Goal: Answer question/provide support: Share knowledge or assist other users

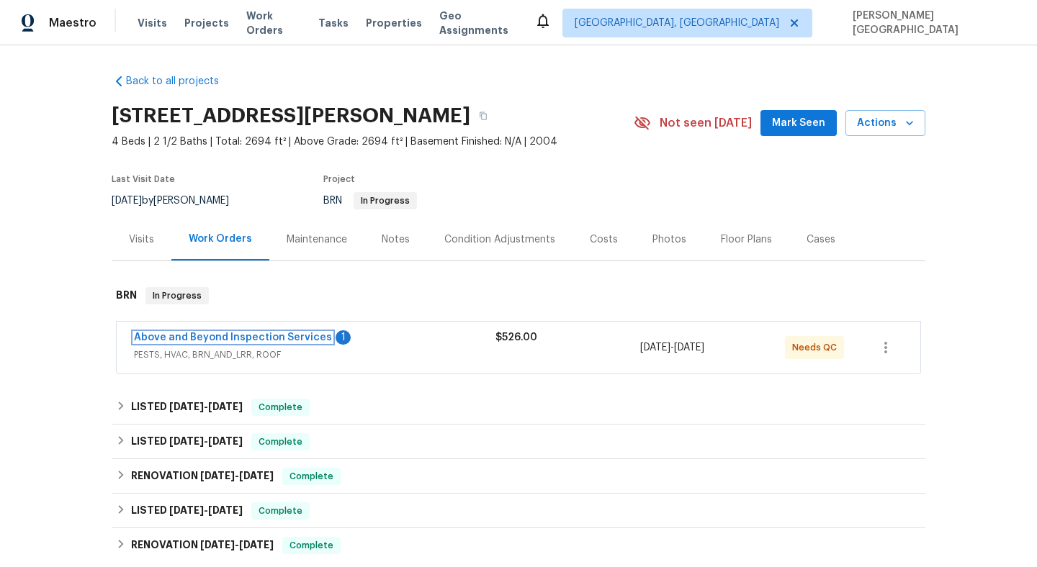
click at [287, 340] on link "Above and Beyond Inspection Services" at bounding box center [233, 338] width 198 height 10
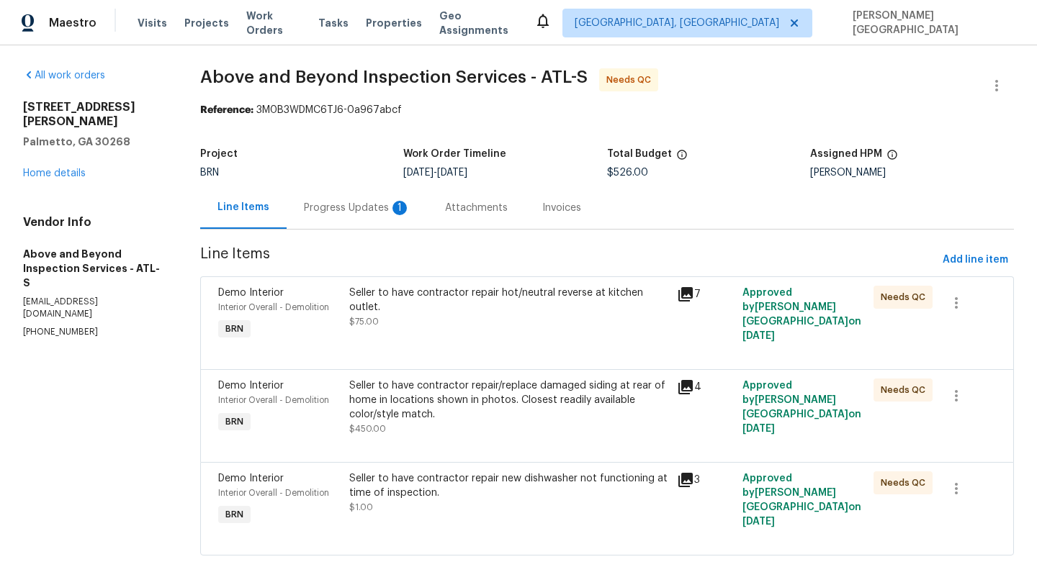
scroll to position [6, 0]
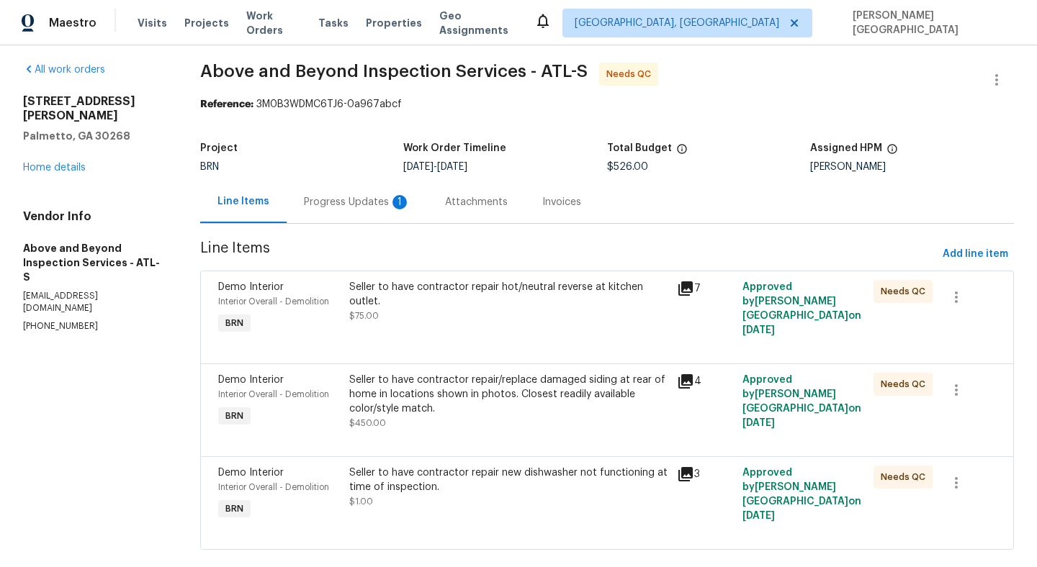
click at [333, 208] on div "Progress Updates 1" at bounding box center [357, 202] width 107 height 14
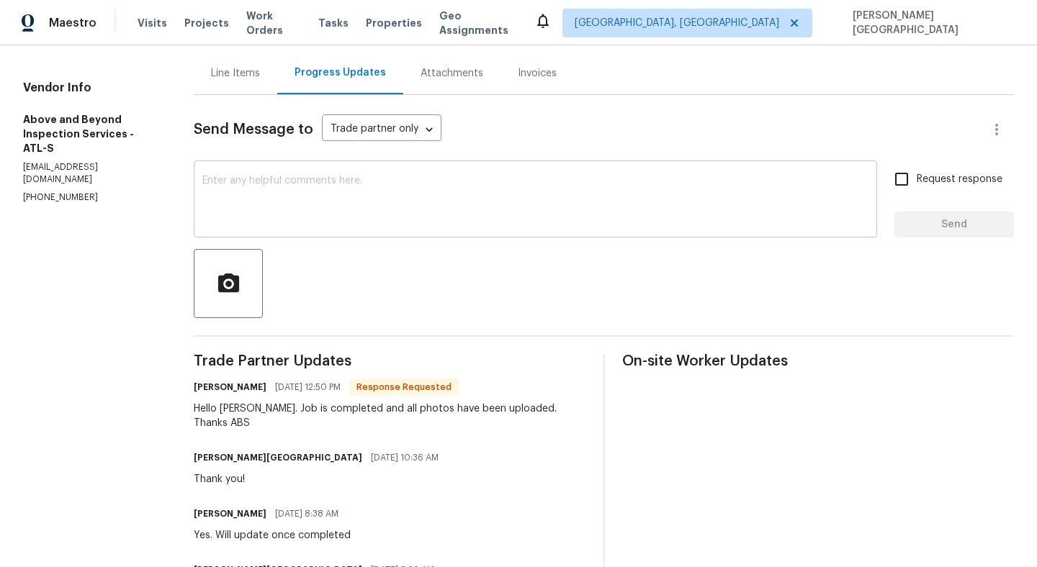
scroll to position [156, 0]
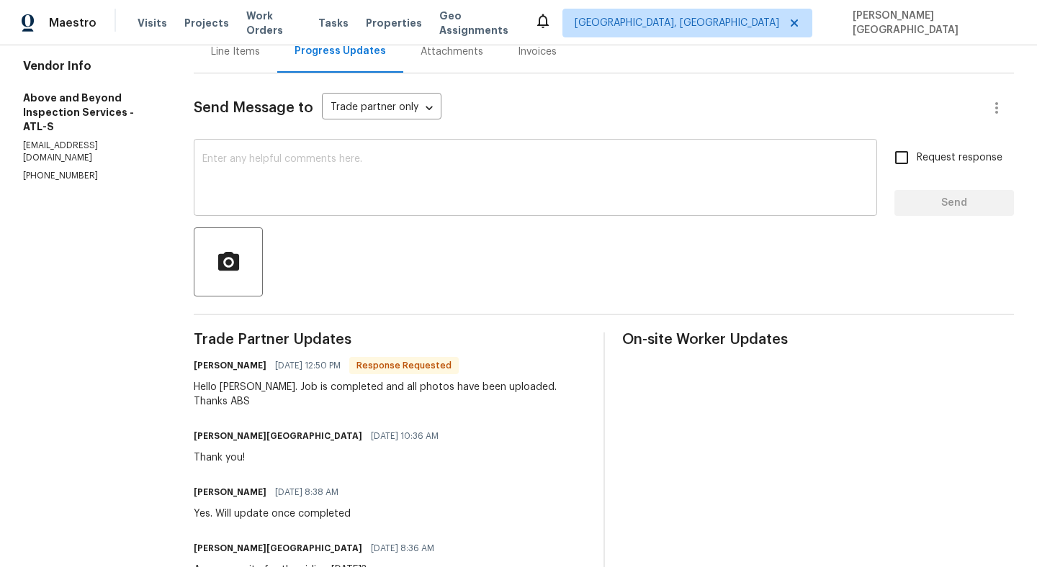
click at [270, 165] on textarea at bounding box center [535, 179] width 666 height 50
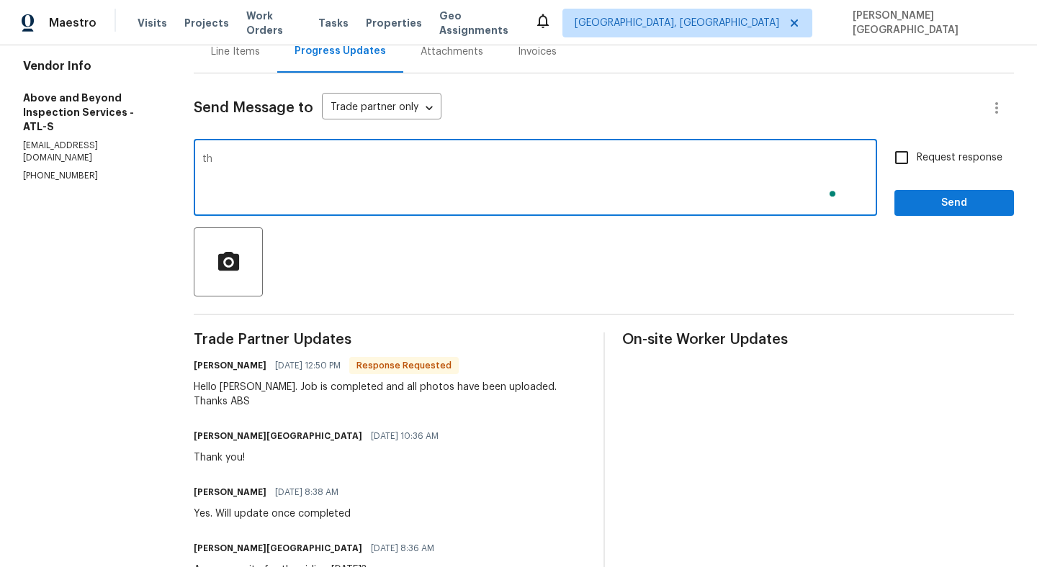
type textarea "t"
type textarea "Thank you so much!"
click at [967, 155] on span "Request response" at bounding box center [959, 157] width 86 height 15
click at [916, 155] on input "Request response" at bounding box center [901, 158] width 30 height 30
checkbox input "true"
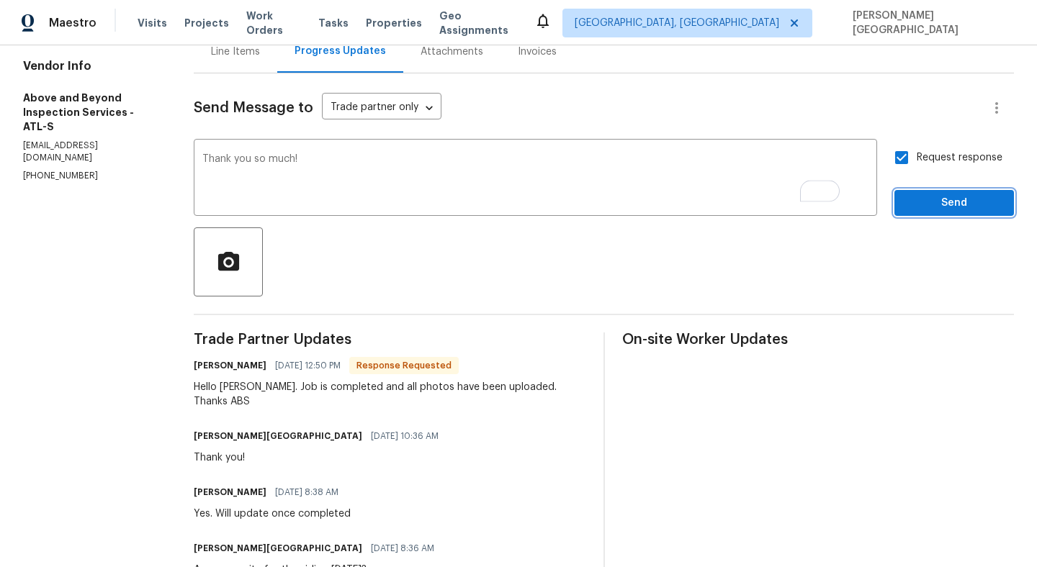
click at [967, 192] on button "Send" at bounding box center [954, 203] width 120 height 27
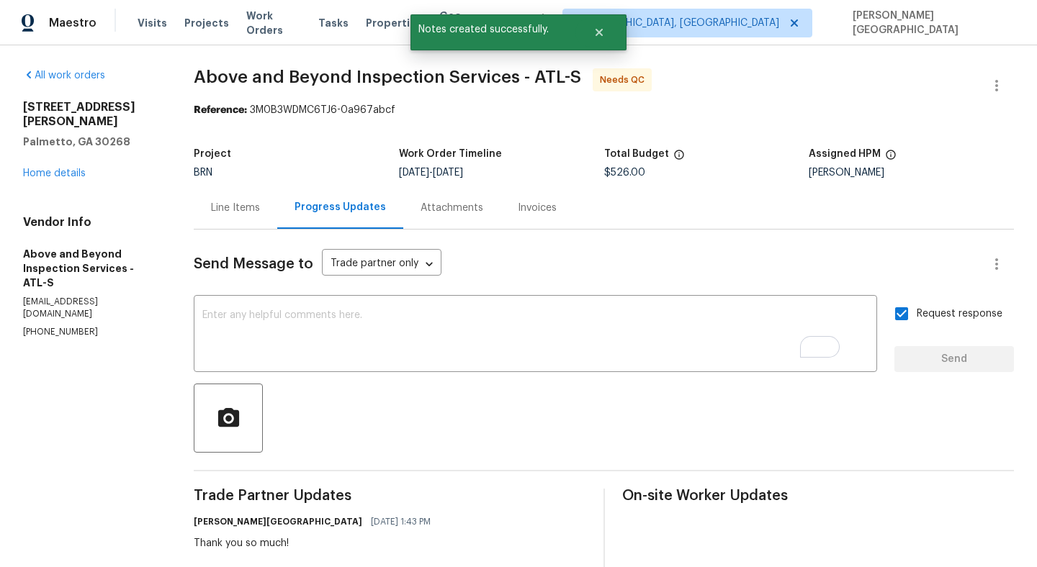
click at [240, 77] on span "Above and Beyond Inspection Services - ATL-S" at bounding box center [387, 76] width 387 height 17
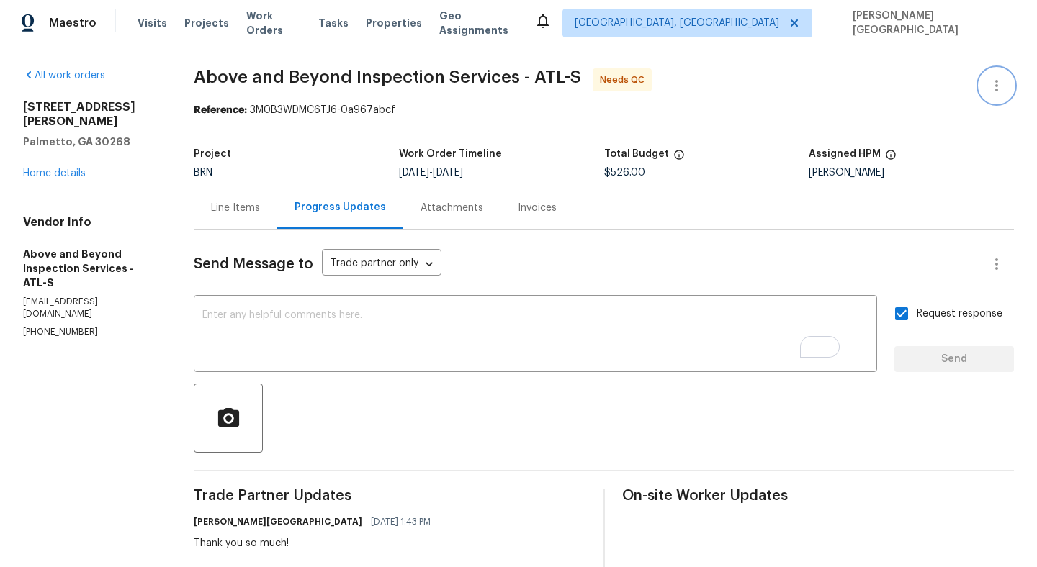
click at [1002, 82] on icon "button" at bounding box center [996, 85] width 17 height 17
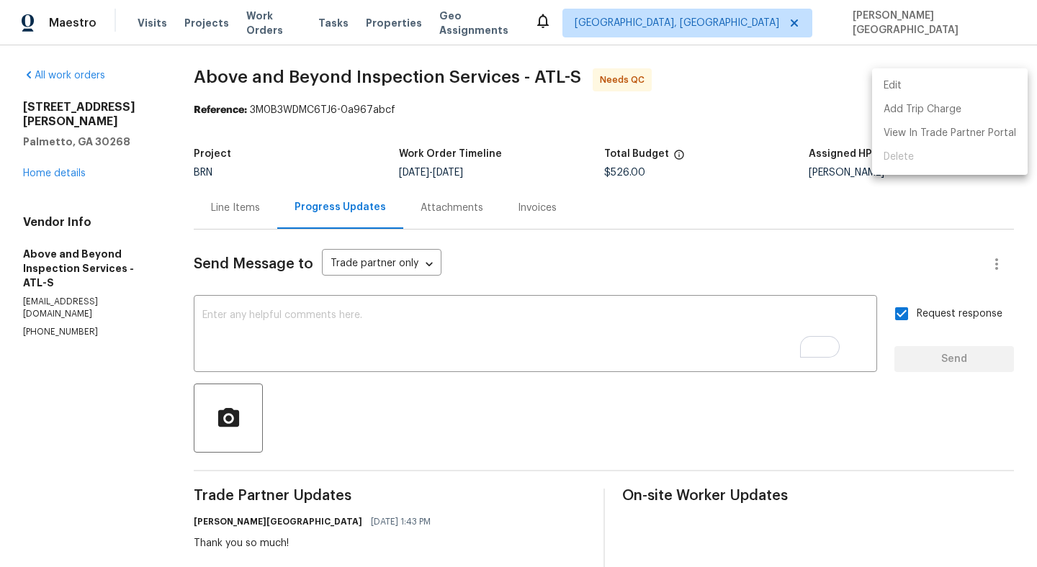
click at [936, 86] on li "Edit" at bounding box center [950, 86] width 156 height 24
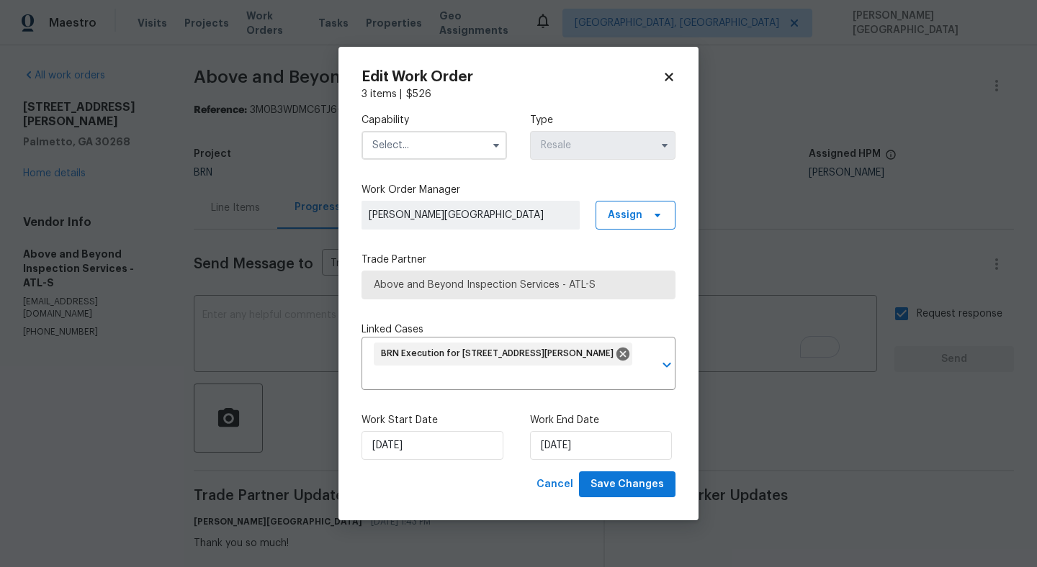
click at [564, 461] on div "Work Start Date 9/12/2025 Work End Date 9/15/2025" at bounding box center [518, 437] width 314 height 70
click at [567, 446] on input "9/15/2025" at bounding box center [601, 445] width 142 height 29
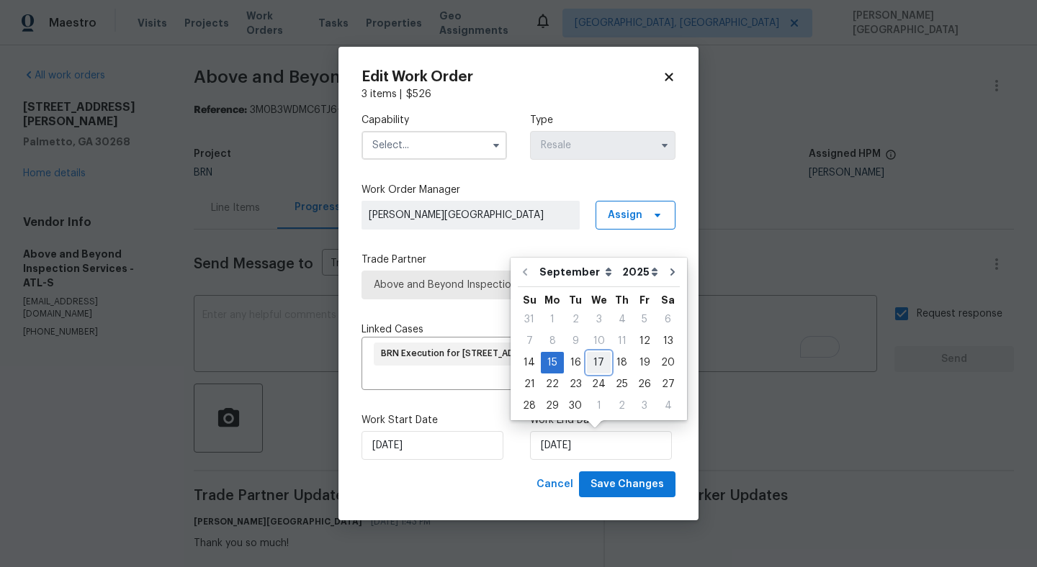
click at [600, 358] on div "17" at bounding box center [599, 363] width 24 height 20
type input "9/17/2025"
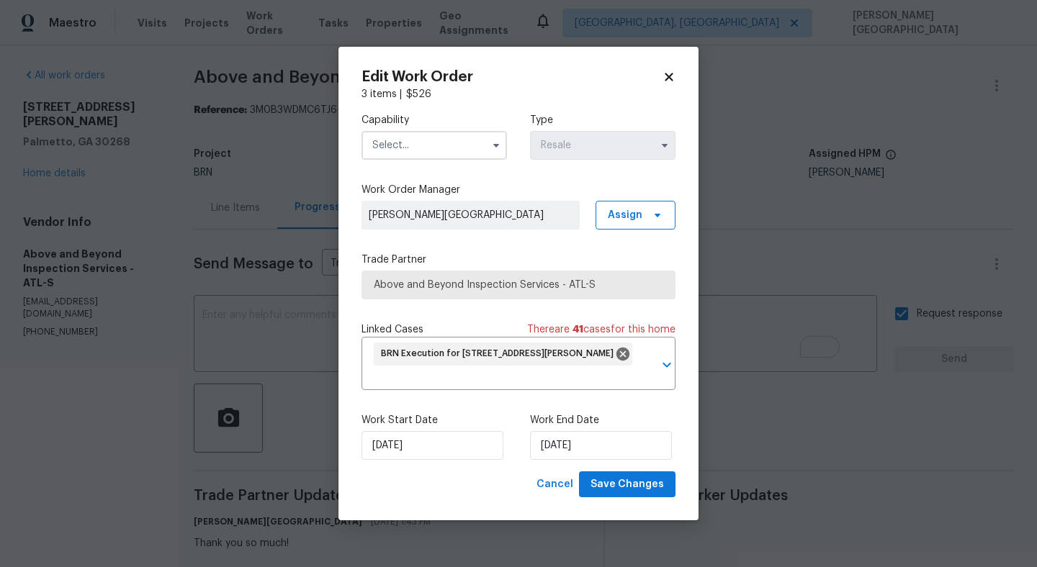
click at [428, 131] on input "text" at bounding box center [433, 145] width 145 height 29
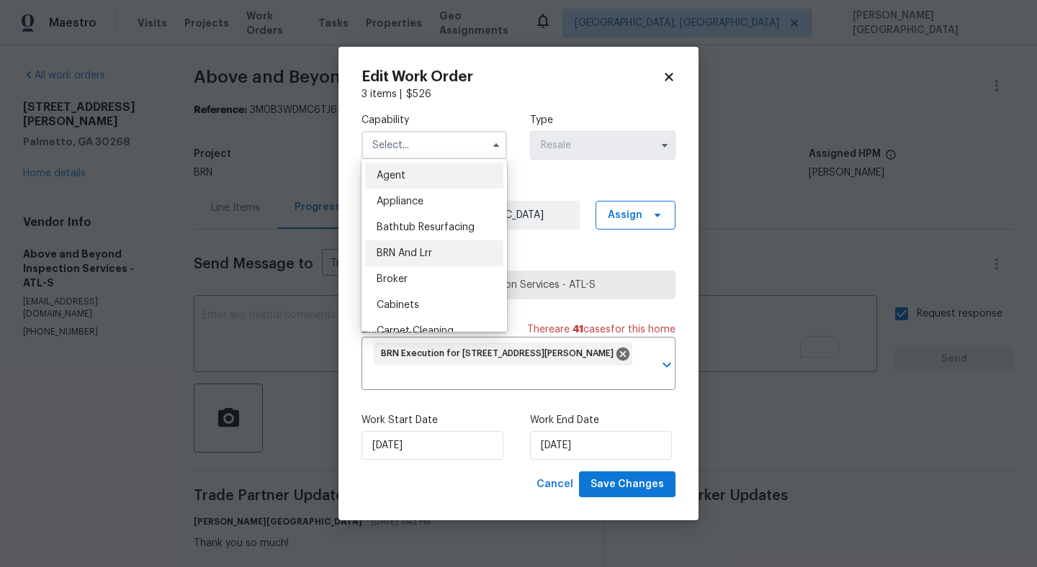
click at [441, 251] on div "BRN And Lrr" at bounding box center [434, 253] width 138 height 26
type input "BRN And Lrr"
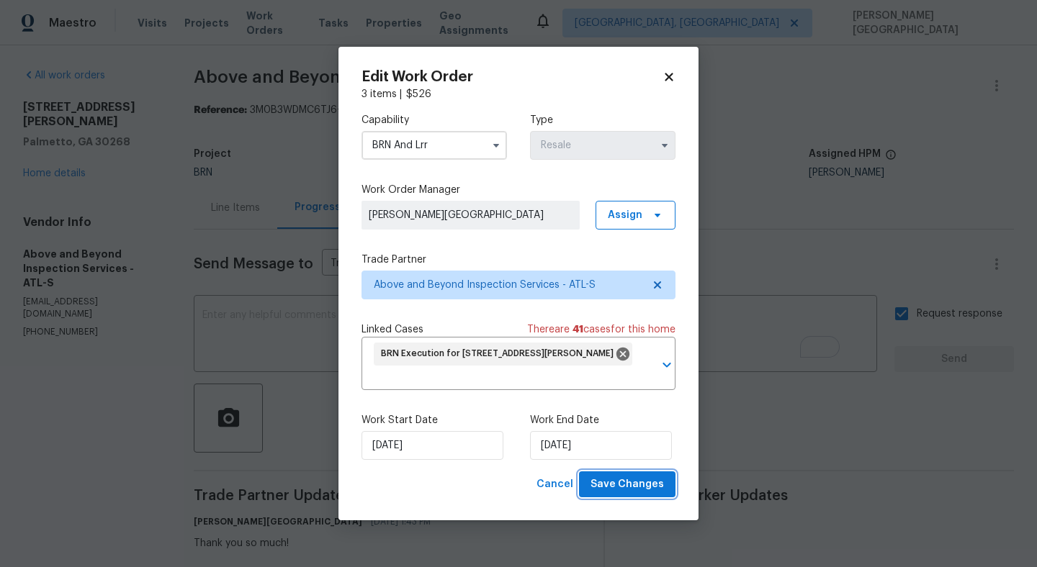
click at [621, 484] on span "Save Changes" at bounding box center [626, 485] width 73 height 18
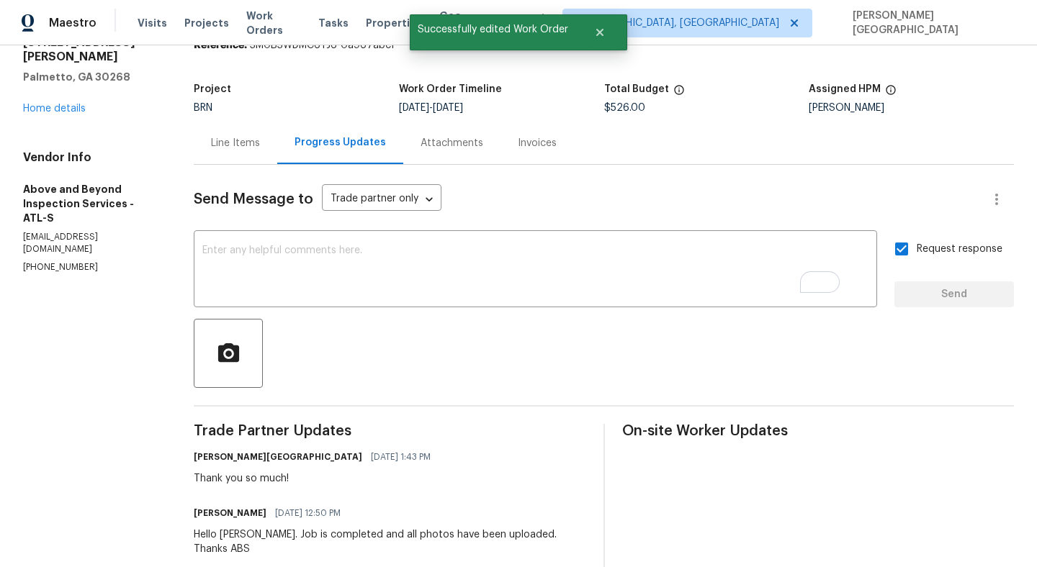
scroll to position [70, 0]
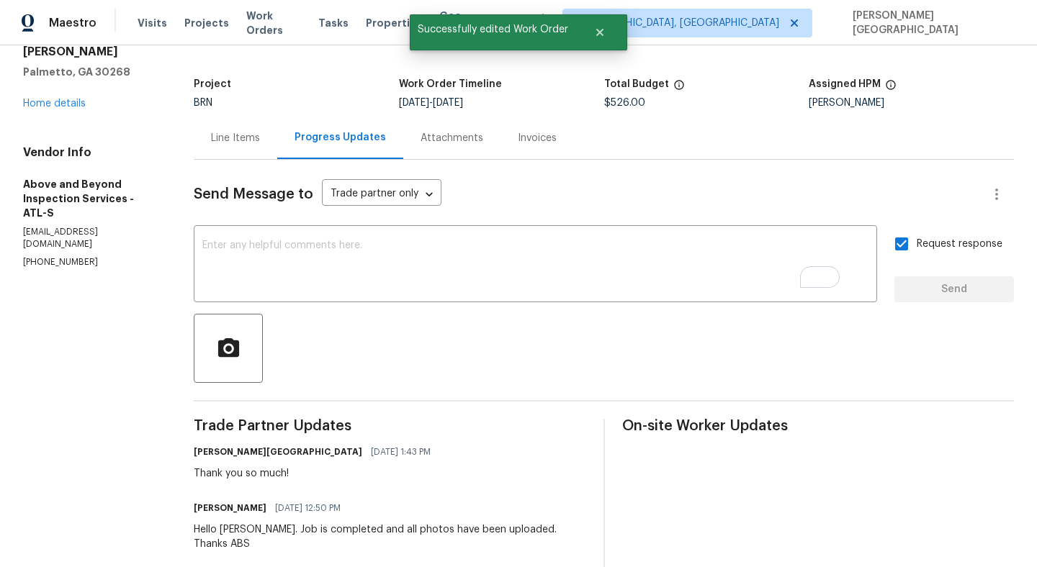
click at [257, 140] on div "Line Items" at bounding box center [235, 138] width 49 height 14
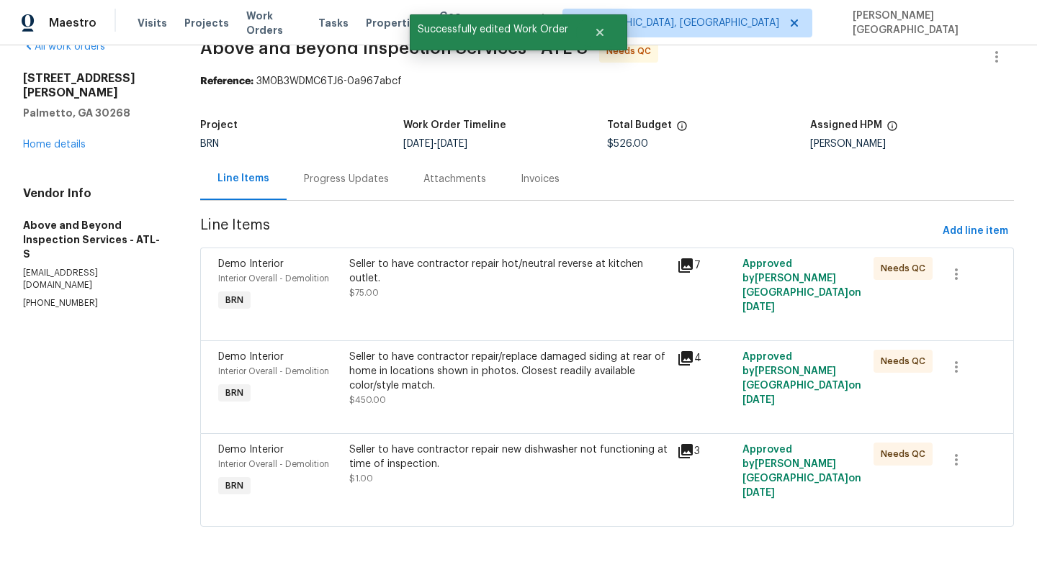
click at [472, 279] on div "Seller to have contractor repair hot/neutral reverse at kitchen outlet." at bounding box center [508, 271] width 319 height 29
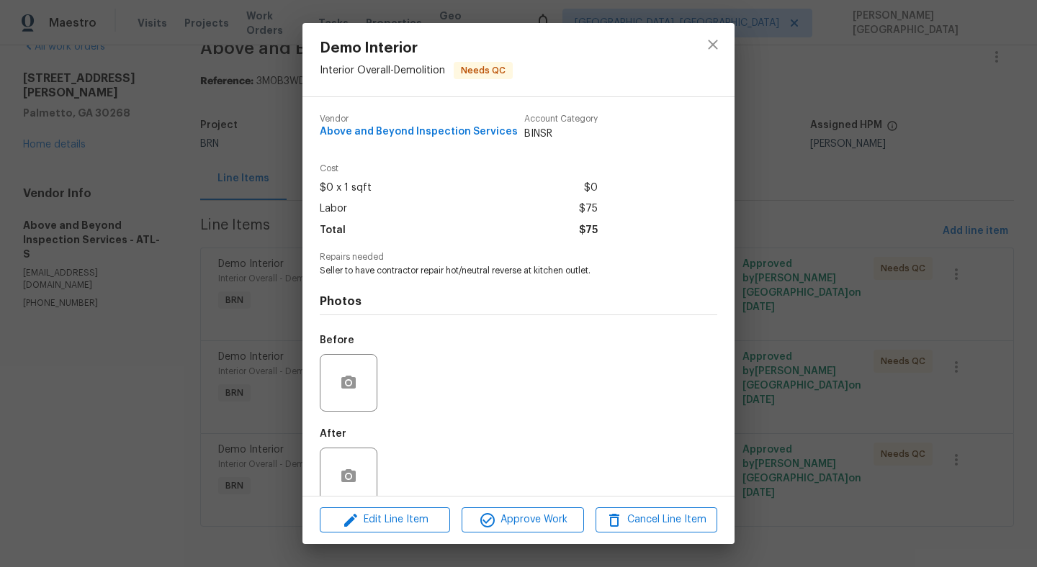
click at [400, 371] on img at bounding box center [412, 383] width 58 height 58
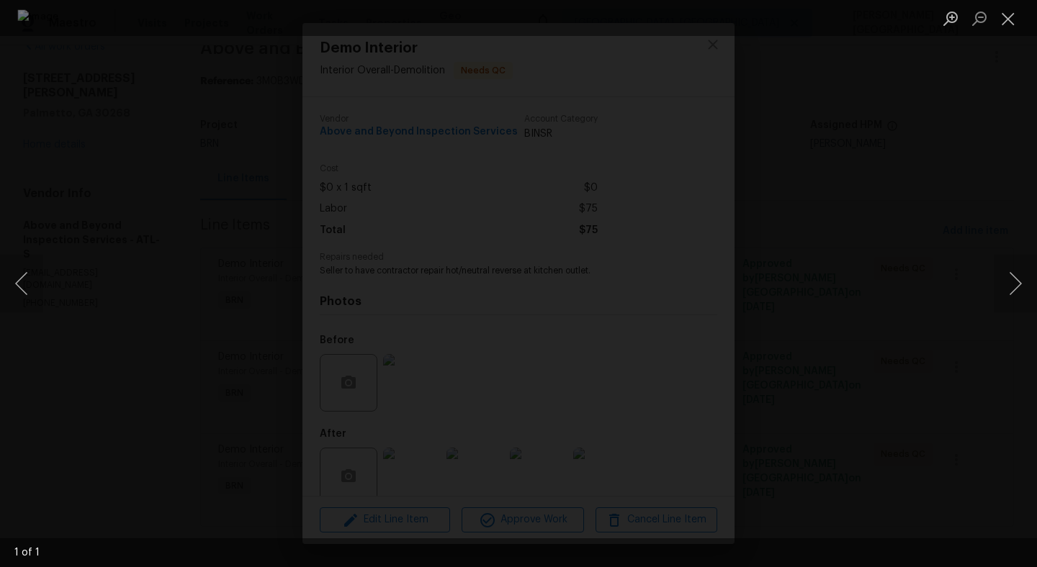
click at [812, 219] on div "Lightbox" at bounding box center [518, 283] width 1037 height 567
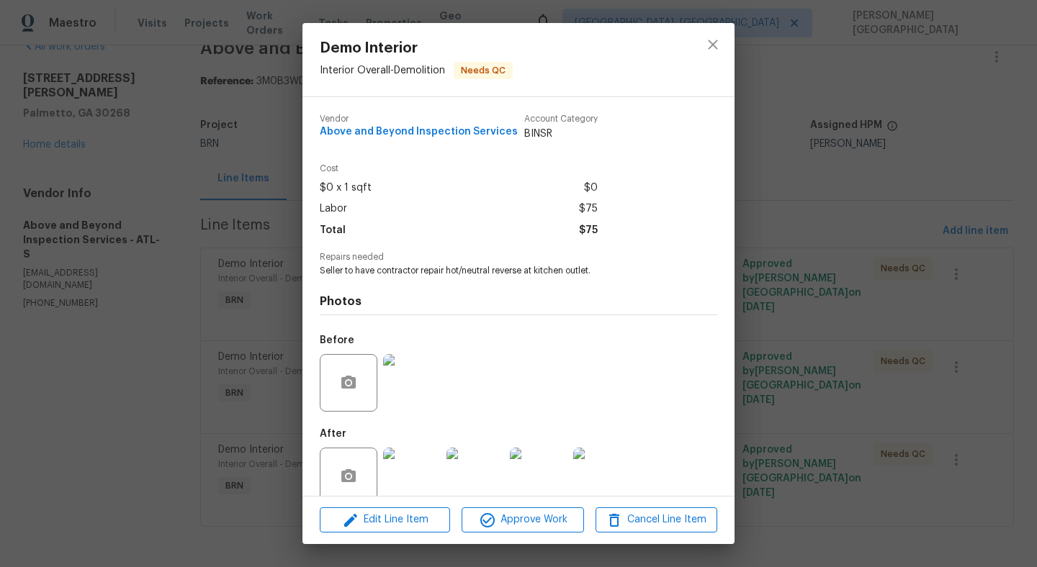
click at [401, 488] on img at bounding box center [412, 477] width 58 height 58
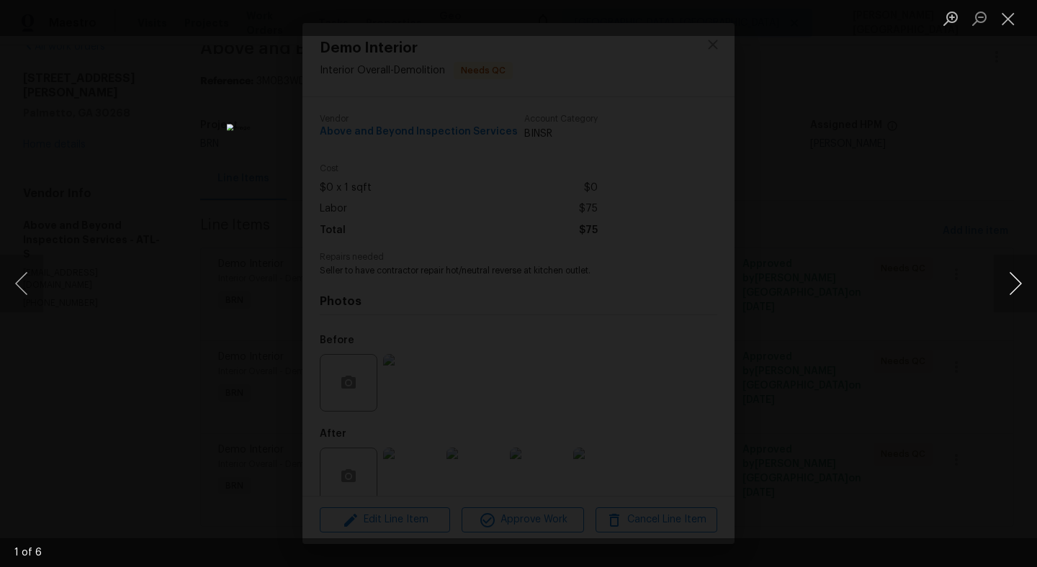
click at [1025, 311] on button "Next image" at bounding box center [1014, 284] width 43 height 58
click at [1024, 309] on button "Next image" at bounding box center [1014, 284] width 43 height 58
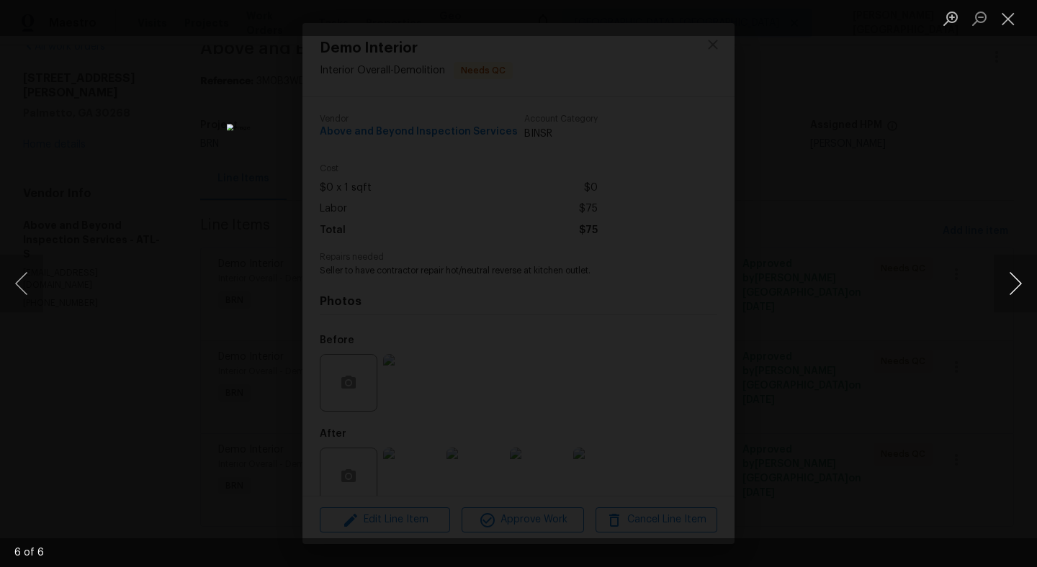
click at [1024, 309] on button "Next image" at bounding box center [1014, 284] width 43 height 58
click at [963, 276] on div "Lightbox" at bounding box center [518, 283] width 1037 height 567
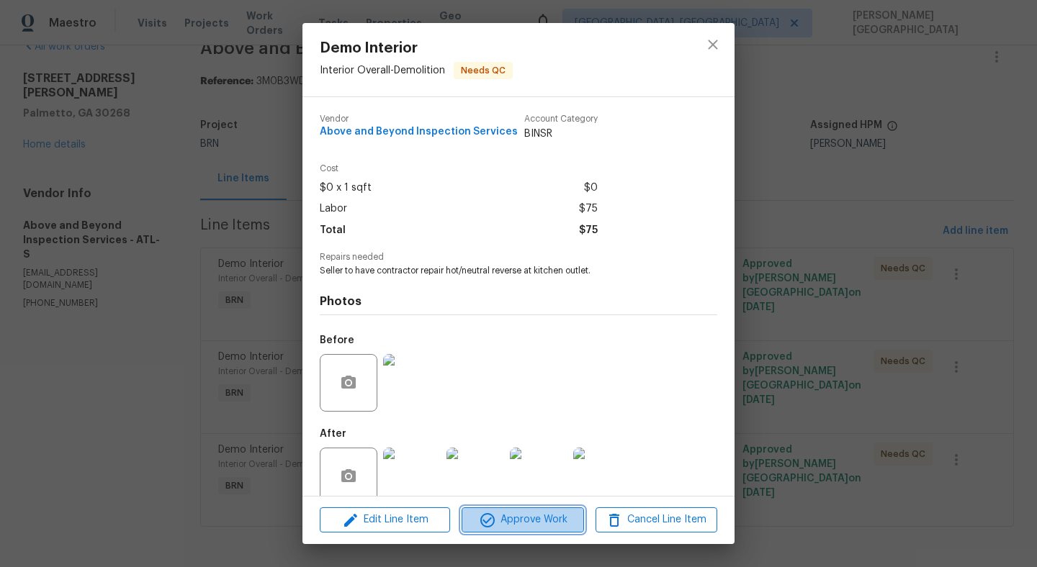
click at [547, 520] on span "Approve Work" at bounding box center [522, 520] width 113 height 18
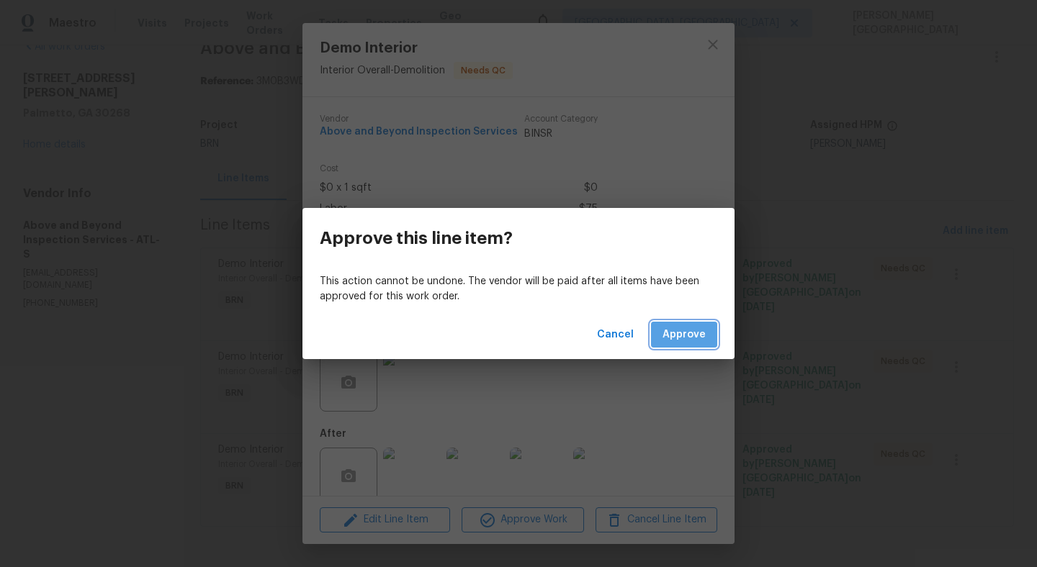
click at [685, 336] on span "Approve" at bounding box center [683, 335] width 43 height 18
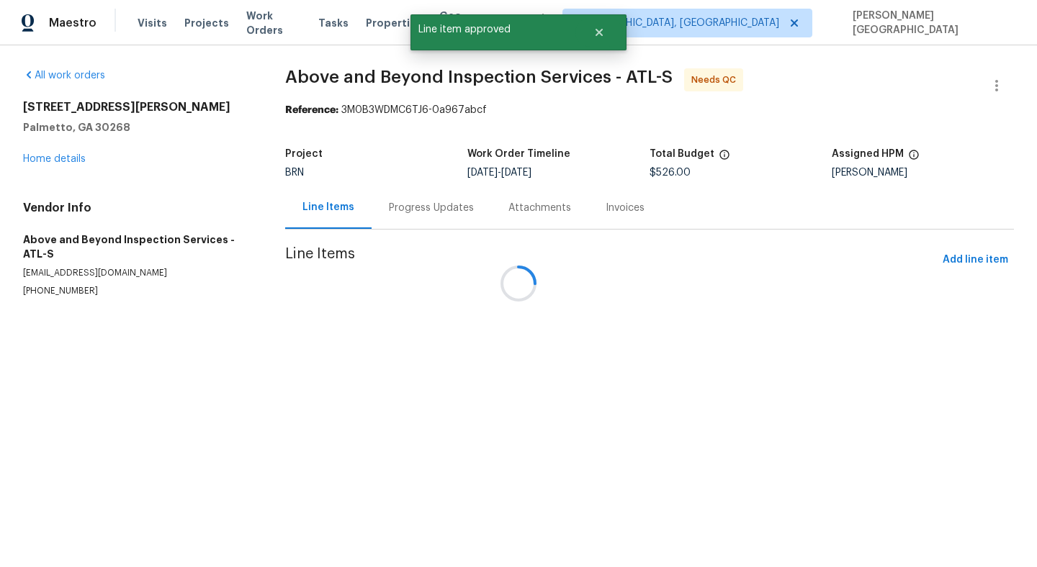
scroll to position [0, 0]
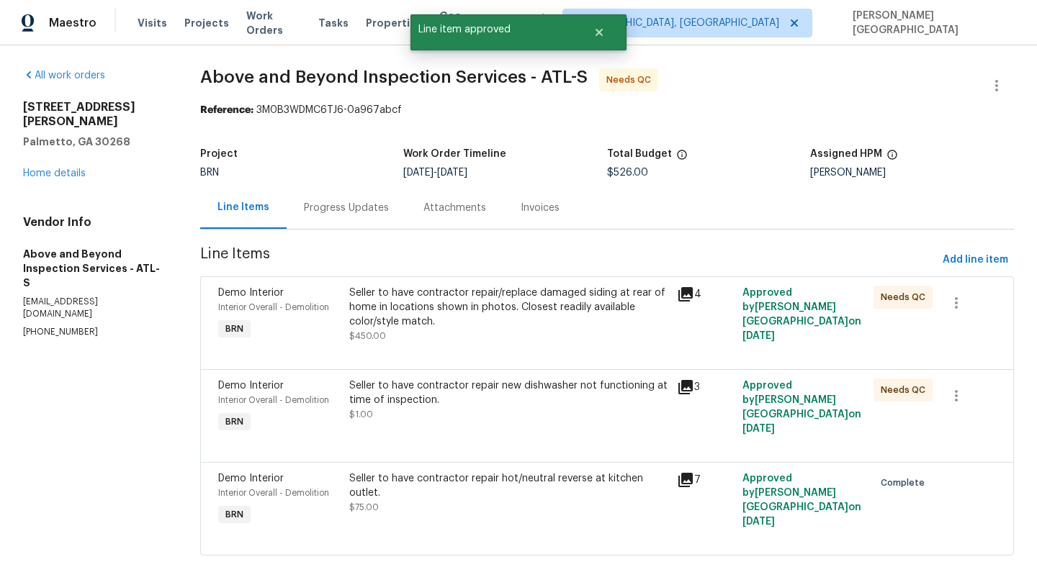
click at [482, 322] on div "Seller to have contractor repair/replace damaged siding at rear of home in loca…" at bounding box center [508, 307] width 319 height 43
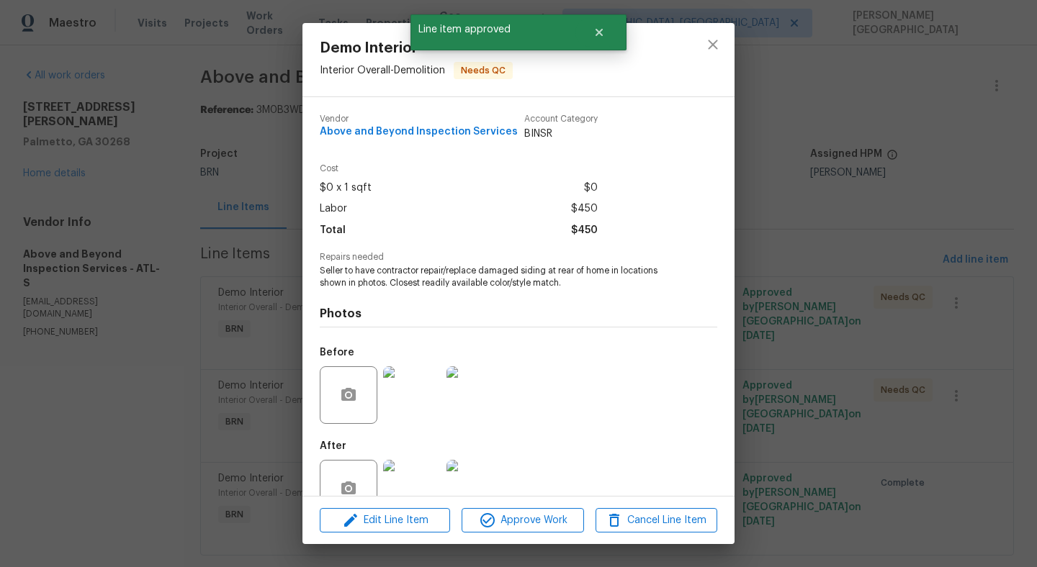
scroll to position [36, 0]
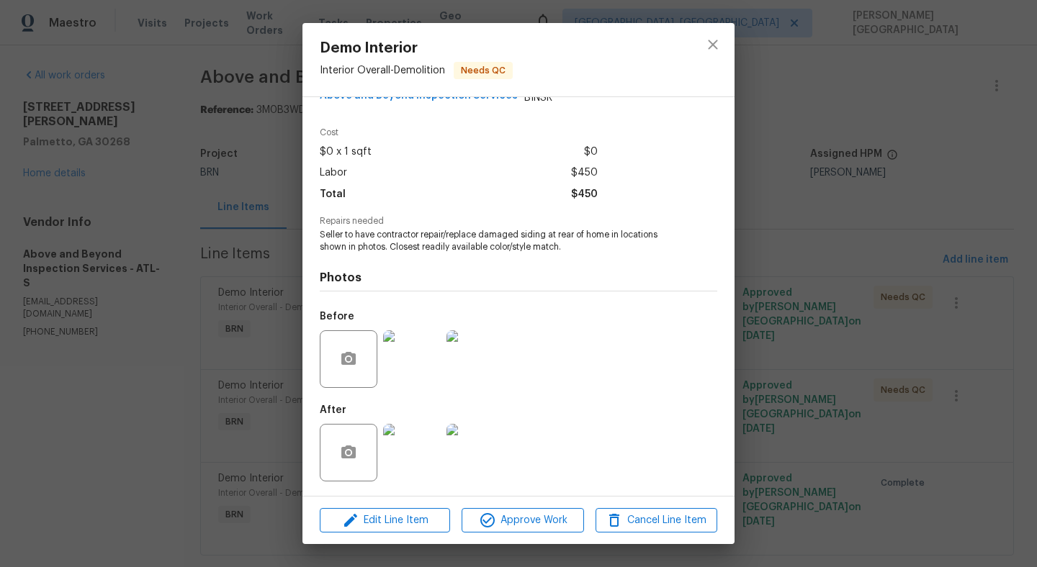
click at [414, 345] on img at bounding box center [412, 359] width 58 height 58
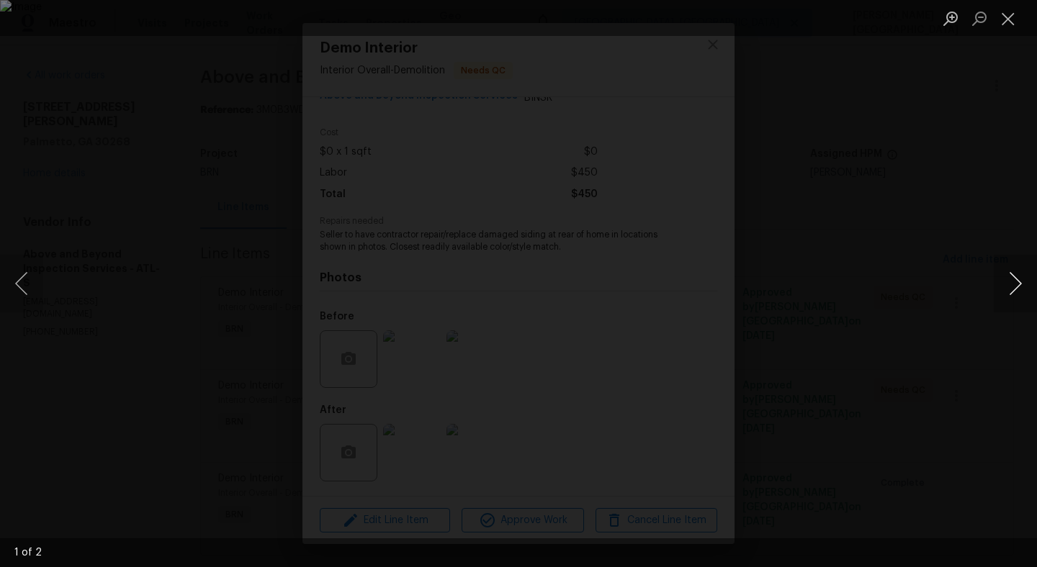
click at [1014, 287] on button "Next image" at bounding box center [1014, 284] width 43 height 58
click at [919, 217] on div "Lightbox" at bounding box center [518, 283] width 1037 height 567
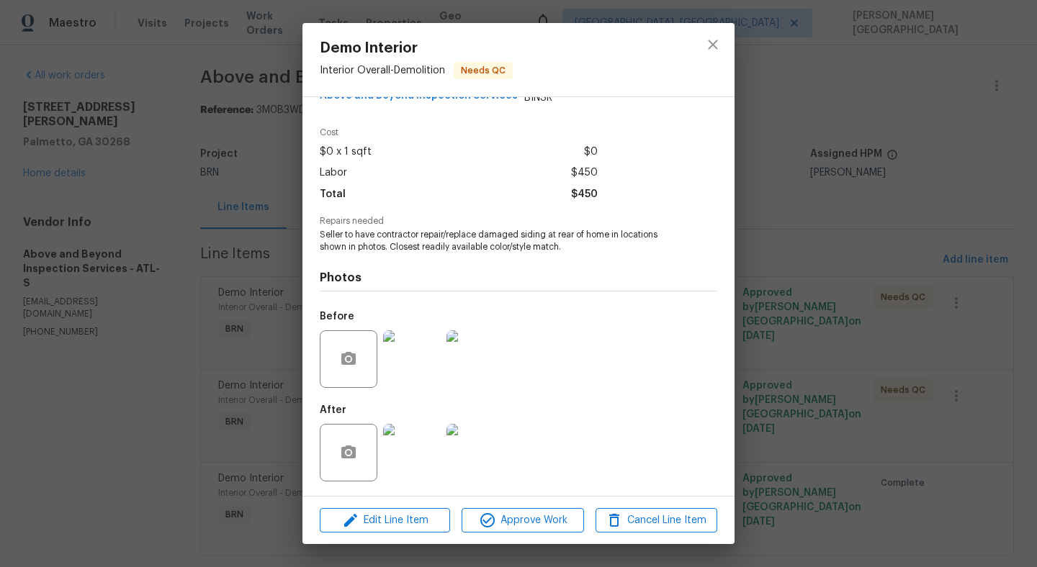
click at [411, 446] on img at bounding box center [412, 453] width 58 height 58
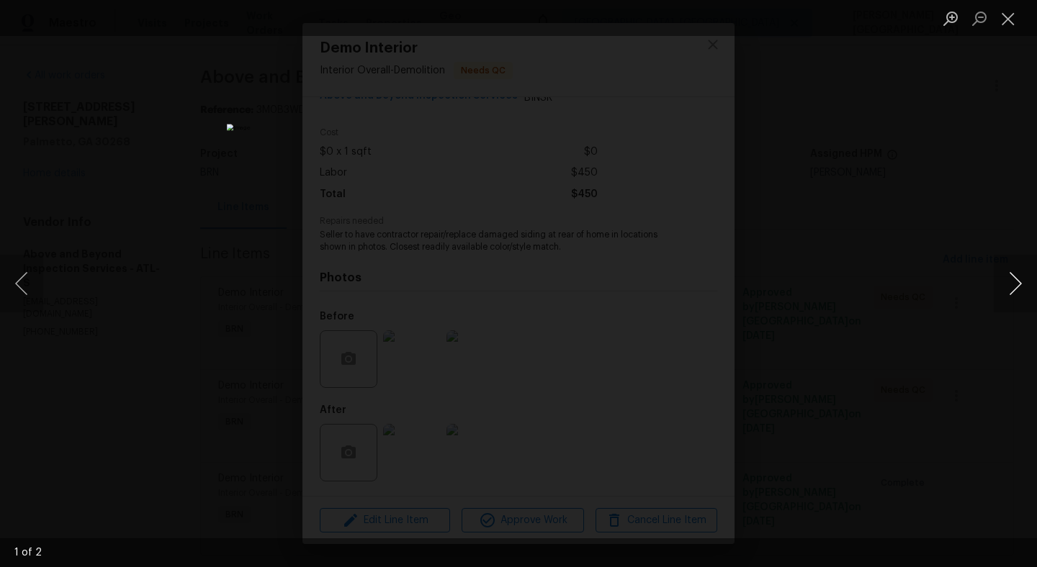
click at [1009, 286] on button "Next image" at bounding box center [1014, 284] width 43 height 58
click at [23, 286] on button "Previous image" at bounding box center [21, 284] width 43 height 58
click at [924, 196] on div "Lightbox" at bounding box center [518, 283] width 1037 height 567
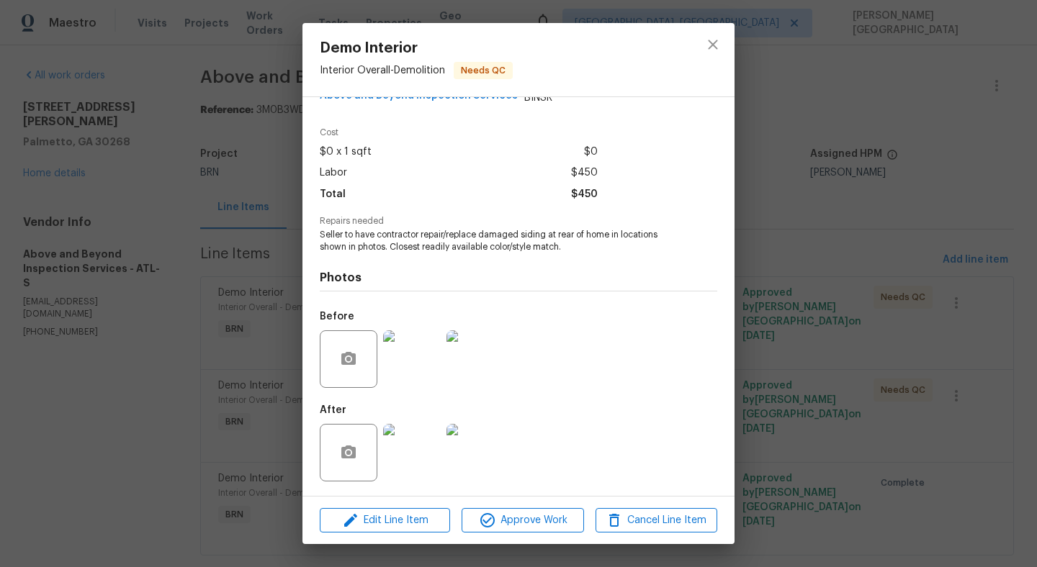
click at [492, 343] on img at bounding box center [475, 359] width 58 height 58
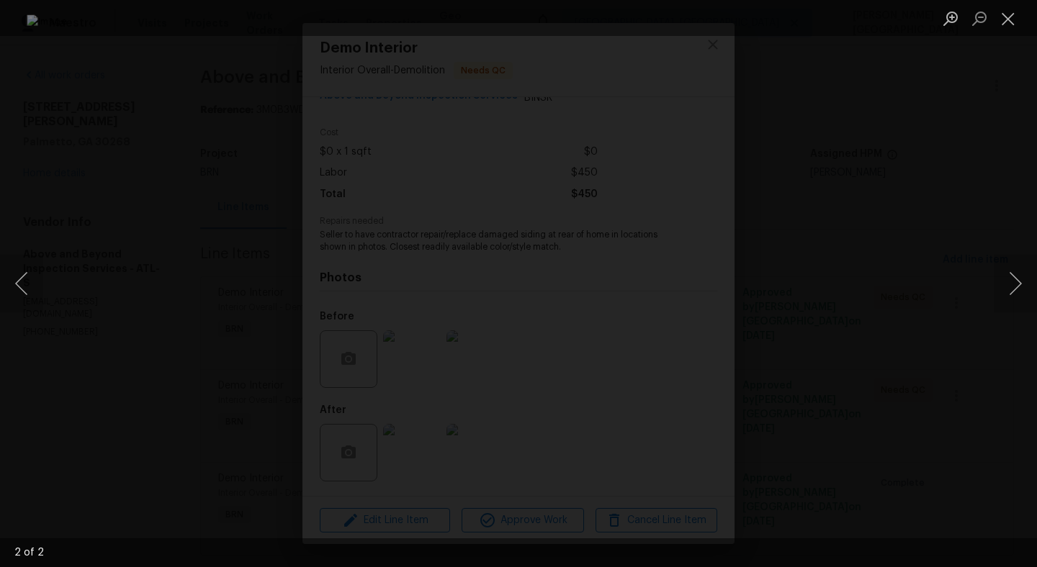
click at [810, 323] on div "Lightbox" at bounding box center [518, 283] width 1037 height 567
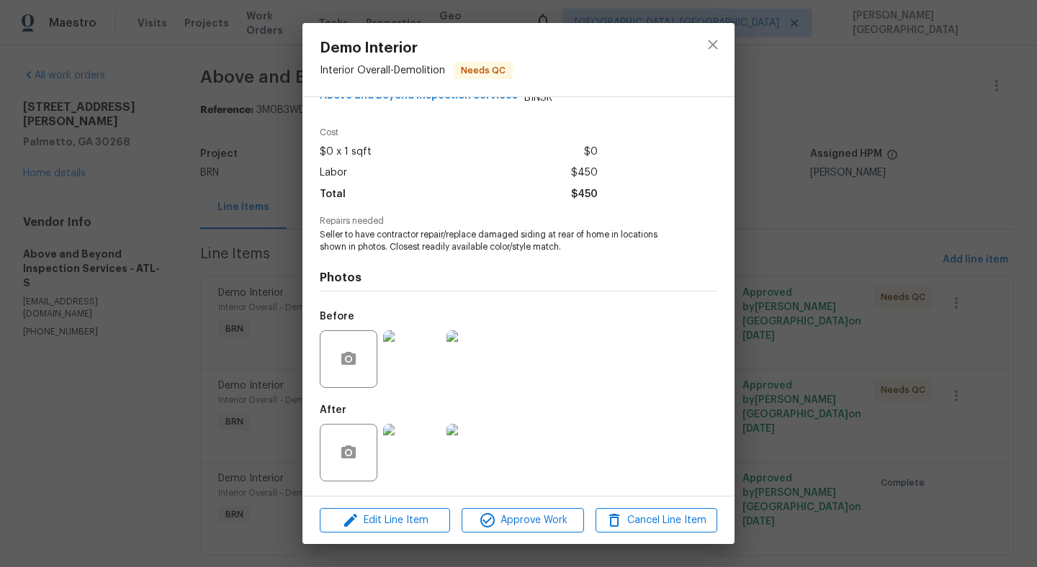
click at [504, 446] on div at bounding box center [474, 452] width 63 height 75
click at [485, 443] on img at bounding box center [475, 453] width 58 height 58
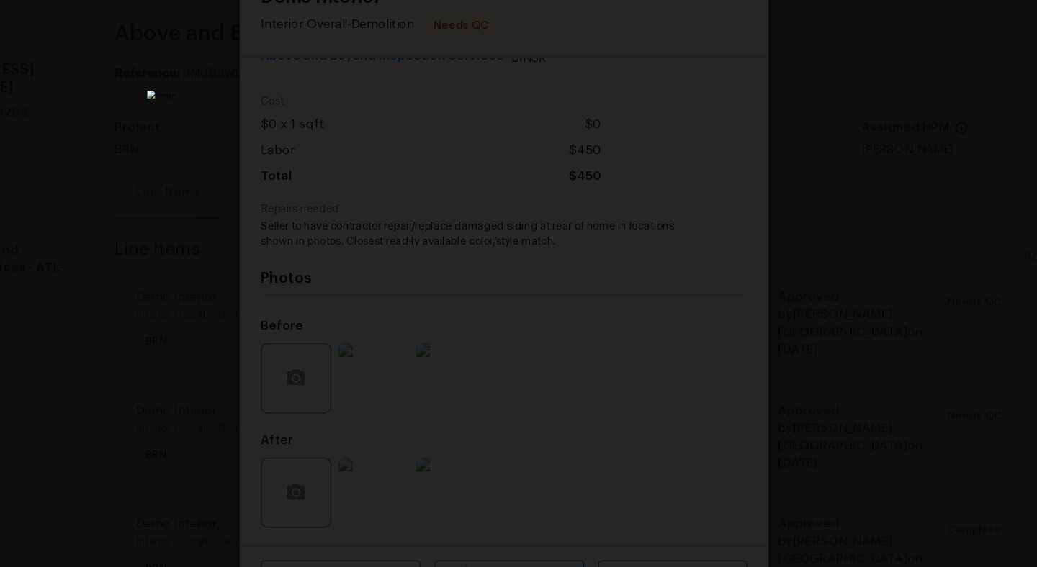
click at [919, 223] on div "Lightbox" at bounding box center [518, 283] width 1037 height 567
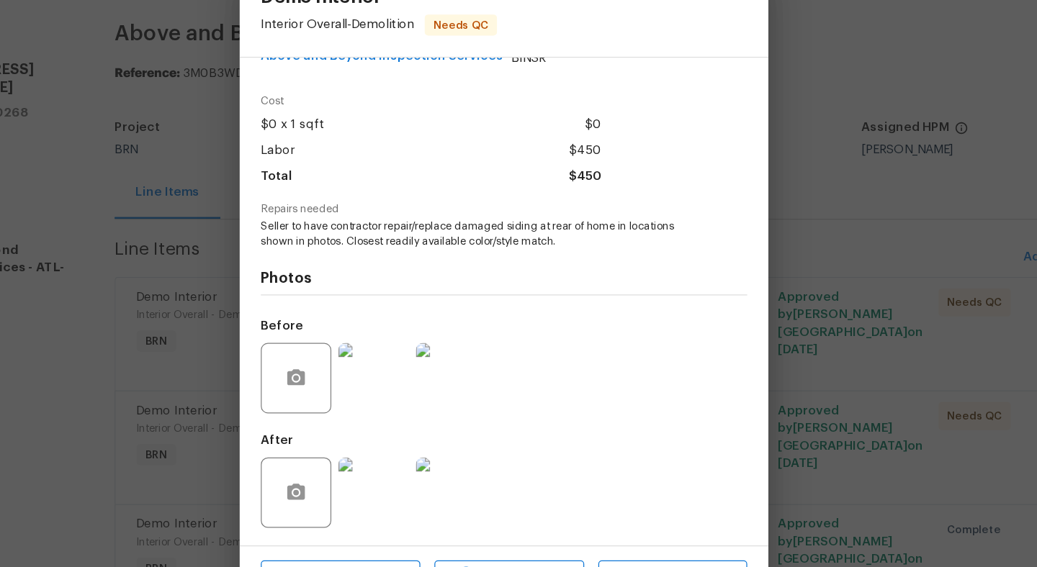
click at [415, 367] on img at bounding box center [412, 359] width 58 height 58
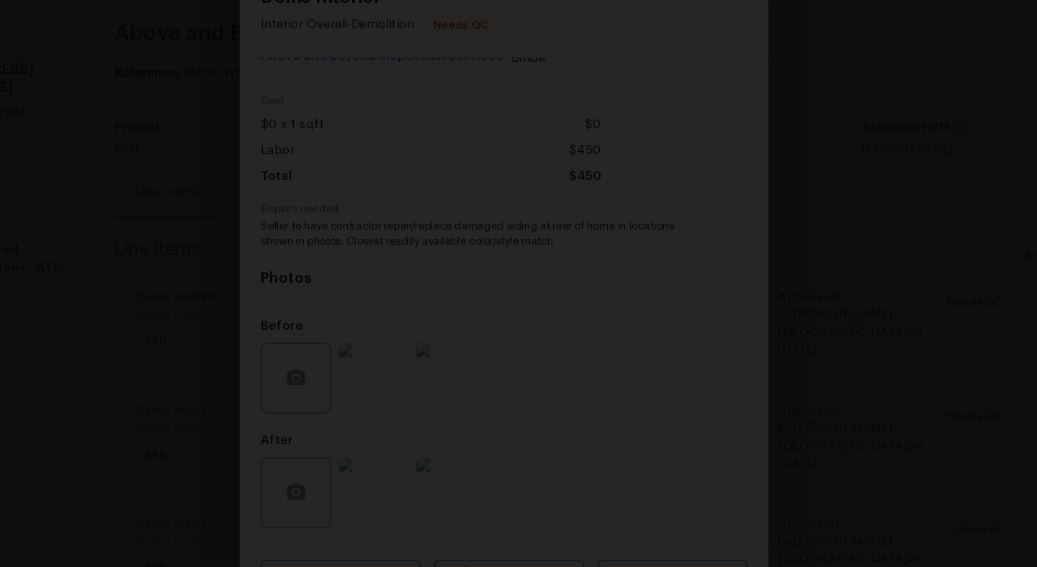
click at [798, 204] on div "Lightbox" at bounding box center [518, 283] width 1037 height 567
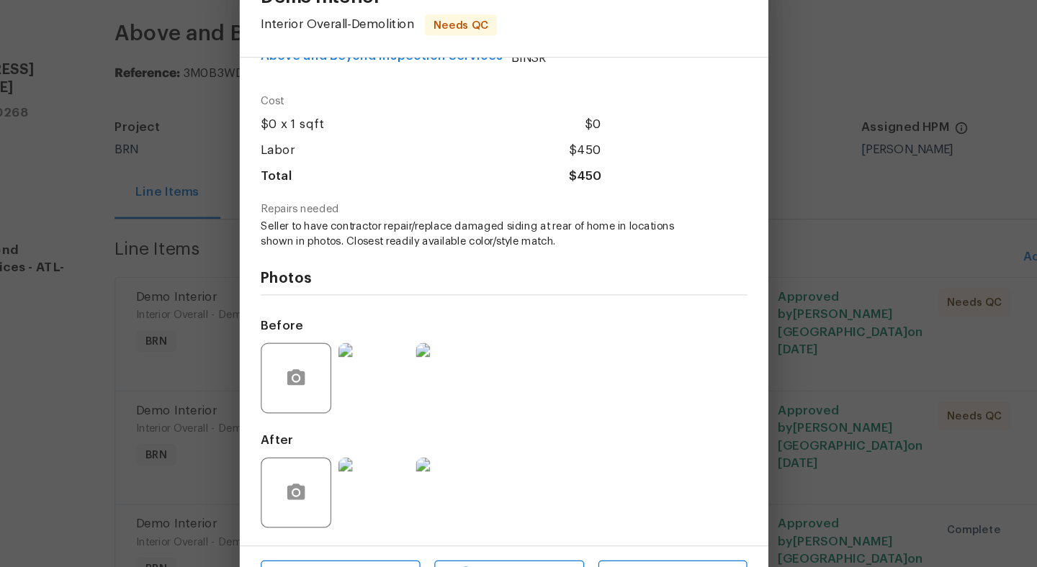
click at [406, 347] on img at bounding box center [412, 359] width 58 height 58
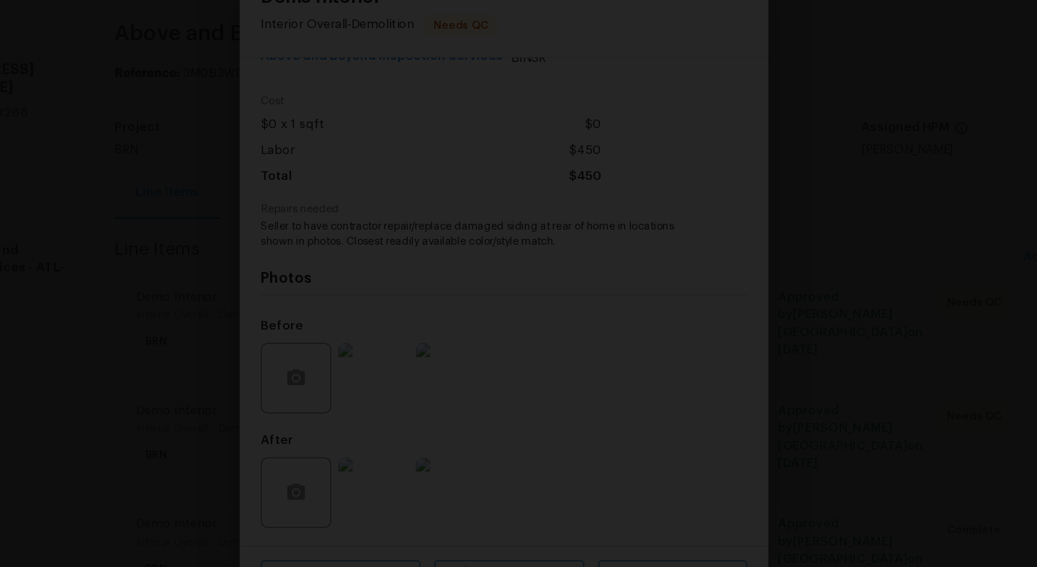
click at [803, 283] on div "Lightbox" at bounding box center [518, 283] width 1037 height 567
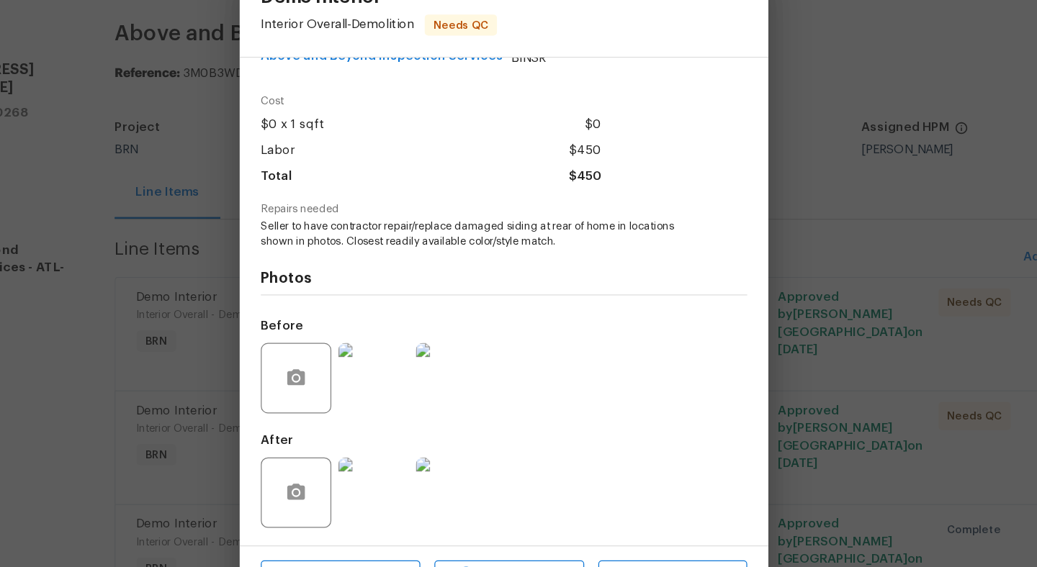
click at [482, 353] on img at bounding box center [475, 359] width 58 height 58
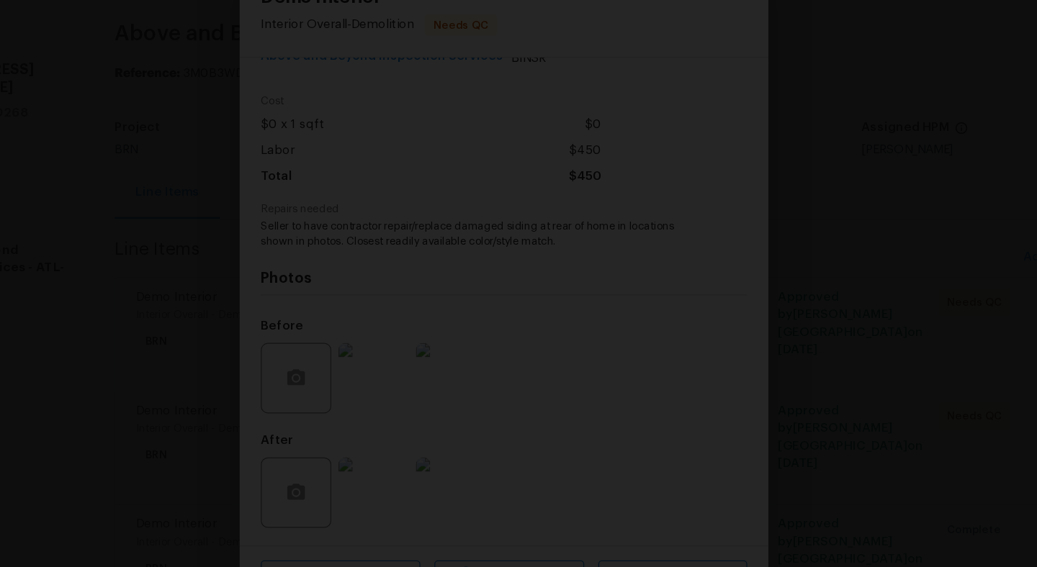
click at [837, 302] on div "Lightbox" at bounding box center [518, 283] width 1037 height 567
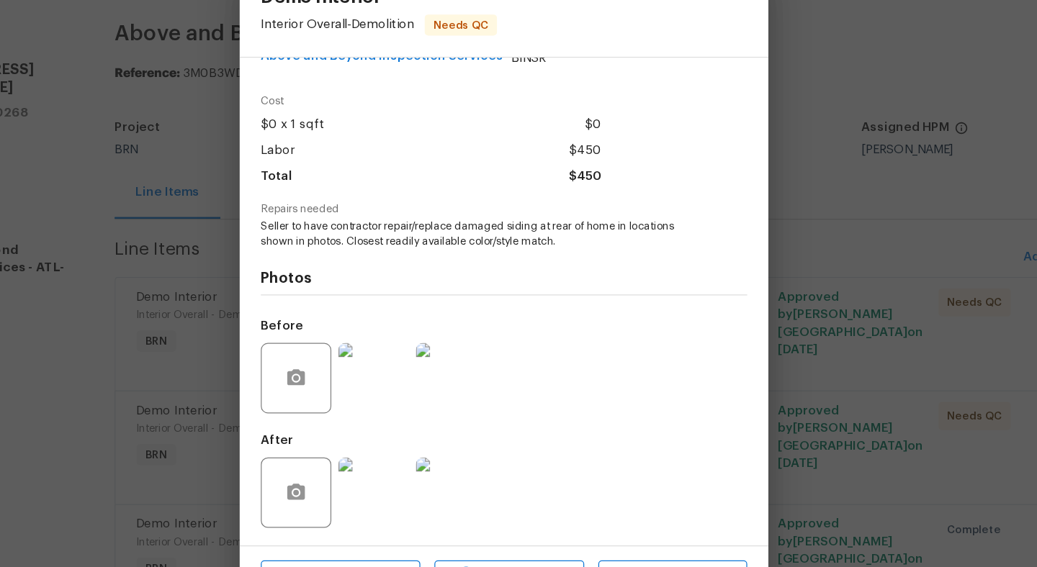
click at [402, 362] on img at bounding box center [412, 359] width 58 height 58
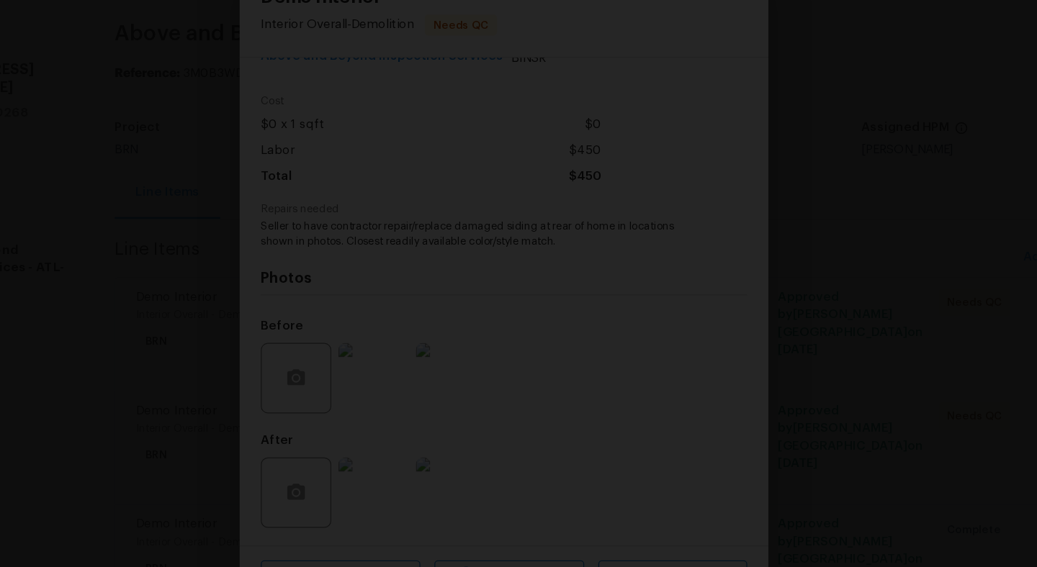
click at [224, 378] on div "Lightbox" at bounding box center [518, 283] width 1037 height 567
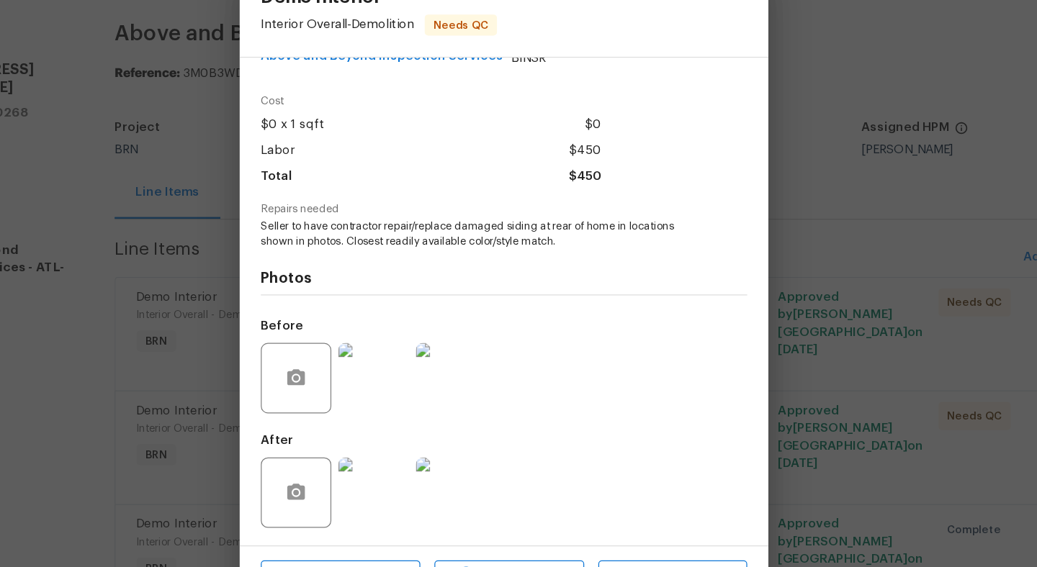
click at [410, 364] on img at bounding box center [412, 359] width 58 height 58
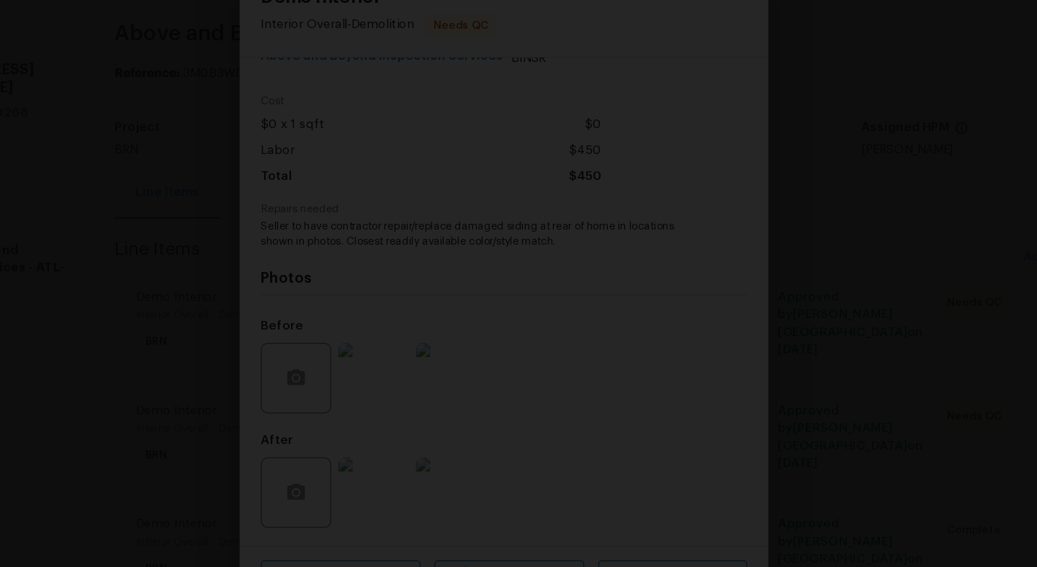
click at [139, 307] on div "Lightbox" at bounding box center [518, 283] width 1037 height 567
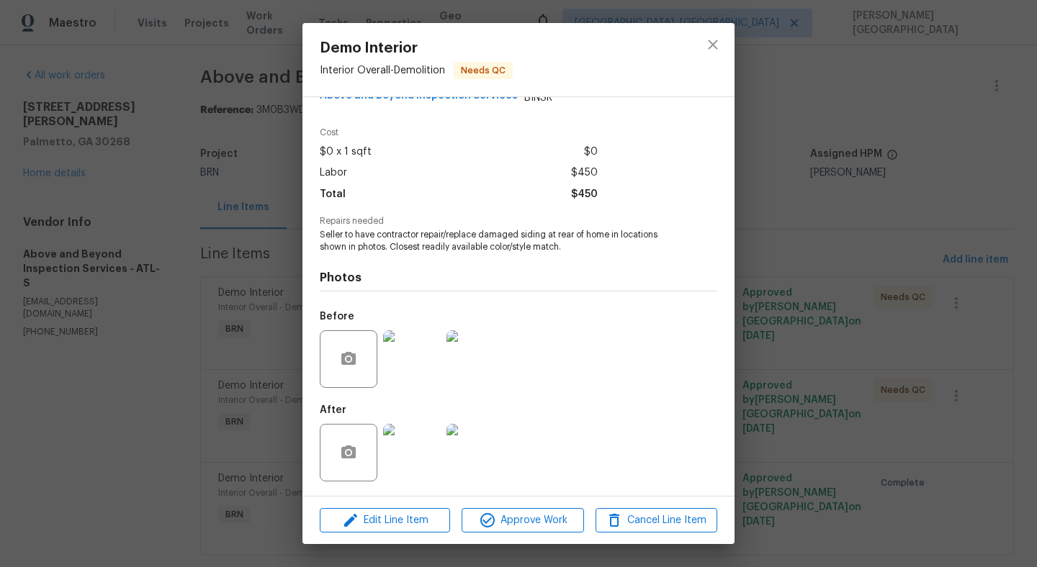
click at [418, 347] on img at bounding box center [412, 359] width 58 height 58
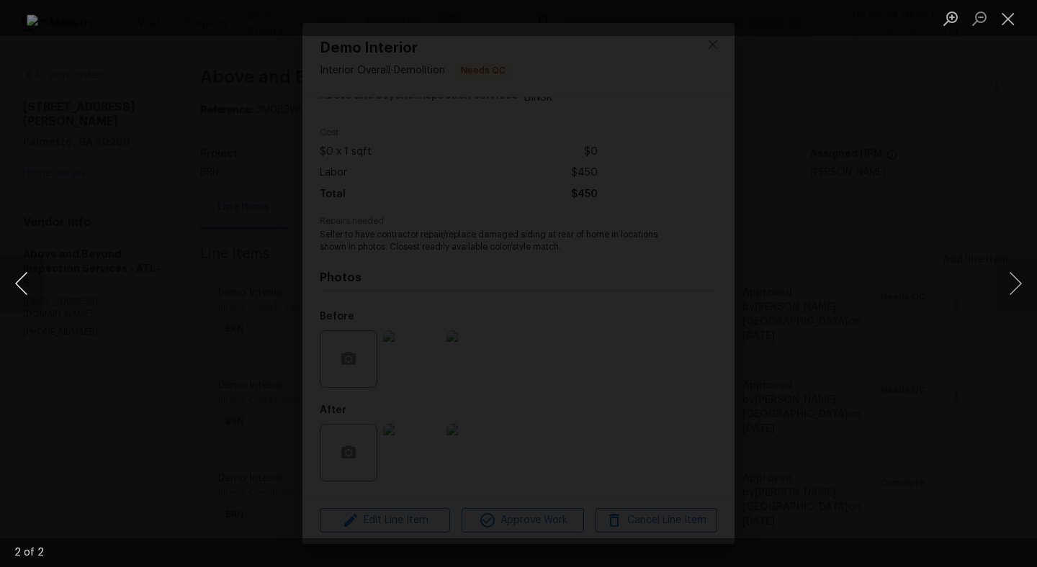
click at [27, 291] on button "Previous image" at bounding box center [21, 284] width 43 height 58
click at [89, 328] on div "Lightbox" at bounding box center [518, 283] width 1037 height 567
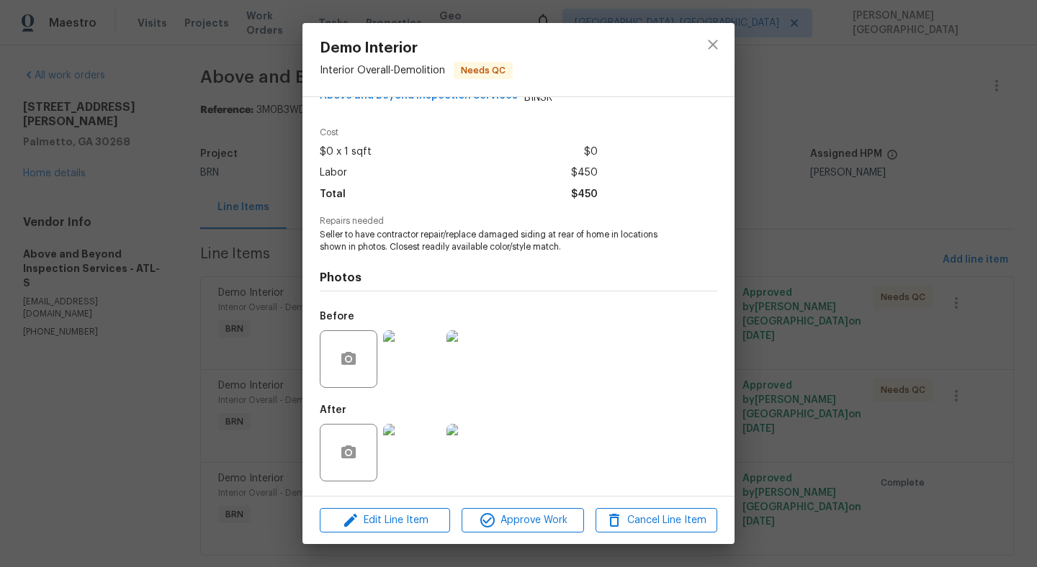
click at [413, 456] on img at bounding box center [412, 453] width 58 height 58
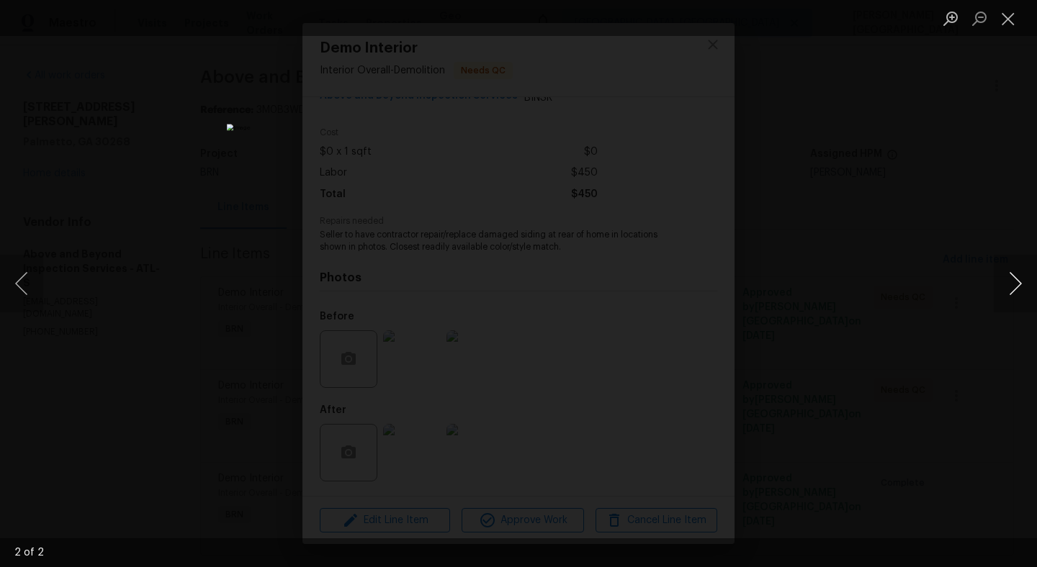
click at [1014, 280] on button "Next image" at bounding box center [1014, 284] width 43 height 58
click at [821, 300] on div "Lightbox" at bounding box center [518, 283] width 1037 height 567
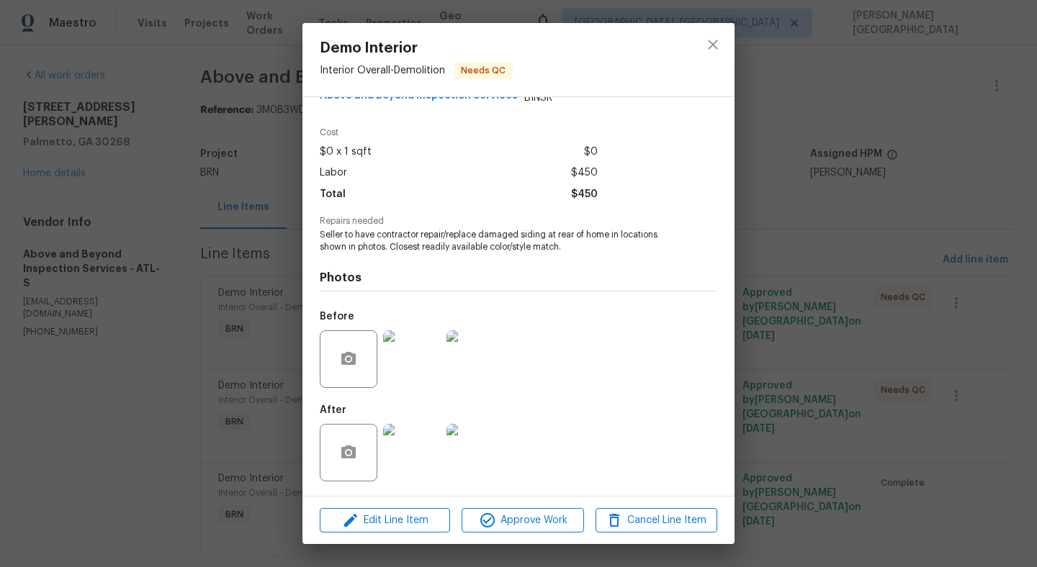
click at [457, 358] on img at bounding box center [475, 359] width 58 height 58
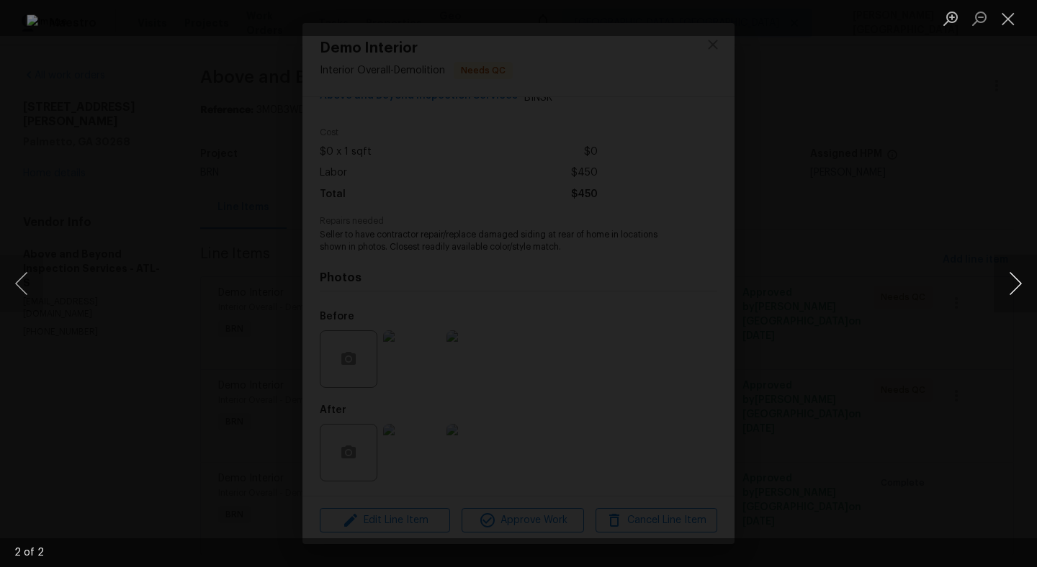
click at [1019, 292] on button "Next image" at bounding box center [1014, 284] width 43 height 58
click at [950, 275] on div "Lightbox" at bounding box center [518, 283] width 1037 height 567
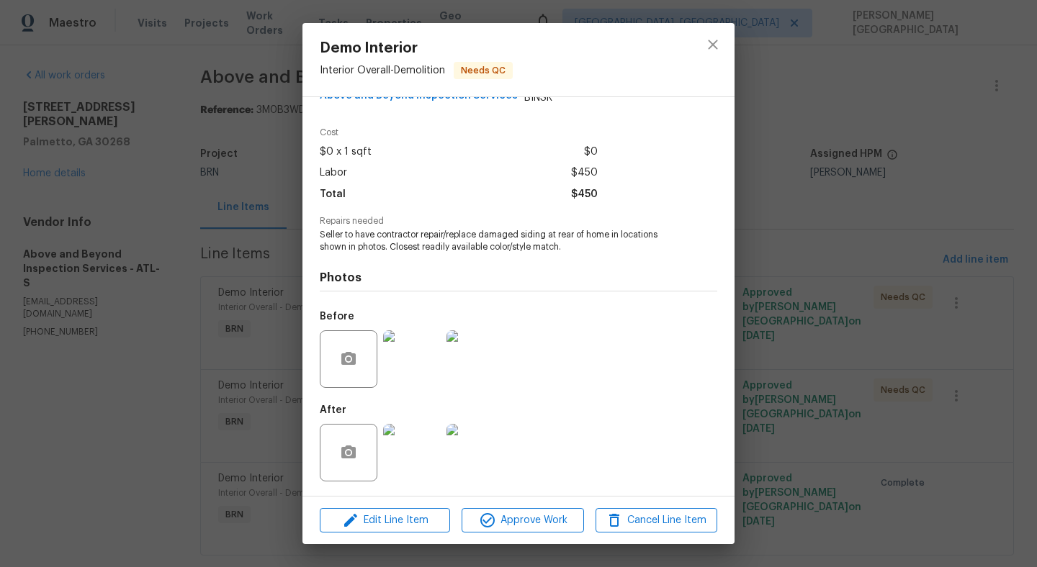
click at [442, 456] on div at bounding box center [411, 452] width 63 height 75
click at [434, 457] on img at bounding box center [412, 453] width 58 height 58
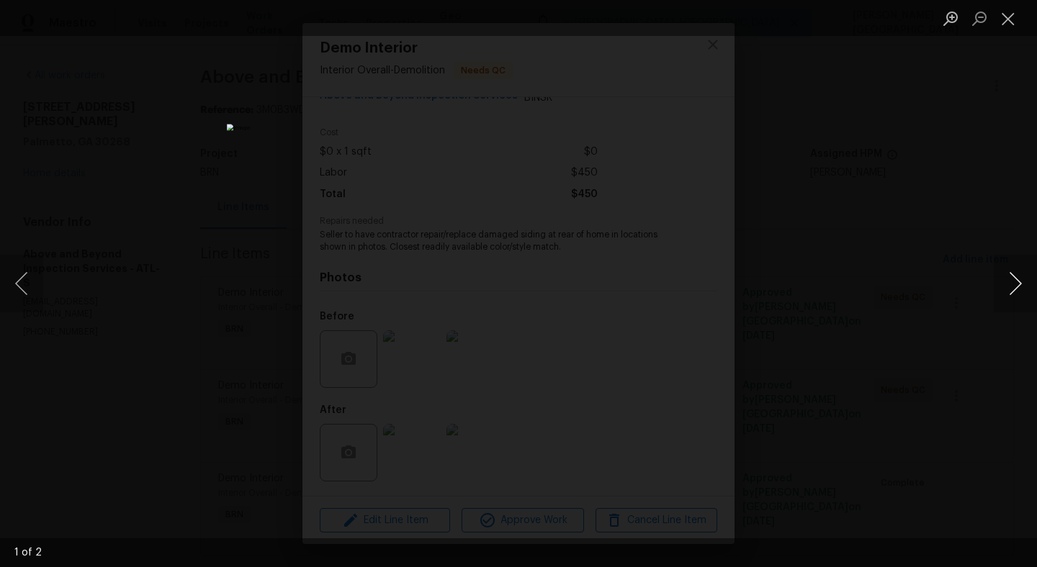
click at [1009, 289] on button "Next image" at bounding box center [1014, 284] width 43 height 58
click at [867, 315] on div "Lightbox" at bounding box center [518, 283] width 1037 height 567
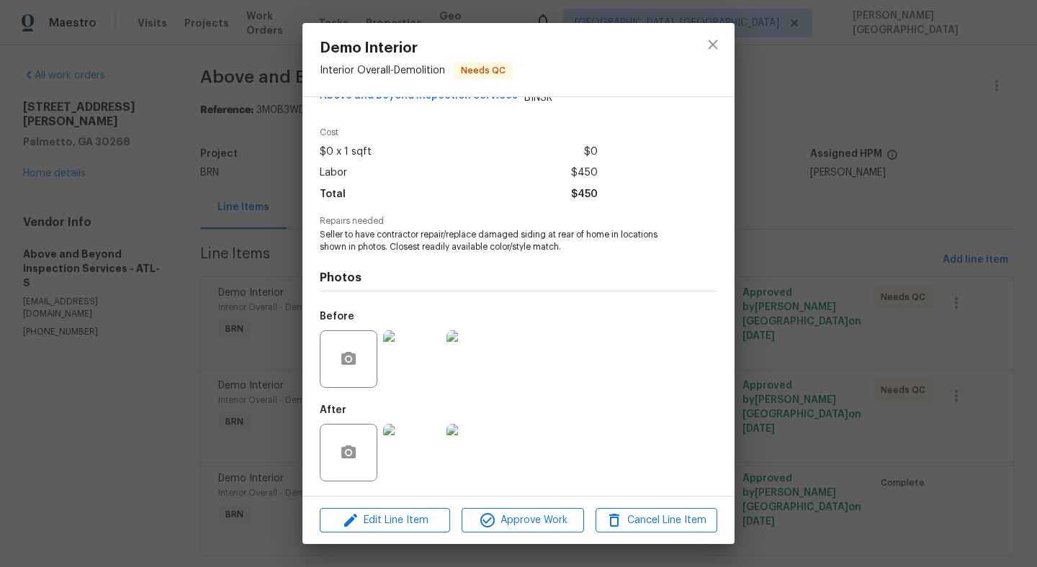
click at [965, 212] on div "Demo Interior Interior Overall - Demolition Needs QC Vendor Above and Beyond In…" at bounding box center [518, 283] width 1037 height 567
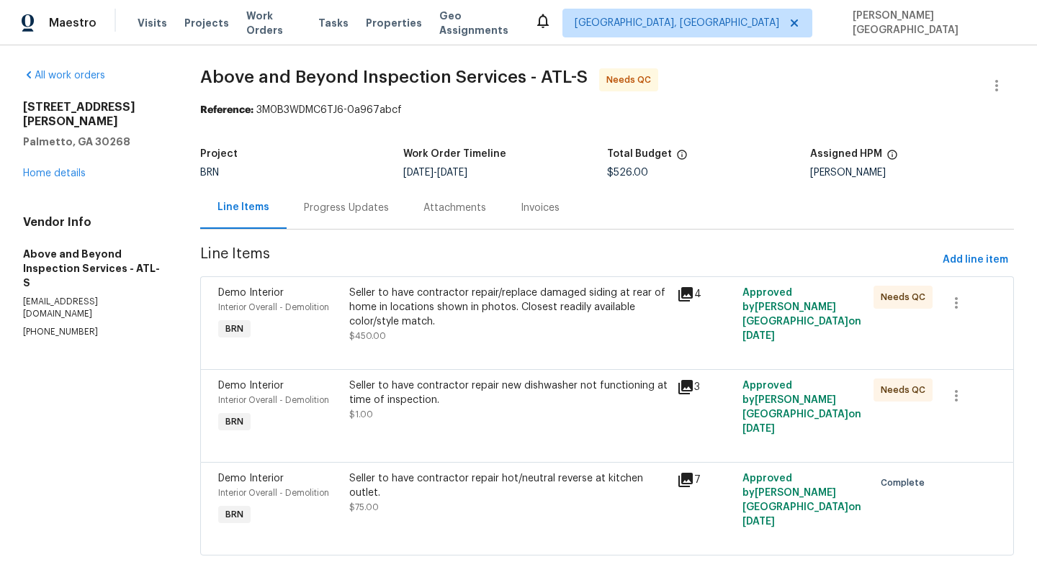
click at [361, 209] on div "Progress Updates" at bounding box center [346, 208] width 85 height 14
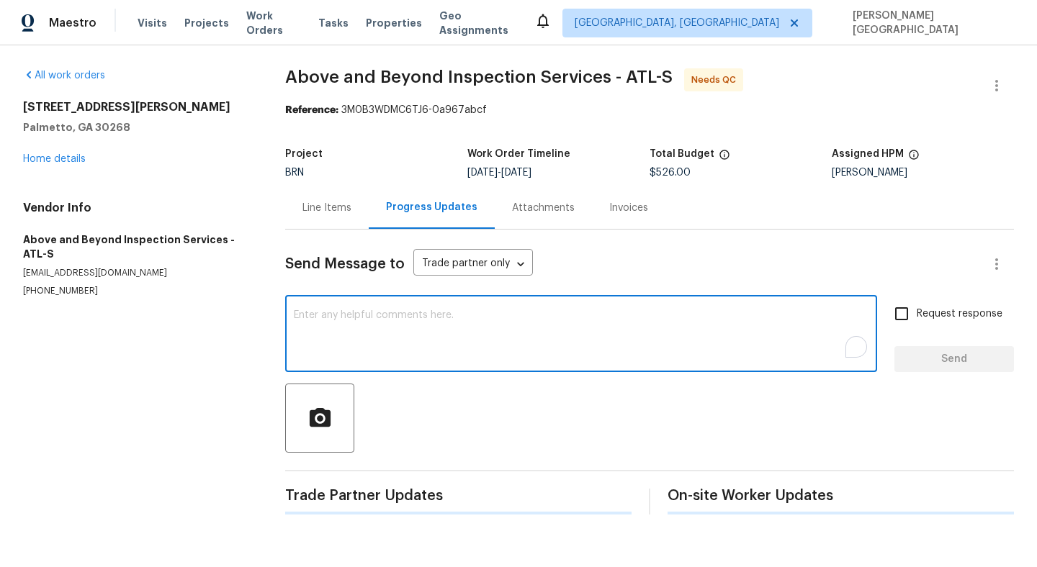
click at [341, 333] on textarea "To enrich screen reader interactions, please activate Accessibility in Grammarl…" at bounding box center [581, 335] width 574 height 50
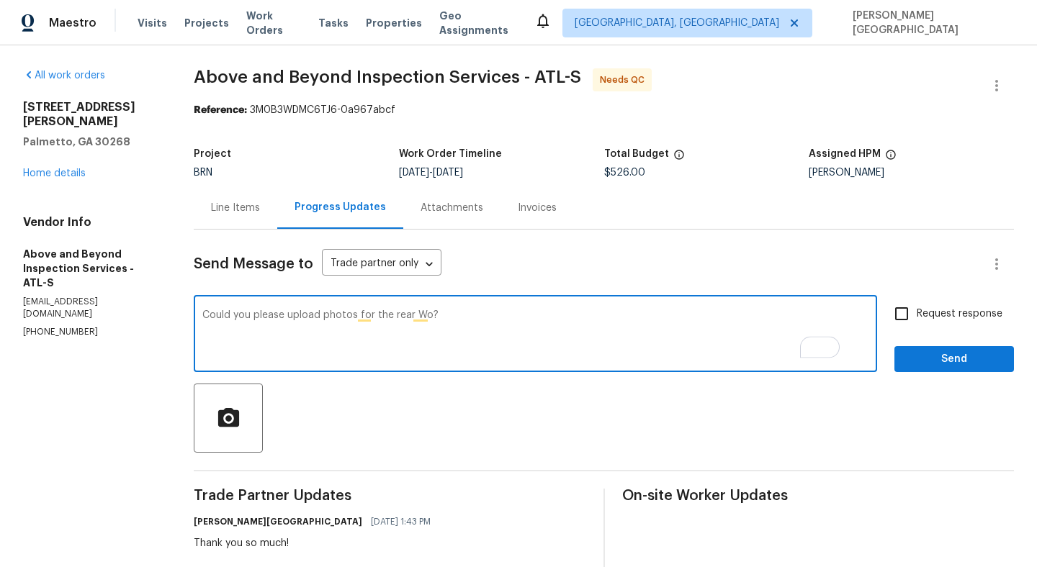
type textarea "Could you please upload photos for the rear Wo?"
click at [904, 317] on input "Request response" at bounding box center [901, 314] width 30 height 30
checkbox input "true"
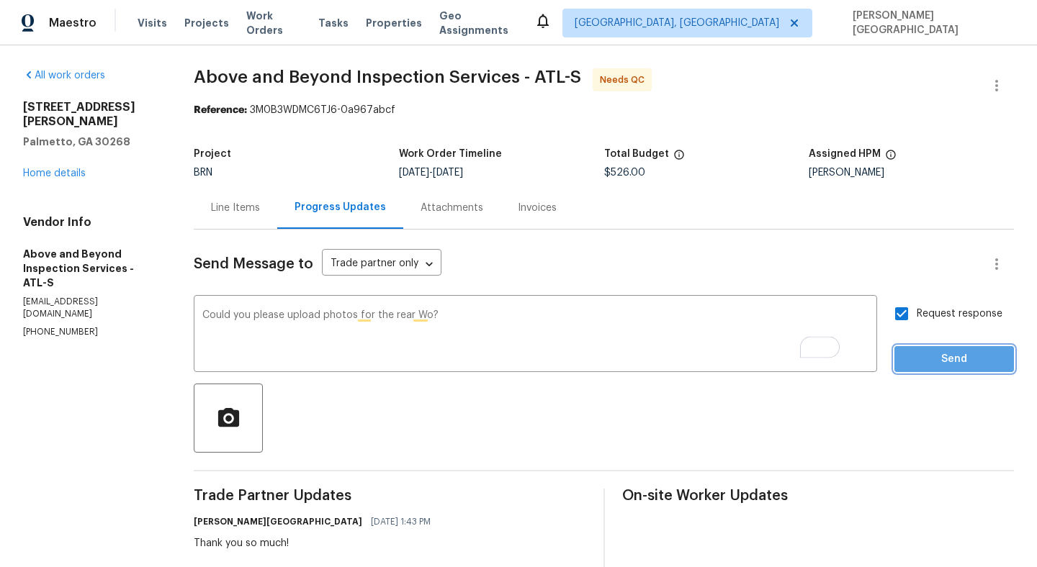
click at [906, 347] on button "Send" at bounding box center [954, 359] width 120 height 27
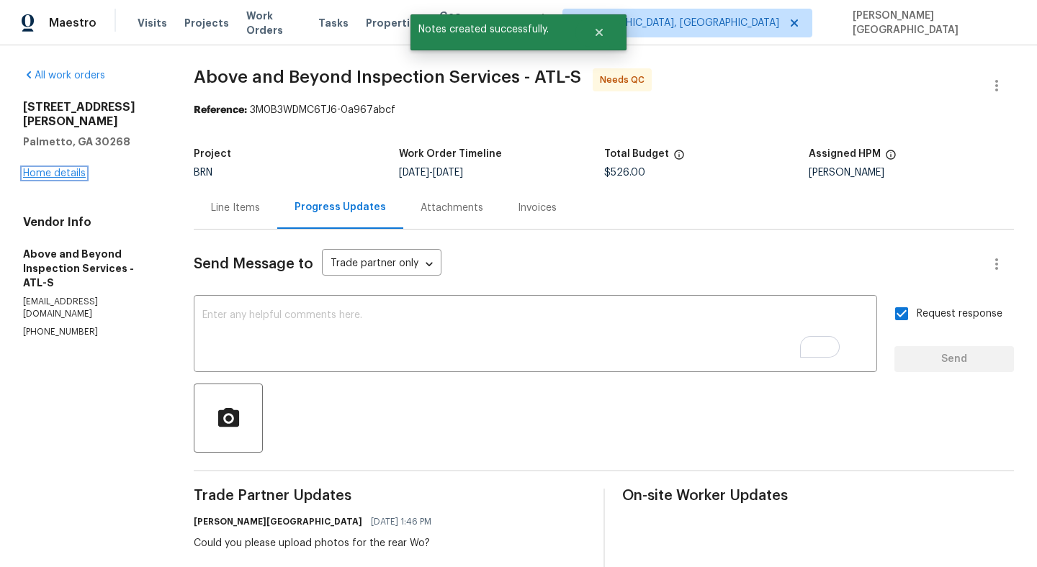
click at [58, 168] on link "Home details" at bounding box center [54, 173] width 63 height 10
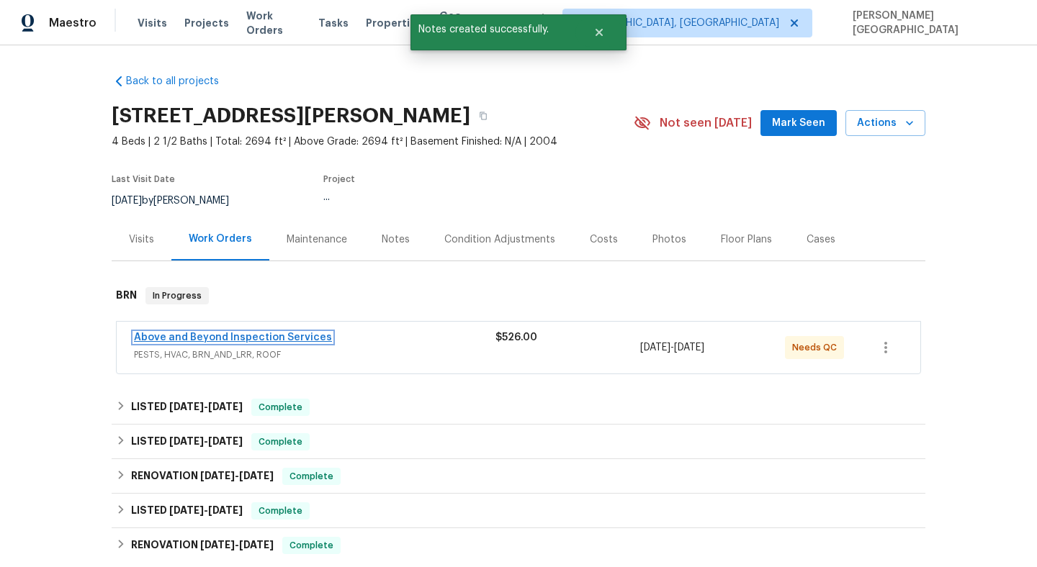
click at [252, 338] on link "Above and Beyond Inspection Services" at bounding box center [233, 338] width 198 height 10
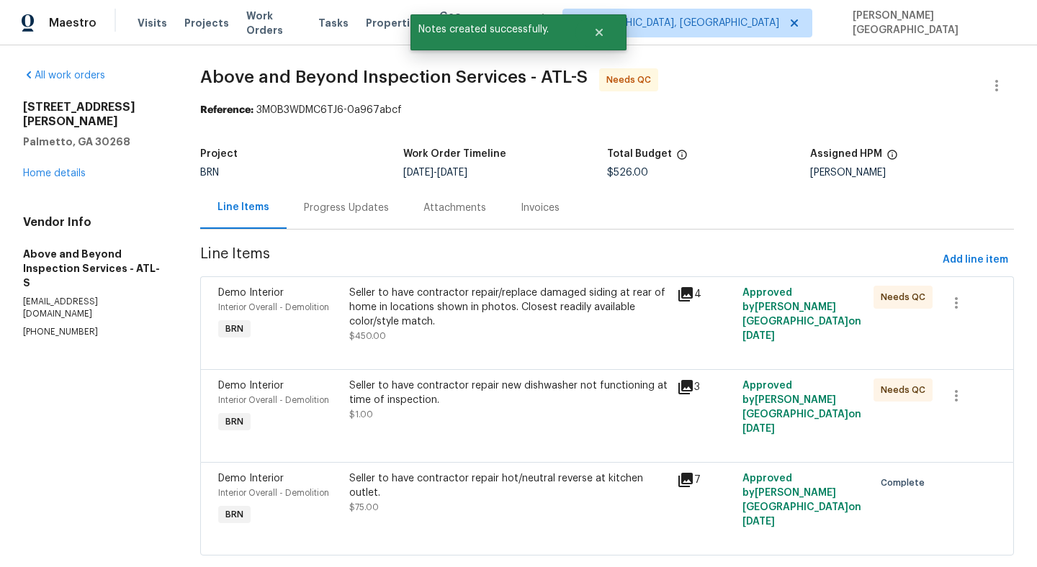
click at [496, 428] on div "Seller to have contractor repair new dishwasher not functioning at time of insp…" at bounding box center [509, 407] width 328 height 66
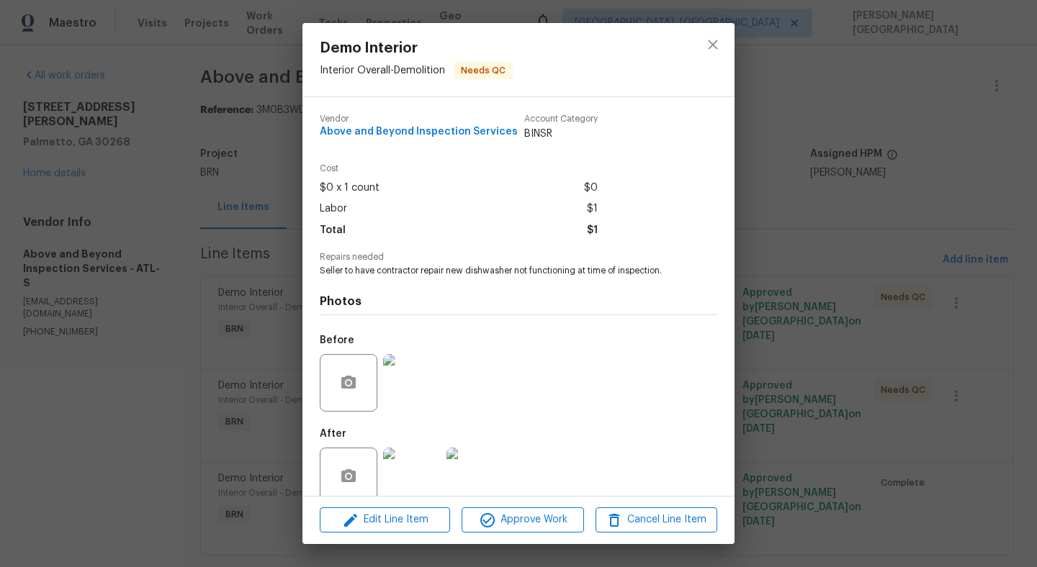
click at [413, 377] on img at bounding box center [412, 383] width 58 height 58
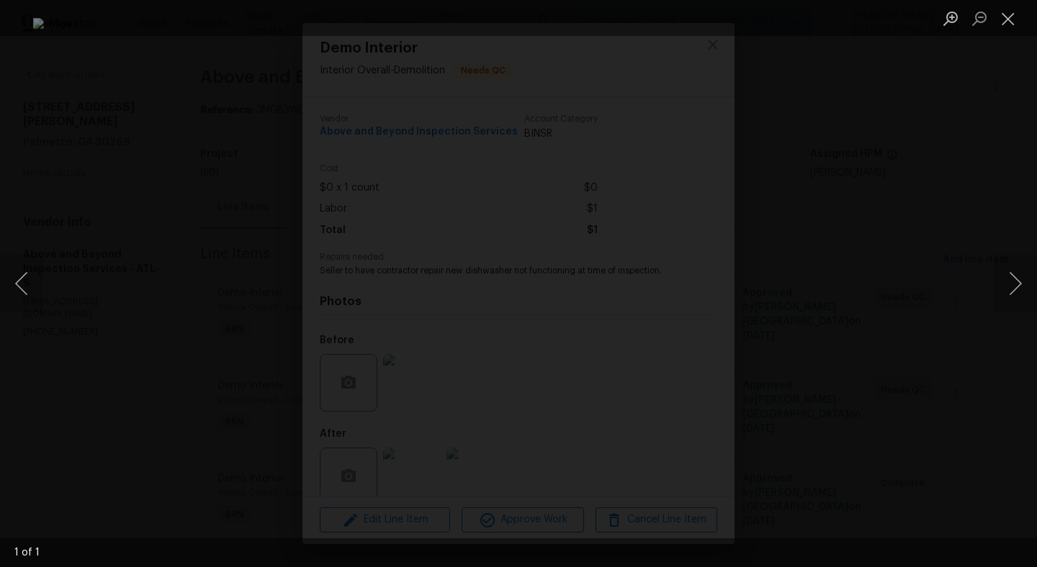
click at [818, 221] on div "Lightbox" at bounding box center [518, 283] width 1037 height 567
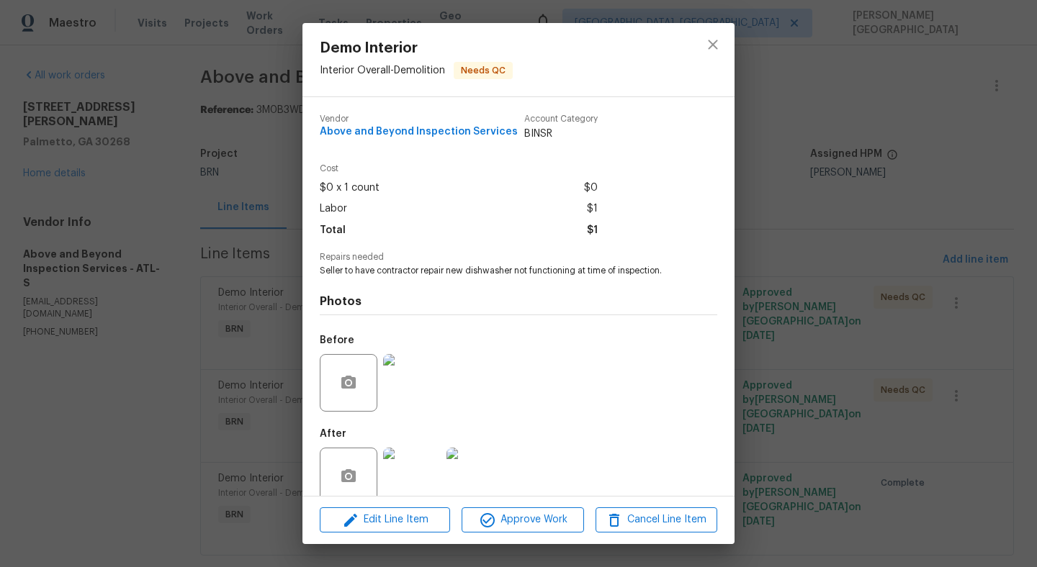
click at [433, 465] on img at bounding box center [412, 477] width 58 height 58
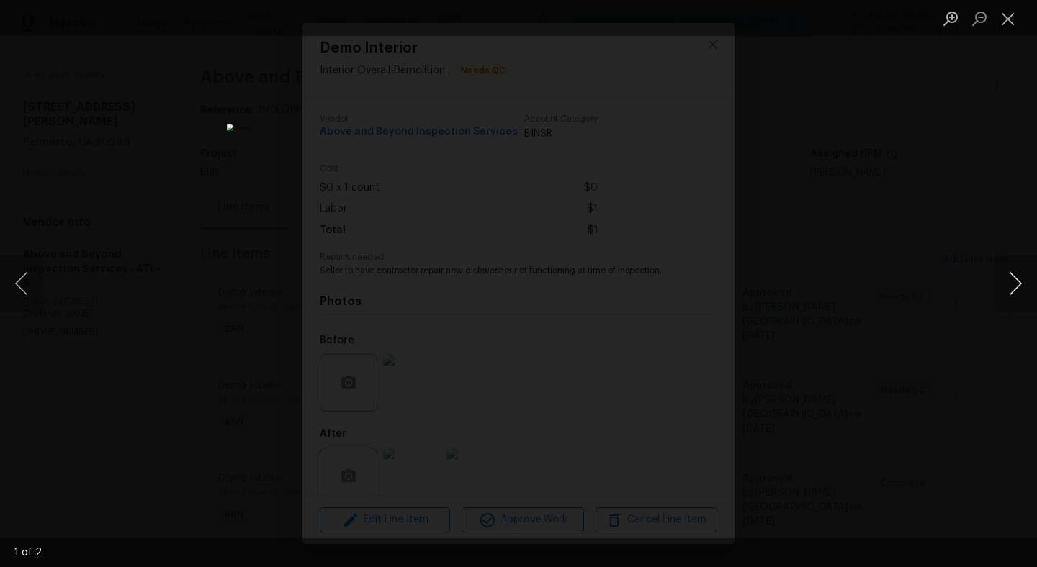
click at [1009, 286] on button "Next image" at bounding box center [1014, 284] width 43 height 58
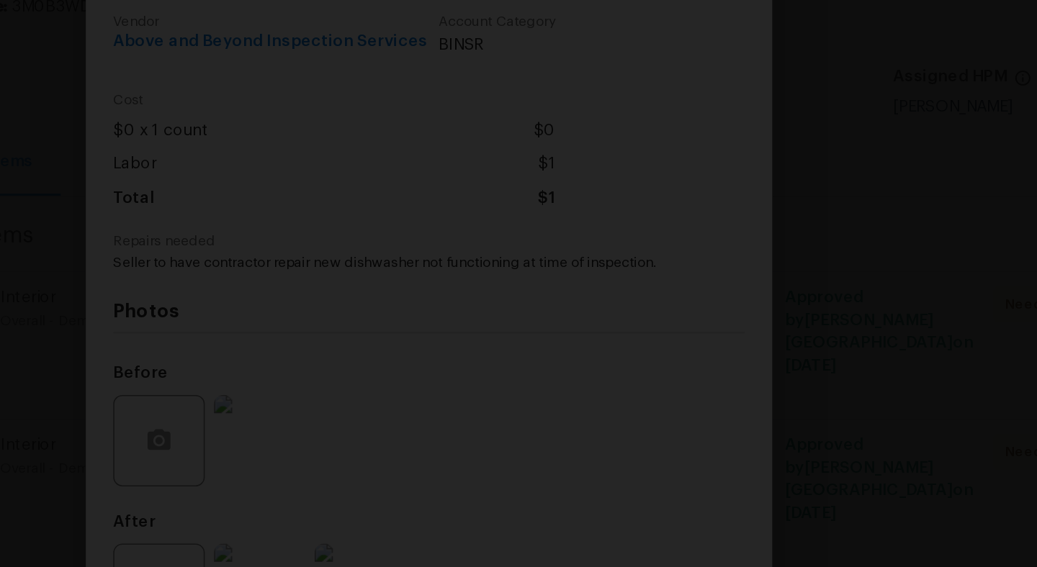
click at [901, 210] on div "Lightbox" at bounding box center [518, 283] width 1037 height 567
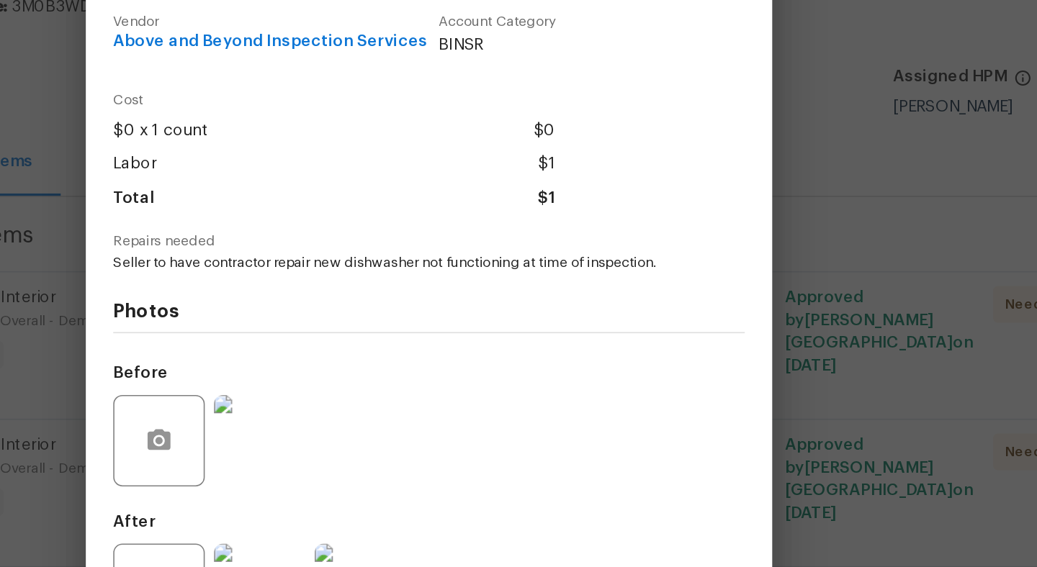
click at [839, 193] on div "Demo Interior Interior Overall - Demolition Needs QC Vendor Above and Beyond In…" at bounding box center [518, 283] width 1037 height 567
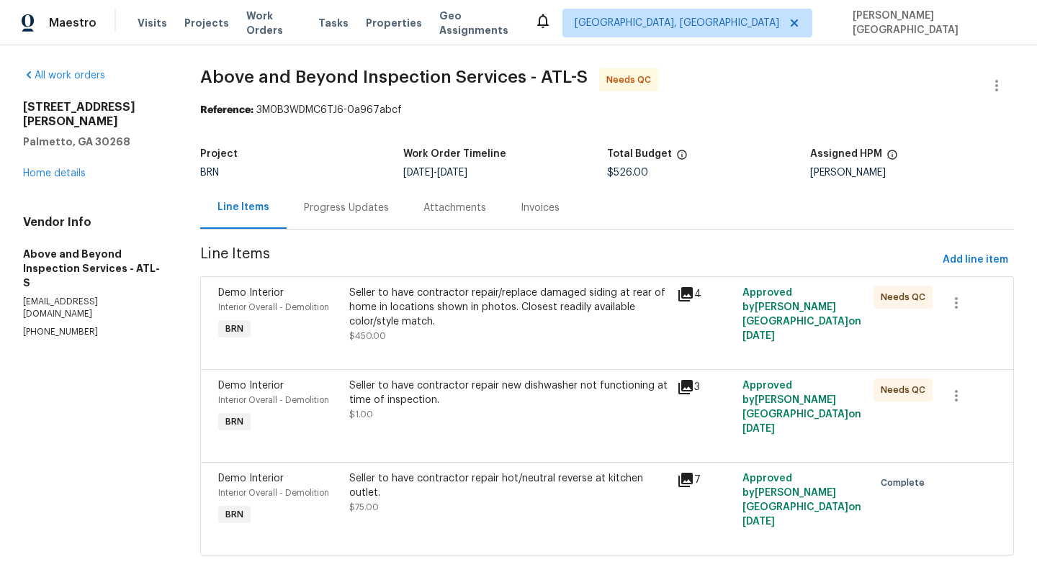
click at [510, 387] on div "Seller to have contractor repair new dishwasher not functioning at time of insp…" at bounding box center [508, 393] width 319 height 29
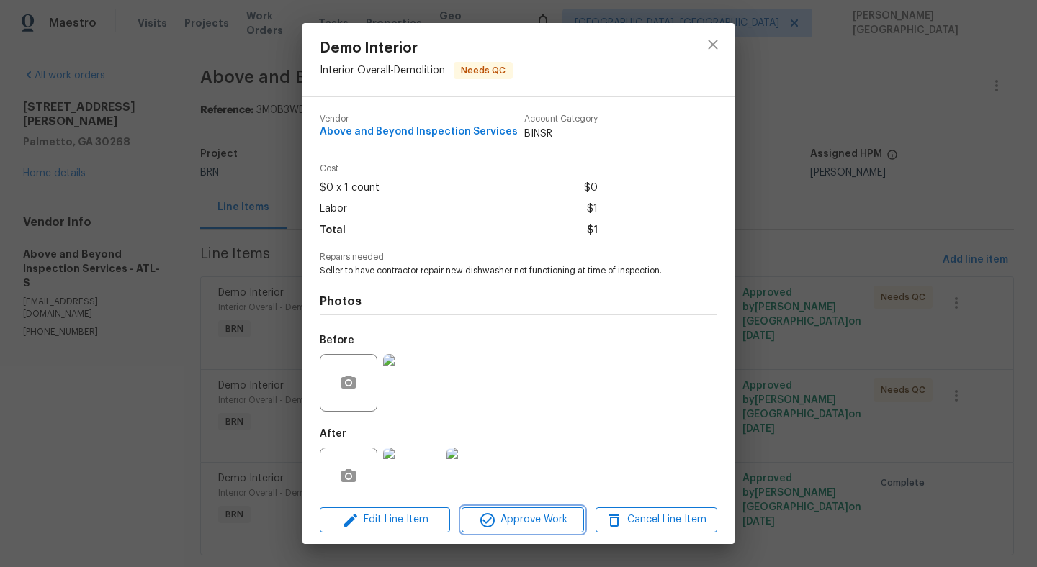
click at [529, 515] on span "Approve Work" at bounding box center [522, 520] width 113 height 18
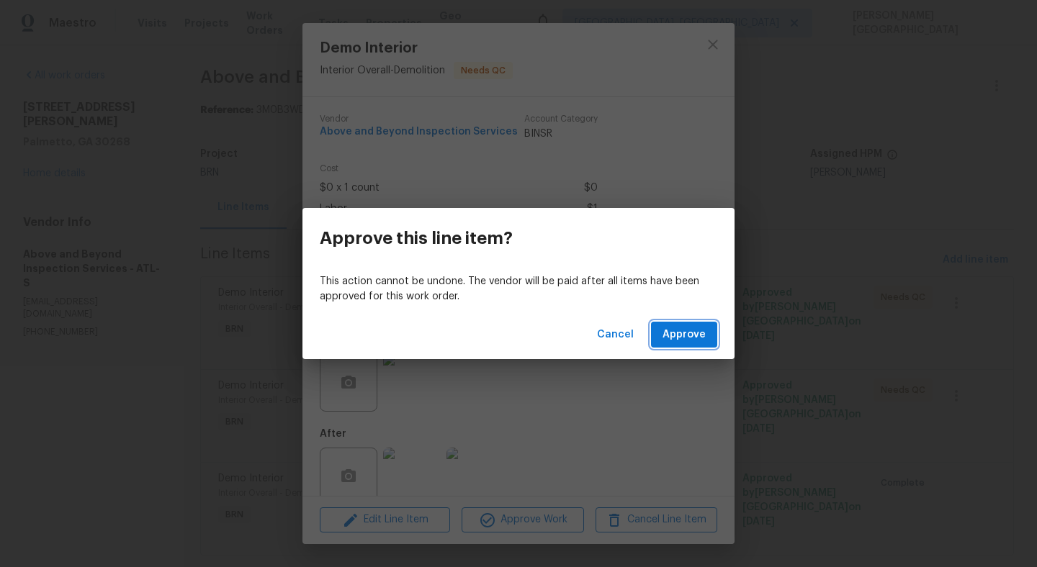
click at [674, 332] on span "Approve" at bounding box center [683, 335] width 43 height 18
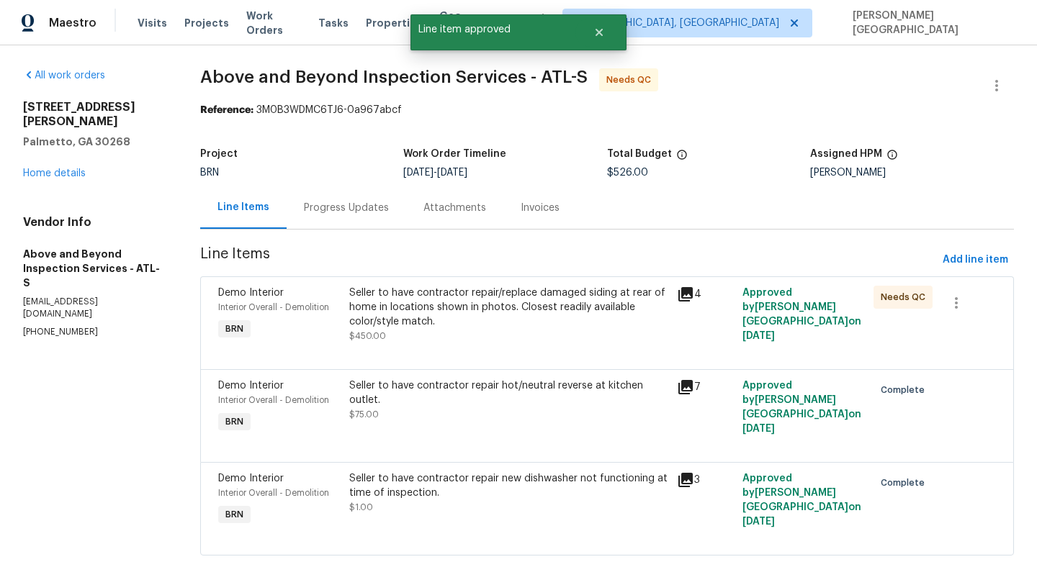
click at [248, 75] on span "Above and Beyond Inspection Services - ATL-S" at bounding box center [393, 76] width 387 height 17
drag, startPoint x: 248, startPoint y: 75, endPoint x: 332, endPoint y: 75, distance: 84.2
click at [248, 75] on span "Above and Beyond Inspection Services - ATL-S" at bounding box center [393, 76] width 387 height 17
click at [332, 75] on span "Above and Beyond Inspection Services - ATL-S" at bounding box center [393, 76] width 387 height 17
copy span "Above and Beyond"
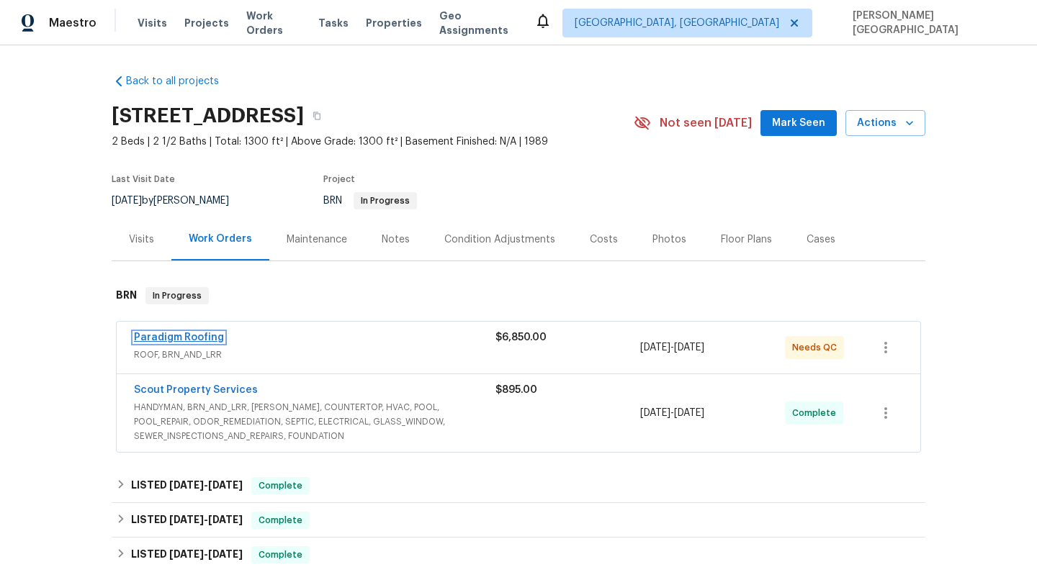
click at [195, 335] on link "Paradigm Roofing" at bounding box center [179, 338] width 90 height 10
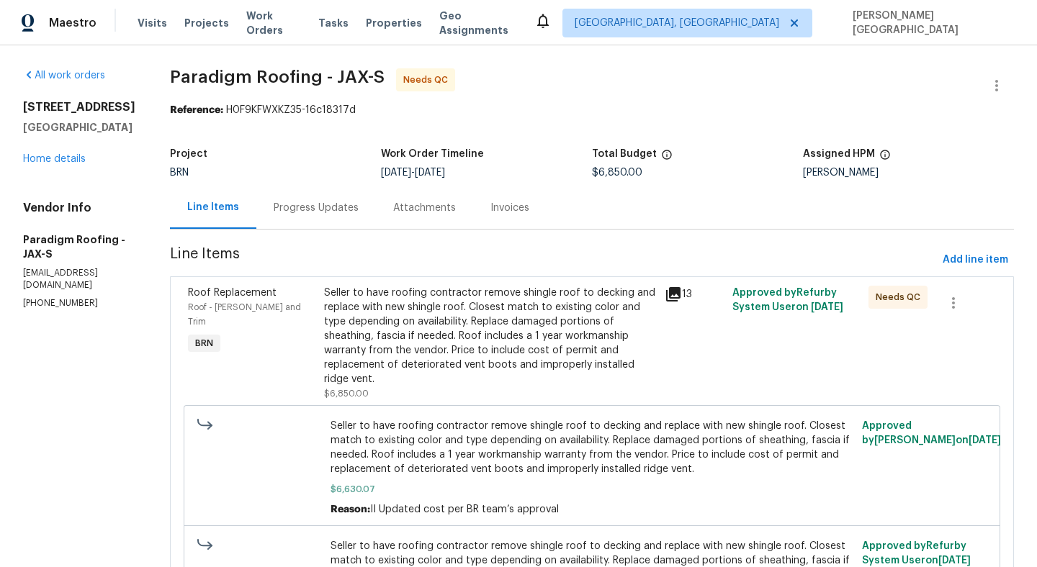
click at [464, 310] on div "Seller to have roofing contractor remove shingle roof to decking and replace wi…" at bounding box center [490, 336] width 332 height 101
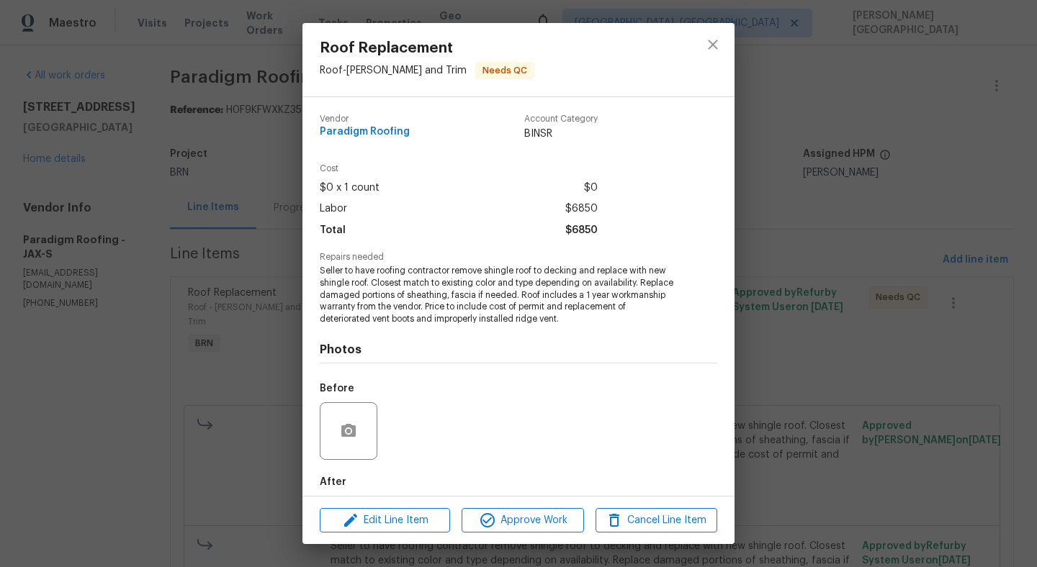
click at [560, 441] on div "Before" at bounding box center [518, 422] width 397 height 94
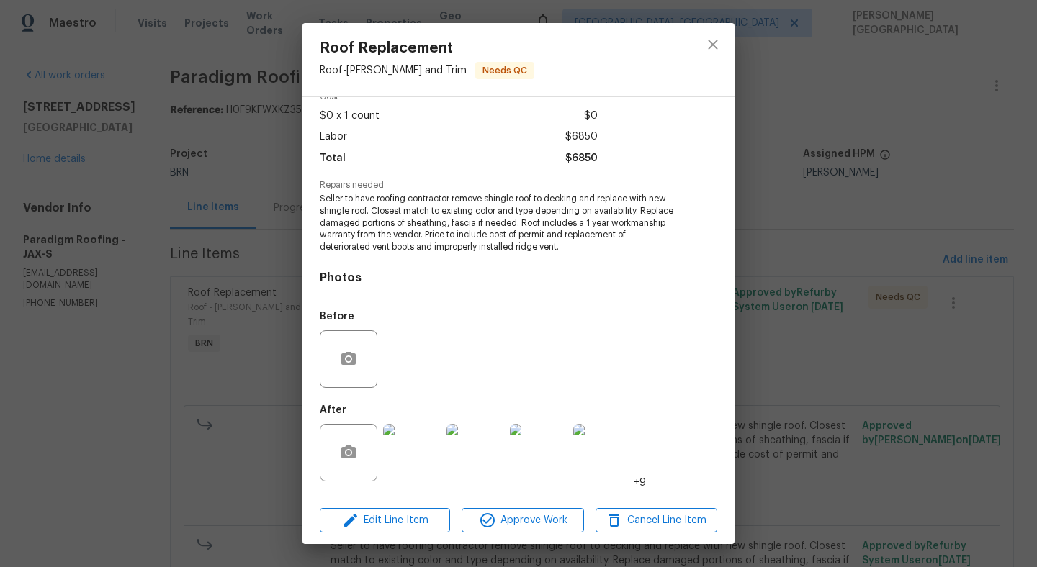
click at [411, 460] on img at bounding box center [412, 453] width 58 height 58
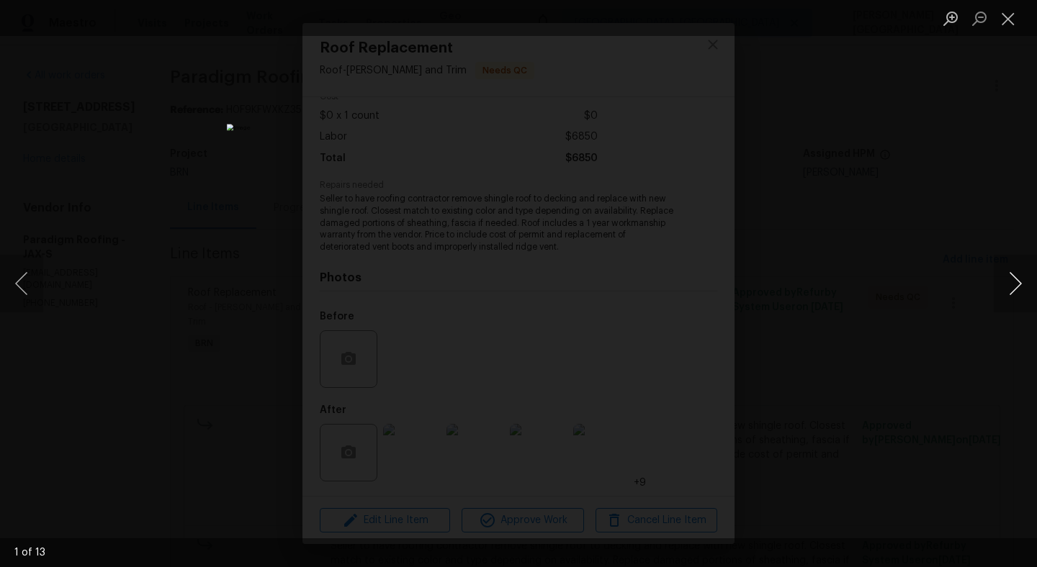
click at [1010, 279] on button "Next image" at bounding box center [1014, 284] width 43 height 58
click at [1011, 283] on button "Next image" at bounding box center [1014, 284] width 43 height 58
click at [1011, 280] on button "Next image" at bounding box center [1014, 284] width 43 height 58
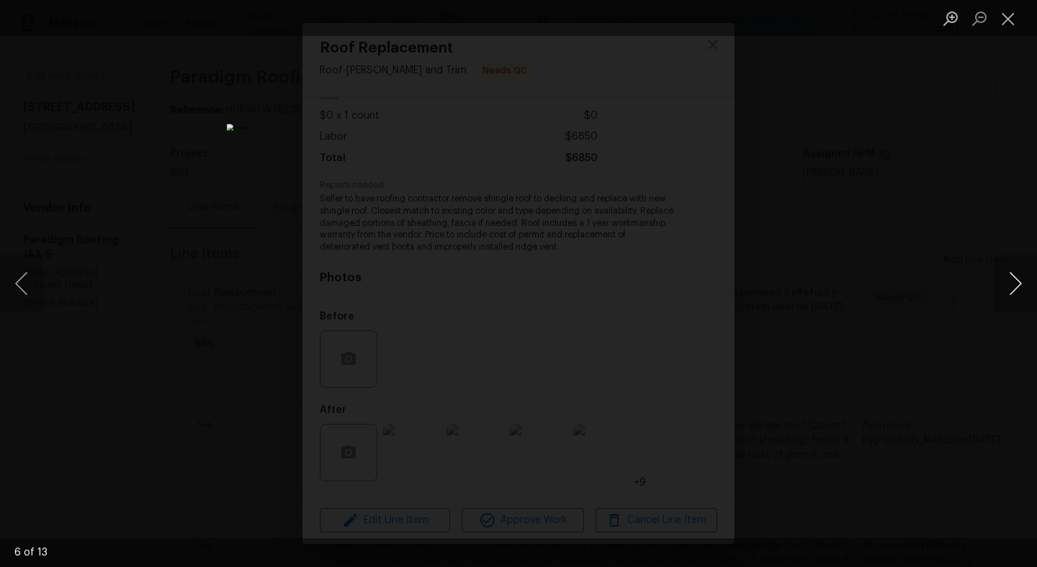
click at [1011, 280] on button "Next image" at bounding box center [1014, 284] width 43 height 58
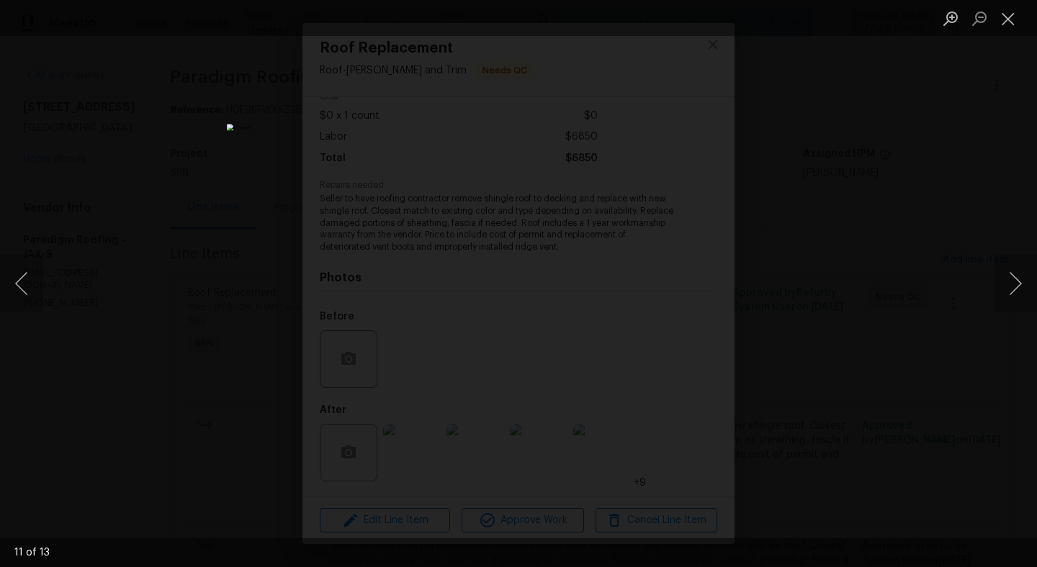
click at [949, 228] on div "Lightbox" at bounding box center [518, 283] width 1037 height 567
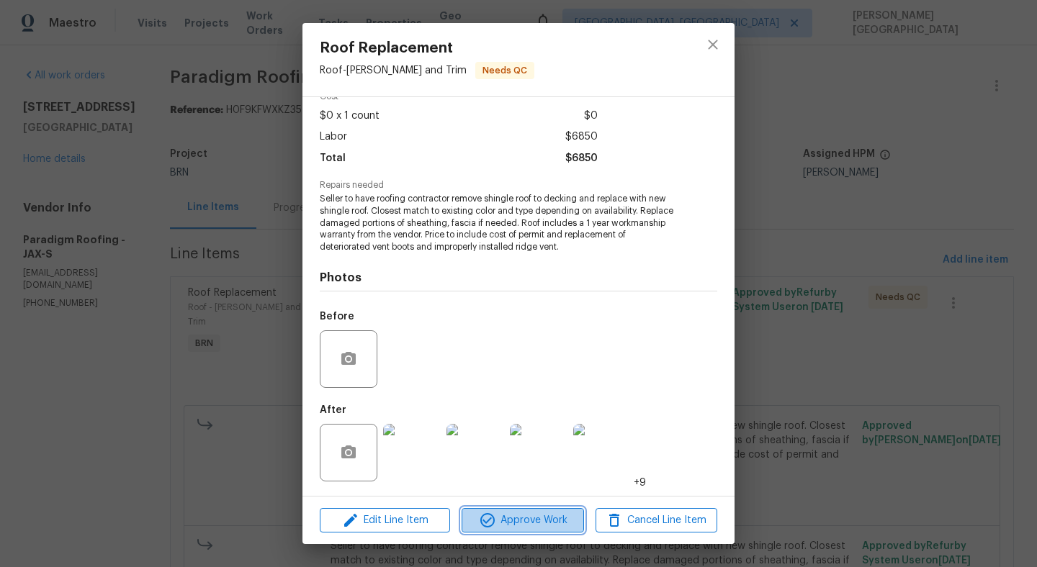
click at [495, 514] on icon "button" at bounding box center [487, 520] width 17 height 17
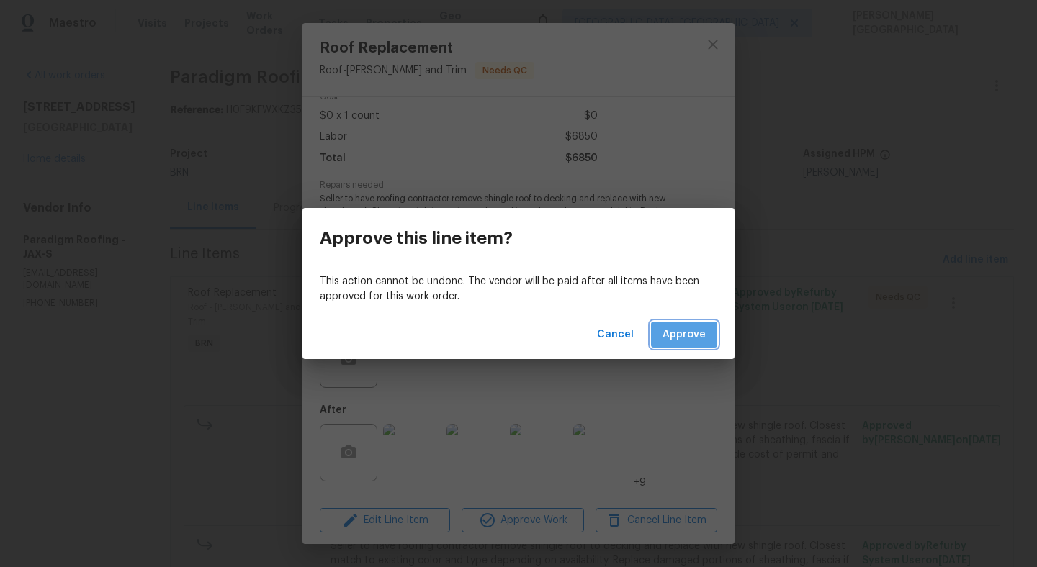
click at [675, 343] on button "Approve" at bounding box center [684, 335] width 66 height 27
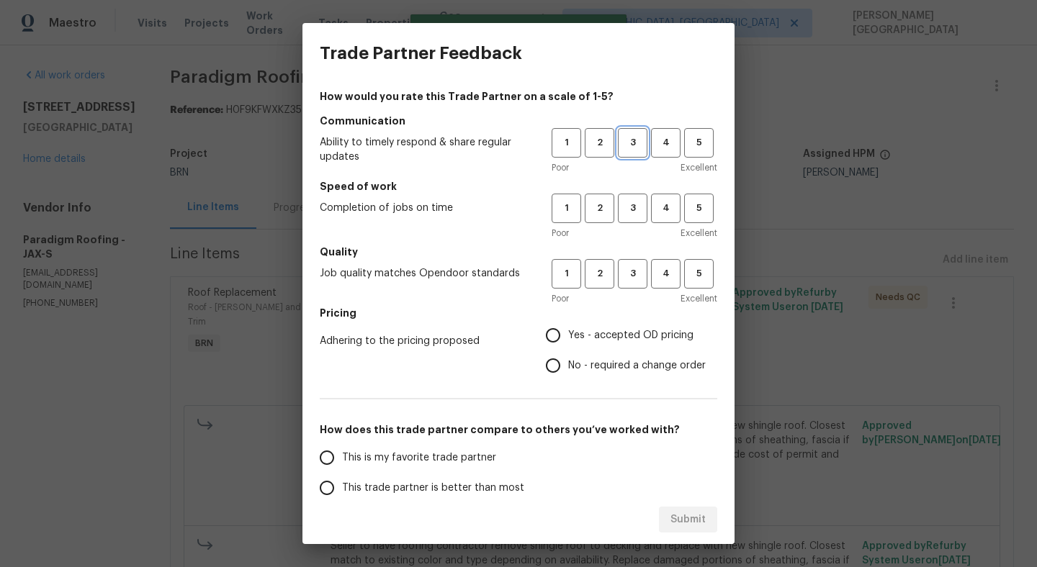
click at [633, 139] on span "3" at bounding box center [632, 143] width 27 height 17
click at [636, 208] on span "3" at bounding box center [632, 208] width 27 height 17
click at [628, 279] on span "3" at bounding box center [632, 274] width 27 height 17
click at [558, 373] on input "No - required a change order" at bounding box center [553, 366] width 30 height 30
radio input "true"
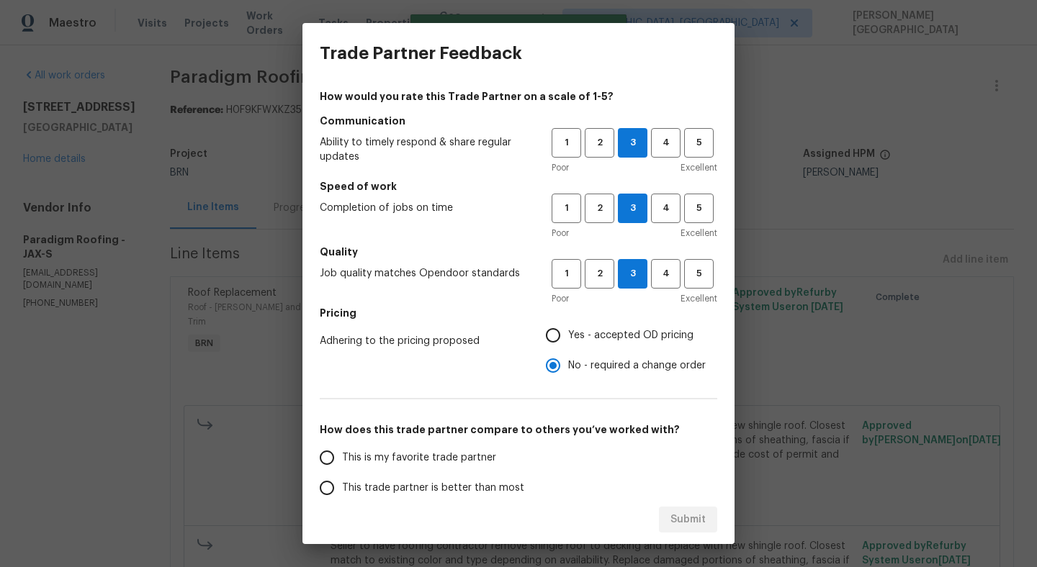
click at [457, 481] on span "This trade partner is better than most" at bounding box center [433, 488] width 182 height 15
click at [342, 481] on input "This trade partner is better than most" at bounding box center [327, 488] width 30 height 30
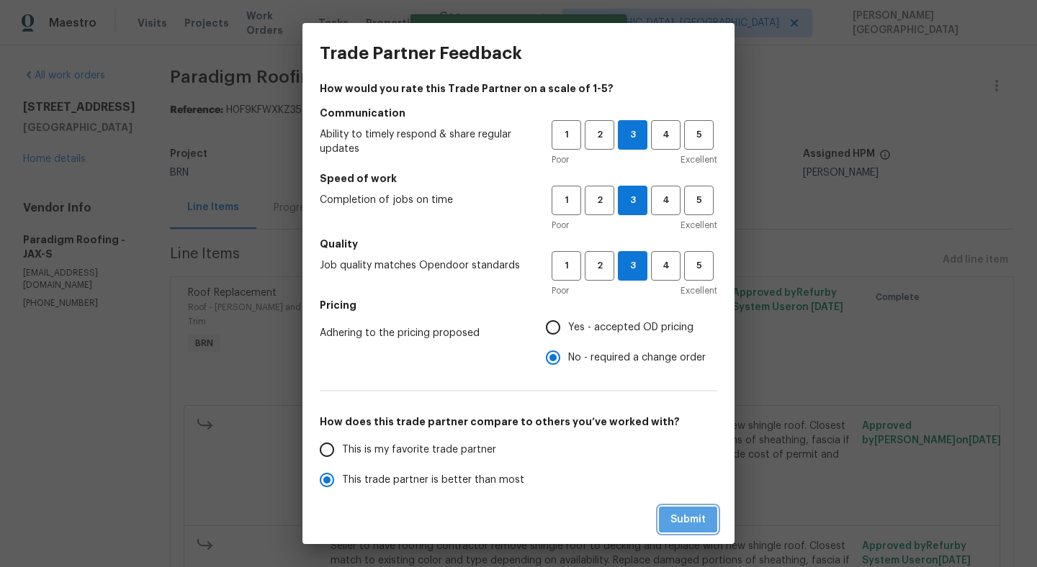
click at [695, 513] on span "Submit" at bounding box center [687, 520] width 35 height 18
radio input "true"
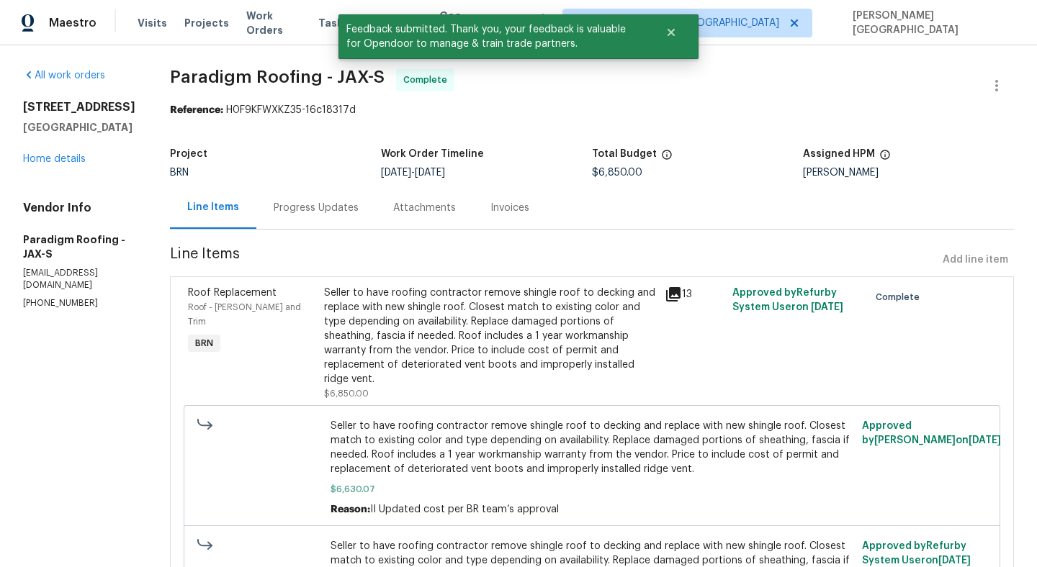
click at [312, 205] on div "Progress Updates" at bounding box center [316, 208] width 85 height 14
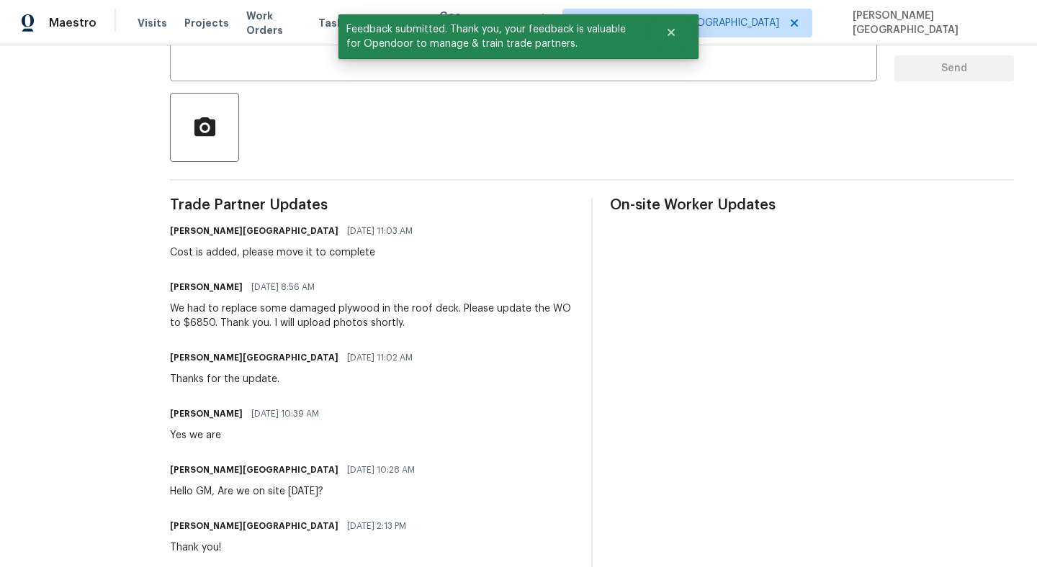
scroll to position [168, 0]
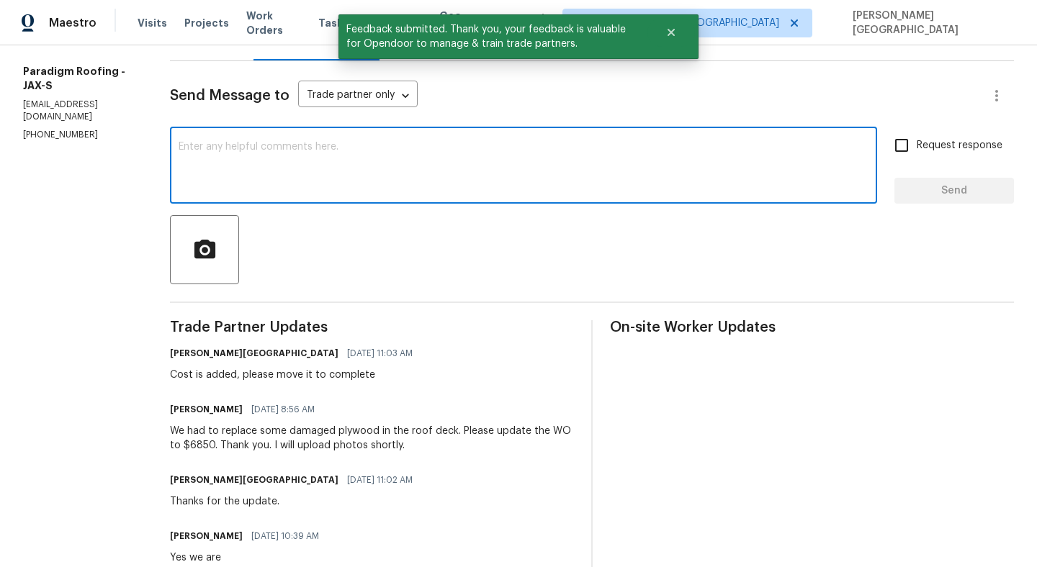
click at [247, 182] on textarea at bounding box center [524, 167] width 690 height 50
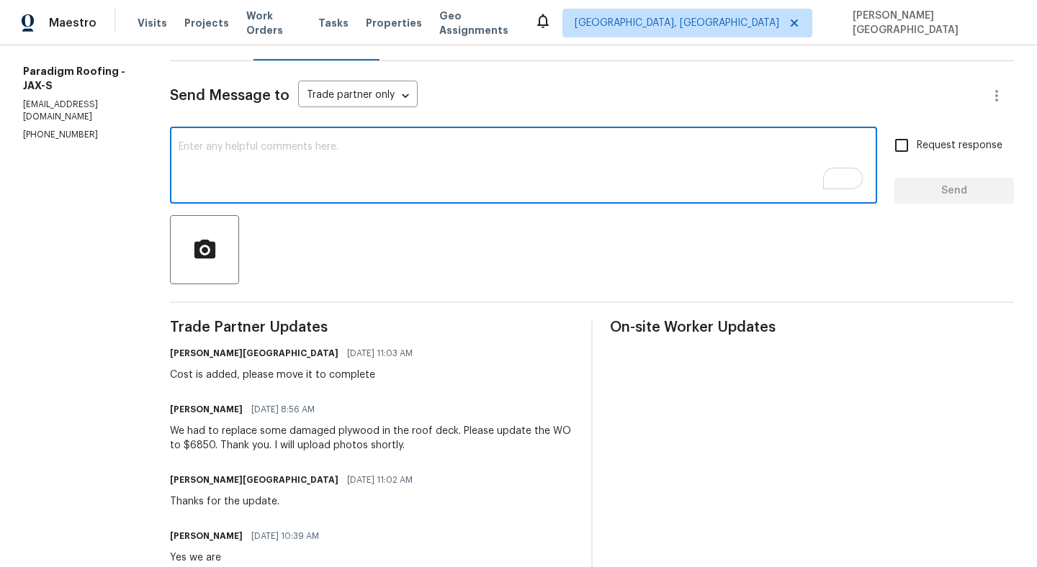
click at [229, 160] on textarea "To enrich screen reader interactions, please activate Accessibility in Grammarl…" at bounding box center [524, 167] width 690 height 50
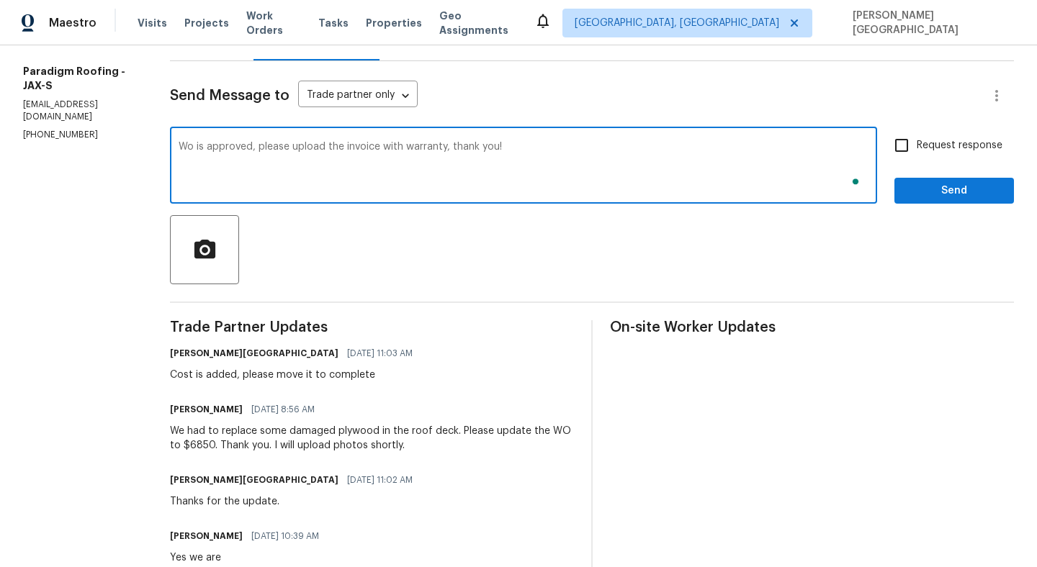
type textarea "Wo is approved, please upload the invoice with warranty, thank you!"
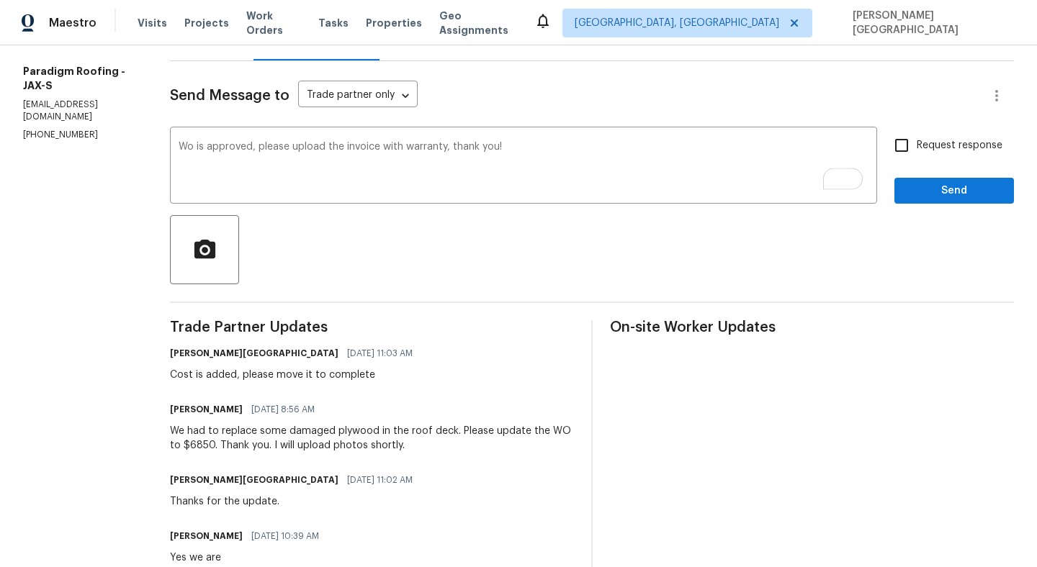
click at [927, 153] on label "Request response" at bounding box center [944, 145] width 116 height 30
click at [916, 153] on input "Request response" at bounding box center [901, 145] width 30 height 30
checkbox input "true"
click at [931, 202] on button "Send" at bounding box center [954, 191] width 120 height 27
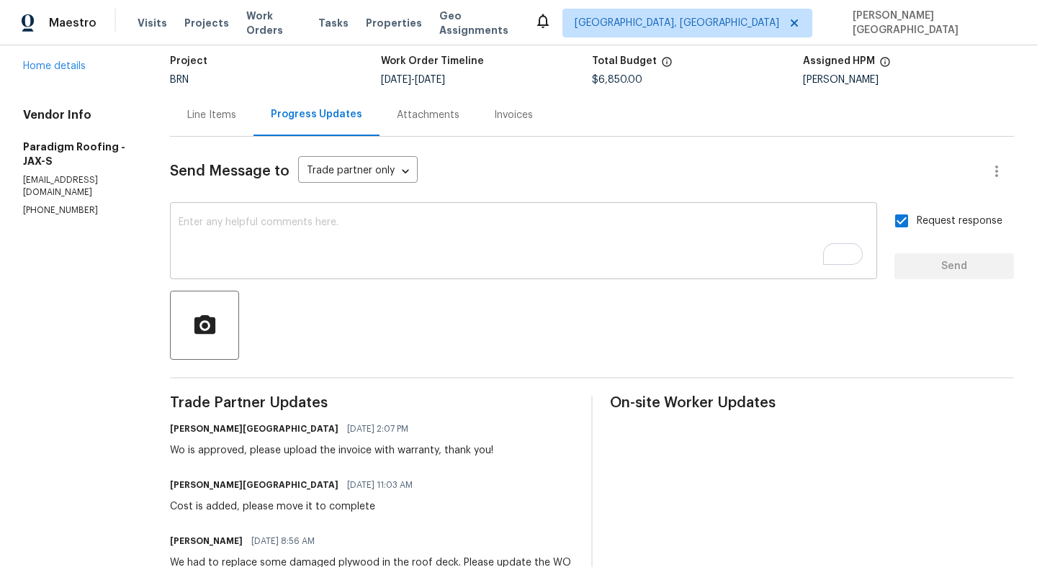
scroll to position [0, 0]
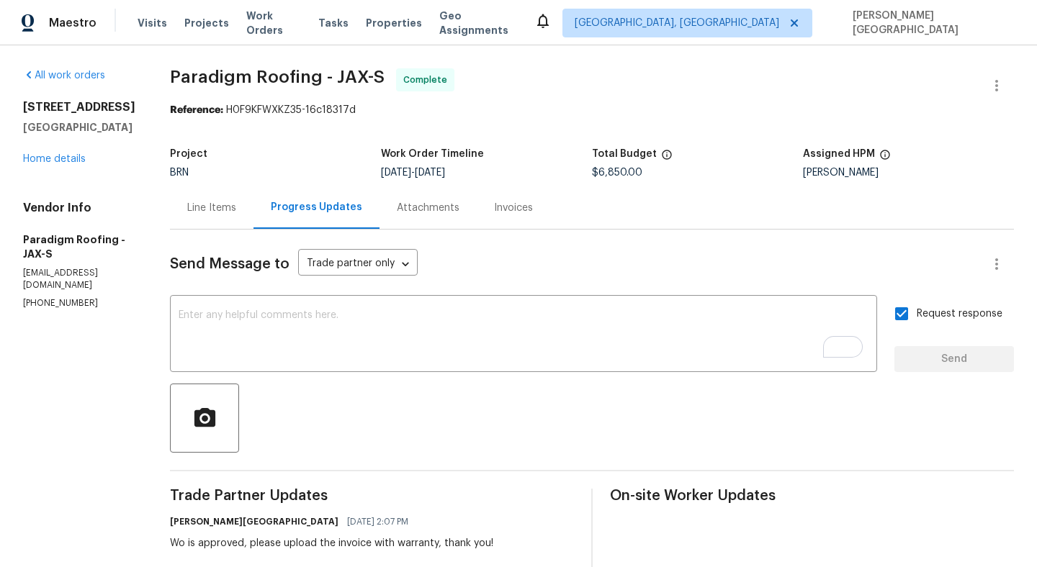
click at [221, 207] on div "Line Items" at bounding box center [211, 208] width 49 height 14
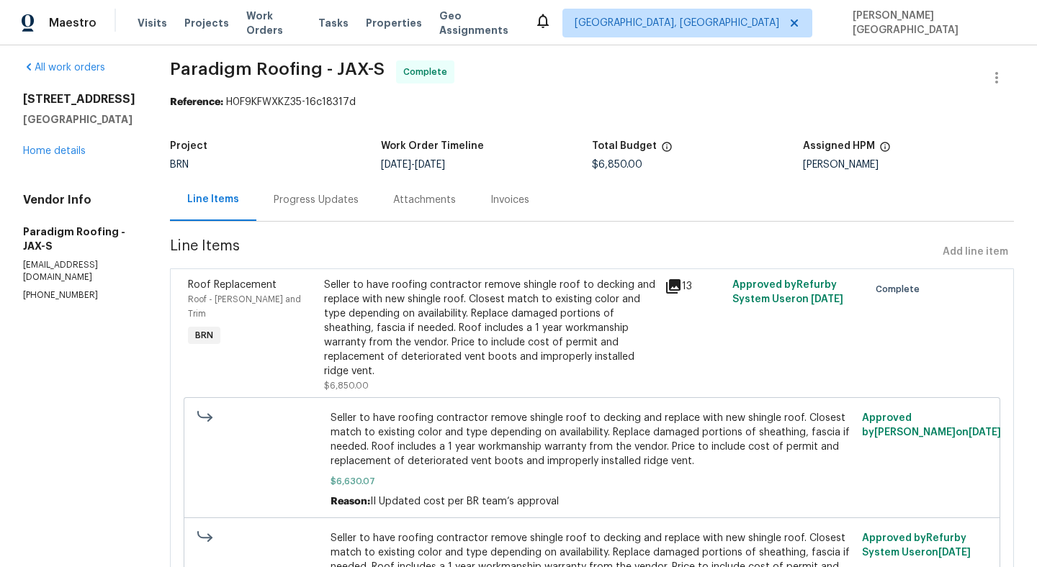
scroll to position [9, 0]
click at [434, 338] on div "Seller to have roofing contractor remove shingle roof to decking and replace wi…" at bounding box center [490, 327] width 332 height 101
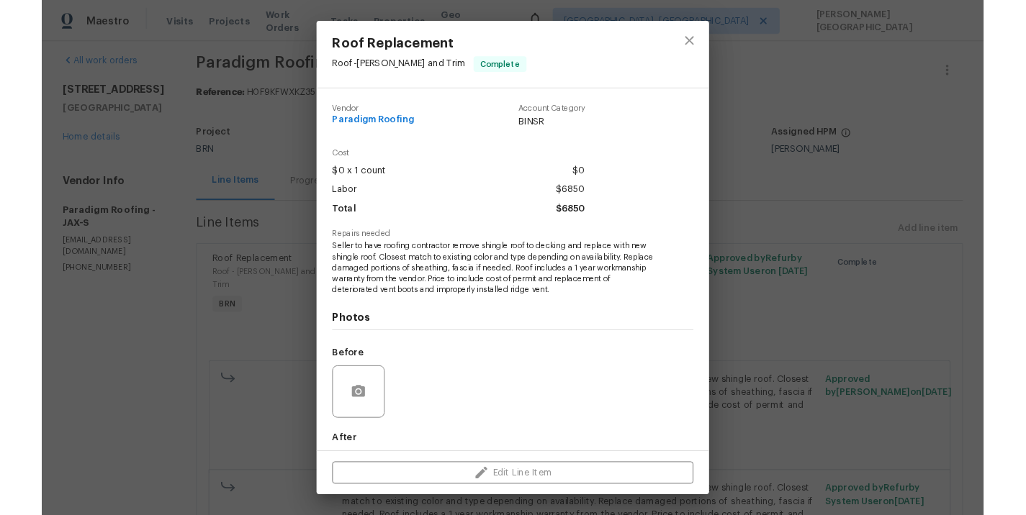
scroll to position [72, 0]
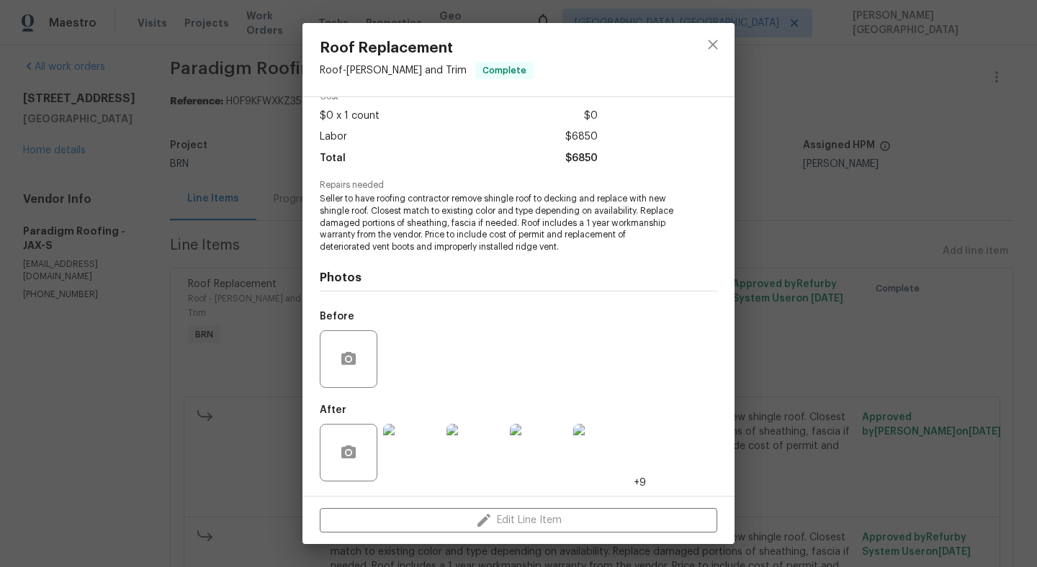
click at [413, 455] on img at bounding box center [412, 453] width 58 height 58
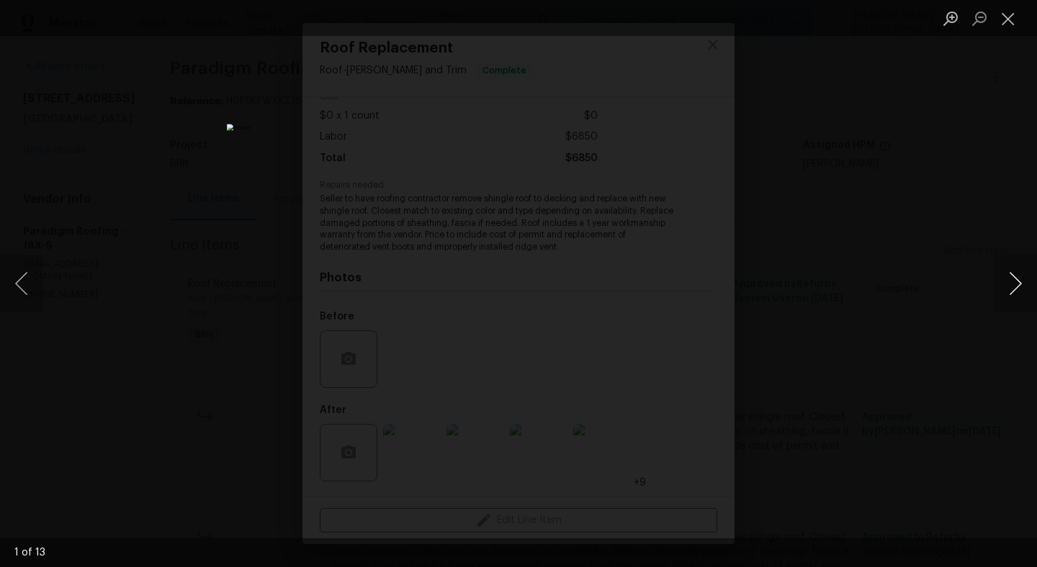
click at [1019, 286] on button "Next image" at bounding box center [1014, 284] width 43 height 58
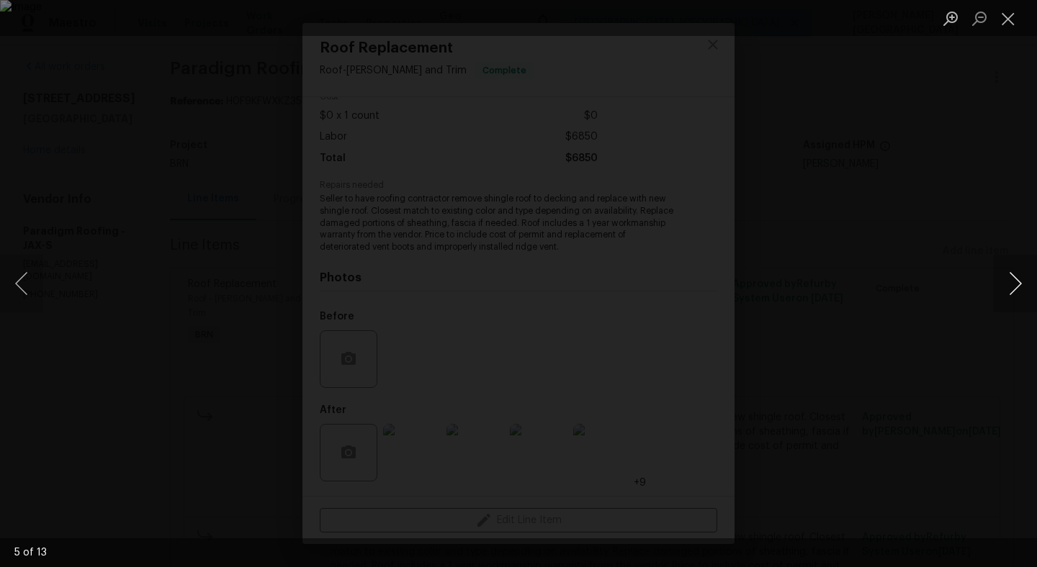
click at [1019, 286] on button "Next image" at bounding box center [1014, 284] width 43 height 58
click at [1005, 243] on div "Lightbox" at bounding box center [518, 283] width 1037 height 567
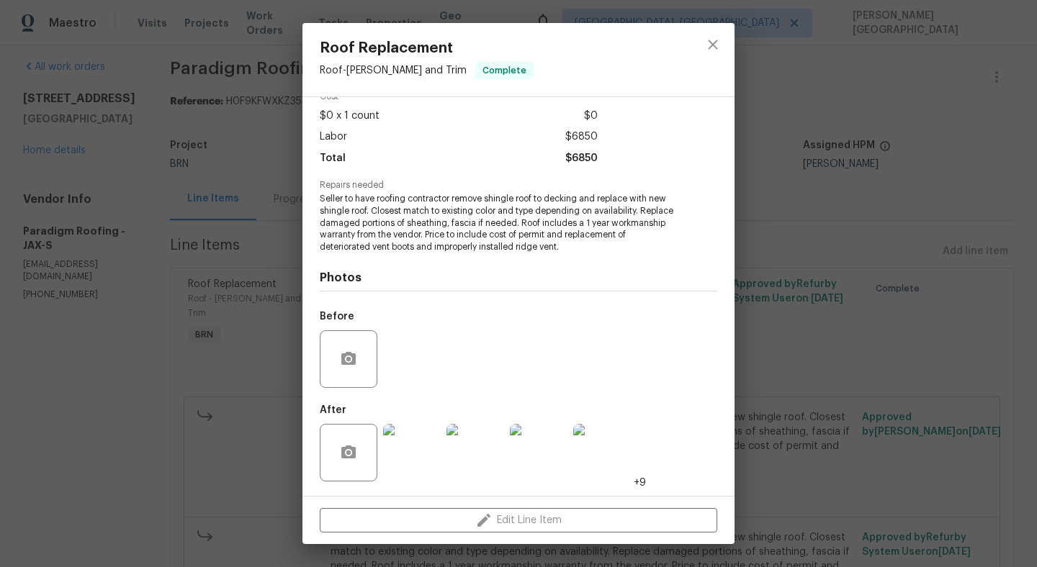
click at [880, 269] on div "Roof Replacement Roof - Eaves and Trim Complete Vendor Paradigm Roofing Account…" at bounding box center [518, 283] width 1037 height 567
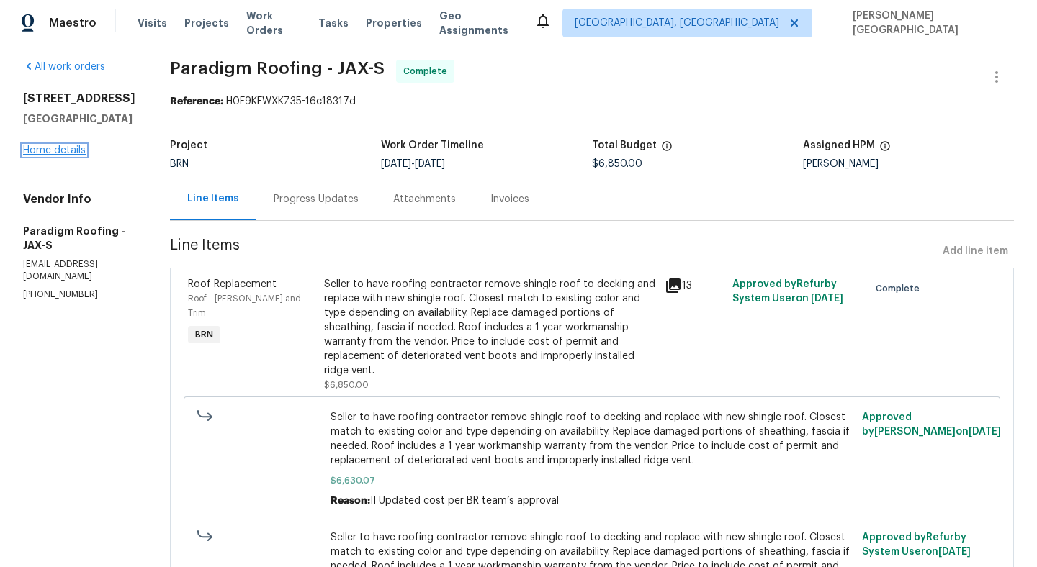
click at [57, 156] on link "Home details" at bounding box center [54, 150] width 63 height 10
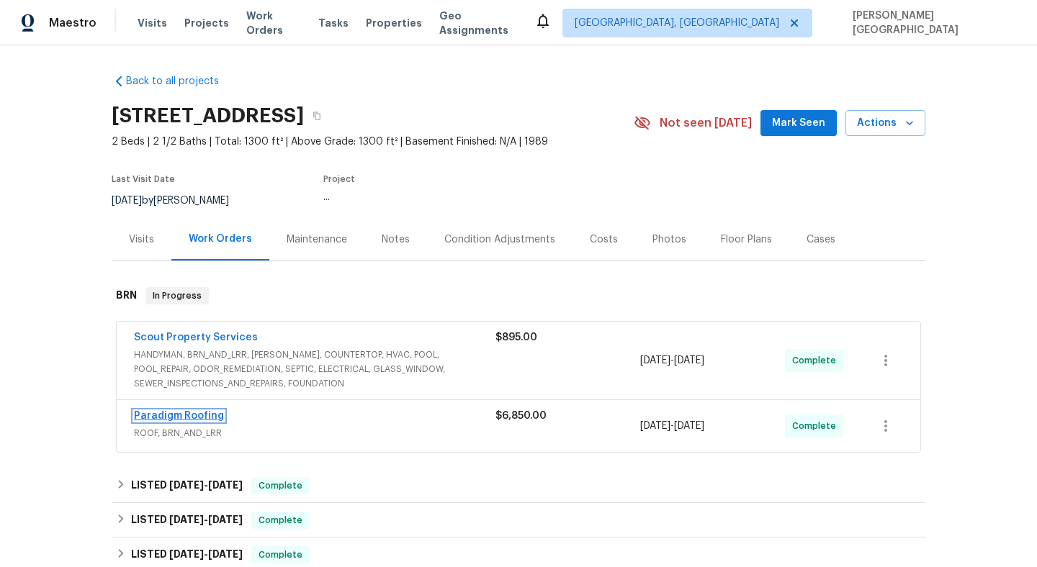
click at [202, 414] on link "Paradigm Roofing" at bounding box center [179, 416] width 90 height 10
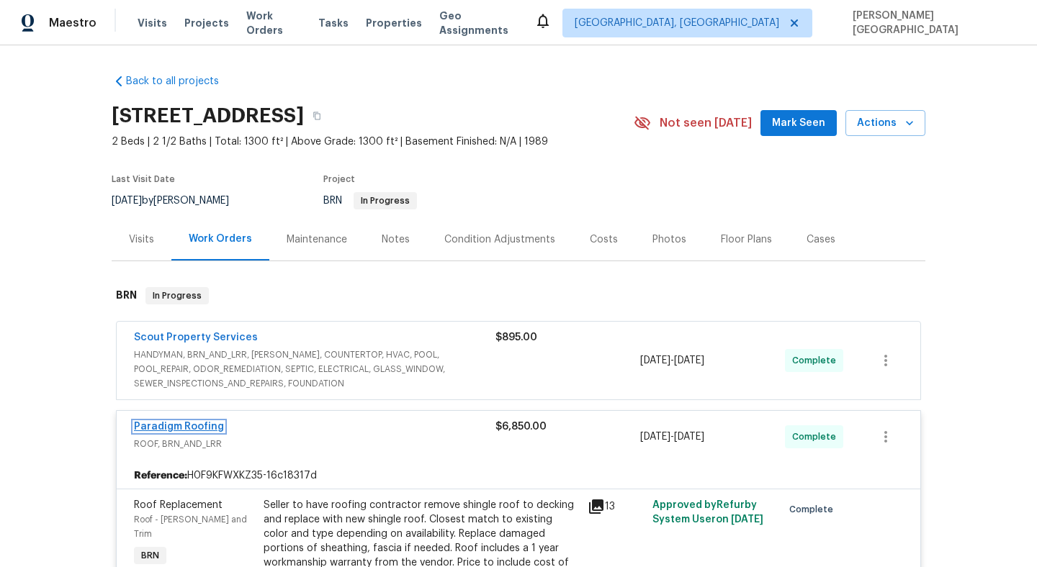
click at [176, 425] on link "Paradigm Roofing" at bounding box center [179, 427] width 90 height 10
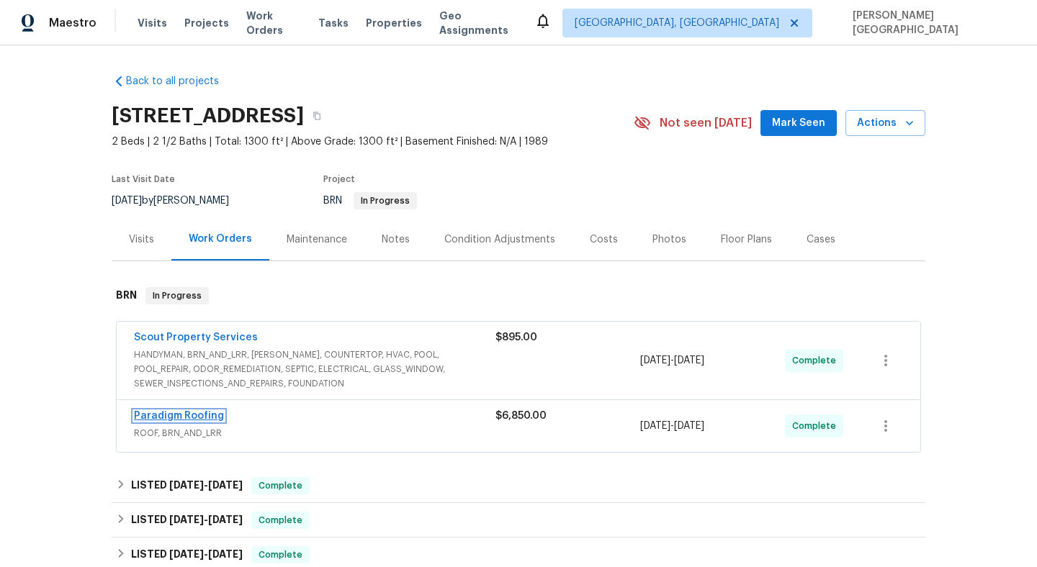
click at [188, 416] on link "Paradigm Roofing" at bounding box center [179, 416] width 90 height 10
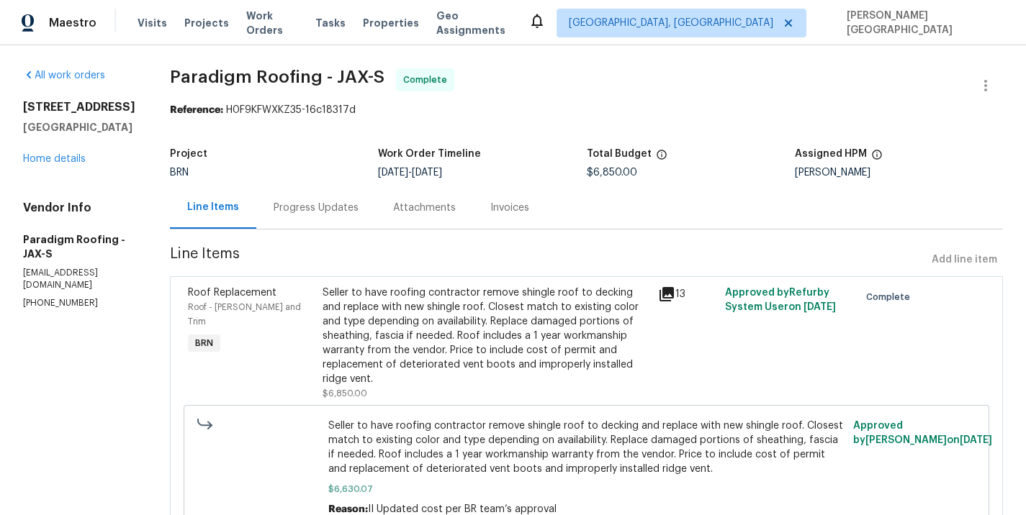
click at [428, 339] on div "Seller to have roofing contractor remove shingle roof to decking and replace wi…" at bounding box center [486, 336] width 327 height 101
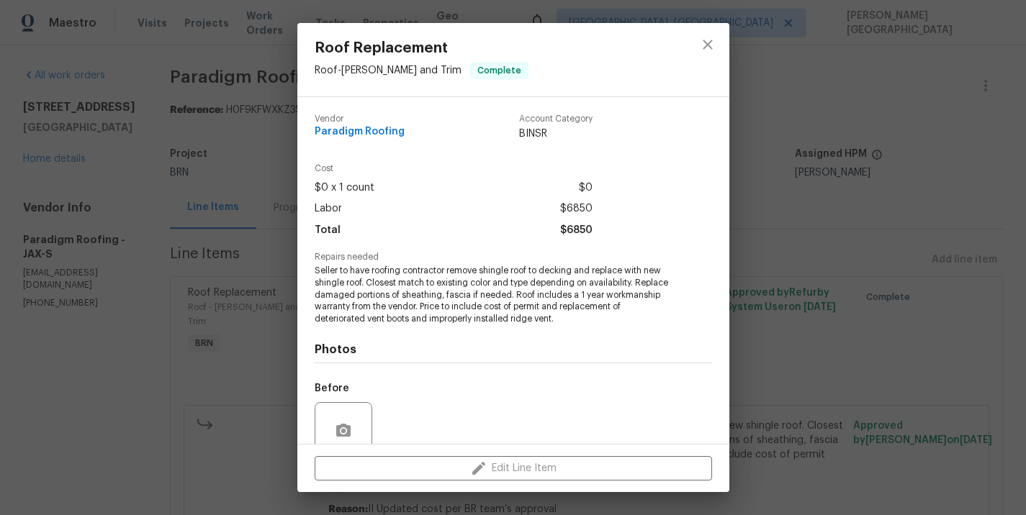
click at [263, 197] on div "Roof Replacement Roof - Eaves and Trim Complete Vendor Paradigm Roofing Account…" at bounding box center [513, 257] width 1026 height 515
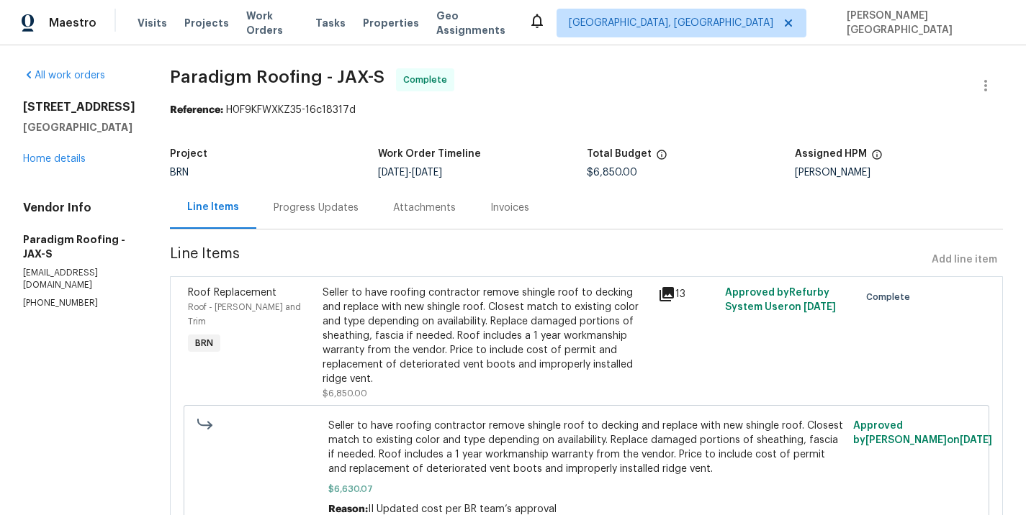
click at [290, 220] on div "Progress Updates" at bounding box center [316, 207] width 120 height 42
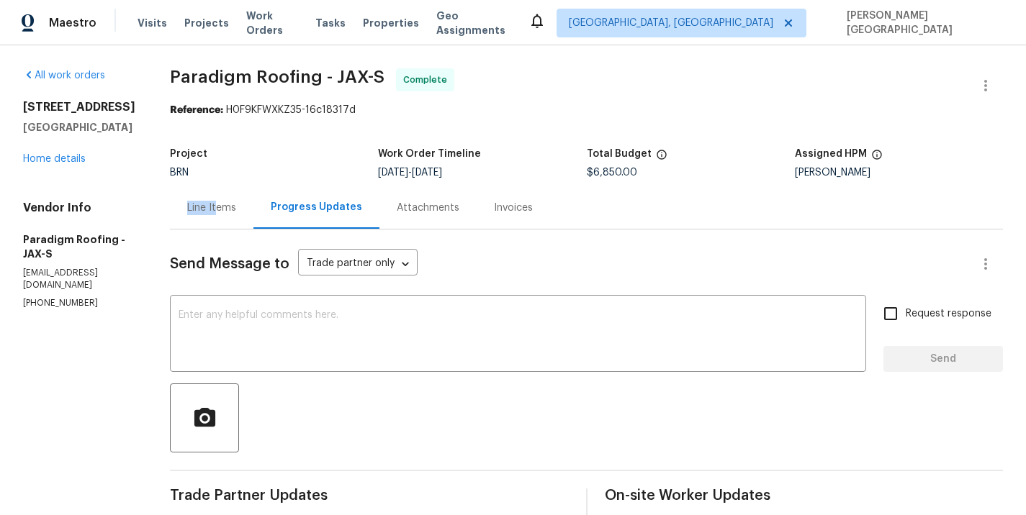
click at [218, 201] on div "Line Items" at bounding box center [211, 208] width 49 height 14
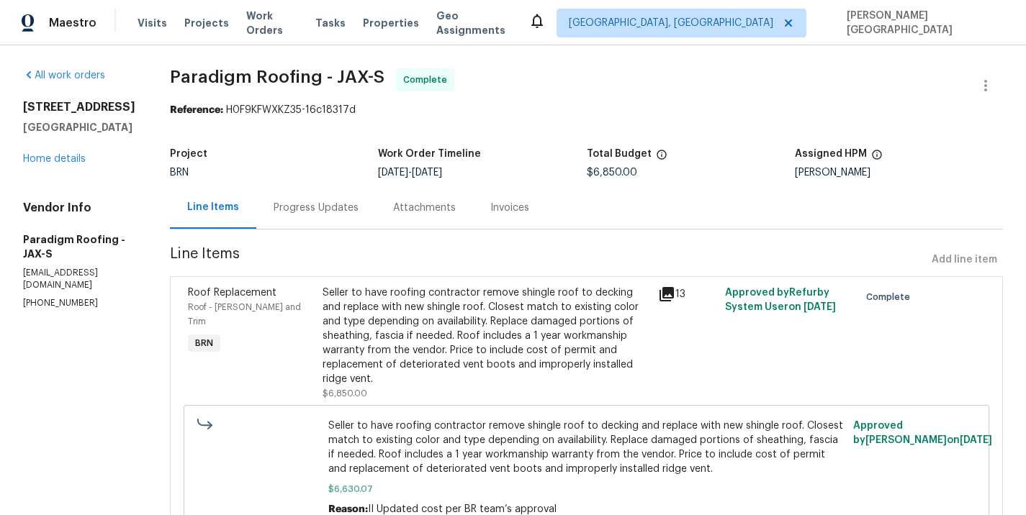
click at [201, 84] on span "Paradigm Roofing - JAX-S" at bounding box center [277, 76] width 215 height 17
click at [271, 82] on span "Paradigm Roofing - JAX-S" at bounding box center [277, 76] width 215 height 17
copy span "Paradigm Roofing"
click at [350, 349] on div "Seller to have roofing contractor remove shingle roof to decking and replace wi…" at bounding box center [486, 336] width 327 height 101
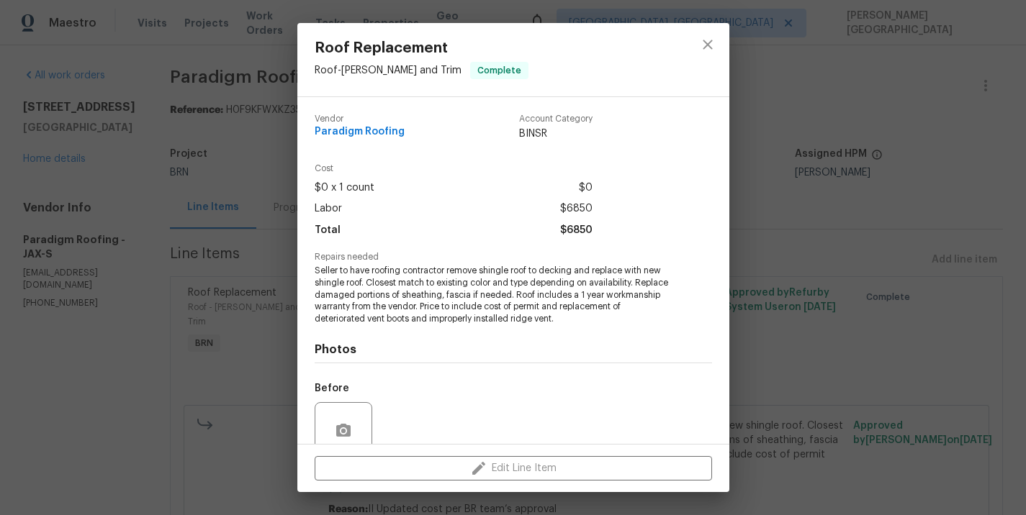
click at [382, 295] on span "Seller to have roofing contractor remove shingle roof to decking and replace wi…" at bounding box center [494, 295] width 358 height 60
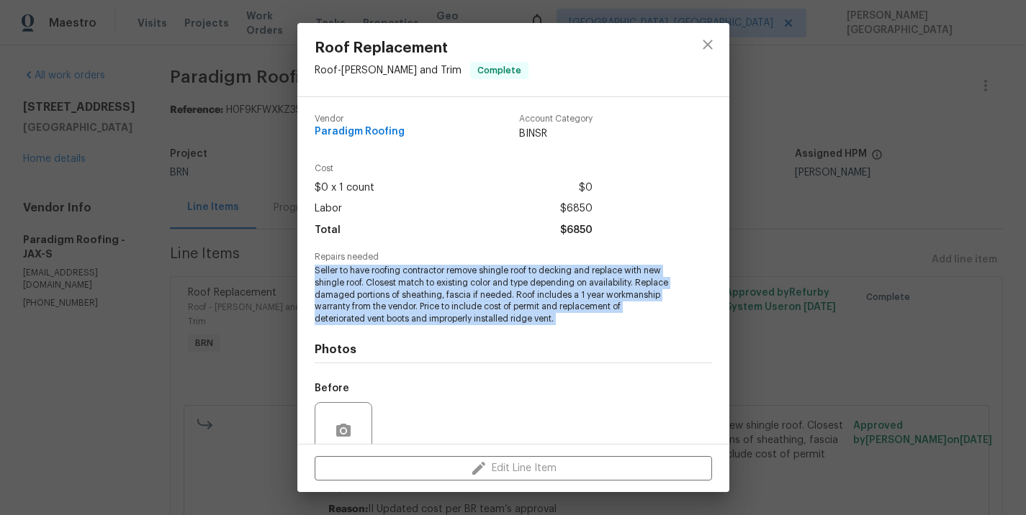
click at [382, 295] on span "Seller to have roofing contractor remove shingle roof to decking and replace wi…" at bounding box center [494, 295] width 358 height 60
copy span "Seller to have roofing contractor remove shingle roof to decking and replace wi…"
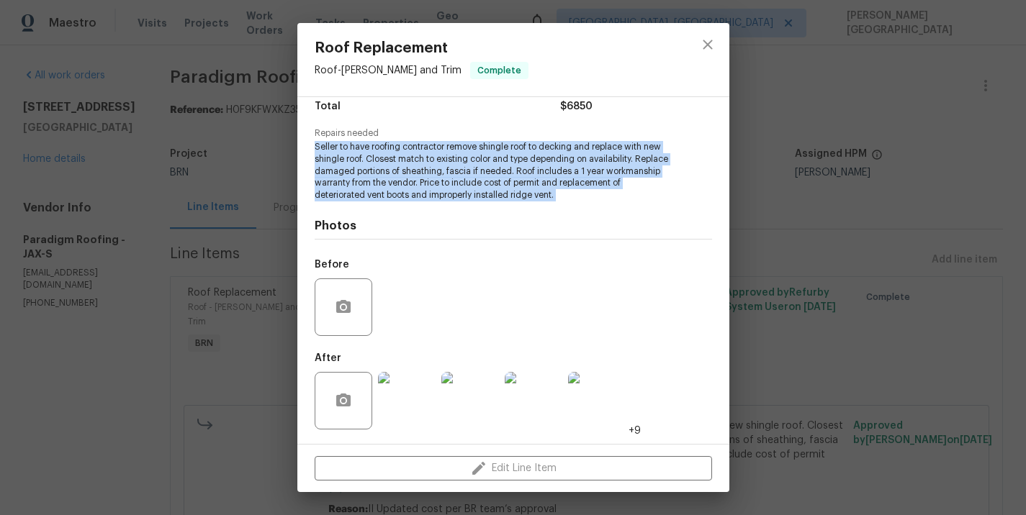
click at [474, 409] on img at bounding box center [470, 401] width 58 height 58
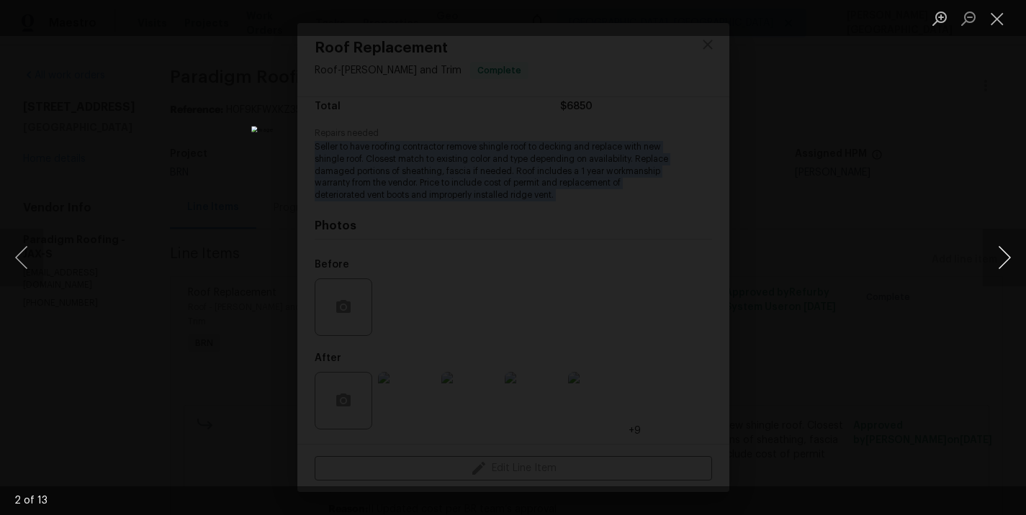
click at [1004, 260] on button "Next image" at bounding box center [1004, 258] width 43 height 58
click at [1007, 248] on button "Next image" at bounding box center [1004, 258] width 43 height 58
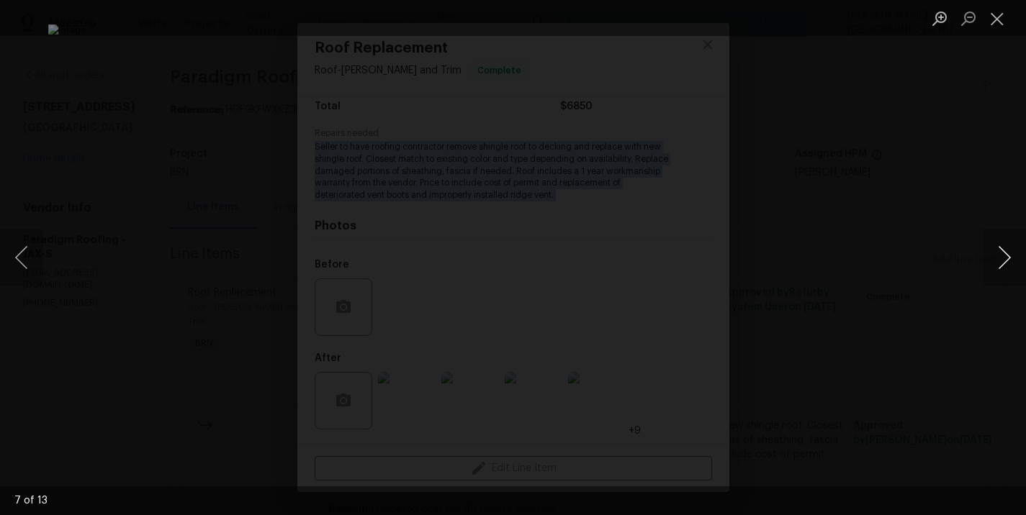
click at [1007, 248] on button "Next image" at bounding box center [1004, 258] width 43 height 58
click at [1004, 251] on button "Next image" at bounding box center [1004, 258] width 43 height 58
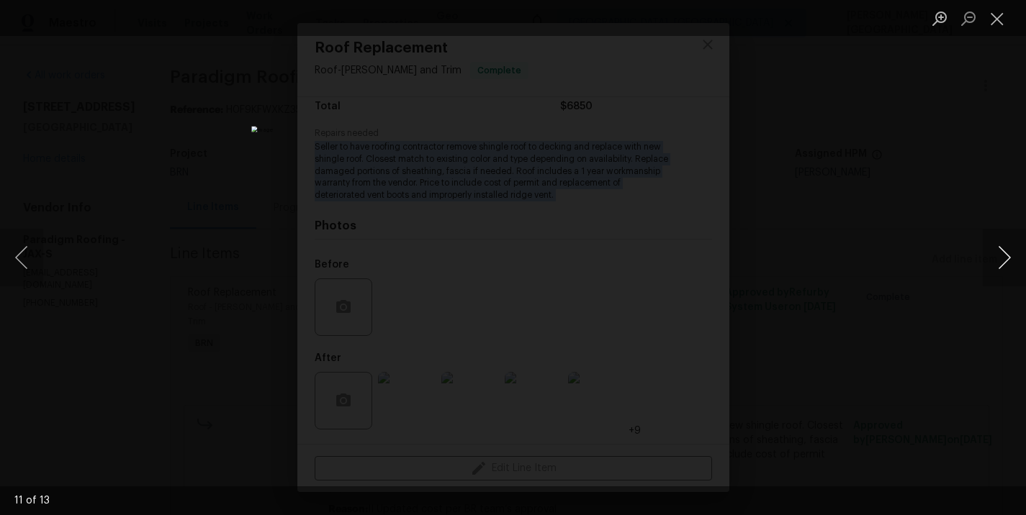
click at [1004, 251] on button "Next image" at bounding box center [1004, 258] width 43 height 58
click at [1006, 242] on button "Next image" at bounding box center [1004, 258] width 43 height 58
click at [1006, 244] on button "Next image" at bounding box center [1004, 258] width 43 height 58
click at [834, 217] on div "Lightbox" at bounding box center [513, 257] width 1026 height 515
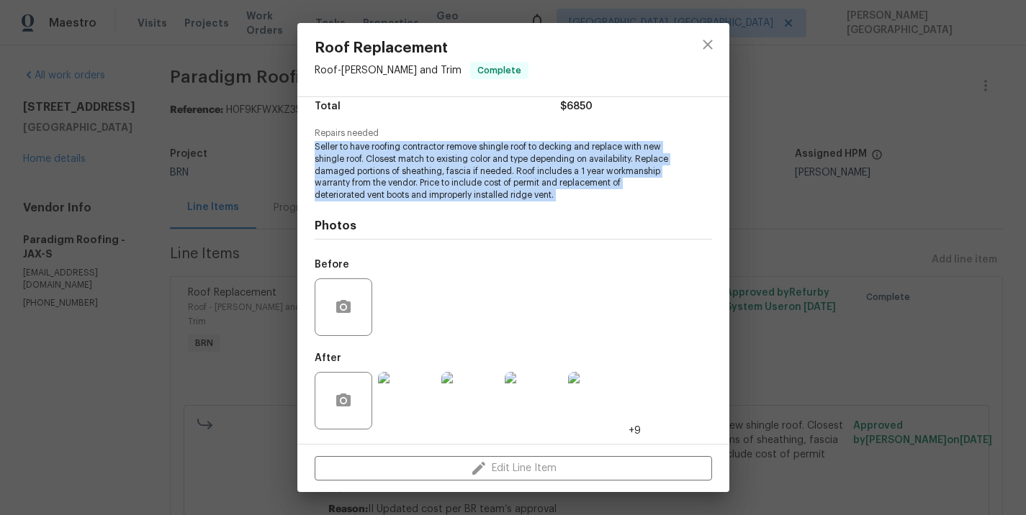
click at [834, 217] on div "Roof Replacement Roof - Eaves and Trim Complete Vendor Paradigm Roofing Account…" at bounding box center [513, 257] width 1026 height 515
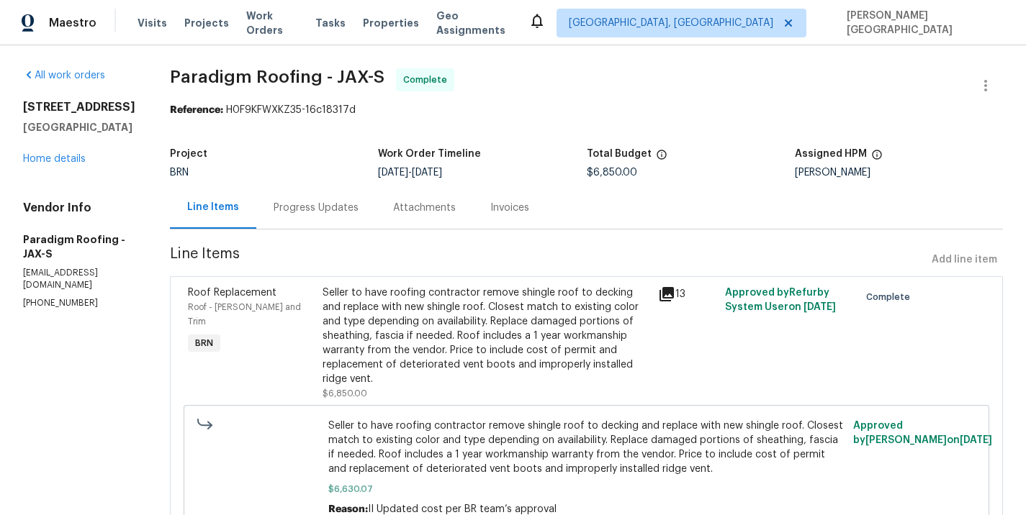
click at [480, 212] on div "Invoices" at bounding box center [509, 207] width 73 height 42
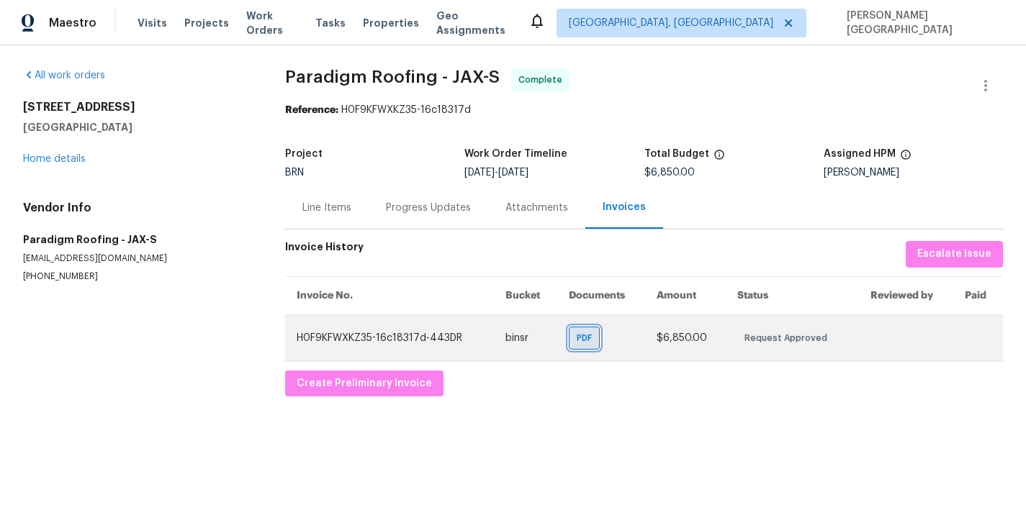
click at [589, 331] on span "PDF" at bounding box center [587, 338] width 21 height 14
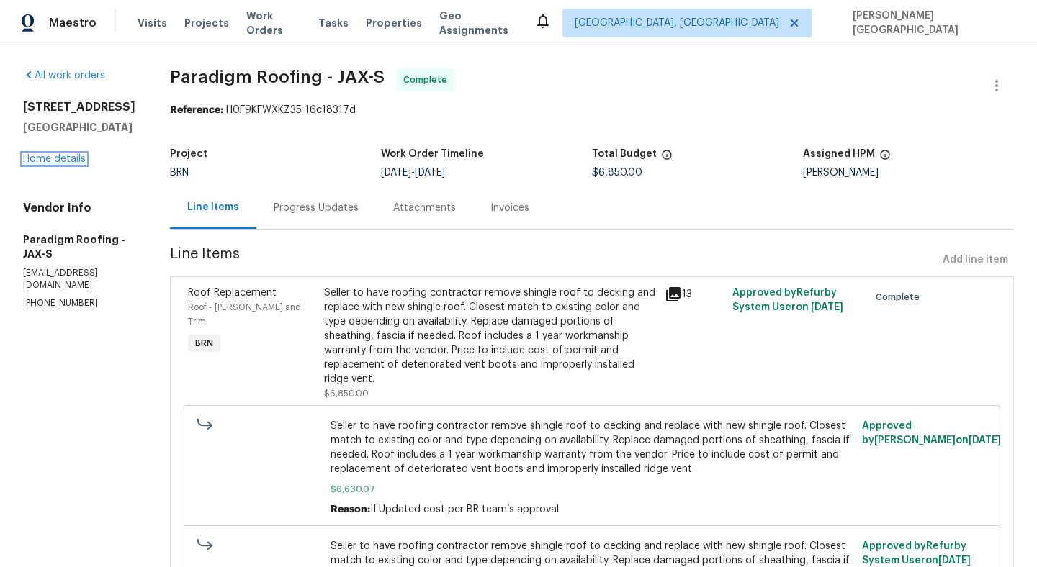
click at [51, 164] on link "Home details" at bounding box center [54, 159] width 63 height 10
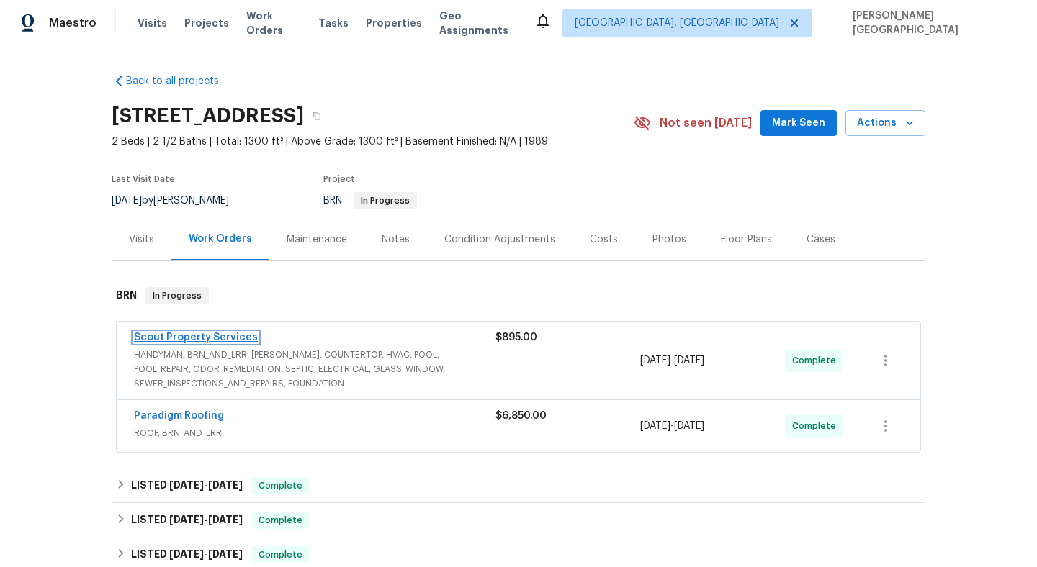
click at [205, 338] on link "Scout Property Services" at bounding box center [196, 338] width 124 height 10
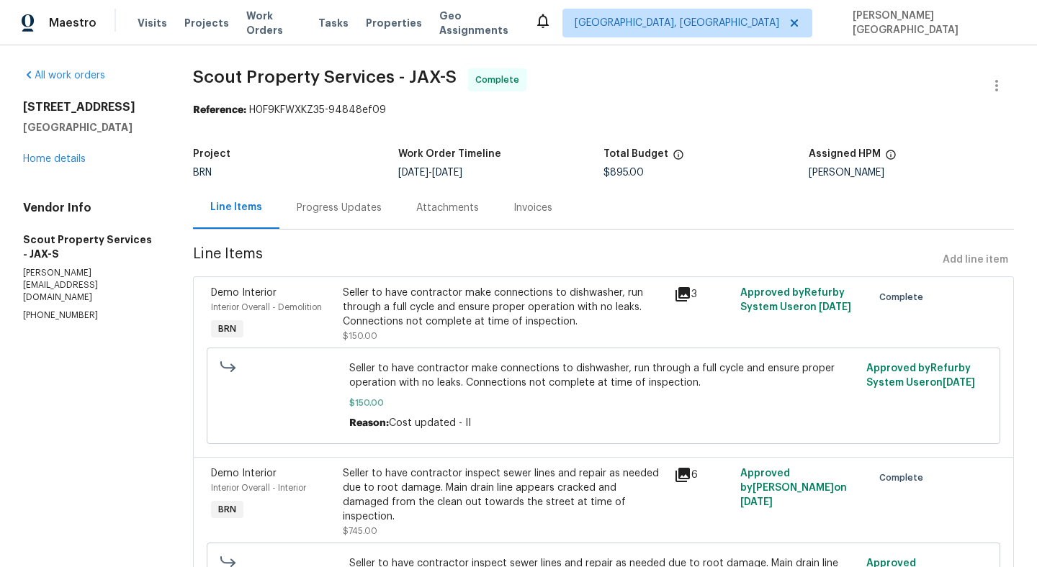
click at [531, 209] on div "Invoices" at bounding box center [532, 208] width 39 height 14
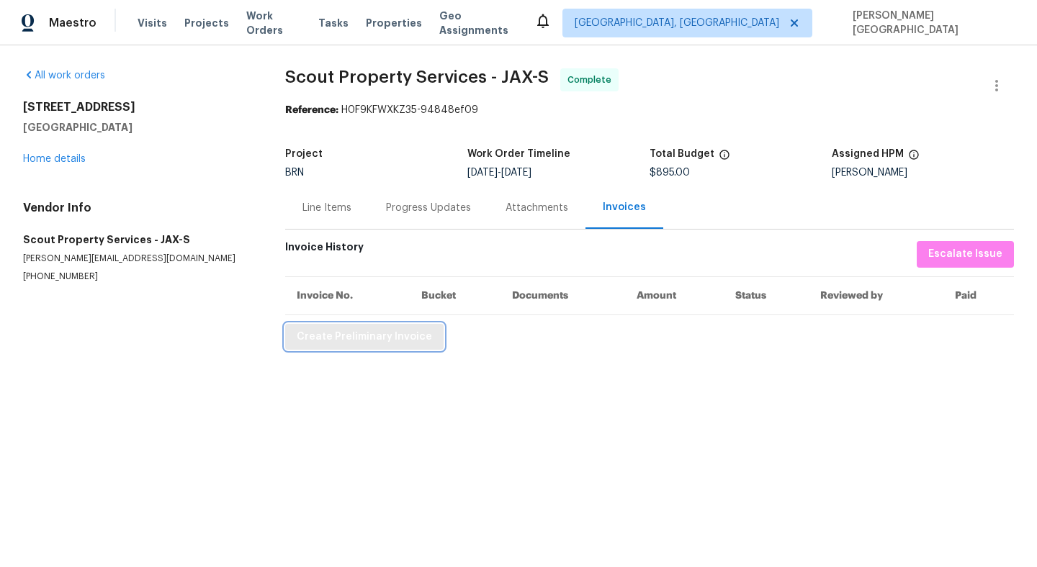
click at [371, 341] on span "Create Preliminary Invoice" at bounding box center [364, 337] width 135 height 18
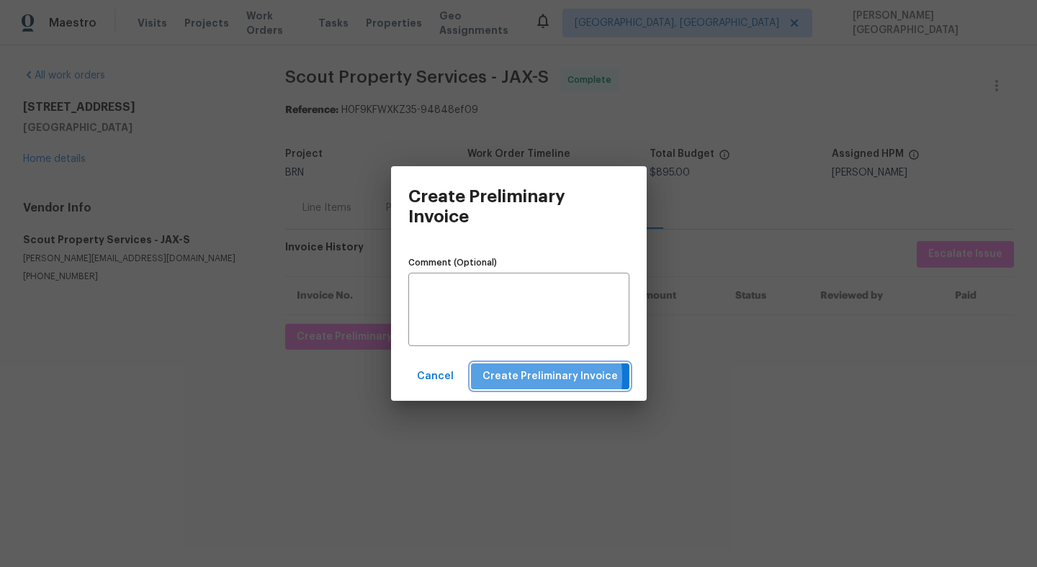
click at [504, 377] on span "Create Preliminary Invoice" at bounding box center [549, 377] width 135 height 18
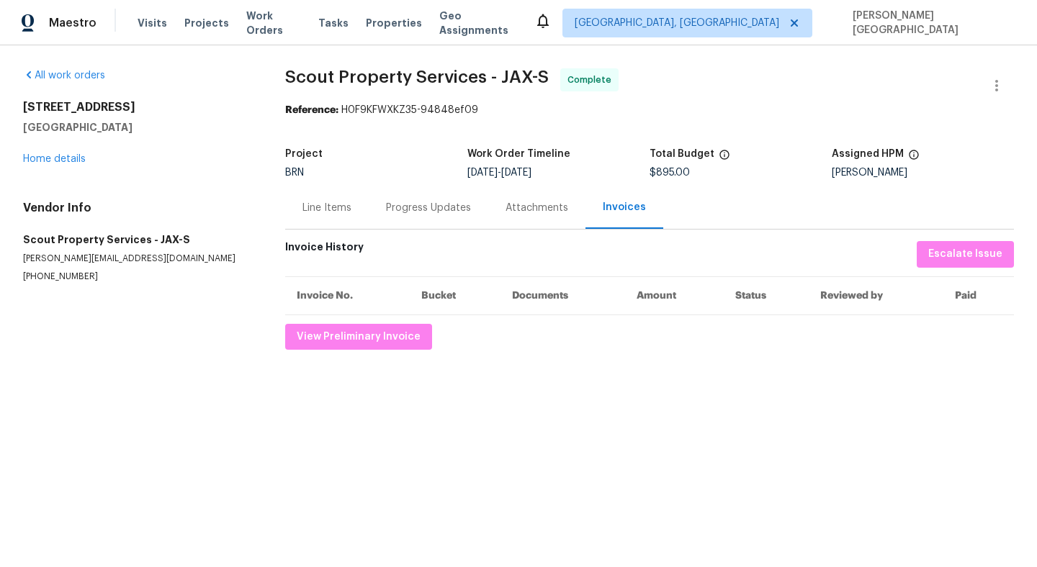
click at [305, 73] on span "Scout Property Services - JAX-S" at bounding box center [416, 76] width 263 height 17
click at [440, 78] on span "Scout Property Services - JAX-S" at bounding box center [416, 76] width 263 height 17
copy span "Scout Property Services"
click at [316, 215] on div "Line Items" at bounding box center [327, 207] width 84 height 42
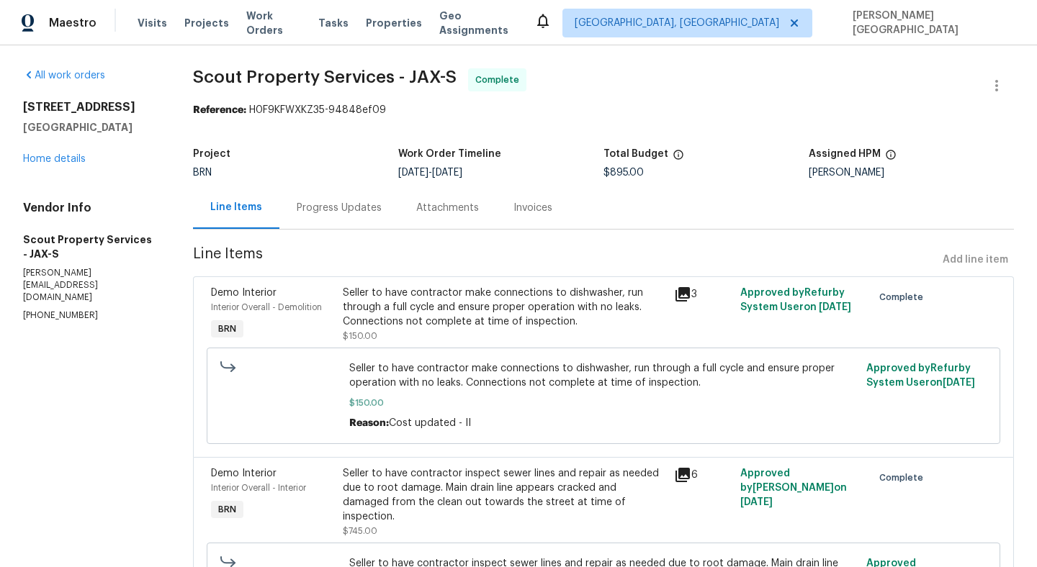
click at [407, 313] on div "Seller to have contractor make connections to dishwasher, run through a full cy…" at bounding box center [504, 307] width 322 height 43
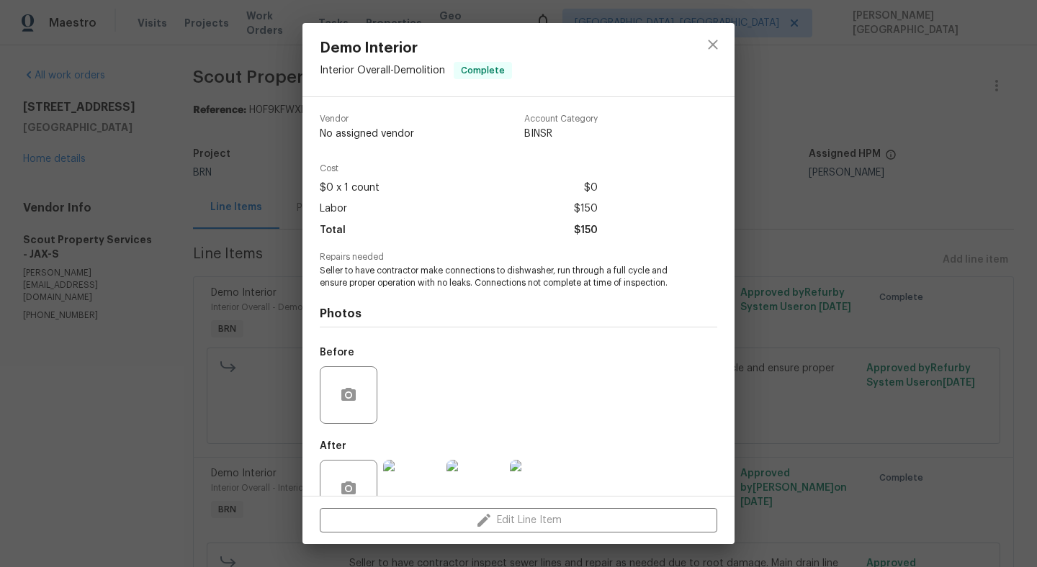
click at [377, 277] on span "Seller to have contractor make connections to dishwasher, run through a full cy…" at bounding box center [499, 277] width 358 height 24
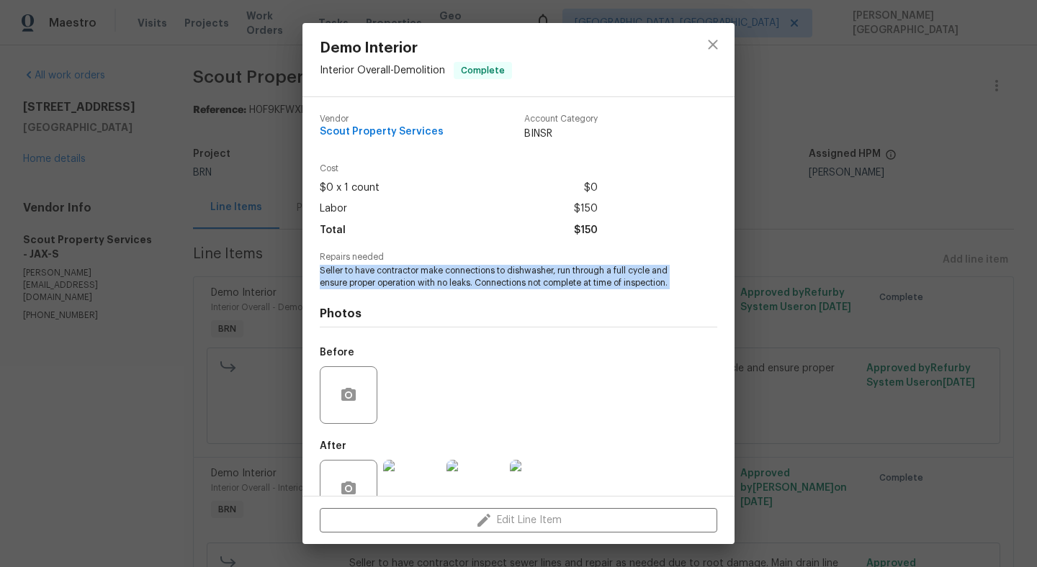
click at [377, 277] on span "Seller to have contractor make connections to dishwasher, run through a full cy…" at bounding box center [499, 277] width 358 height 24
copy span "Seller to have contractor make connections to dishwasher, run through a full cy…"
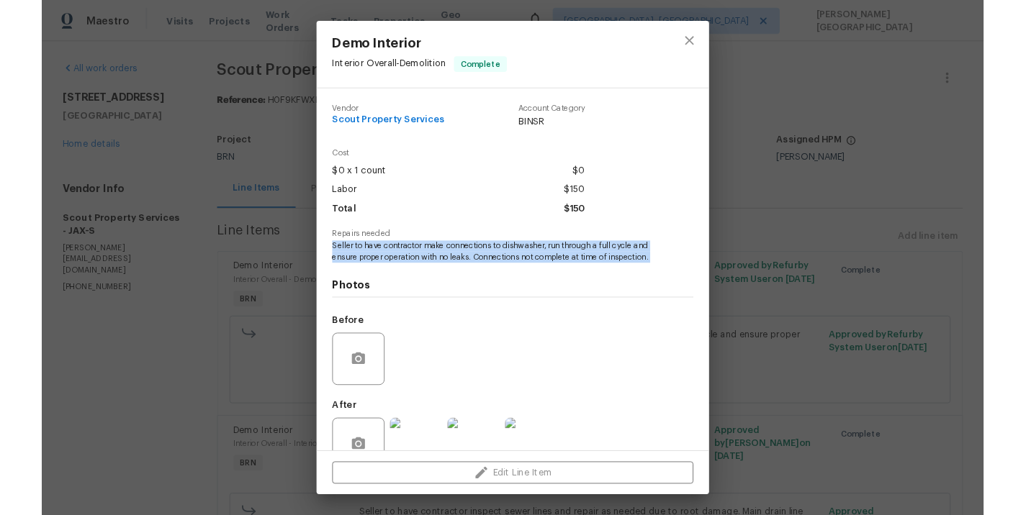
scroll to position [36, 0]
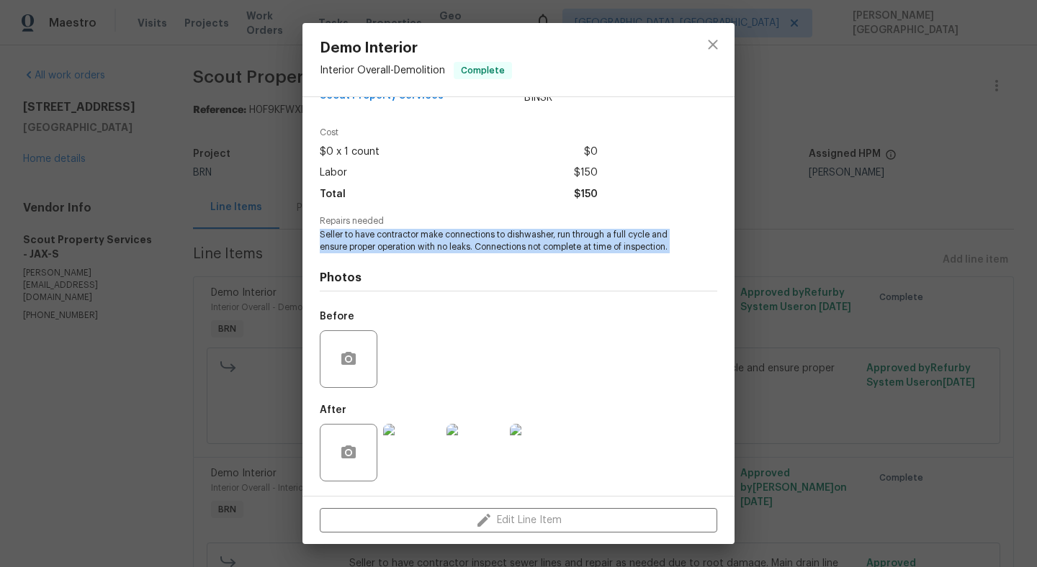
click at [474, 464] on img at bounding box center [475, 453] width 58 height 58
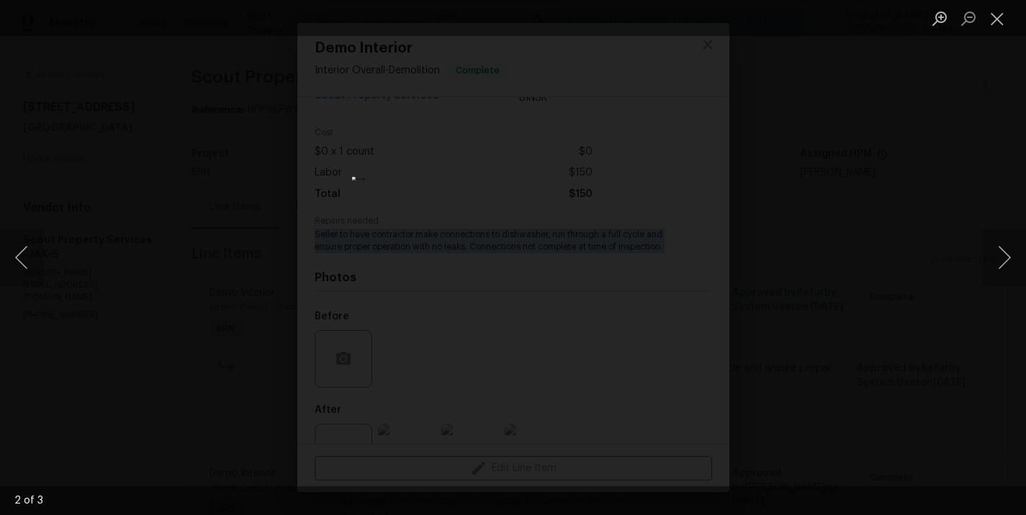
click at [796, 214] on div "Lightbox" at bounding box center [513, 257] width 1026 height 515
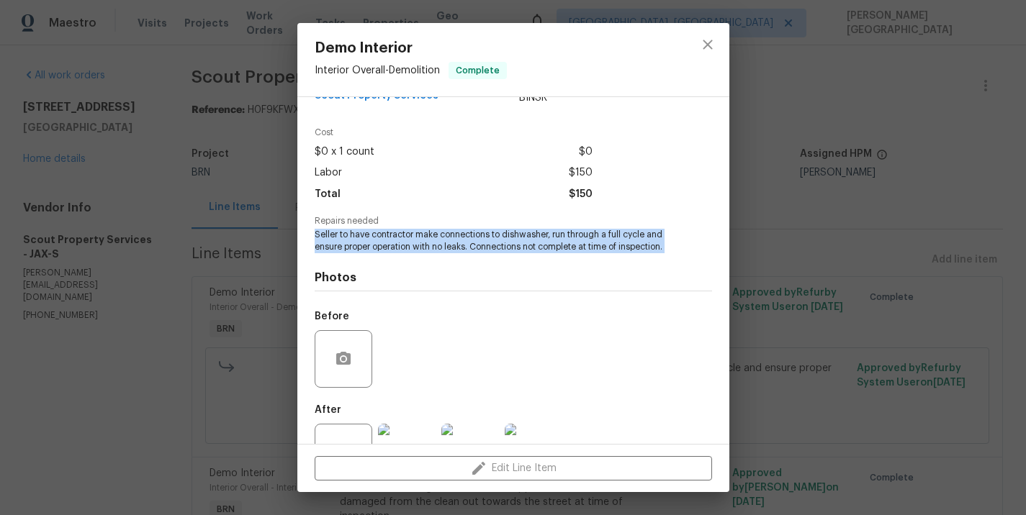
scroll to position [88, 0]
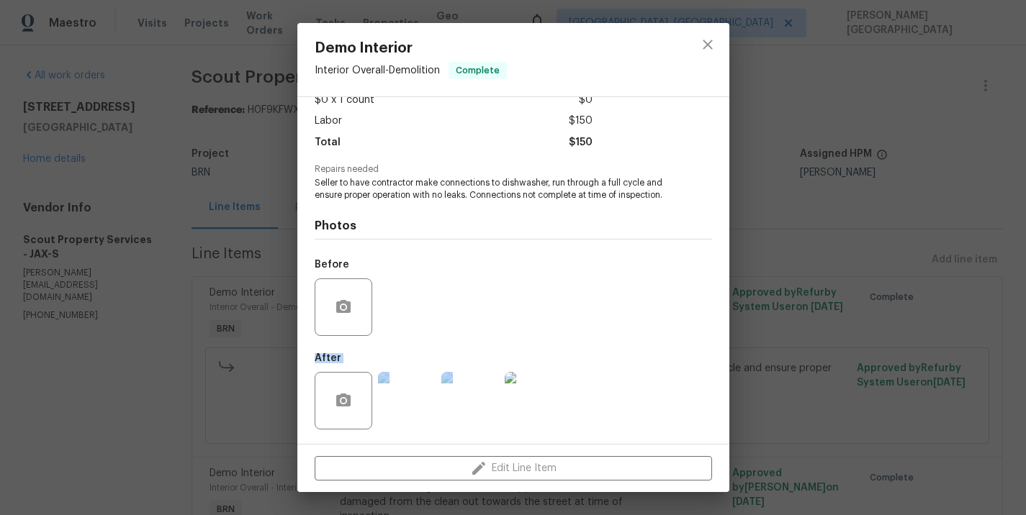
click at [848, 344] on div "Demo Interior Interior Overall - Demolition Complete Vendor Scout Property Serv…" at bounding box center [513, 257] width 1026 height 515
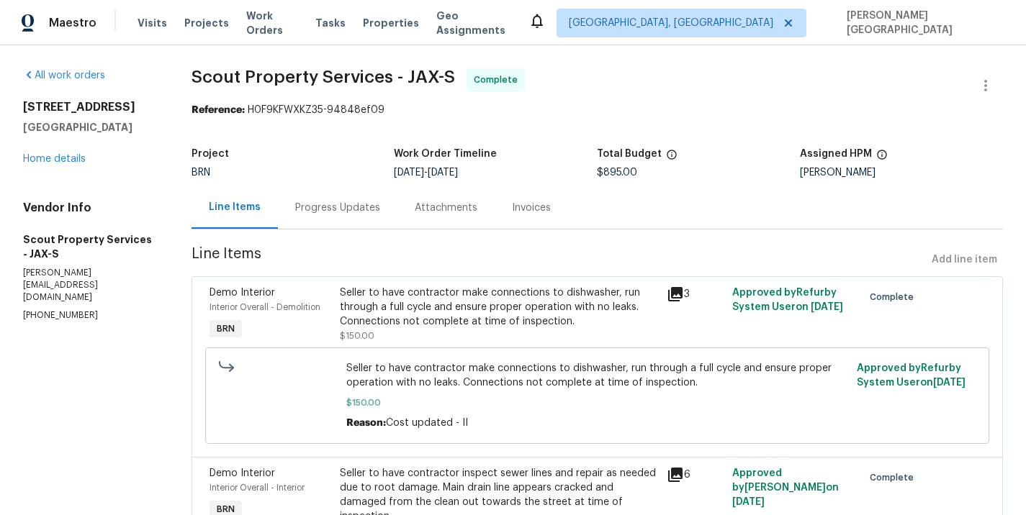
scroll to position [165, 0]
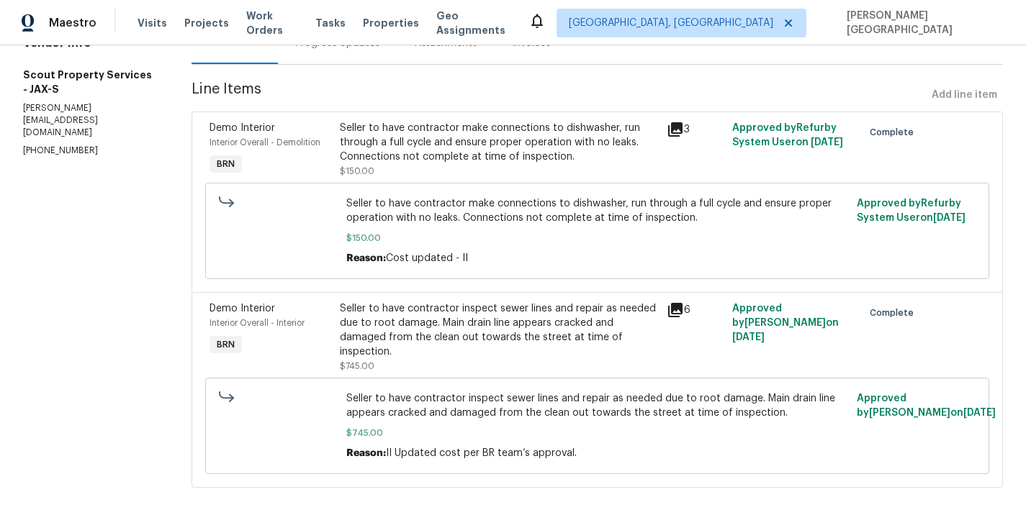
click at [428, 325] on div "Seller to have contractor inspect sewer lines and repair as needed due to root …" at bounding box center [499, 331] width 318 height 58
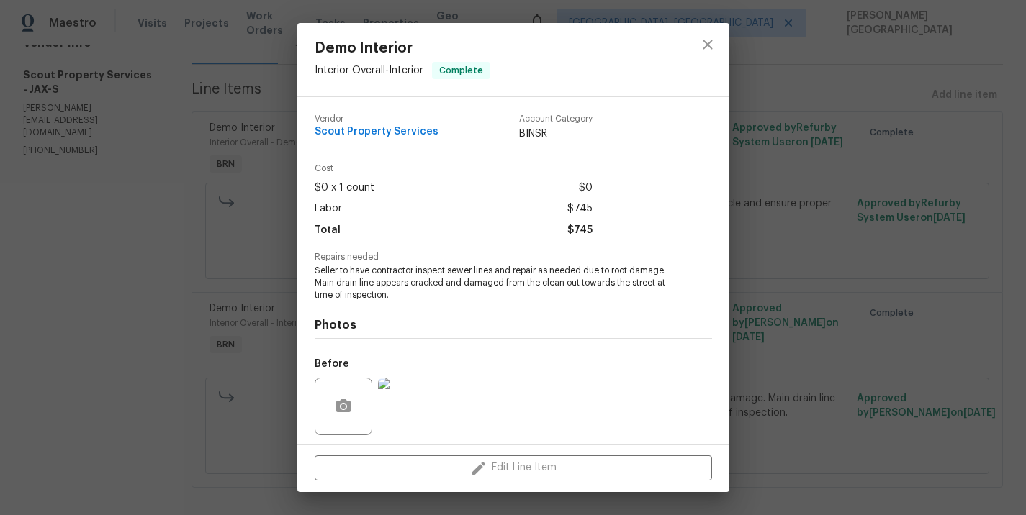
click at [407, 289] on span "Seller to have contractor inspect sewer lines and repair as needed due to root …" at bounding box center [494, 283] width 358 height 36
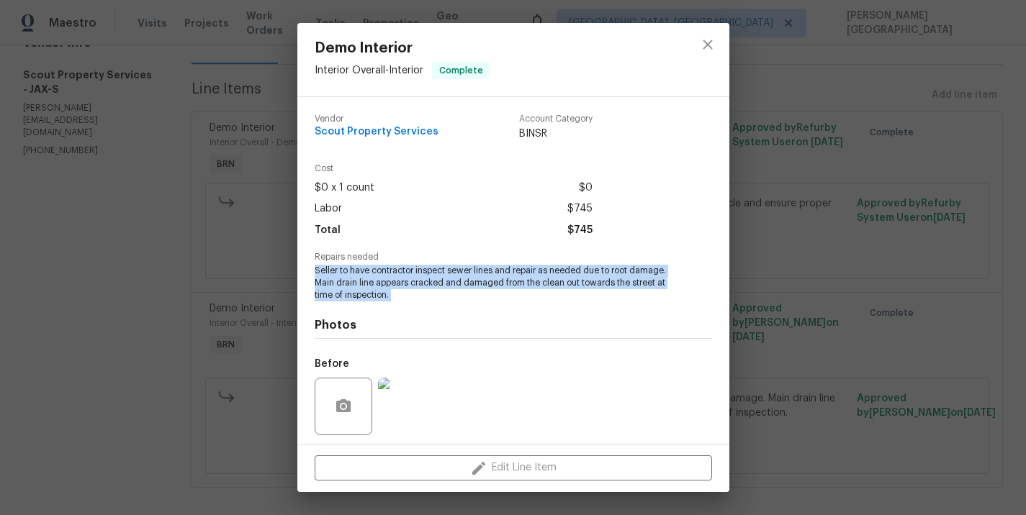
click at [407, 289] on span "Seller to have contractor inspect sewer lines and repair as needed due to root …" at bounding box center [494, 283] width 358 height 36
copy span "Seller to have contractor inspect sewer lines and repair as needed due to root …"
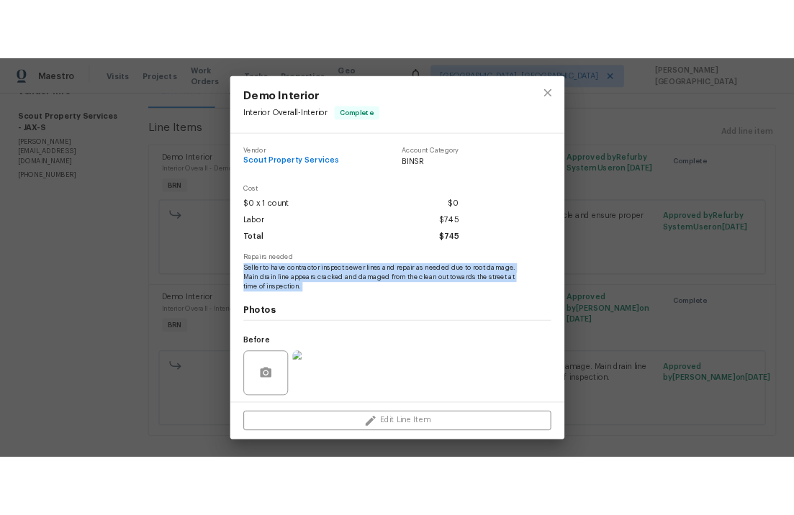
scroll to position [99, 0]
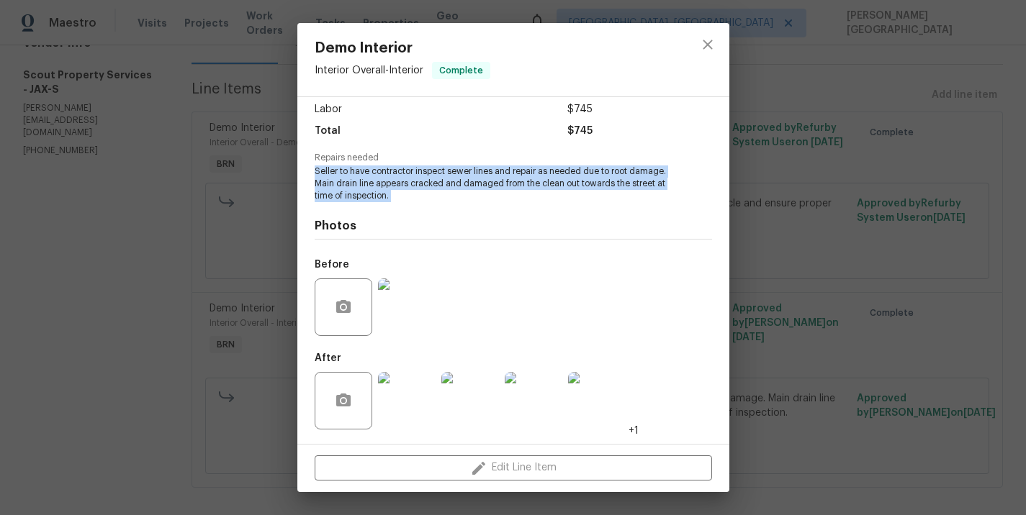
click at [418, 320] on img at bounding box center [407, 308] width 58 height 58
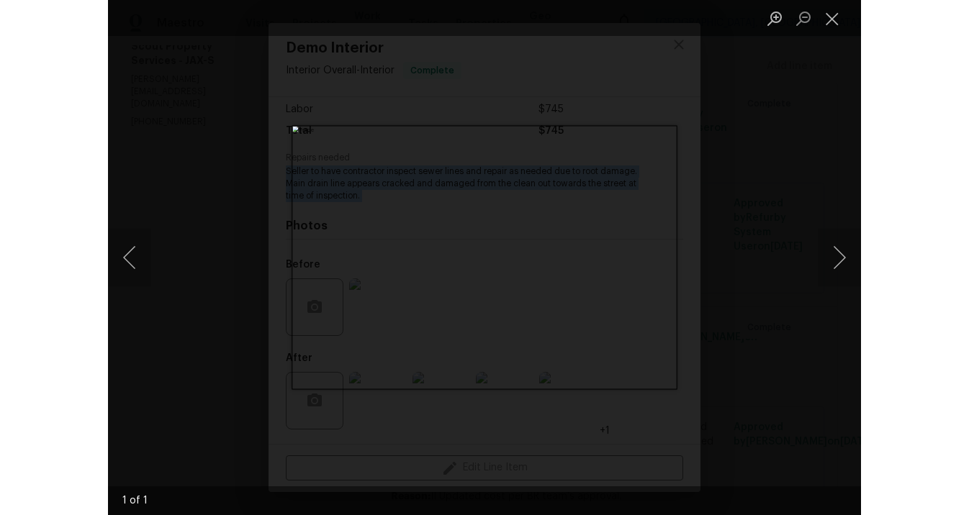
scroll to position [194, 0]
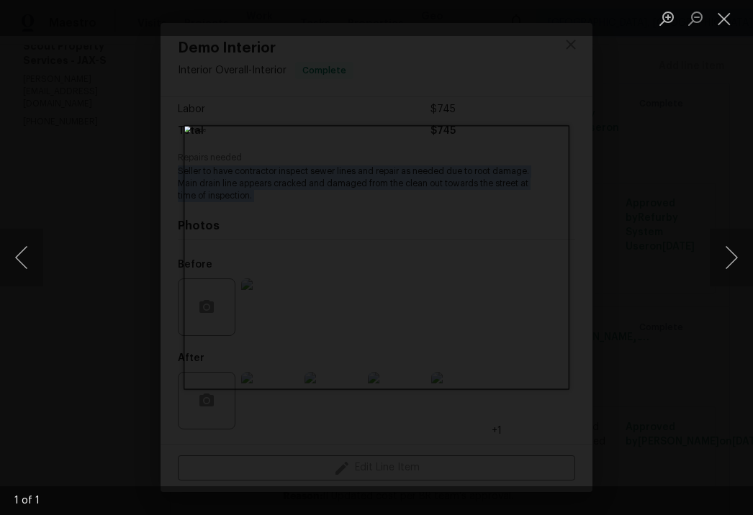
click at [643, 203] on div "Lightbox" at bounding box center [376, 257] width 753 height 515
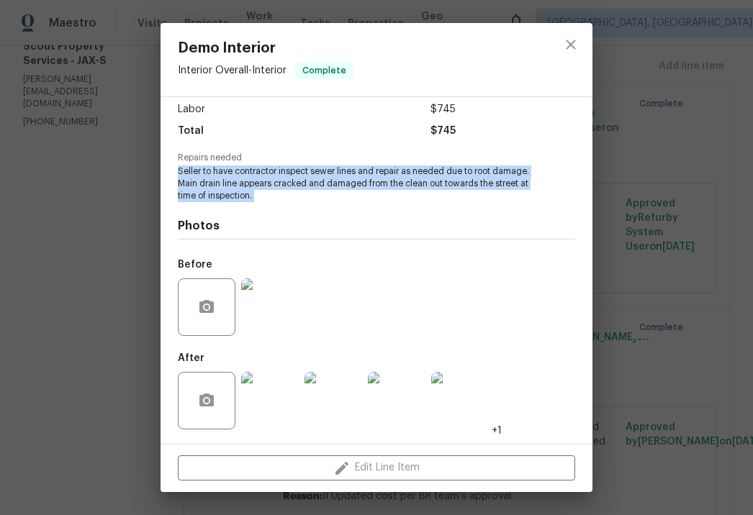
click at [353, 379] on img at bounding box center [334, 401] width 58 height 58
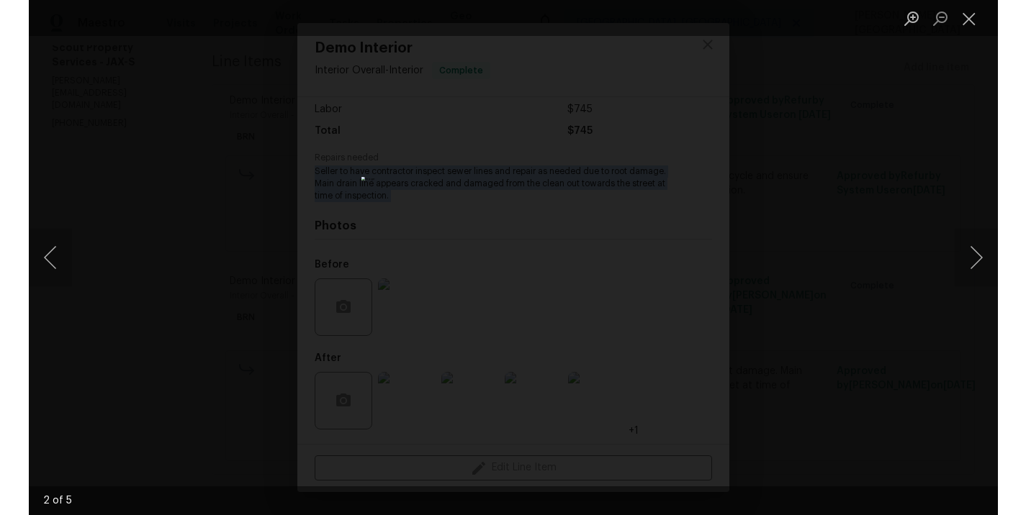
scroll to position [165, 0]
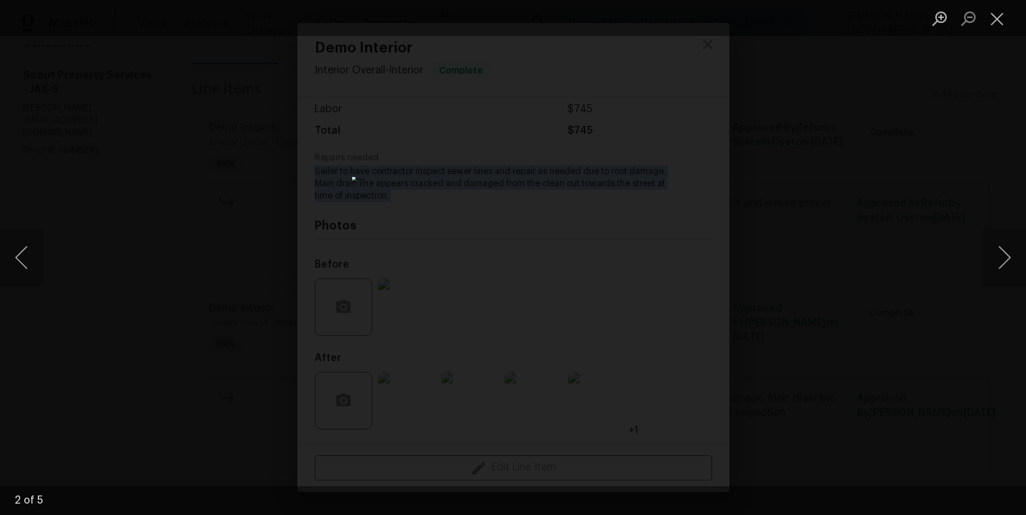
click at [746, 371] on div "Lightbox" at bounding box center [513, 257] width 1026 height 515
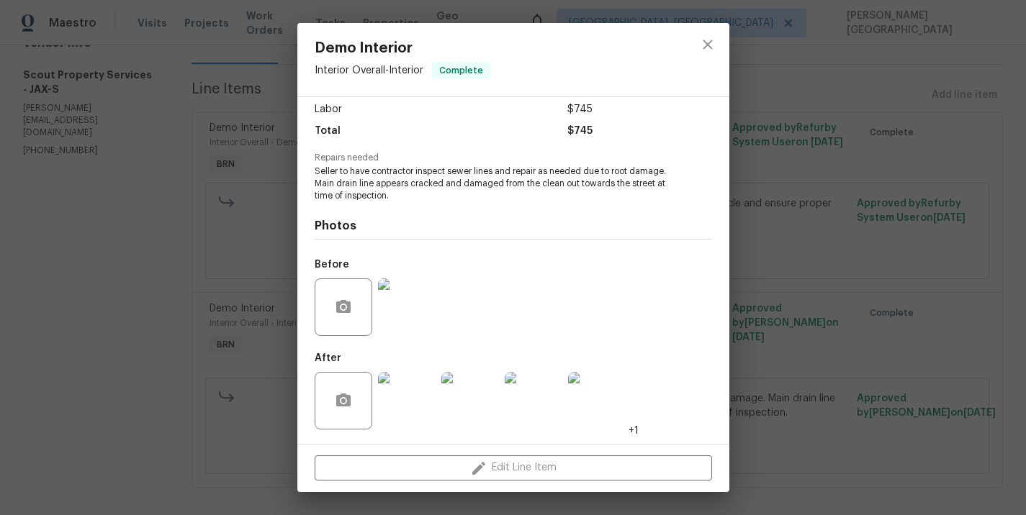
click at [202, 259] on div "Demo Interior Interior Overall - Interior Complete Vendor Scout Property Servic…" at bounding box center [513, 257] width 1026 height 515
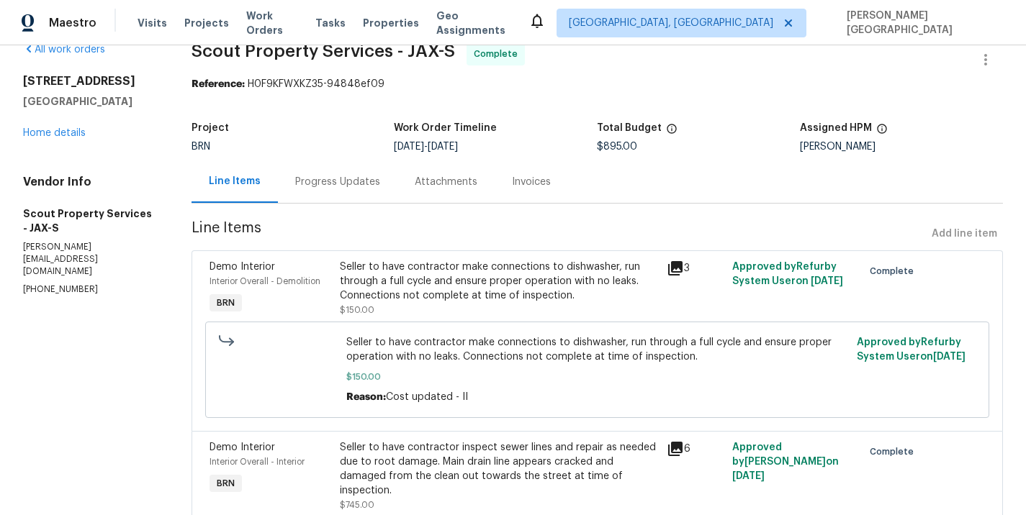
scroll to position [0, 0]
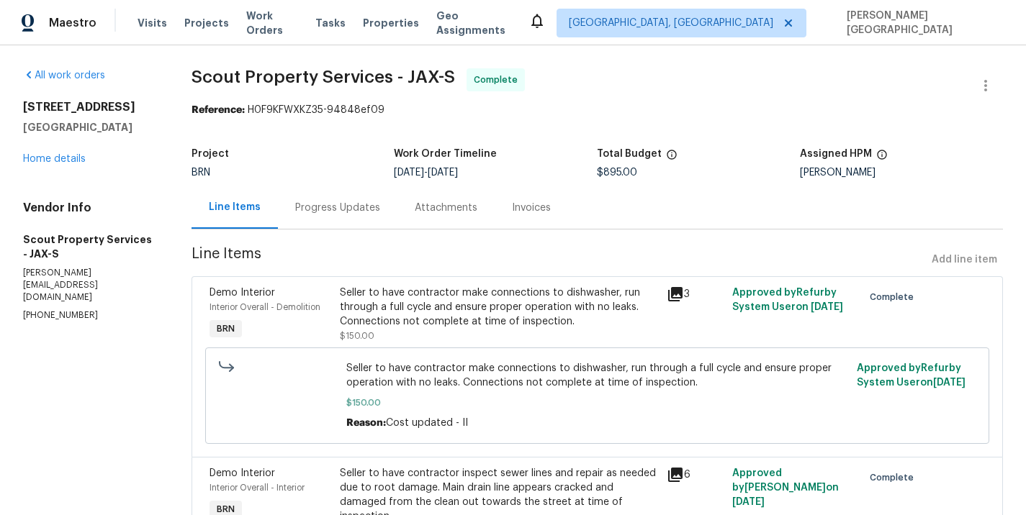
click at [332, 210] on div "Progress Updates" at bounding box center [337, 208] width 85 height 14
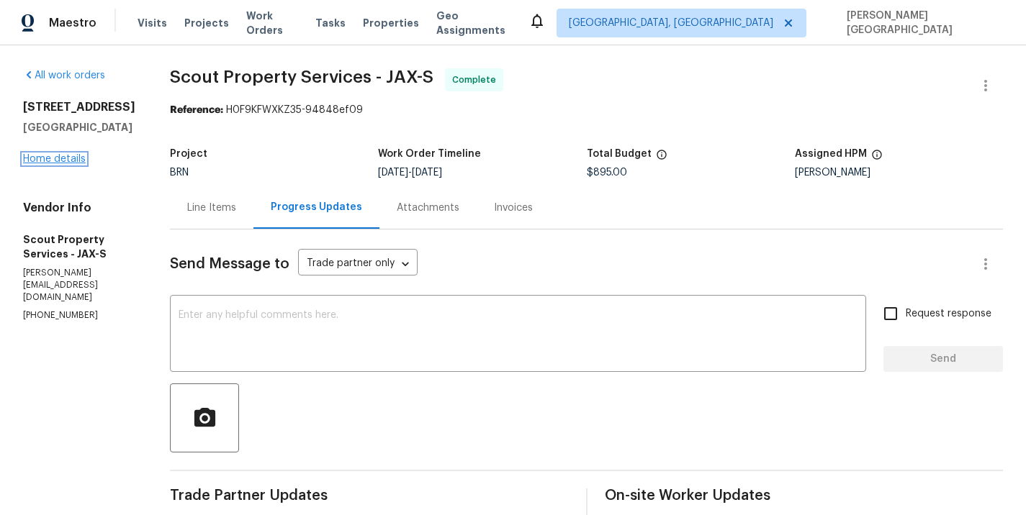
click at [36, 164] on link "Home details" at bounding box center [54, 159] width 63 height 10
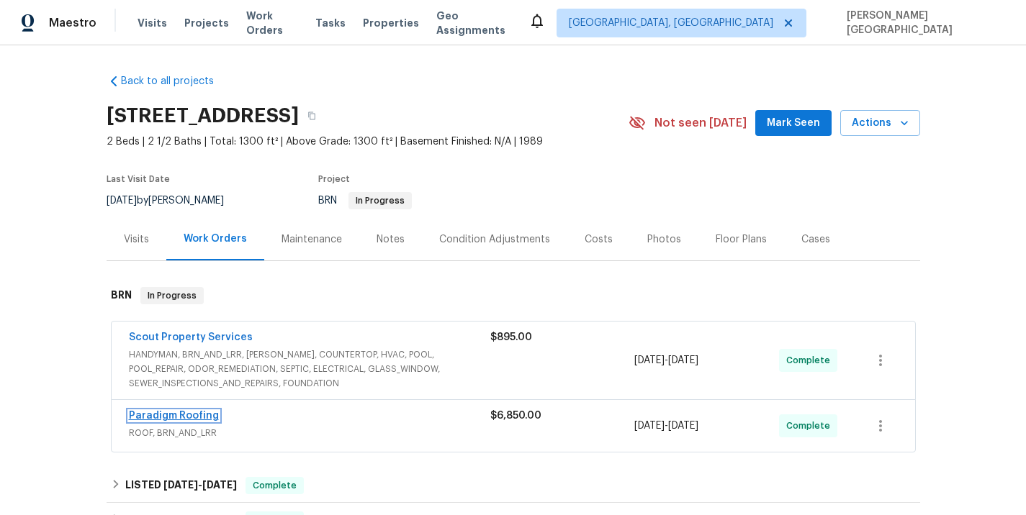
click at [171, 415] on link "Paradigm Roofing" at bounding box center [174, 416] width 90 height 10
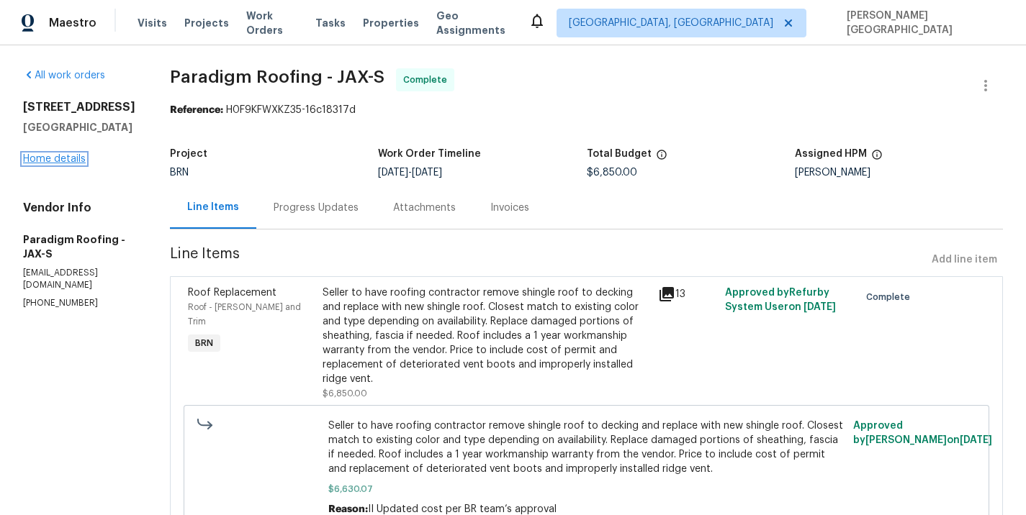
click at [46, 164] on link "Home details" at bounding box center [54, 159] width 63 height 10
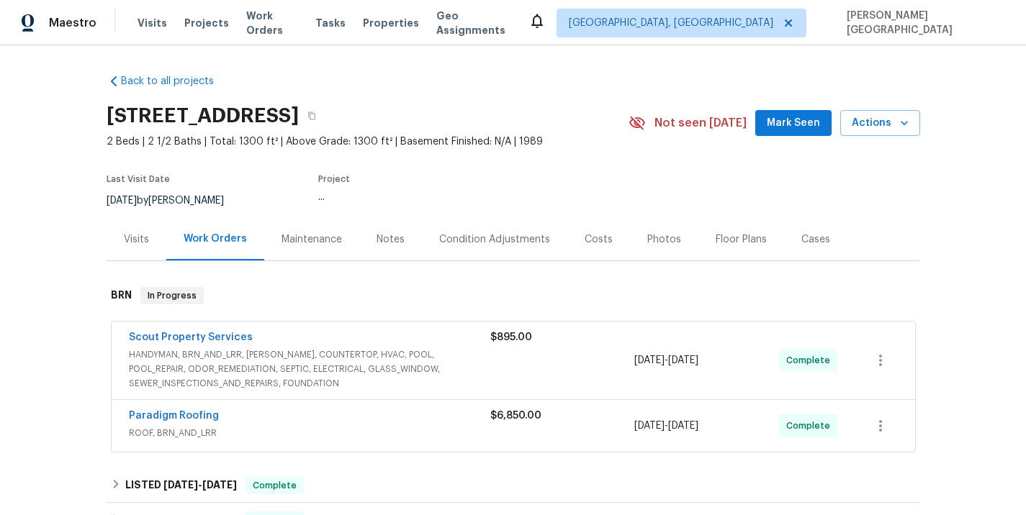
click at [220, 346] on div "Scout Property Services" at bounding box center [309, 338] width 361 height 17
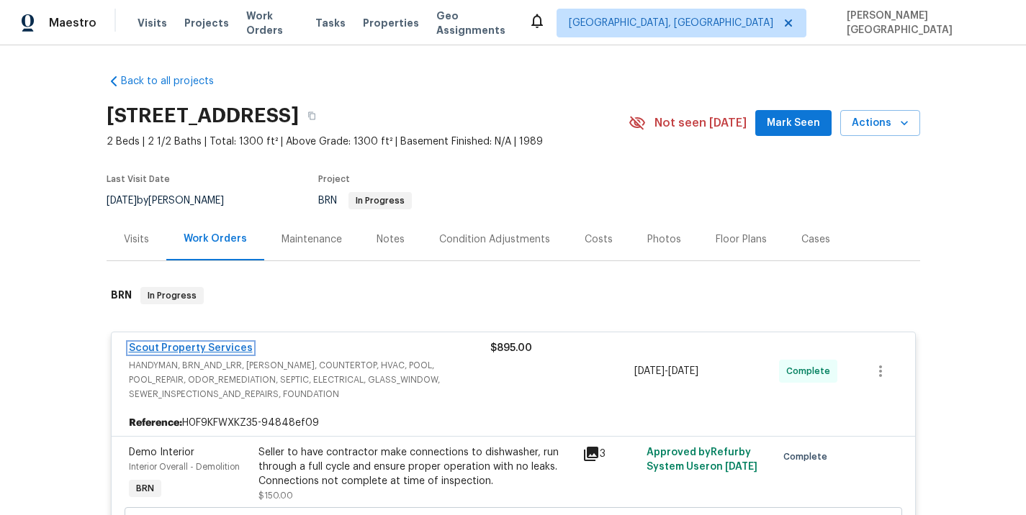
click at [221, 347] on link "Scout Property Services" at bounding box center [191, 348] width 124 height 10
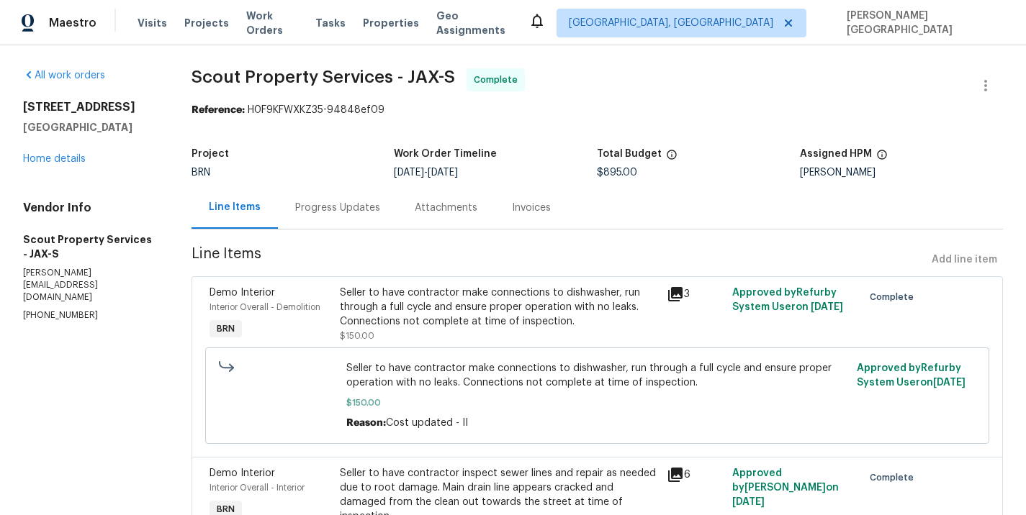
scroll to position [165, 0]
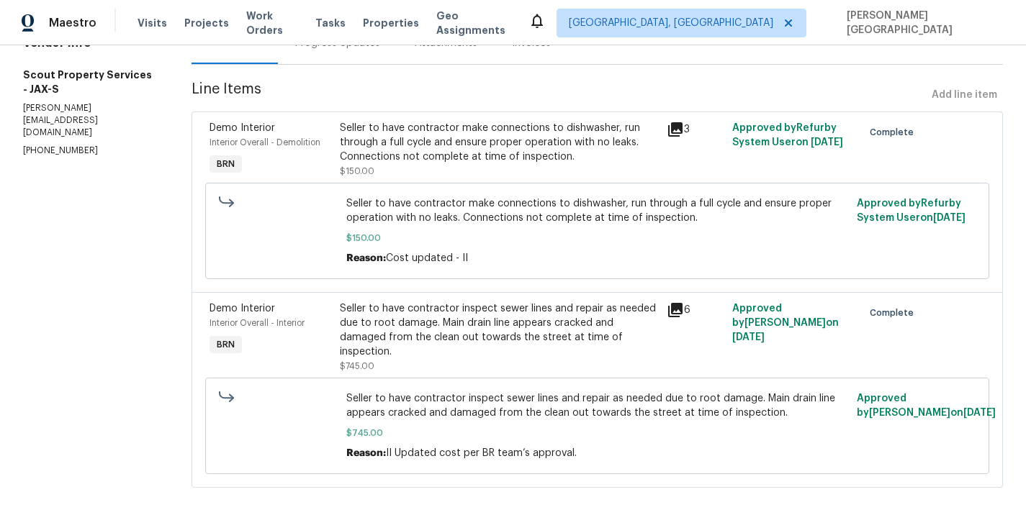
click at [406, 350] on div "Seller to have contractor inspect sewer lines and repair as needed due to root …" at bounding box center [499, 338] width 318 height 72
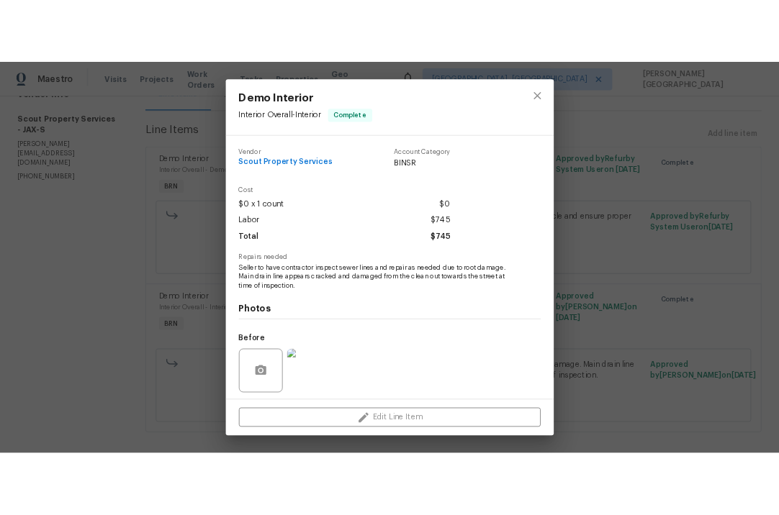
scroll to position [99, 0]
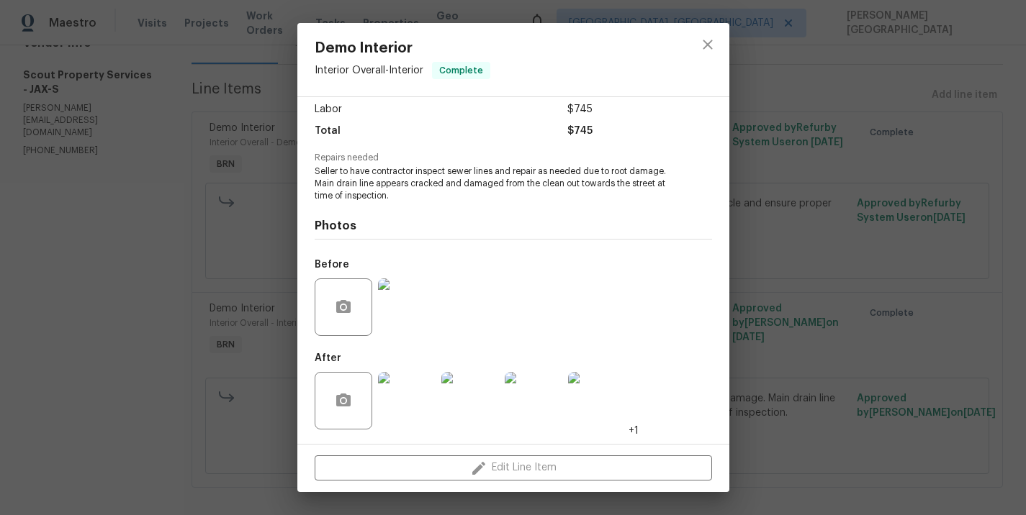
click at [468, 408] on img at bounding box center [470, 401] width 58 height 58
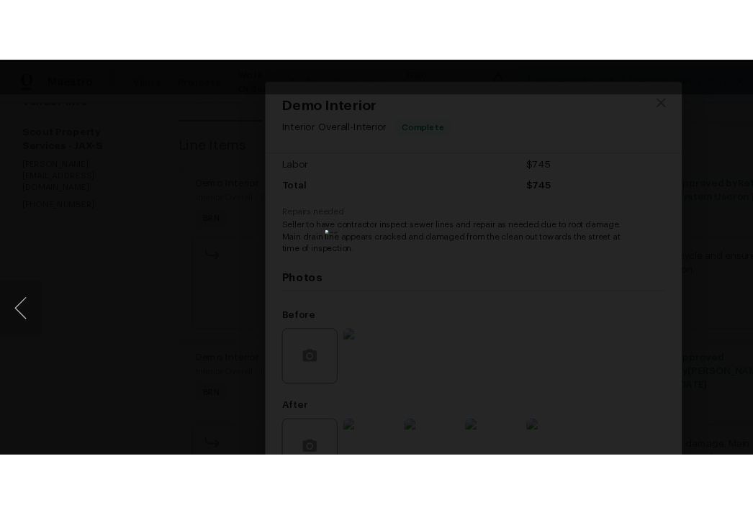
scroll to position [194, 0]
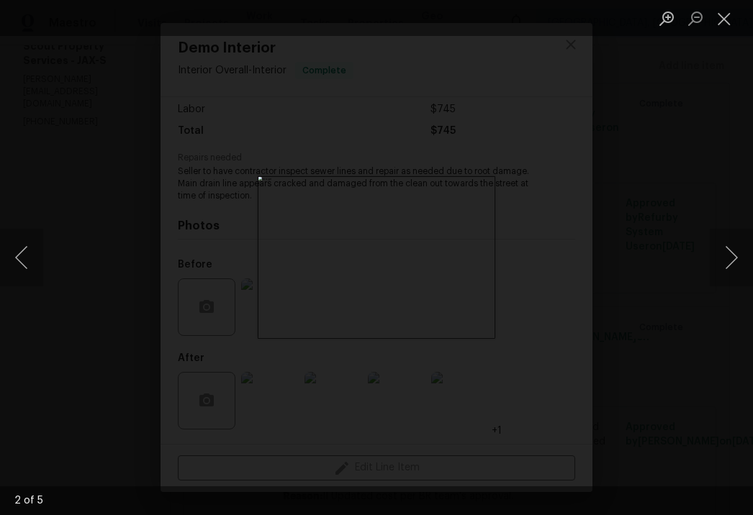
click at [644, 222] on div "Lightbox" at bounding box center [376, 257] width 753 height 515
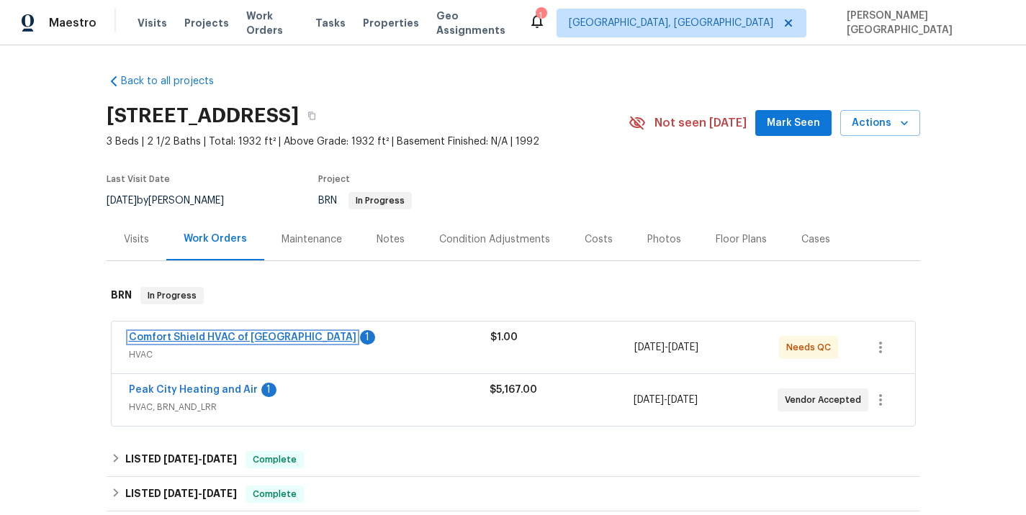
click at [221, 338] on link "Comfort Shield HVAC of [GEOGRAPHIC_DATA]" at bounding box center [242, 338] width 227 height 10
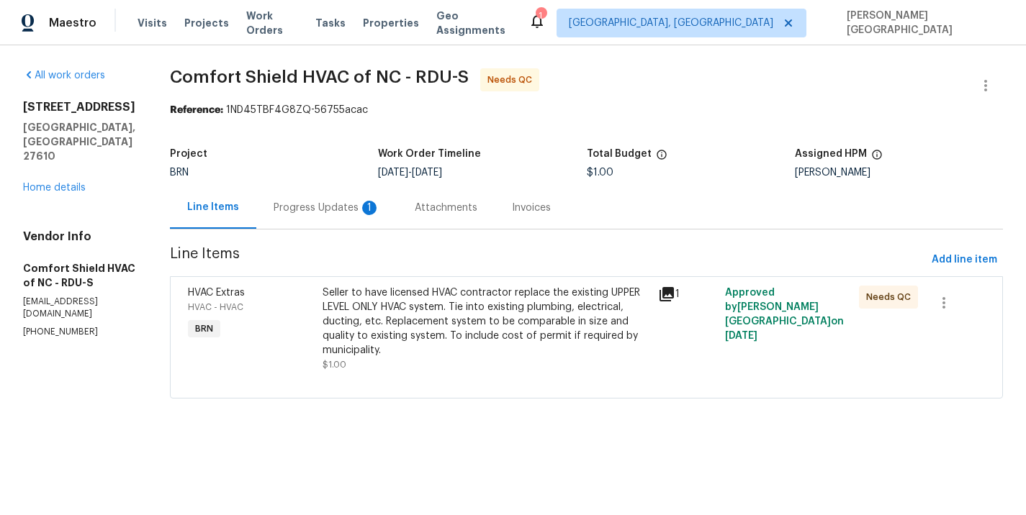
click at [373, 207] on div "Progress Updates 1" at bounding box center [327, 208] width 107 height 14
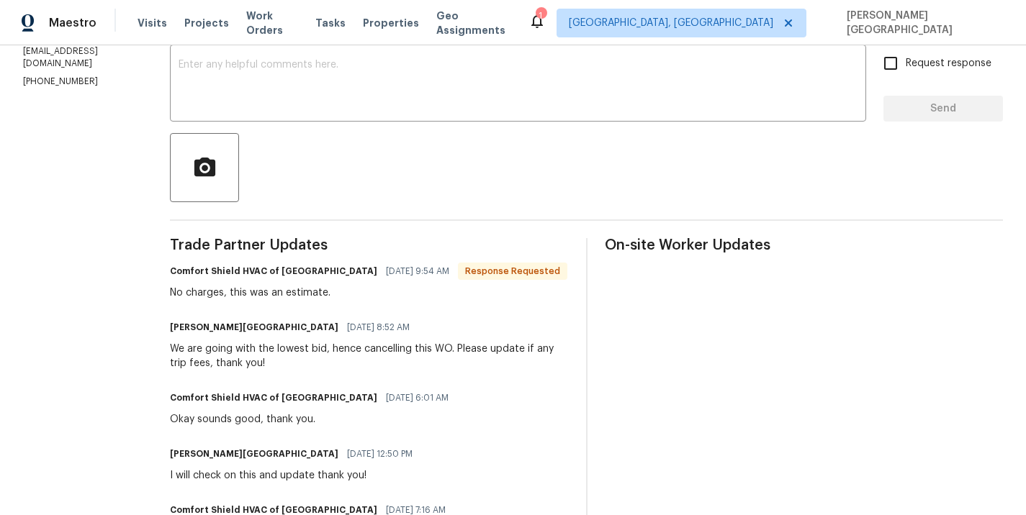
scroll to position [97, 0]
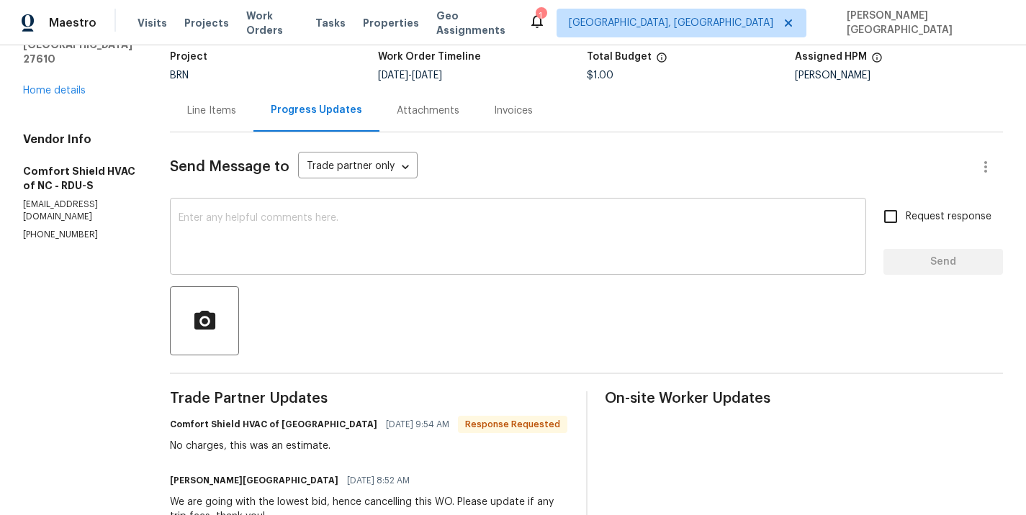
click at [260, 249] on textarea at bounding box center [518, 238] width 679 height 50
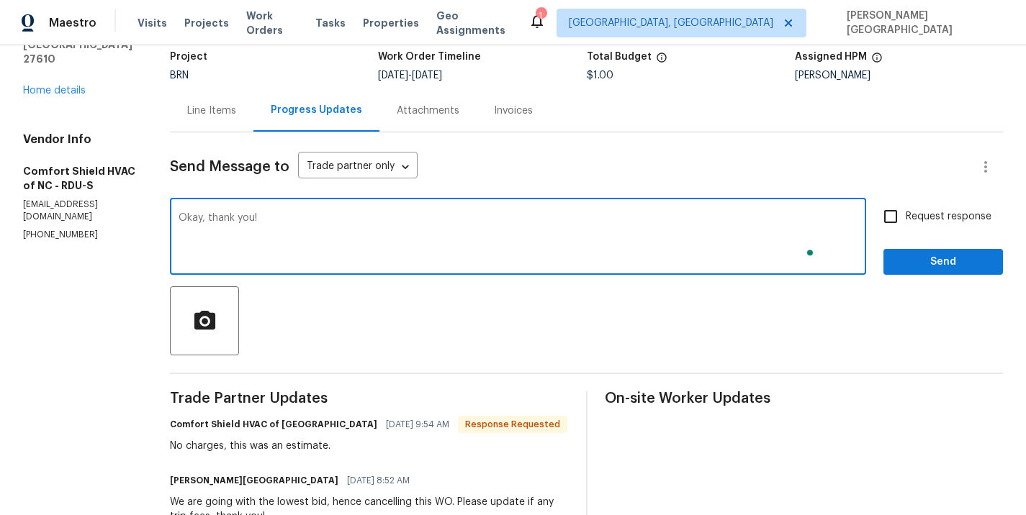
type textarea "Okay, thank you!"
click at [891, 212] on input "Request response" at bounding box center [890, 217] width 30 height 30
checkbox input "true"
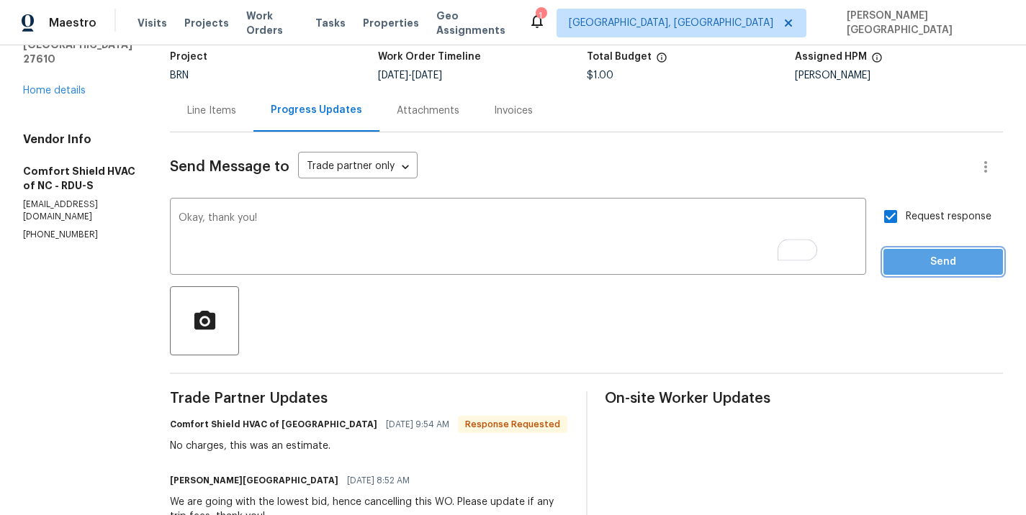
click at [909, 264] on span "Send" at bounding box center [943, 262] width 96 height 18
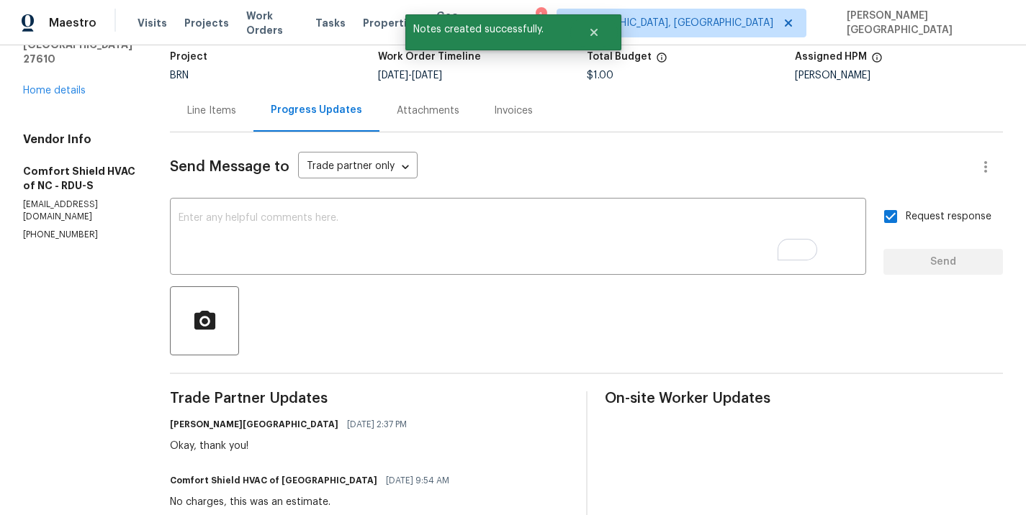
click at [236, 104] on div "Line Items" at bounding box center [211, 111] width 49 height 14
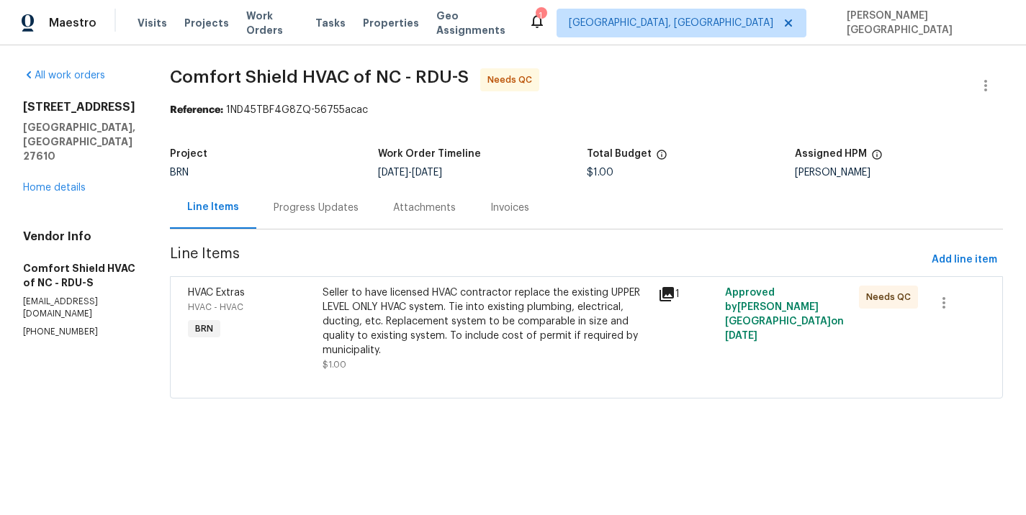
click at [530, 299] on div "Seller to have licensed HVAC contractor replace the existing UPPER LEVEL ONLY H…" at bounding box center [486, 322] width 327 height 72
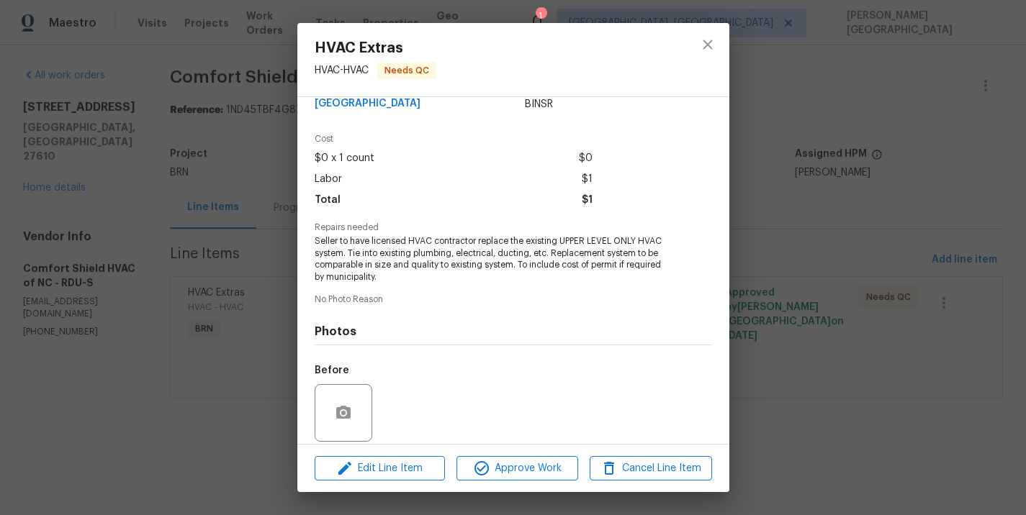
scroll to position [135, 0]
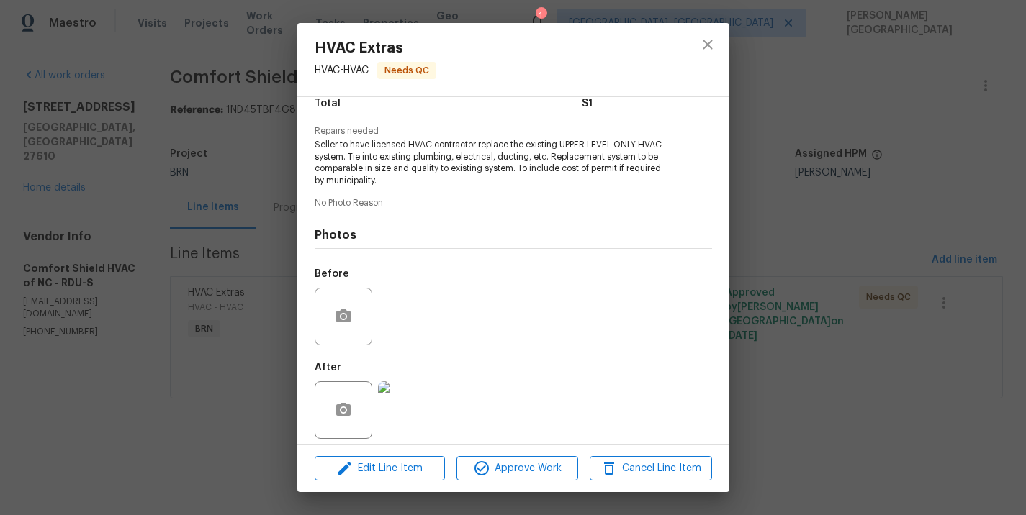
click at [909, 199] on div "HVAC Extras HVAC - HVAC Needs QC Vendor Comfort Shield HVAC of [GEOGRAPHIC_DATA…" at bounding box center [513, 257] width 1026 height 515
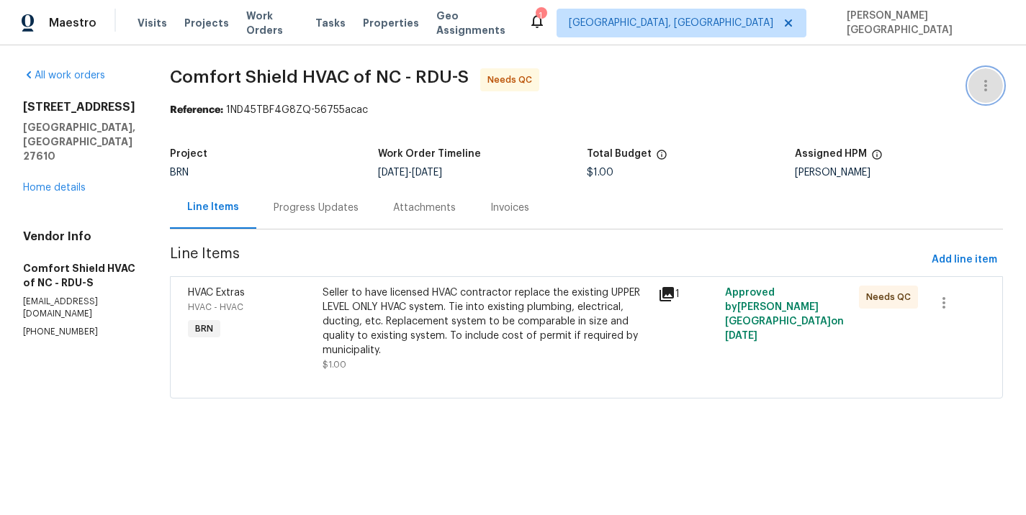
click at [994, 73] on button "button" at bounding box center [985, 85] width 35 height 35
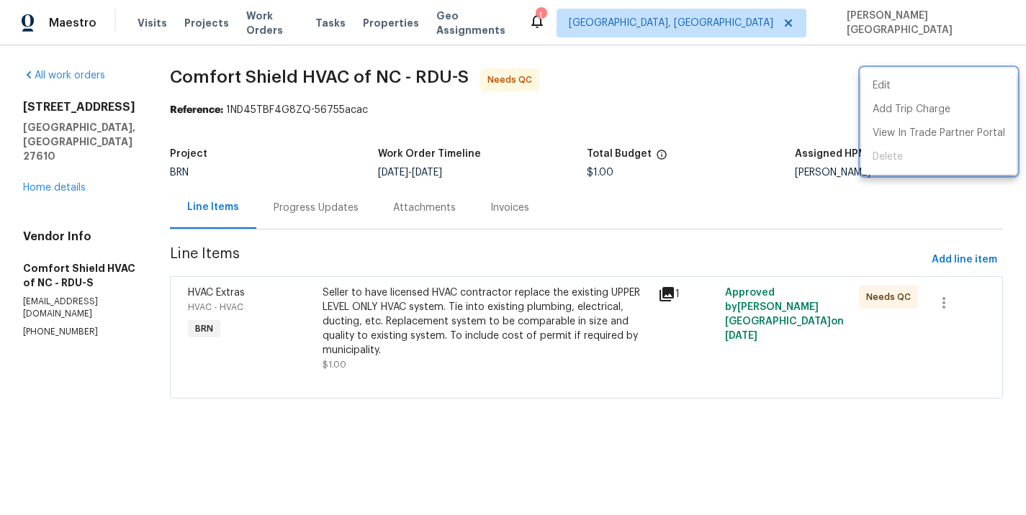
click at [942, 306] on div at bounding box center [513, 257] width 1026 height 515
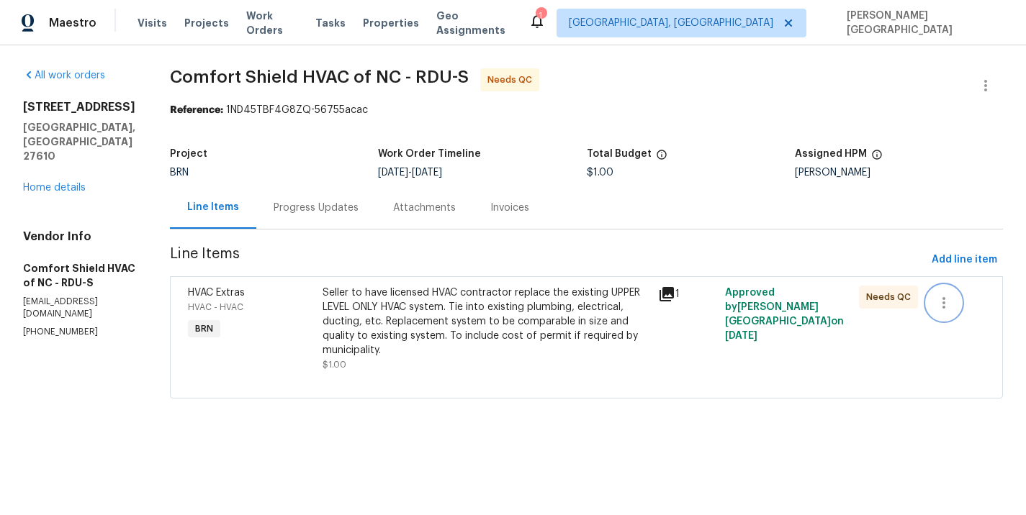
click at [950, 305] on icon "button" at bounding box center [943, 302] width 17 height 17
click at [947, 312] on li "Cancel" at bounding box center [956, 304] width 55 height 24
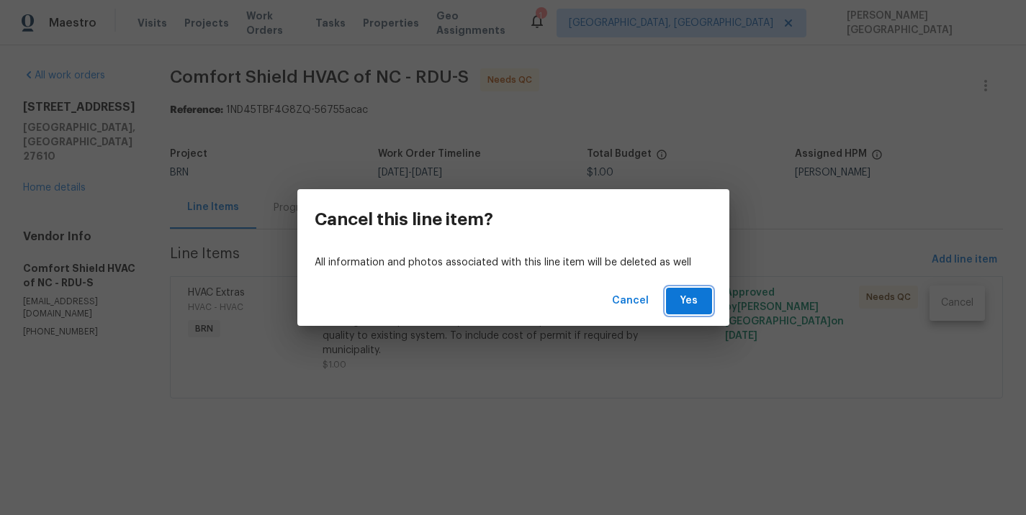
click at [672, 304] on button "Yes" at bounding box center [689, 301] width 46 height 27
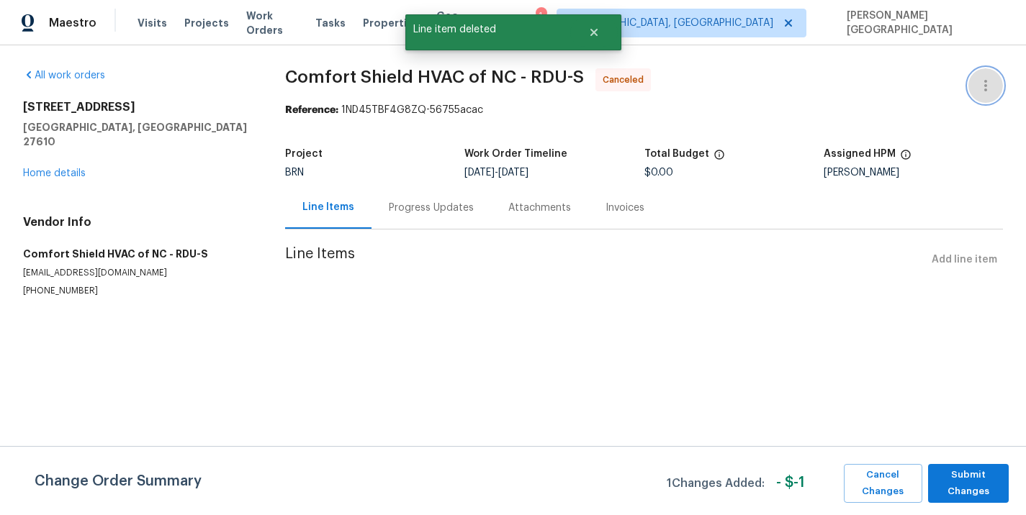
click at [990, 84] on icon "button" at bounding box center [985, 85] width 17 height 17
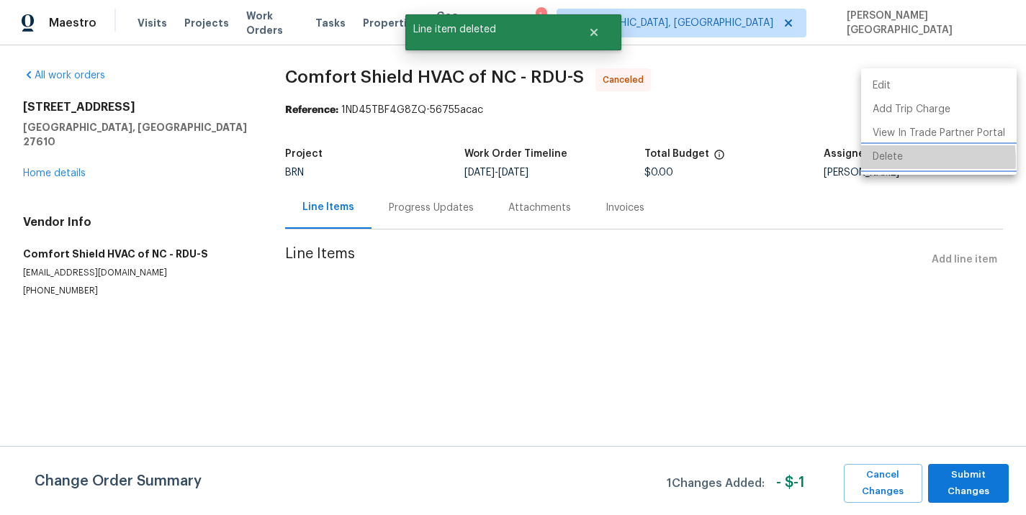
click at [888, 161] on li "Delete" at bounding box center [939, 157] width 156 height 24
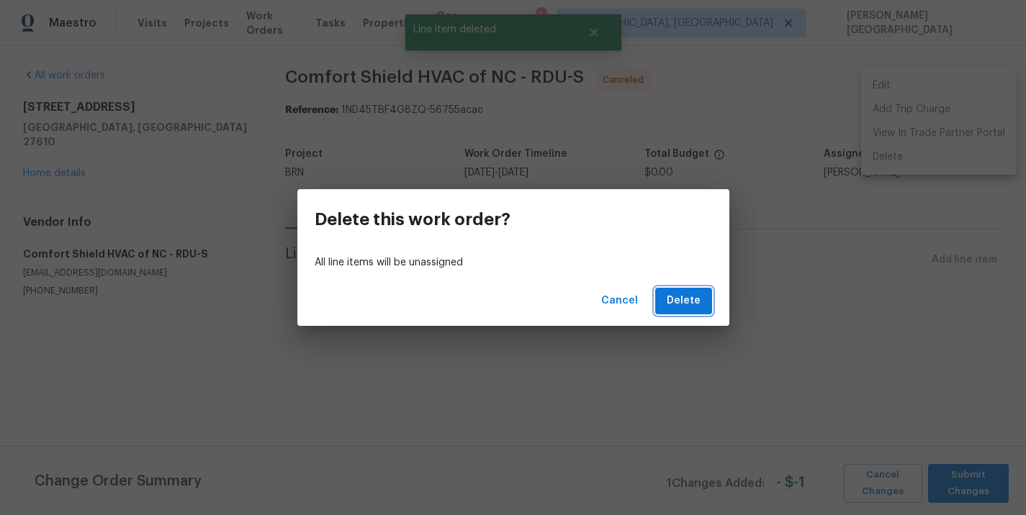
click at [688, 298] on span "Delete" at bounding box center [684, 301] width 34 height 18
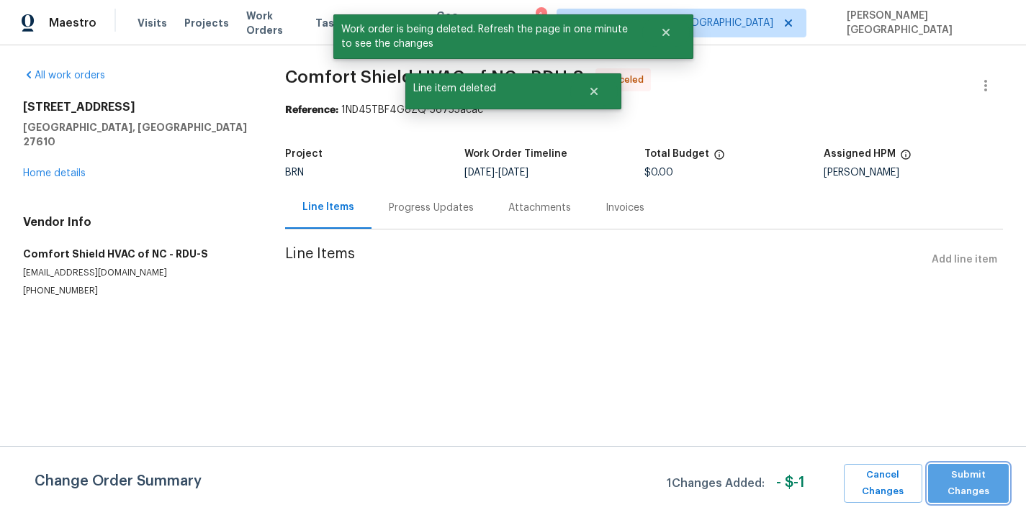
click at [965, 480] on span "Submit Changes" at bounding box center [968, 483] width 66 height 33
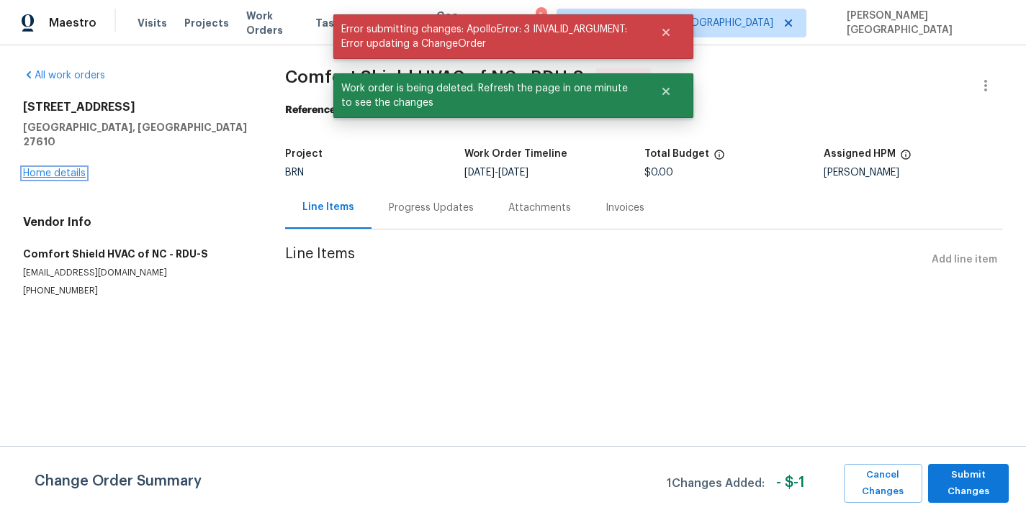
click at [54, 168] on link "Home details" at bounding box center [54, 173] width 63 height 10
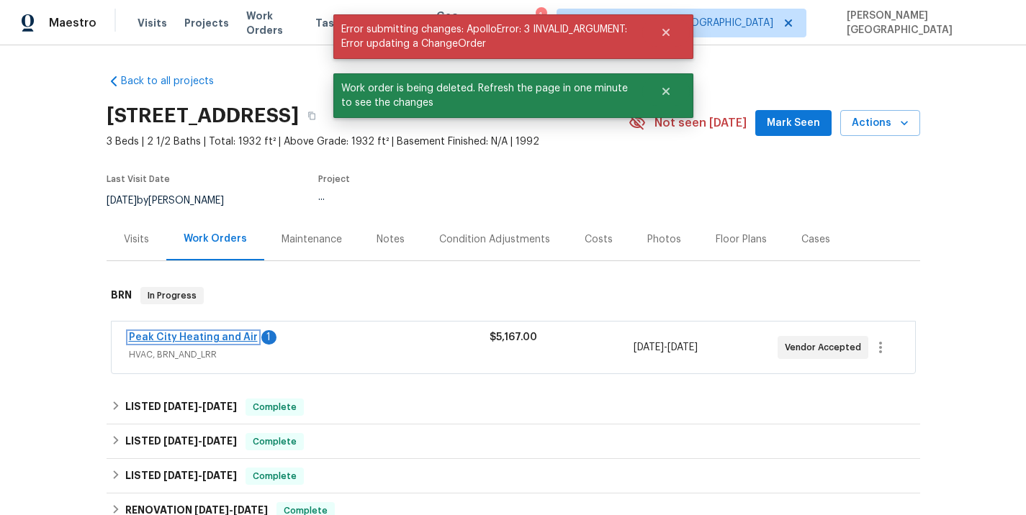
click at [183, 338] on link "Peak City Heating and Air" at bounding box center [193, 338] width 129 height 10
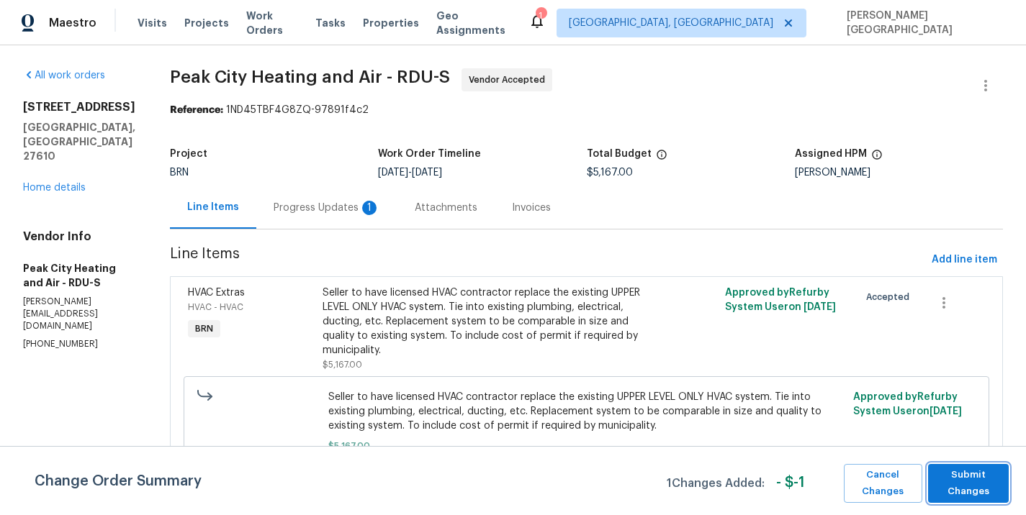
click at [956, 492] on span "Submit Changes" at bounding box center [968, 483] width 66 height 33
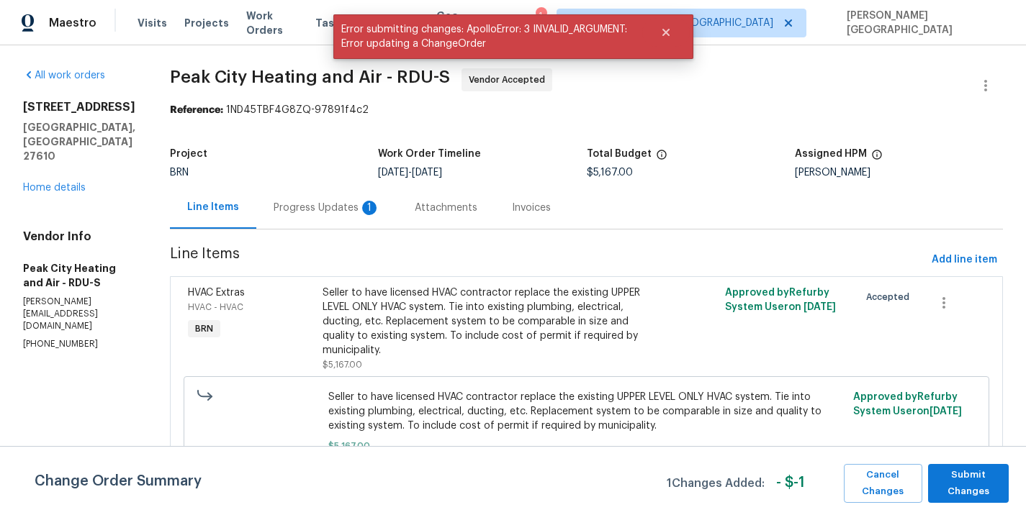
click at [346, 220] on div "Progress Updates 1" at bounding box center [326, 207] width 141 height 42
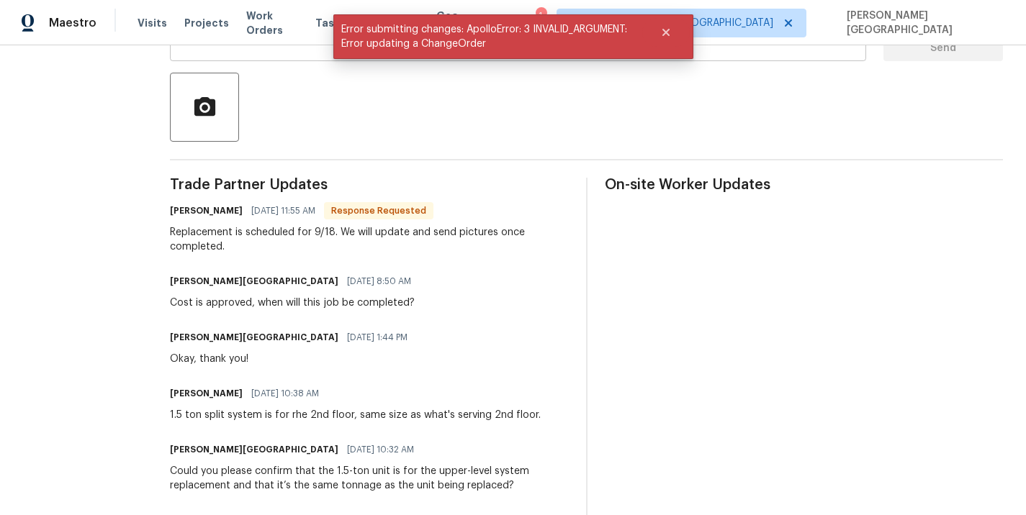
scroll to position [312, 0]
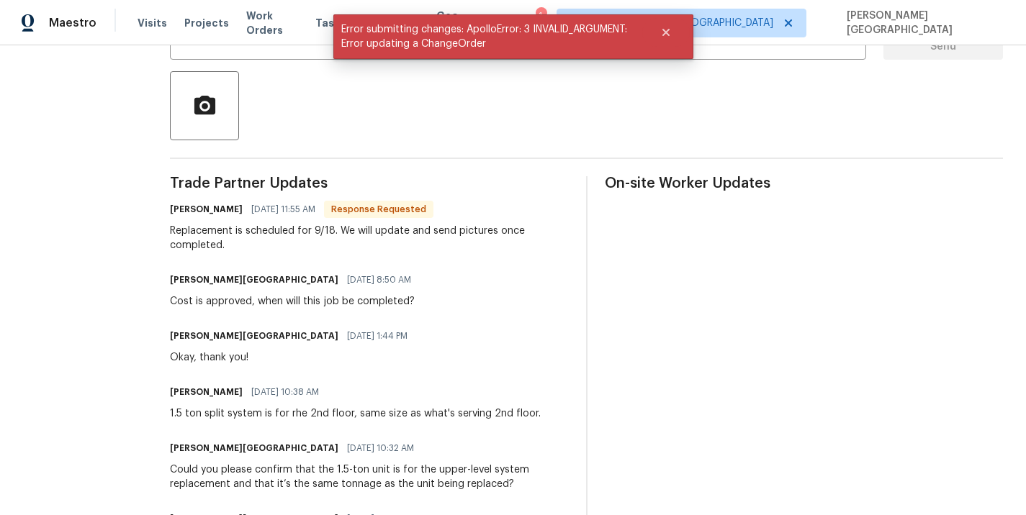
click at [227, 240] on div "Replacement is scheduled for 9/18. We will update and send pictures once comple…" at bounding box center [369, 238] width 399 height 29
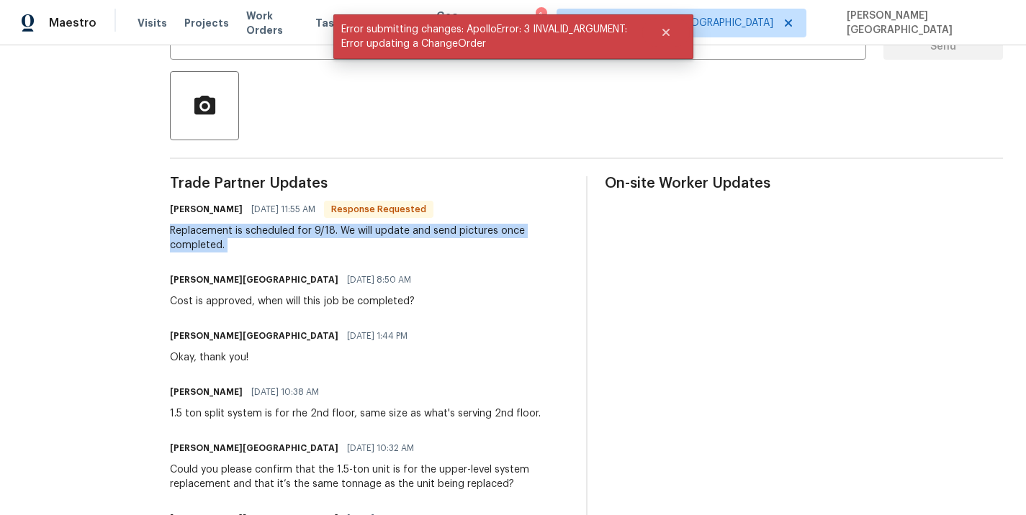
click at [227, 240] on div "Replacement is scheduled for 9/18. We will update and send pictures once comple…" at bounding box center [369, 238] width 399 height 29
copy div "Replacement is scheduled for 9/18. We will update and send pictures once comple…"
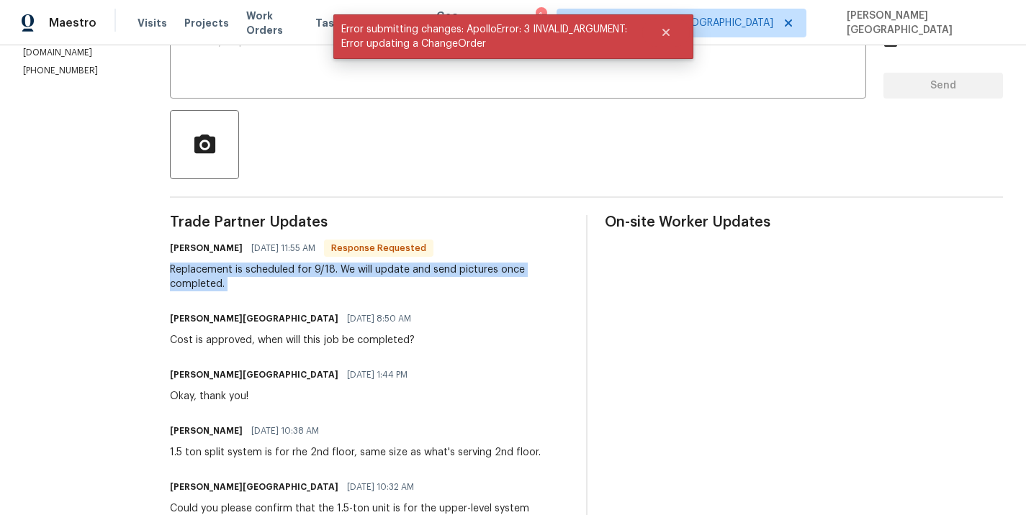
scroll to position [109, 0]
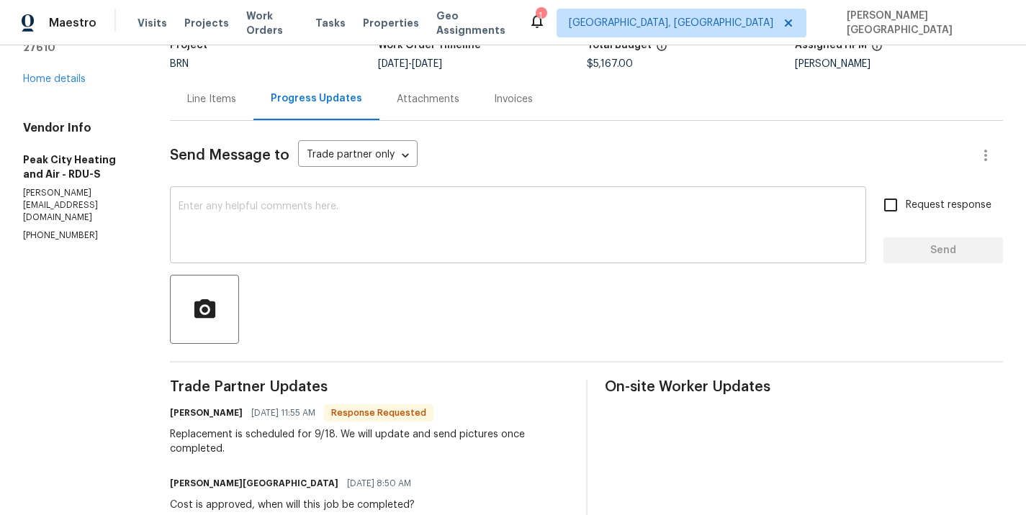
click at [233, 218] on textarea at bounding box center [518, 227] width 679 height 50
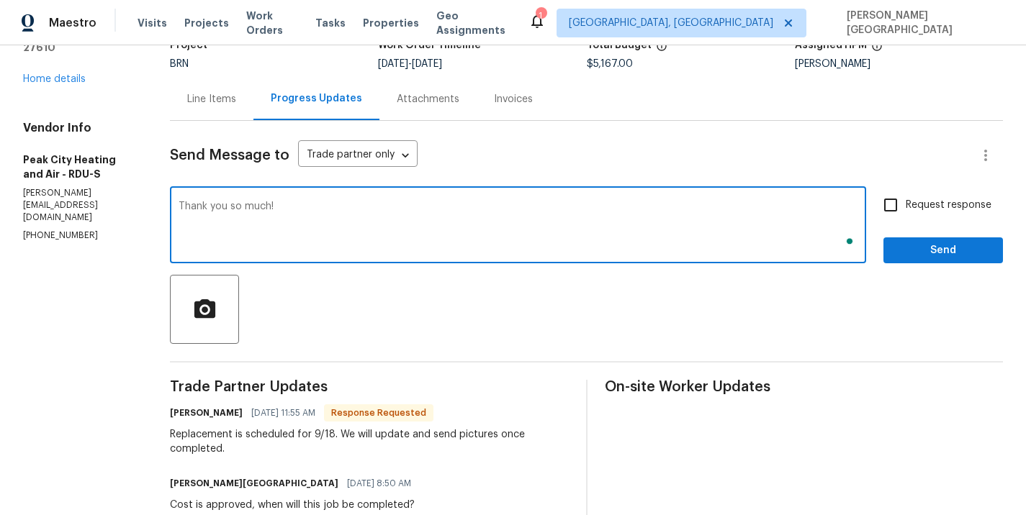
type textarea "Thank you so much!"
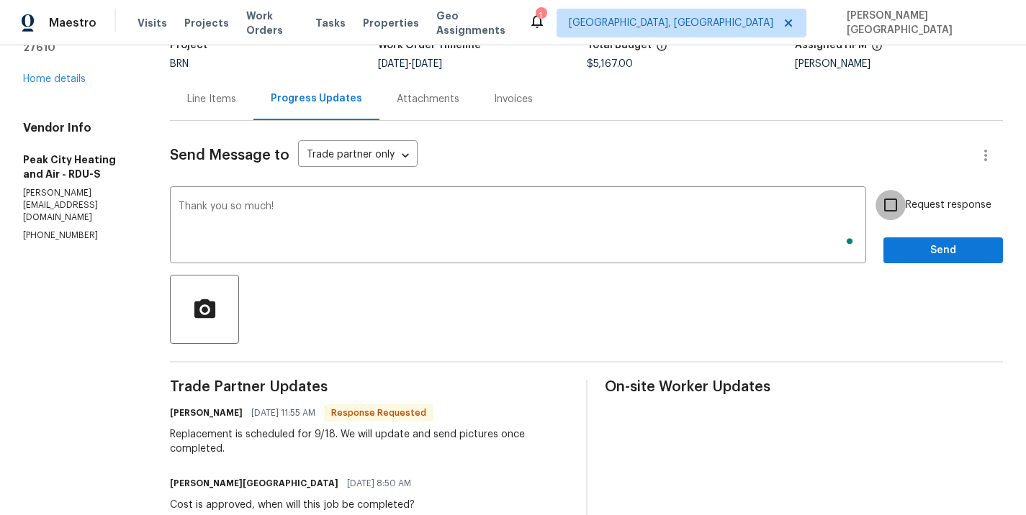
click at [898, 215] on input "Request response" at bounding box center [890, 205] width 30 height 30
checkbox input "true"
click at [907, 259] on button "Send" at bounding box center [943, 251] width 120 height 27
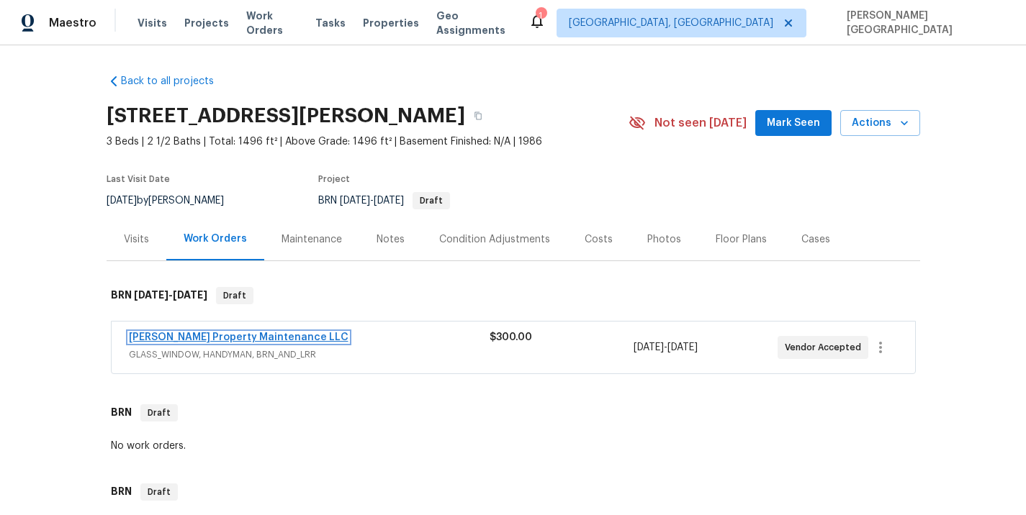
click at [232, 338] on link "[PERSON_NAME] Property Maintenance LLC" at bounding box center [239, 338] width 220 height 10
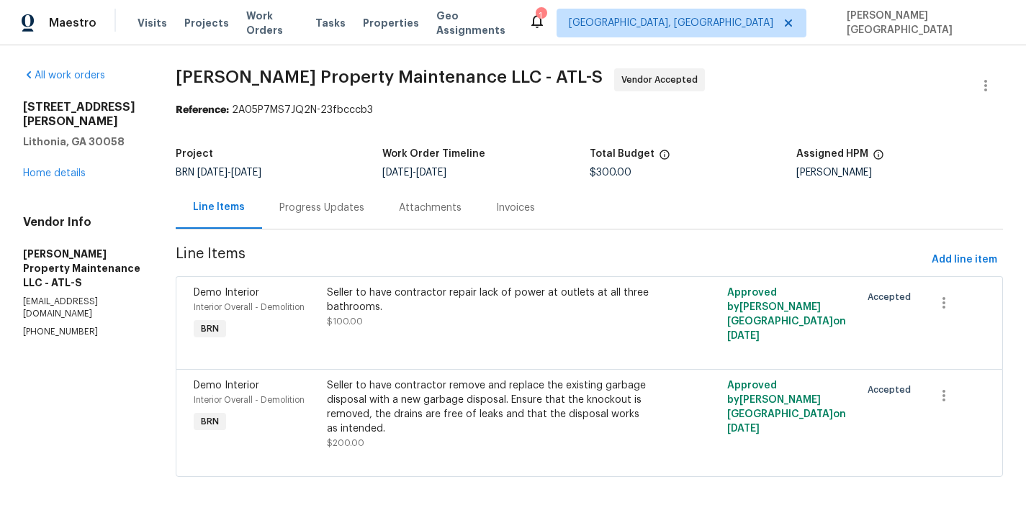
click at [315, 212] on div "Progress Updates" at bounding box center [321, 208] width 85 height 14
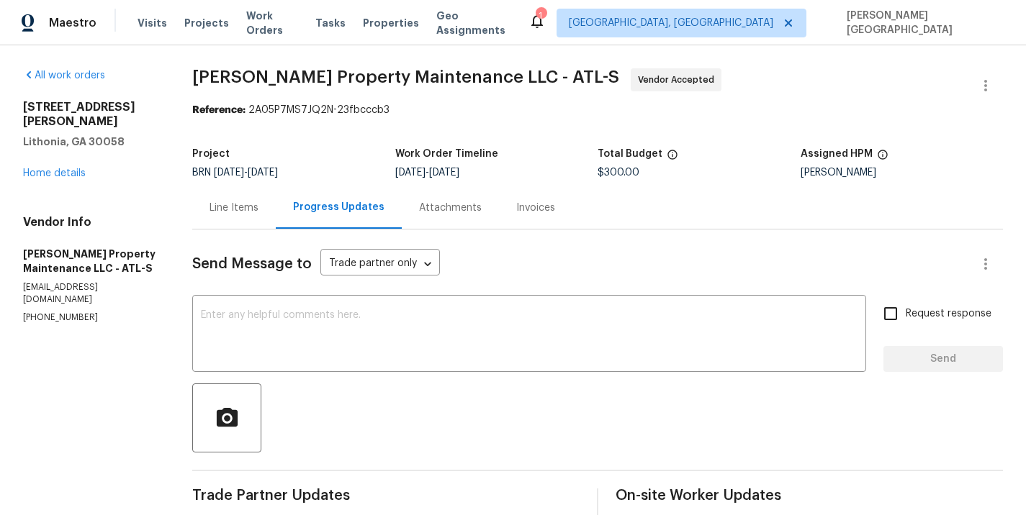
scroll to position [161, 0]
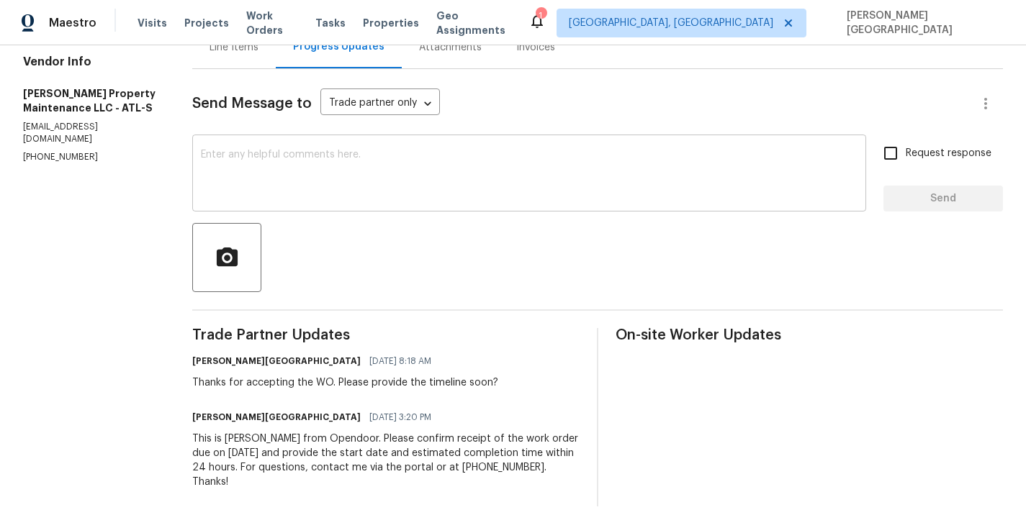
click at [253, 173] on textarea at bounding box center [529, 175] width 657 height 50
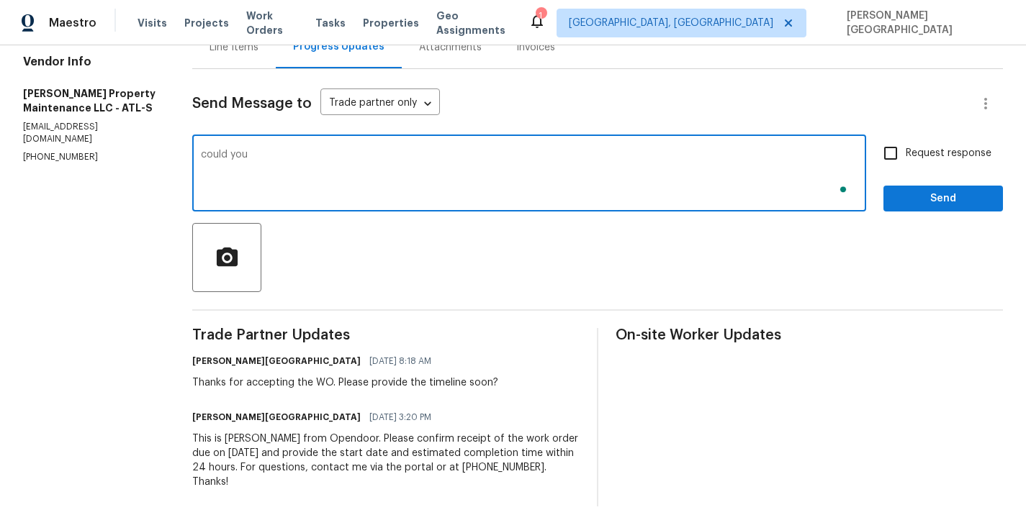
type textarea "could you"
type textarea "Could you please update on this?"
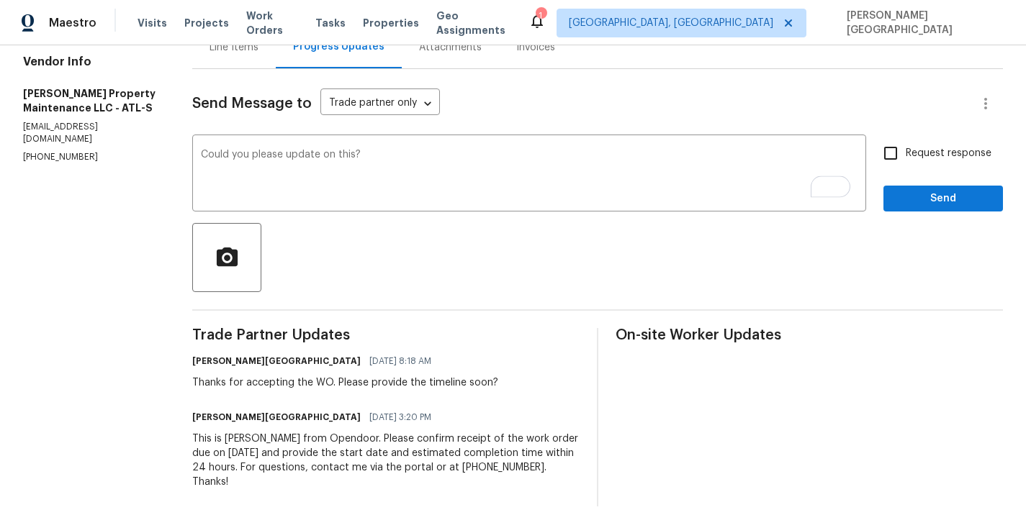
click at [908, 144] on label "Request response" at bounding box center [933, 153] width 116 height 30
click at [906, 144] on input "Request response" at bounding box center [890, 153] width 30 height 30
checkbox input "true"
click at [922, 193] on span "Send" at bounding box center [943, 199] width 96 height 18
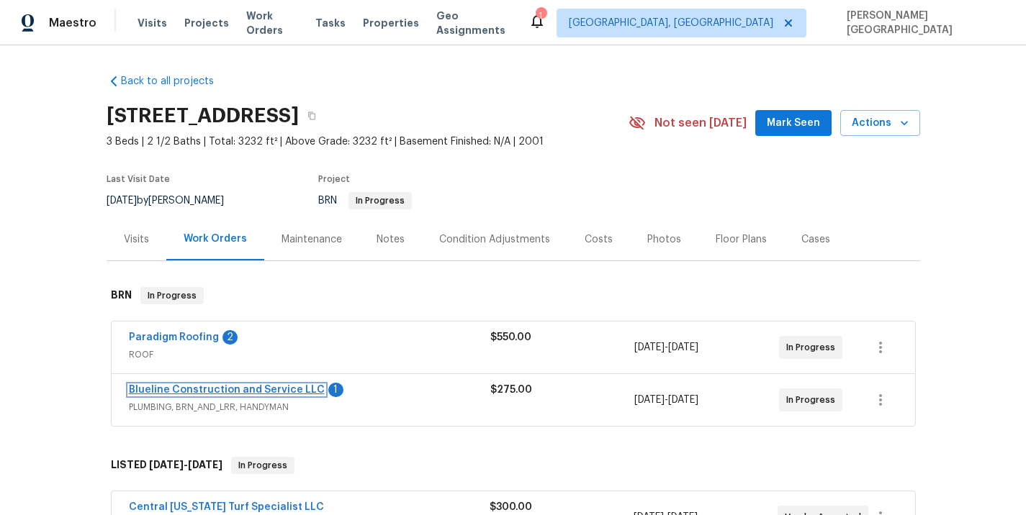
click at [217, 389] on link "Blueline Construction and Service LLC" at bounding box center [227, 390] width 196 height 10
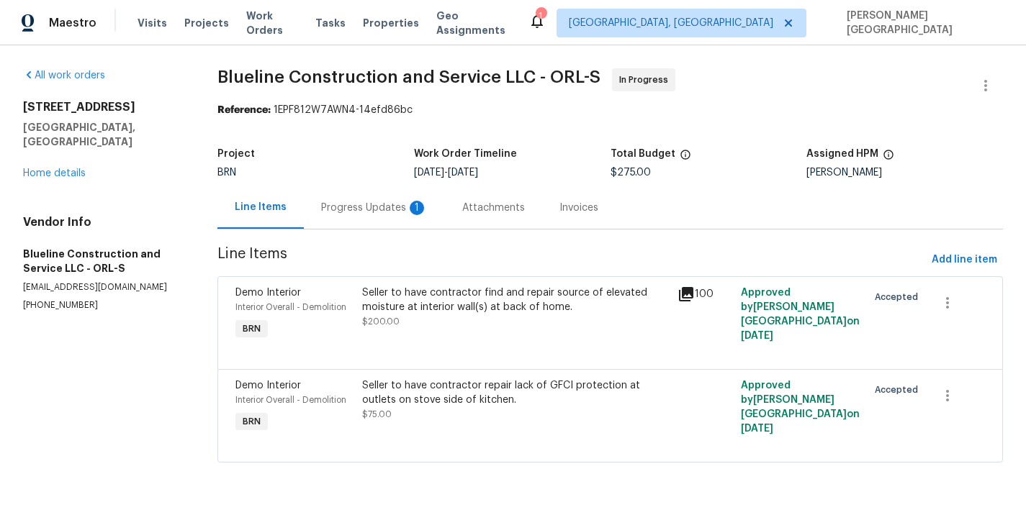
click at [388, 212] on div "Progress Updates 1" at bounding box center [374, 208] width 107 height 14
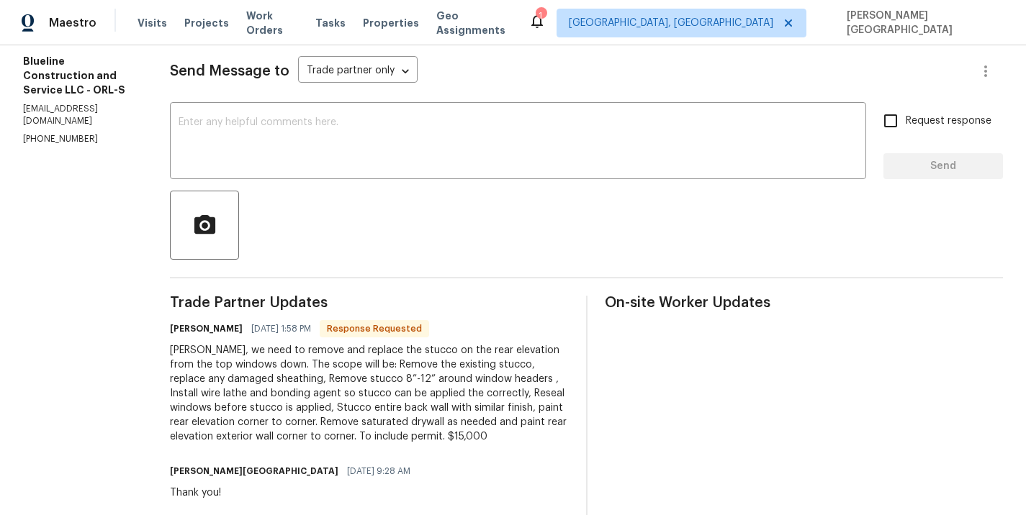
scroll to position [169, 0]
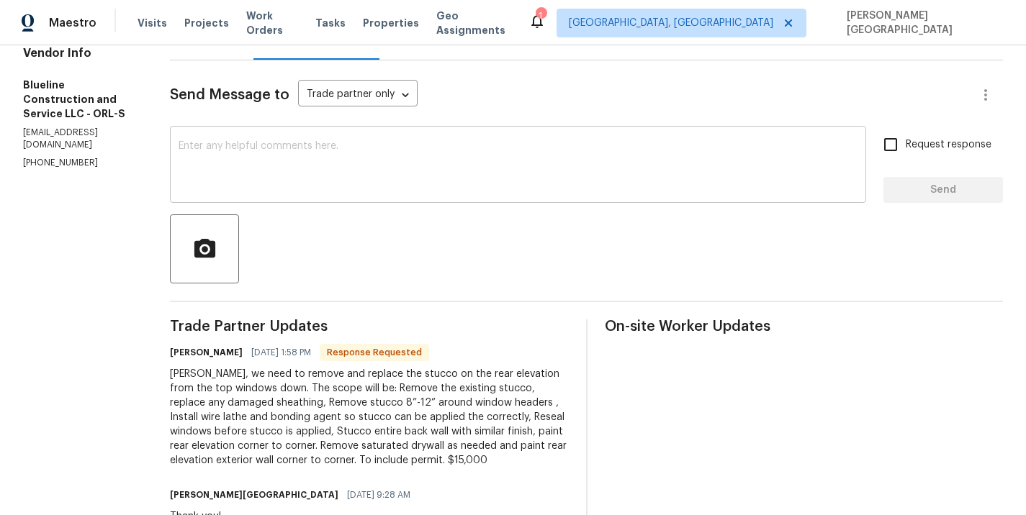
click at [284, 156] on textarea at bounding box center [518, 166] width 679 height 50
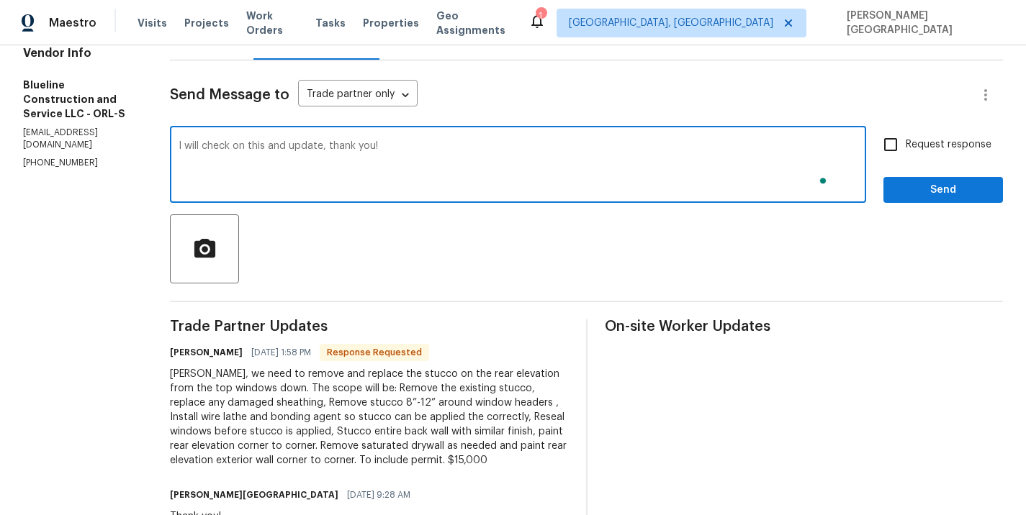
type textarea "I will check on this and update, thank you!"
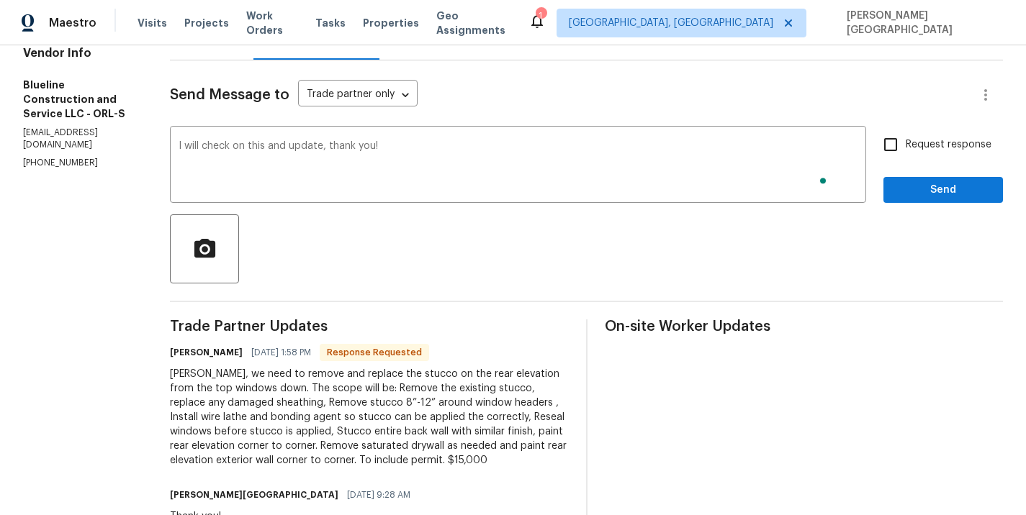
click at [952, 143] on span "Request response" at bounding box center [949, 145] width 86 height 15
click at [906, 143] on input "Request response" at bounding box center [890, 145] width 30 height 30
checkbox input "true"
click at [953, 190] on span "Send" at bounding box center [943, 190] width 96 height 18
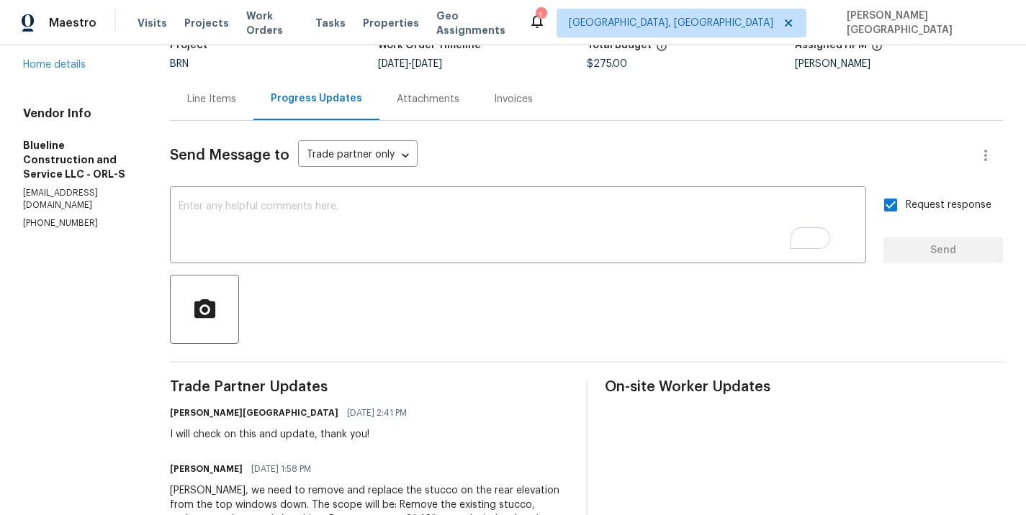
scroll to position [0, 0]
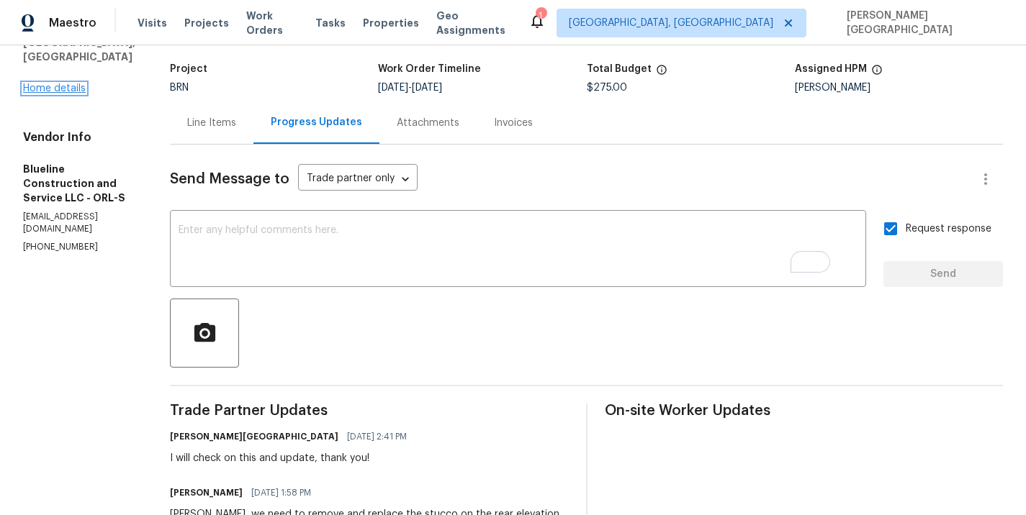
click at [54, 84] on link "Home details" at bounding box center [54, 89] width 63 height 10
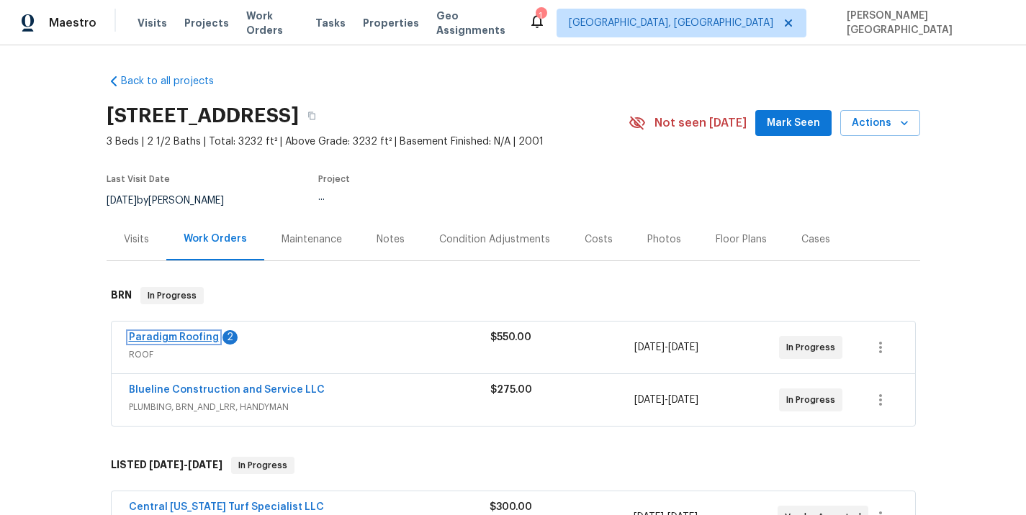
click at [209, 338] on link "Paradigm Roofing" at bounding box center [174, 338] width 90 height 10
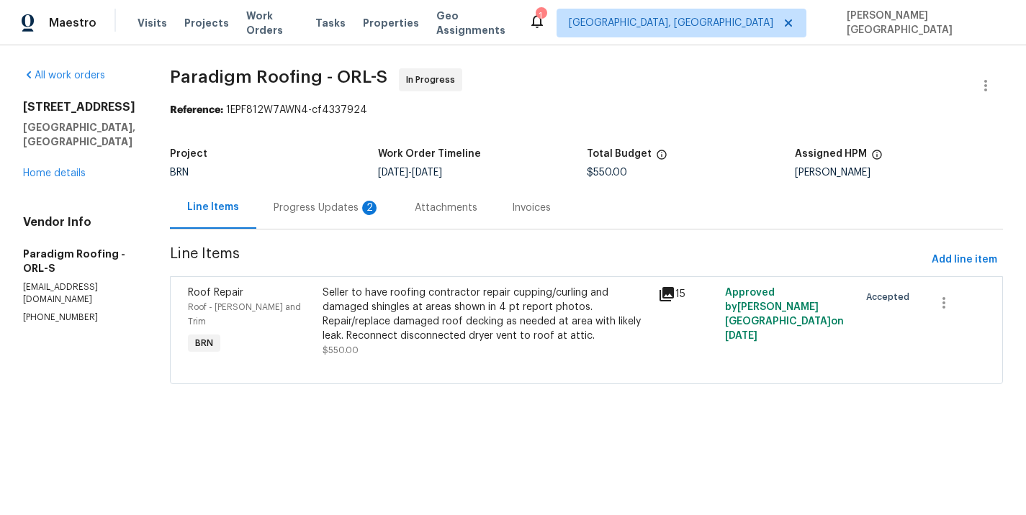
click at [338, 209] on div "Progress Updates 2" at bounding box center [327, 208] width 107 height 14
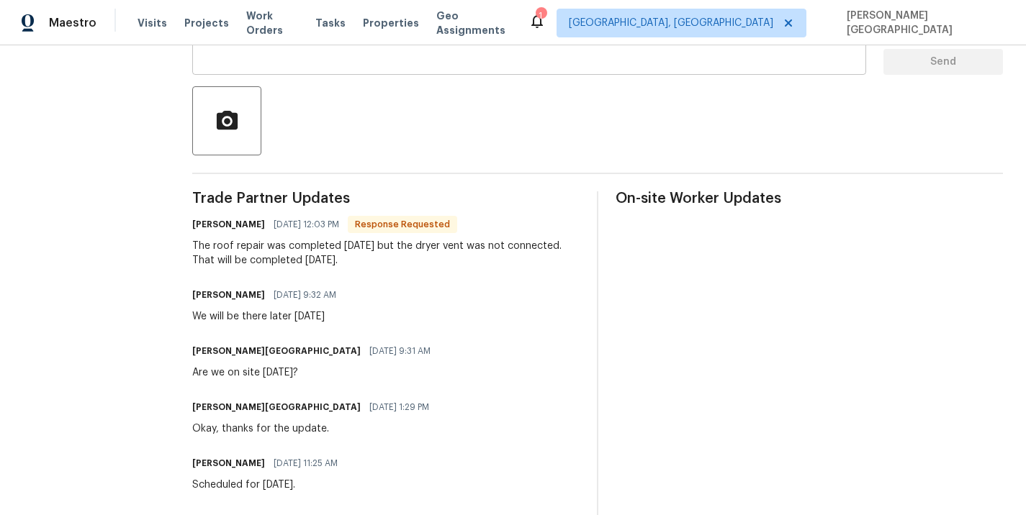
scroll to position [286, 0]
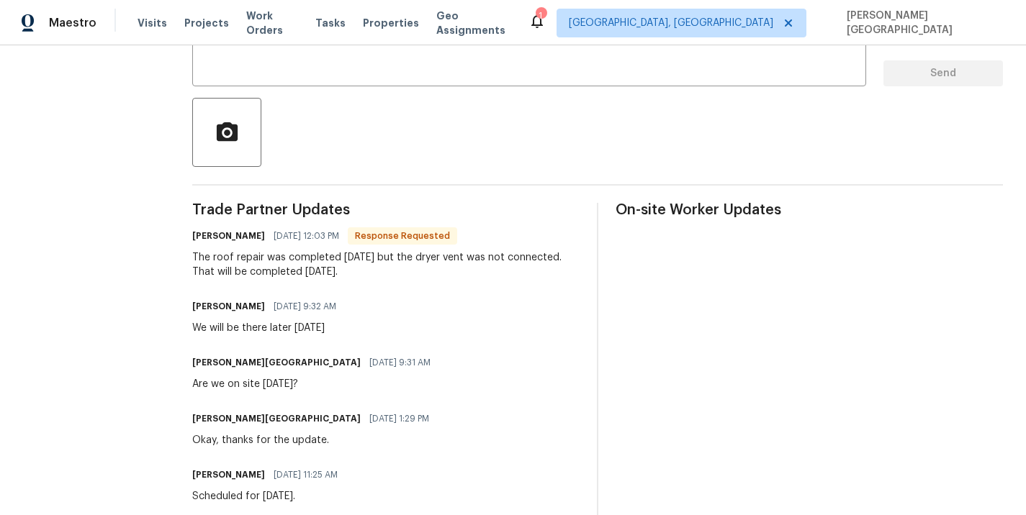
click at [290, 261] on div "The roof repair was completed today but the dryer vent was not connected. That …" at bounding box center [385, 265] width 387 height 29
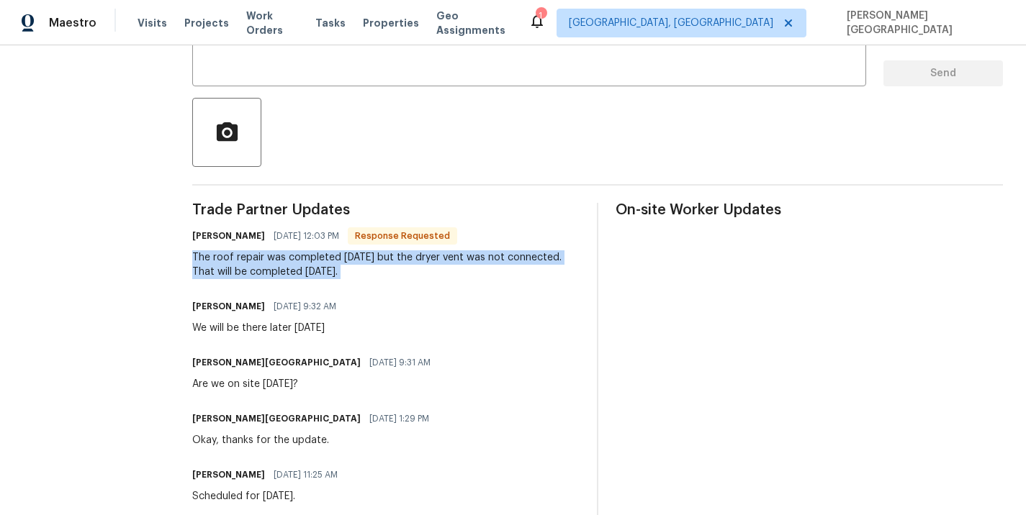
click at [290, 261] on div "The roof repair was completed today but the dryer vent was not connected. That …" at bounding box center [385, 265] width 387 height 29
copy div "The roof repair was completed today but the dryer vent was not connected. That …"
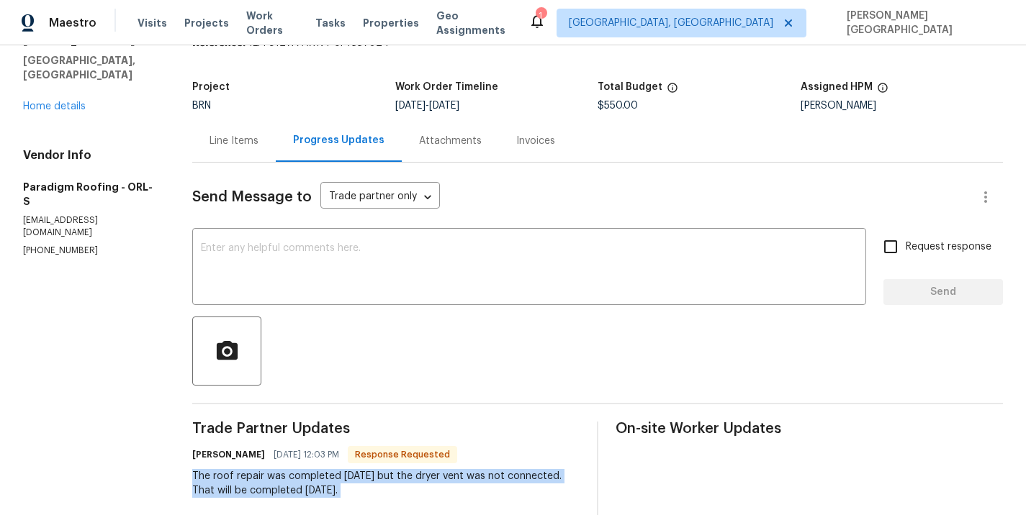
scroll to position [50, 0]
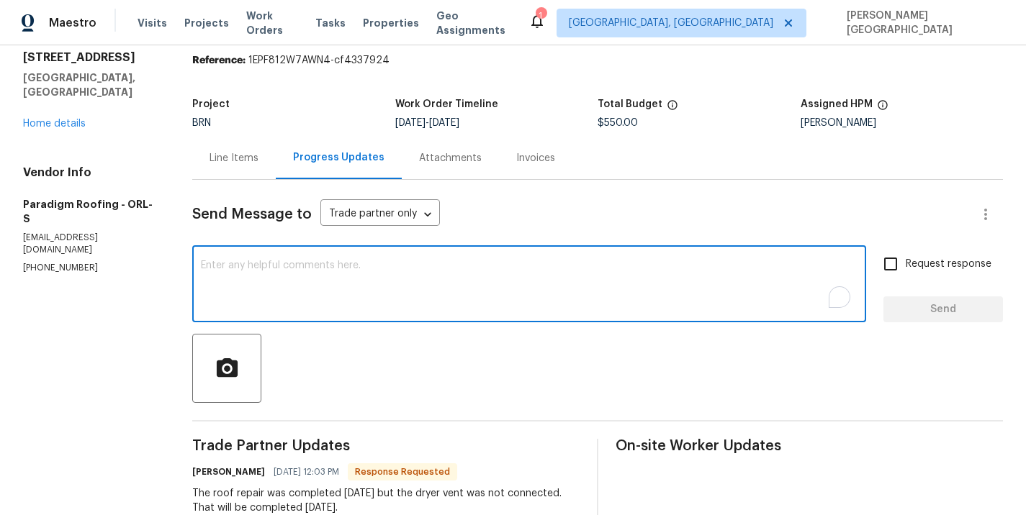
click at [235, 274] on textarea "To enrich screen reader interactions, please activate Accessibility in Grammarl…" at bounding box center [529, 286] width 657 height 50
type textarea "Perfect, thank you!"
click at [936, 258] on span "Request response" at bounding box center [949, 264] width 86 height 15
click at [906, 258] on input "Request response" at bounding box center [890, 264] width 30 height 30
checkbox input "true"
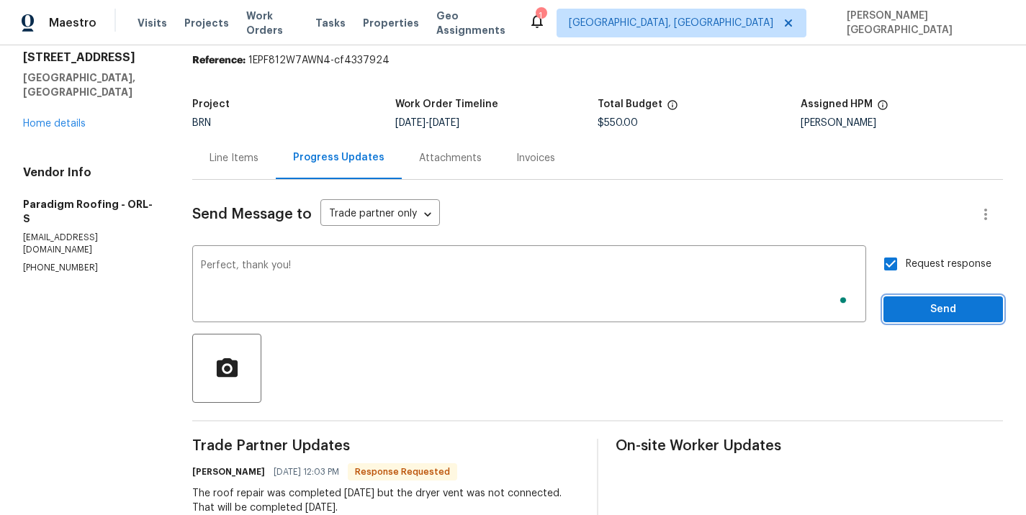
click at [936, 314] on span "Send" at bounding box center [943, 310] width 96 height 18
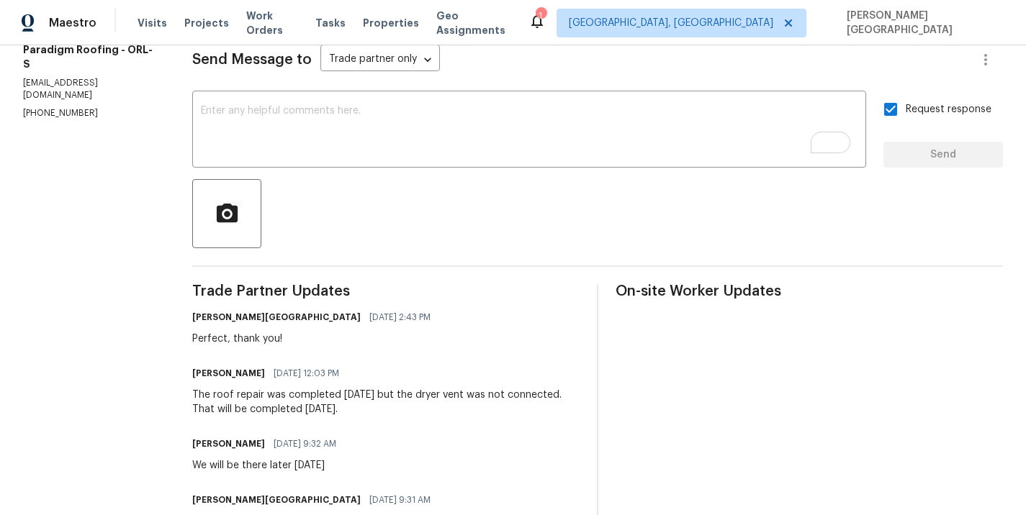
scroll to position [0, 0]
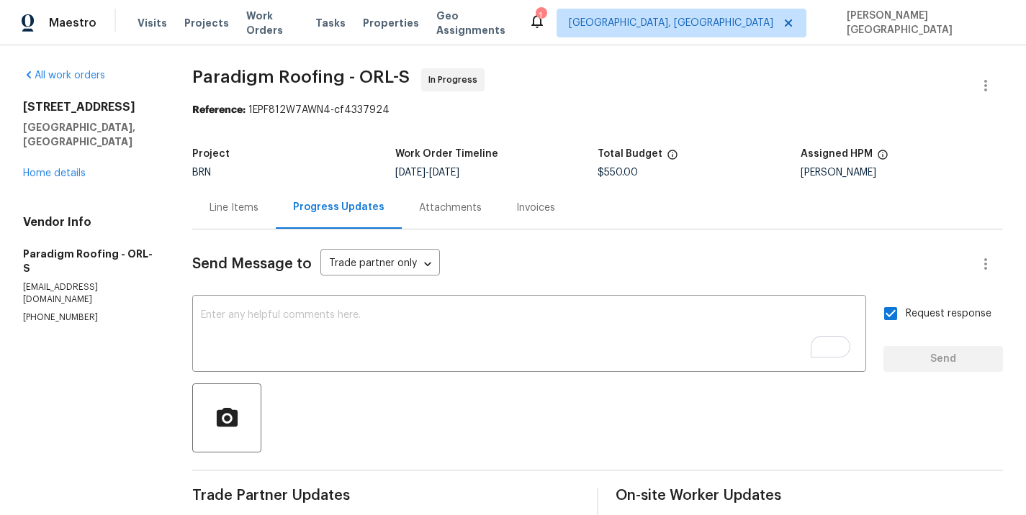
click at [611, 172] on span "$550.00" at bounding box center [618, 173] width 40 height 10
copy span "$550.00"
click at [51, 168] on link "Home details" at bounding box center [54, 173] width 63 height 10
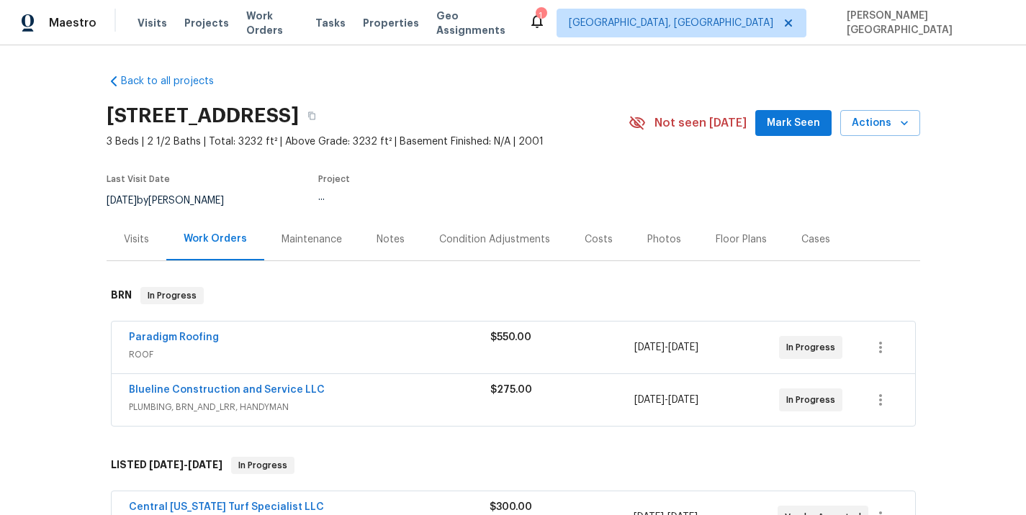
scroll to position [2, 0]
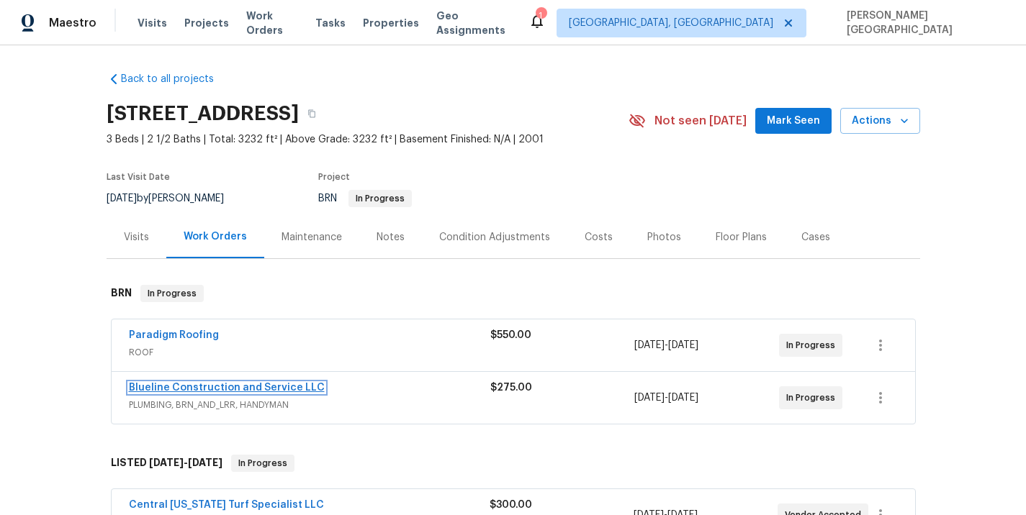
click at [233, 387] on link "Blueline Construction and Service LLC" at bounding box center [227, 388] width 196 height 10
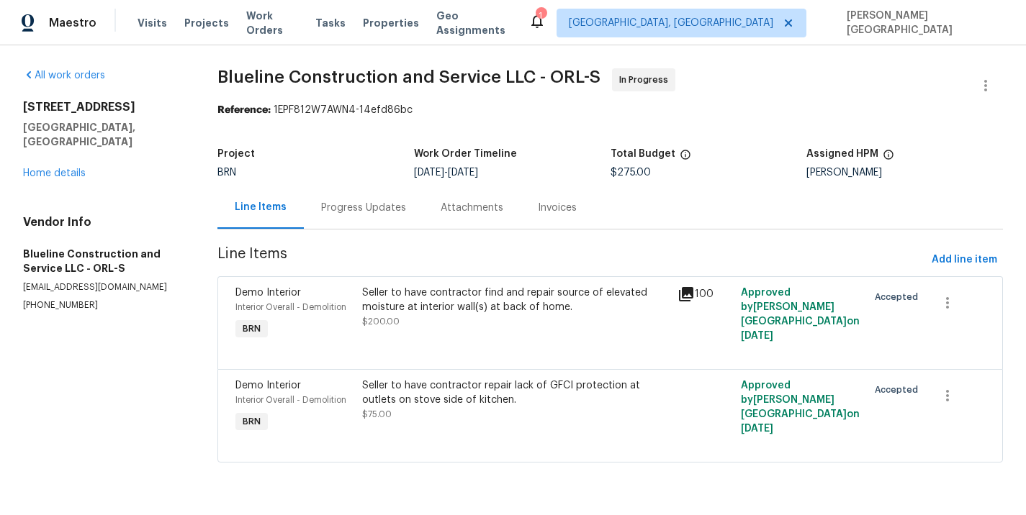
click at [642, 173] on span "$275.00" at bounding box center [630, 173] width 40 height 10
copy span "$275.00"
click at [355, 204] on div "Progress Updates" at bounding box center [363, 208] width 85 height 14
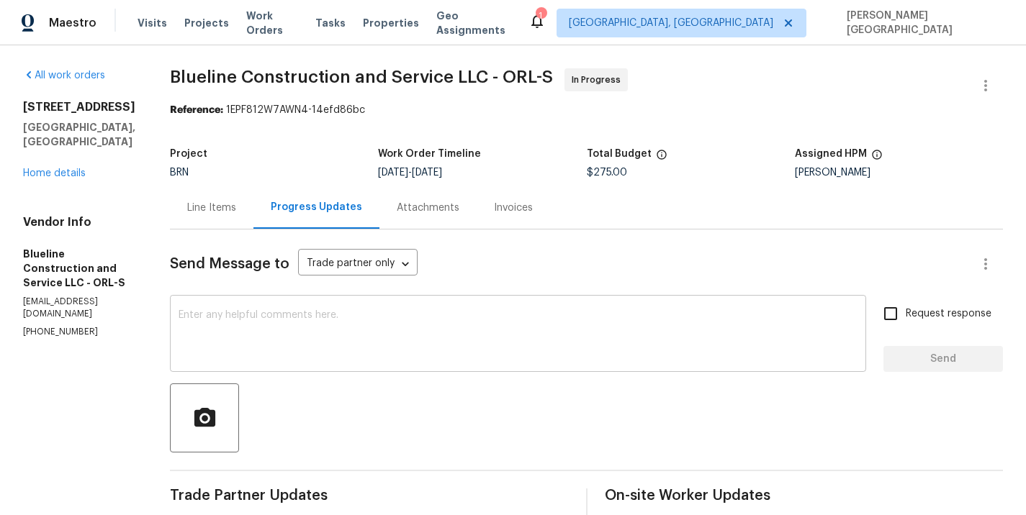
scroll to position [297, 0]
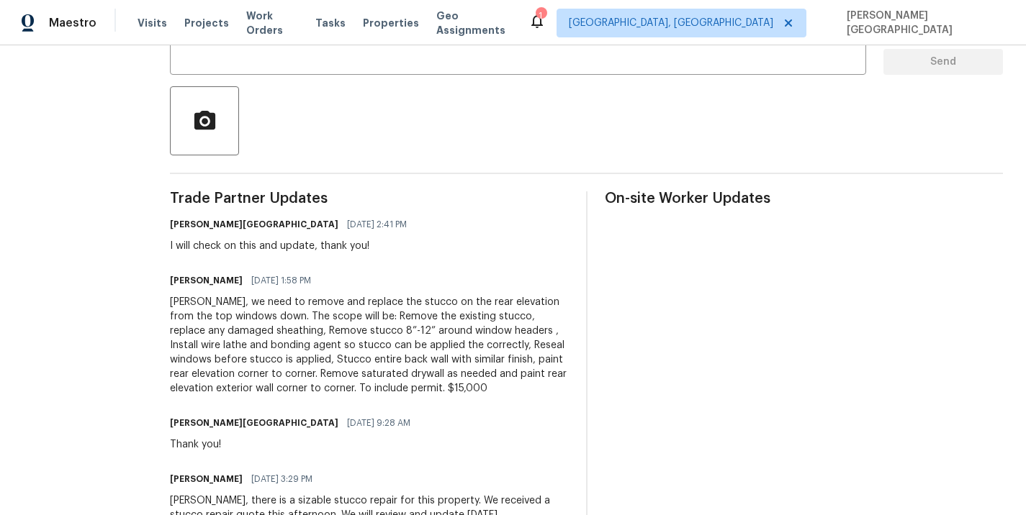
click at [319, 345] on div "Isabel, we need to remove and replace the stucco on the rear elevation from the…" at bounding box center [369, 345] width 399 height 101
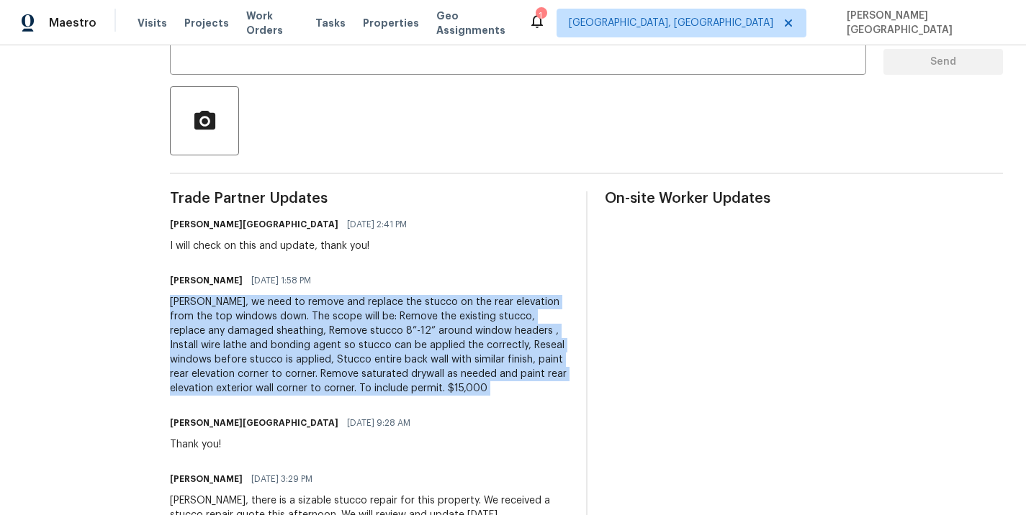
click at [319, 345] on div "Isabel, we need to remove and replace the stucco on the rear elevation from the…" at bounding box center [369, 345] width 399 height 101
copy div "Isabel, we need to remove and replace the stucco on the rear elevation from the…"
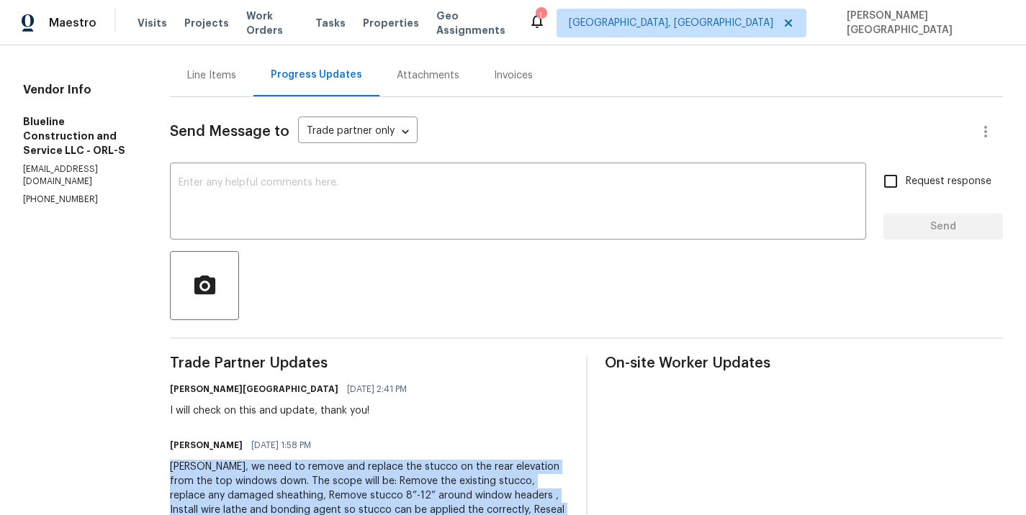
scroll to position [0, 0]
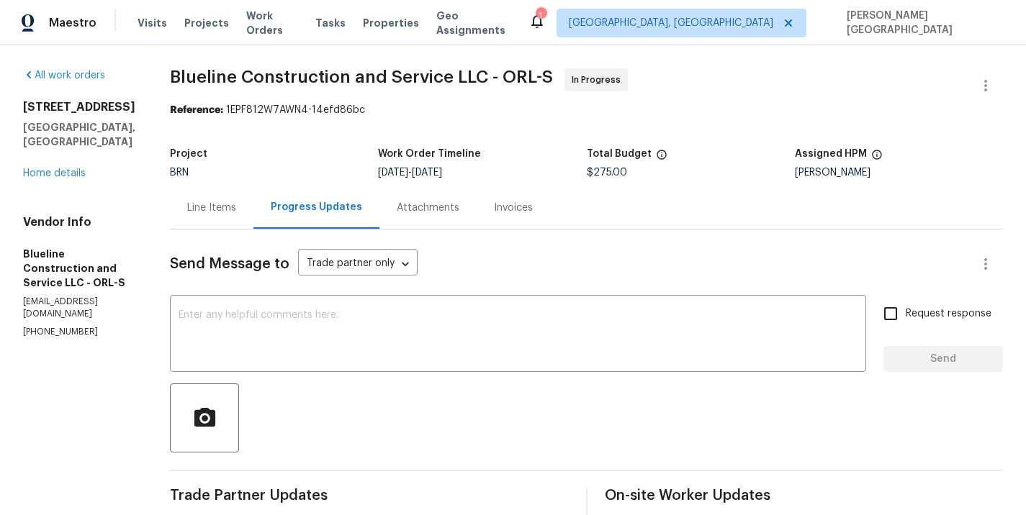
click at [58, 152] on div "4801 Summerbridge Cir Leesburg, FL 34748 Home details" at bounding box center [79, 140] width 112 height 81
click at [58, 168] on link "Home details" at bounding box center [54, 173] width 63 height 10
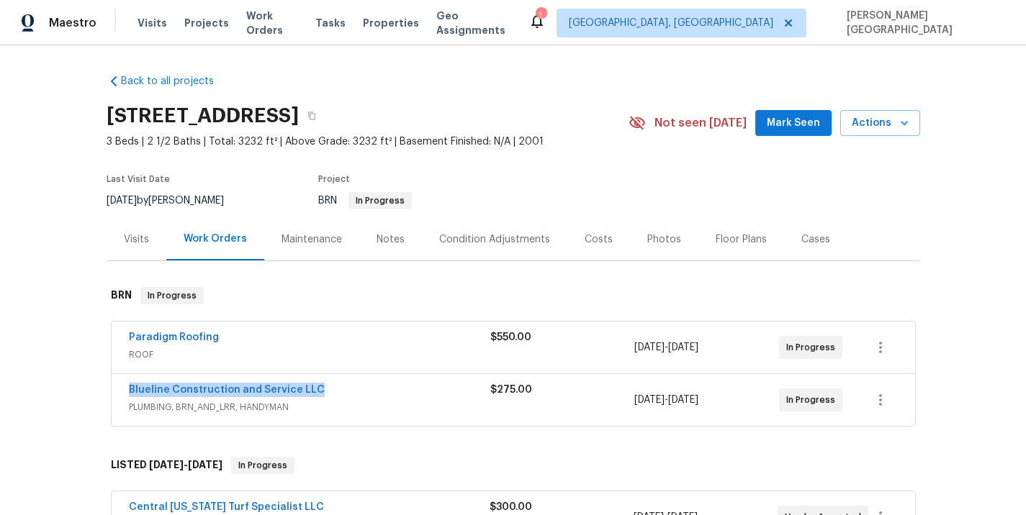
drag, startPoint x: 324, startPoint y: 390, endPoint x: 86, endPoint y: 388, distance: 238.3
click at [86, 388] on div "Back to all projects 4801 Summerbridge Cir, Leesburg, FL 34748 3 Beds | 2 1/2 B…" at bounding box center [513, 280] width 1026 height 470
copy link "Blueline Construction and Service LLC"
click at [195, 393] on link "Blueline Construction and Service LLC" at bounding box center [227, 390] width 196 height 10
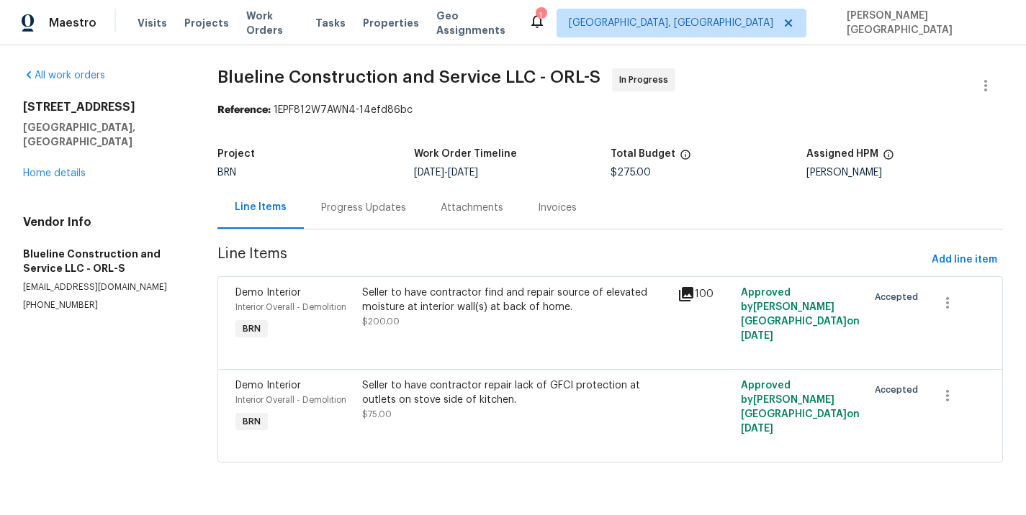
click at [467, 329] on div "Seller to have contractor find and repair source of elevated moisture at interi…" at bounding box center [515, 307] width 307 height 43
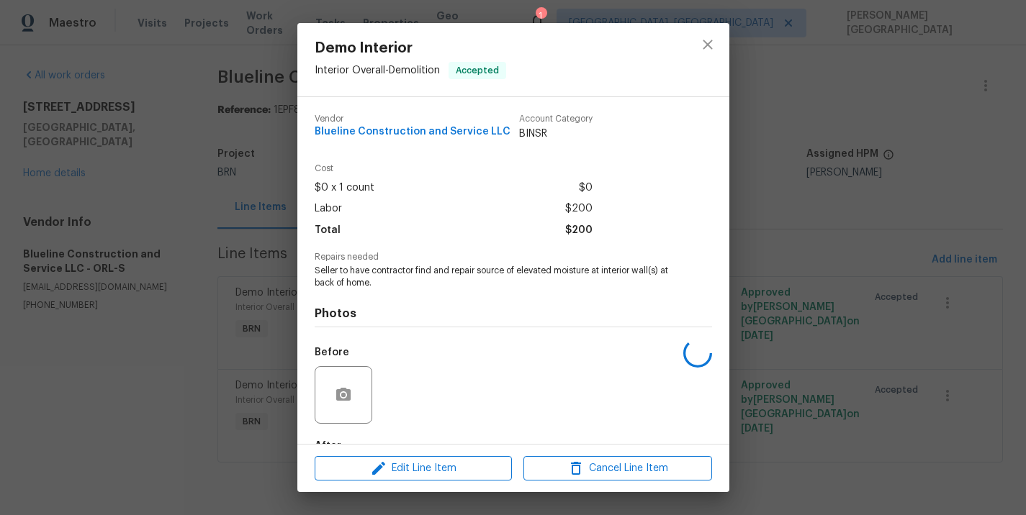
click at [421, 266] on span "Seller to have contractor find and repair source of elevated moisture at interi…" at bounding box center [494, 277] width 358 height 24
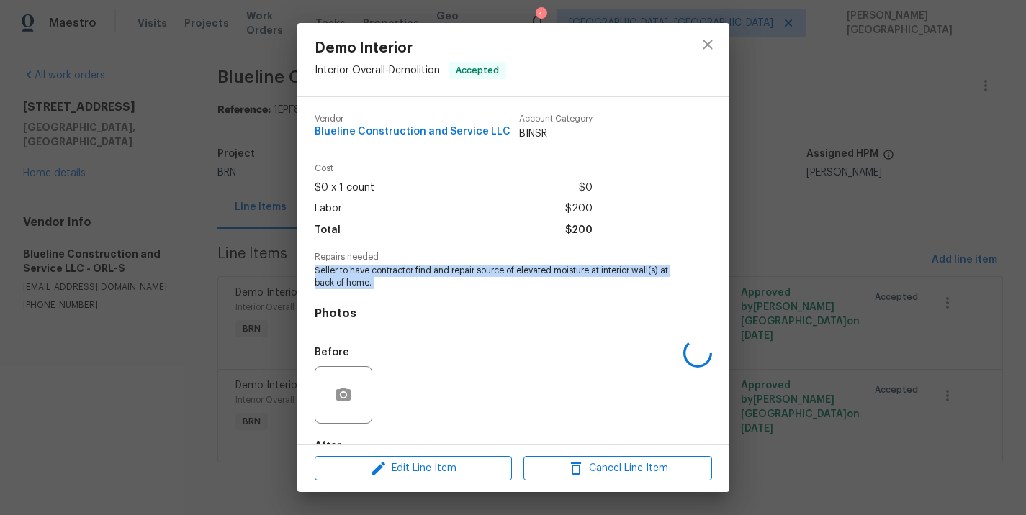
click at [421, 266] on span "Seller to have contractor find and repair source of elevated moisture at interi…" at bounding box center [494, 277] width 358 height 24
copy span "Seller to have contractor find and repair source of elevated moisture at interi…"
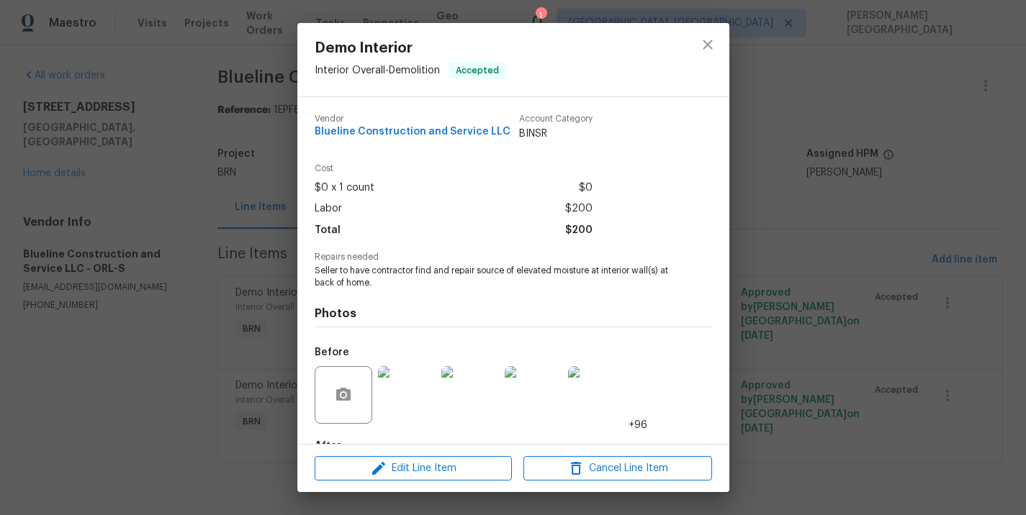
click at [225, 256] on div "Demo Interior Interior Overall - Demolition Accepted Vendor Blueline Constructi…" at bounding box center [513, 257] width 1026 height 515
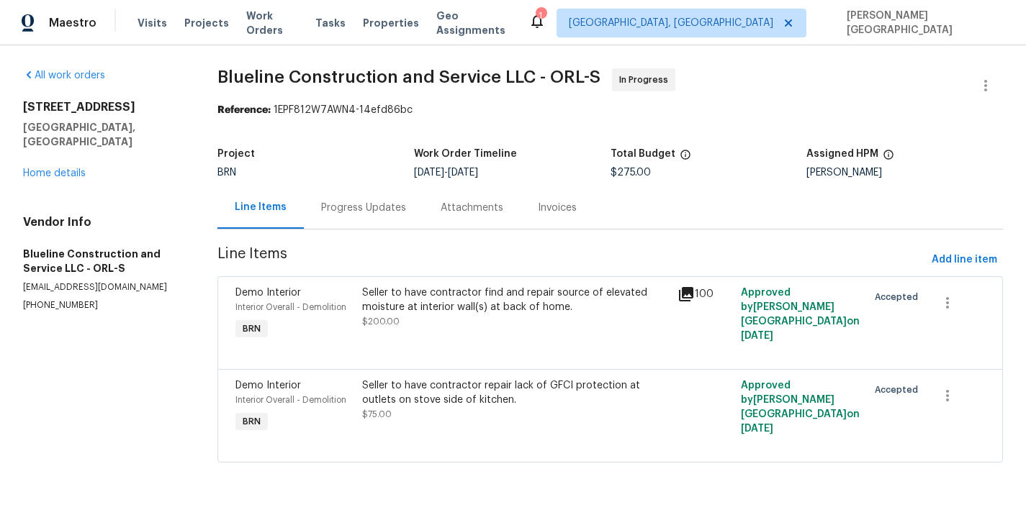
click at [408, 403] on div "Seller to have contractor repair lack of GFCI protection at outlets on stove si…" at bounding box center [515, 393] width 307 height 29
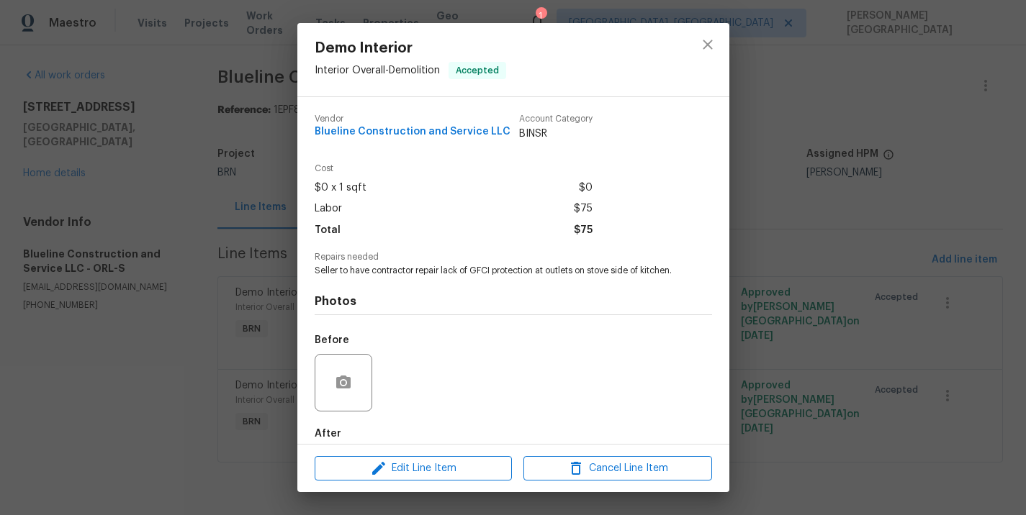
click at [391, 275] on span "Seller to have contractor repair lack of GFCI protection at outlets on stove si…" at bounding box center [494, 271] width 358 height 12
copy span "Seller to have contractor repair lack of GFCI protection at outlets on stove si…"
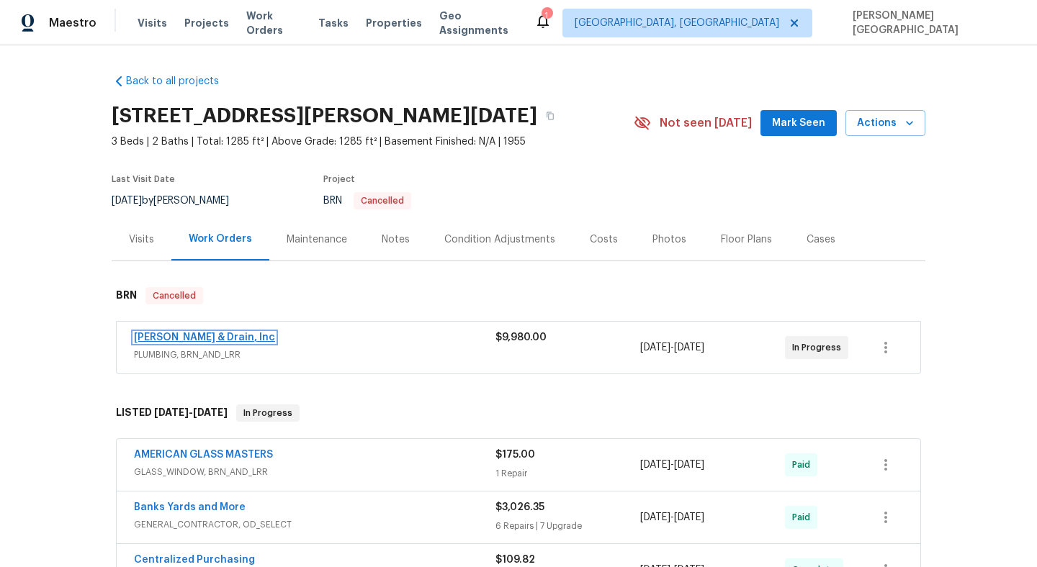
click at [170, 336] on link "Owen Plumbing & Drain, Inc" at bounding box center [204, 338] width 141 height 10
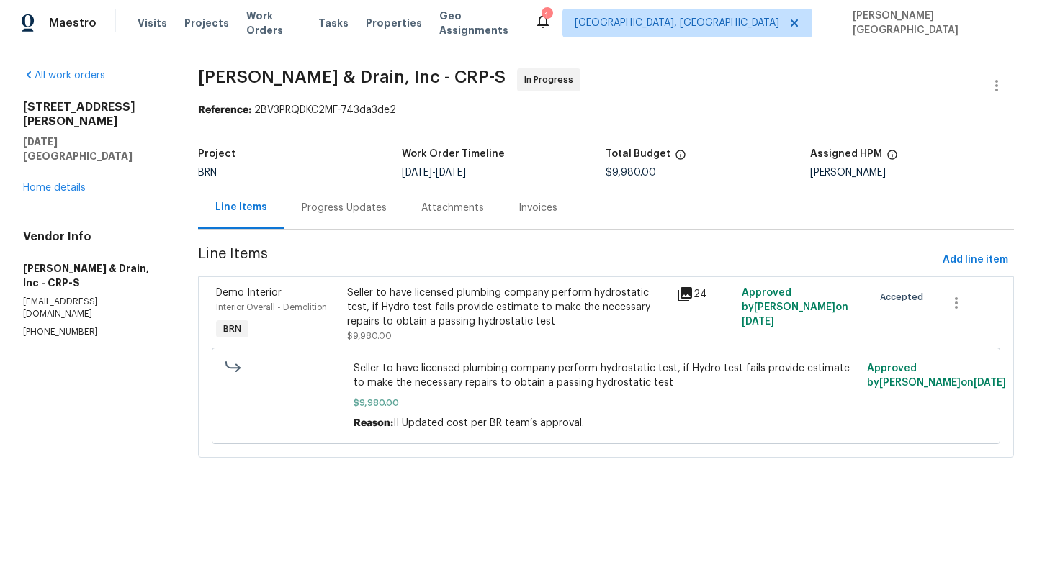
click at [364, 215] on div "Progress Updates" at bounding box center [344, 208] width 85 height 14
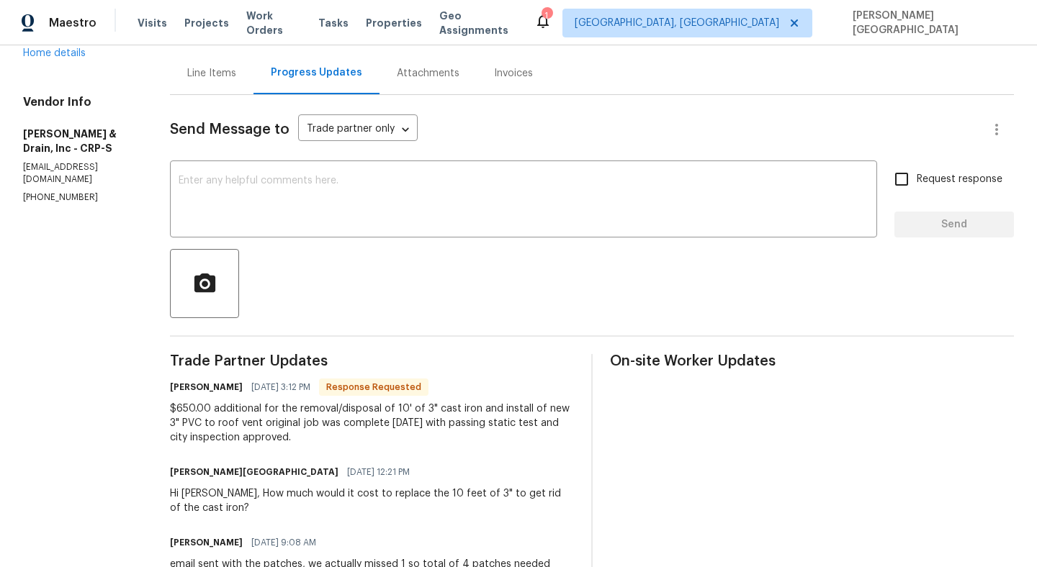
scroll to position [79, 0]
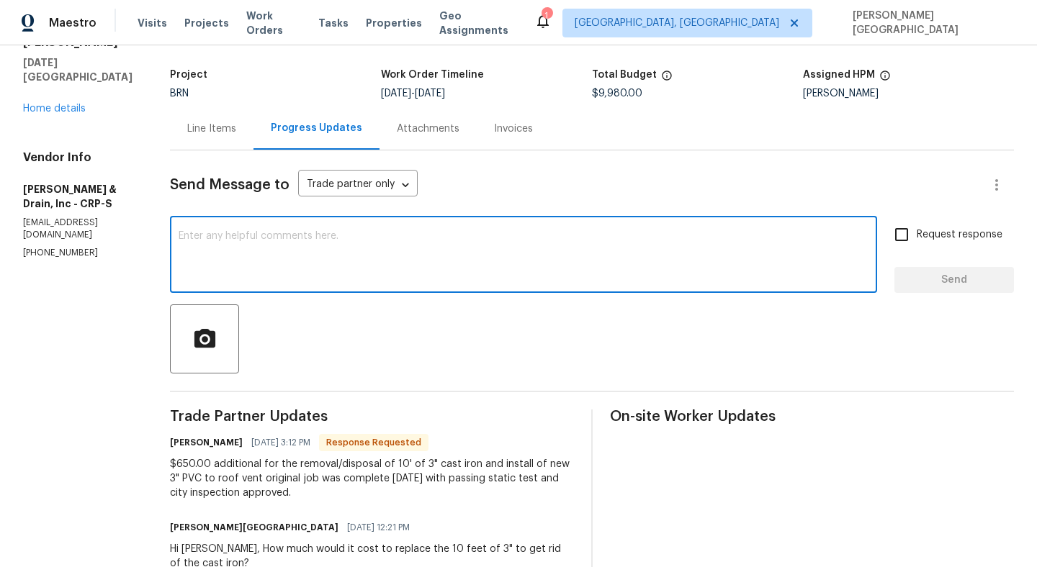
click at [264, 247] on textarea at bounding box center [524, 256] width 690 height 50
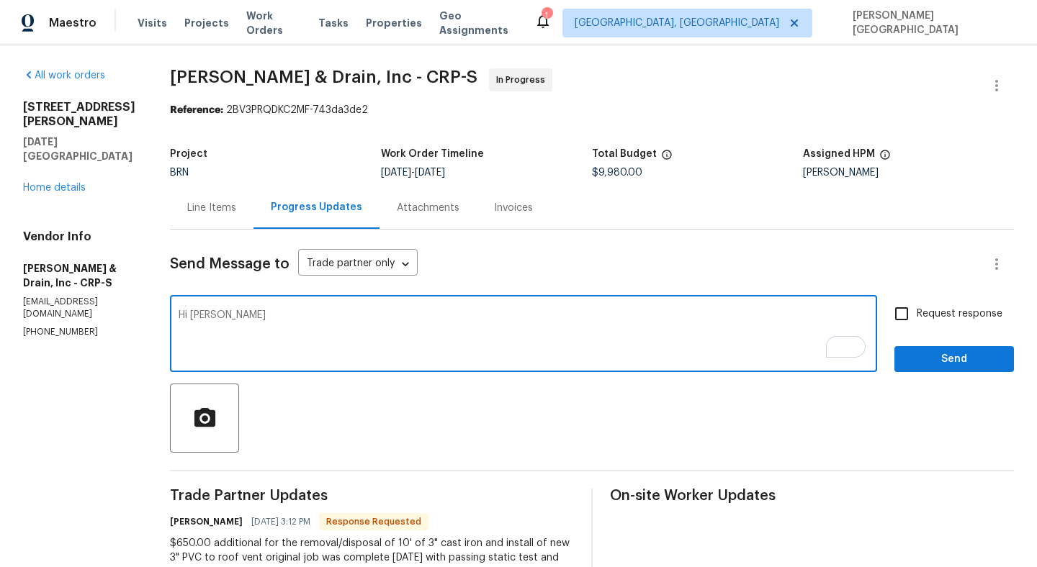
scroll to position [4, 0]
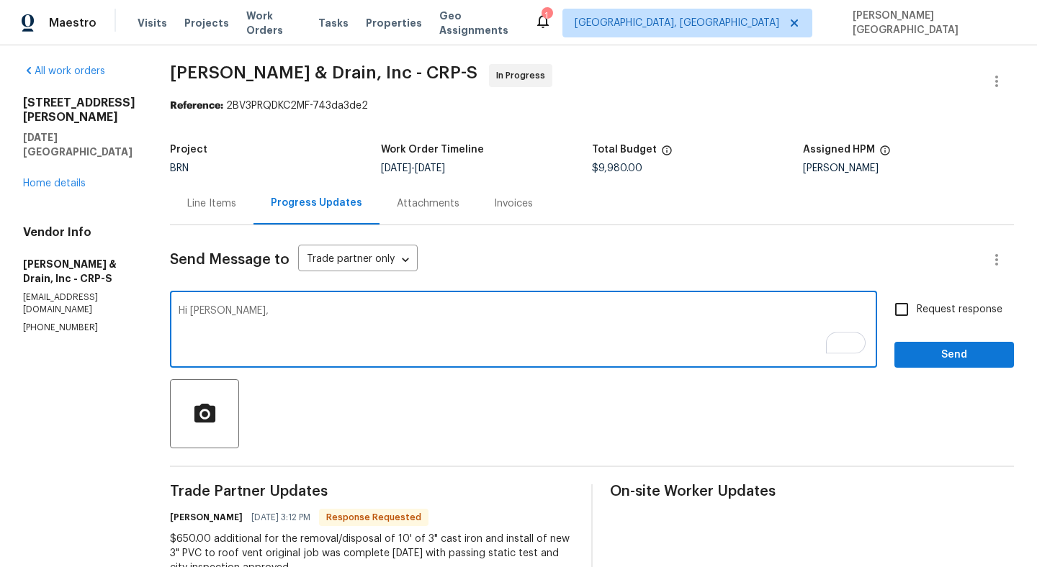
type textarea "Hi Philip,"
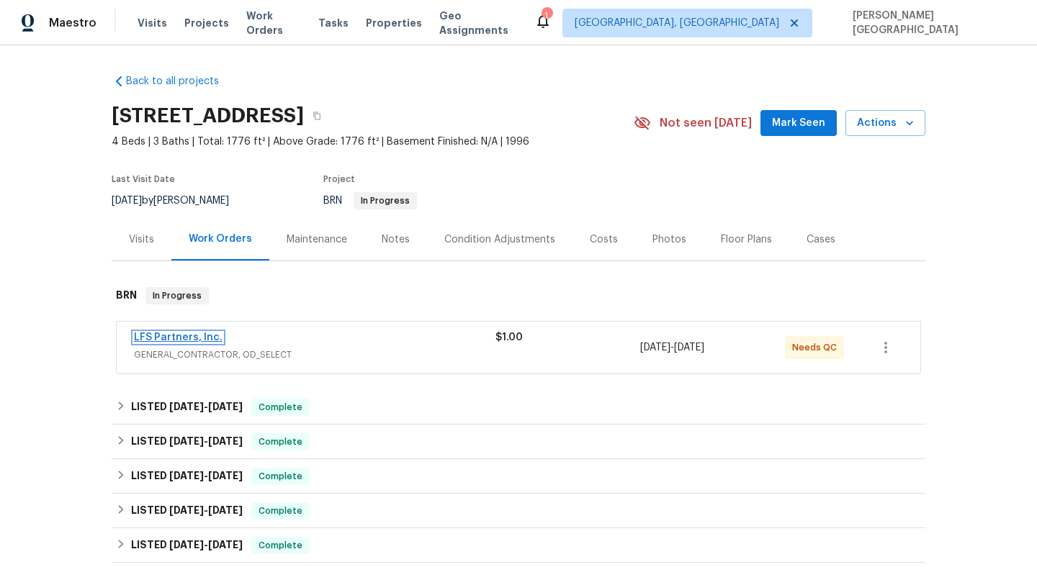
click at [199, 336] on link "LFS Partners, Inc." at bounding box center [178, 338] width 89 height 10
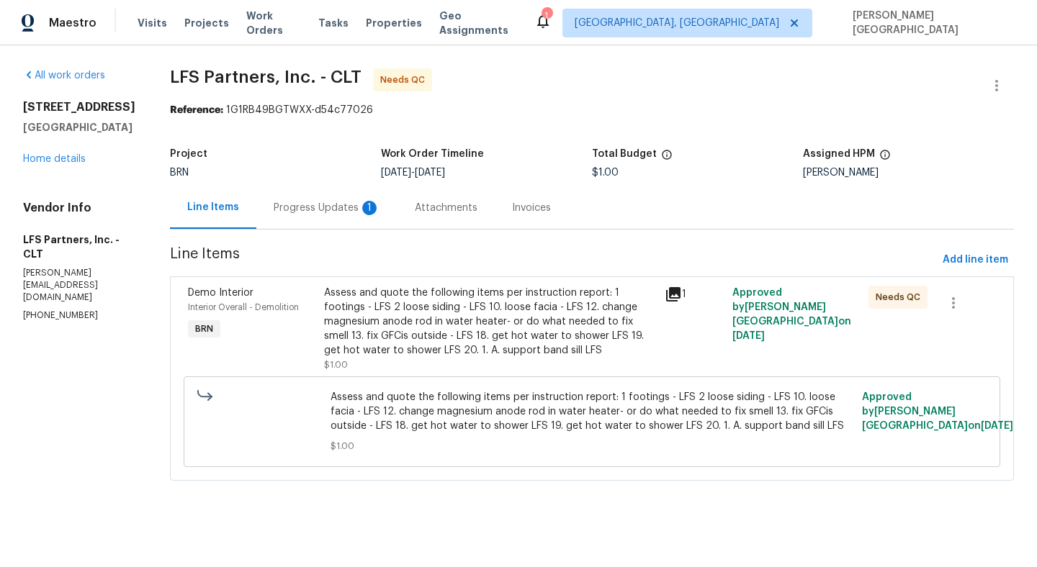
click at [348, 218] on div "Progress Updates 1" at bounding box center [326, 207] width 141 height 42
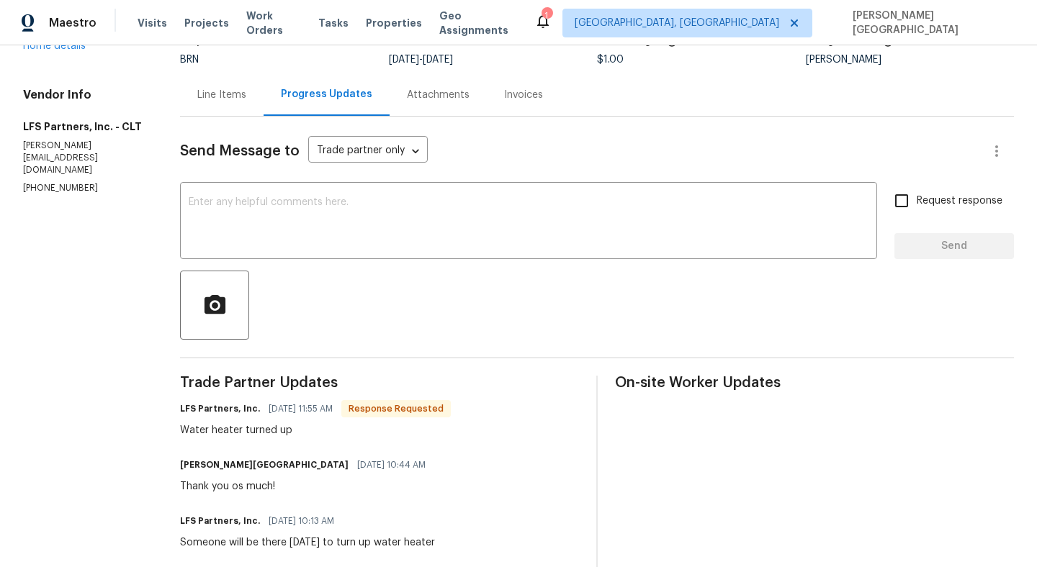
scroll to position [81, 0]
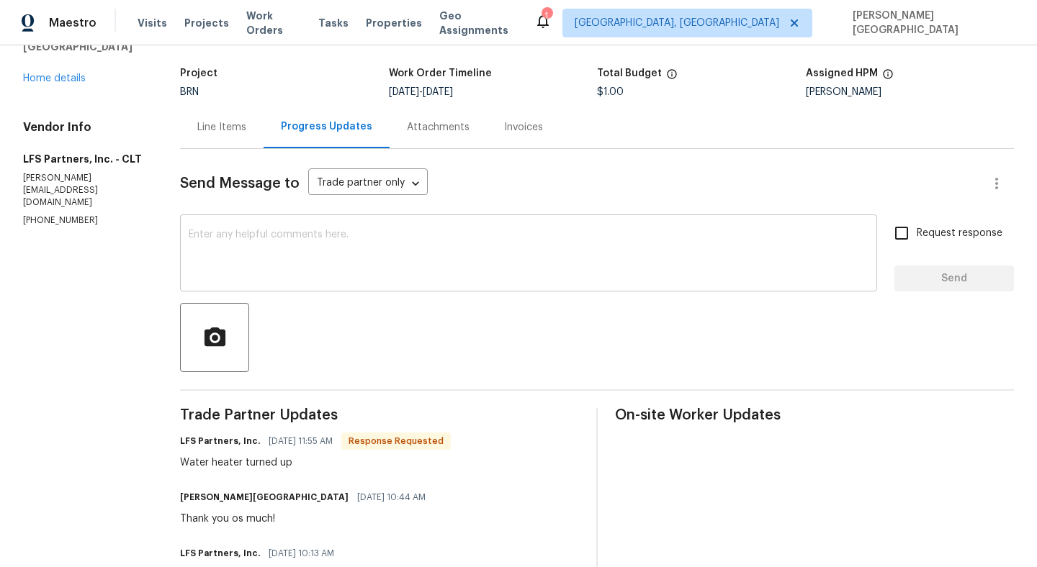
click at [237, 256] on textarea at bounding box center [529, 255] width 680 height 50
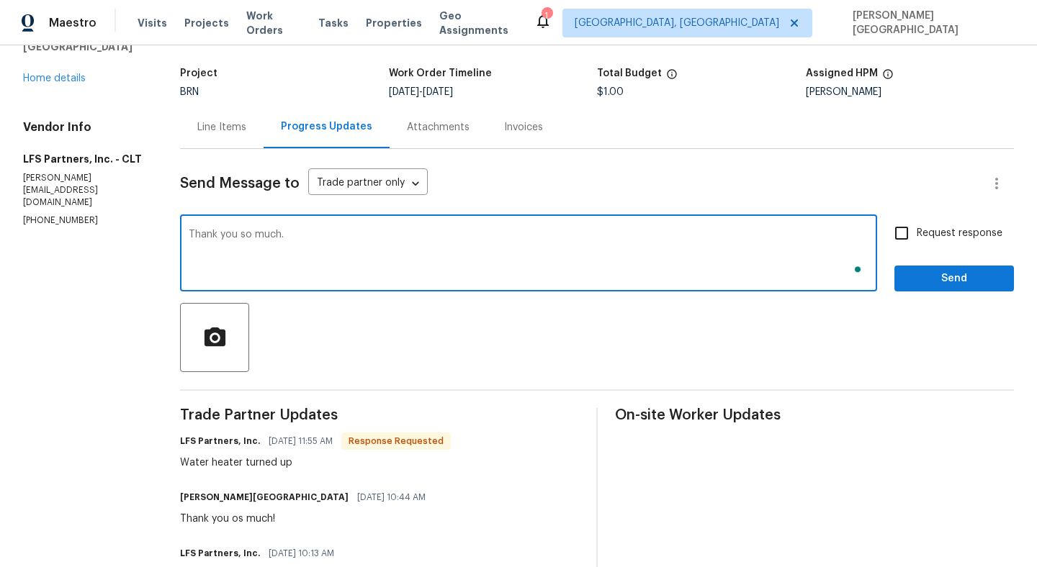
type textarea "Thank you so much."
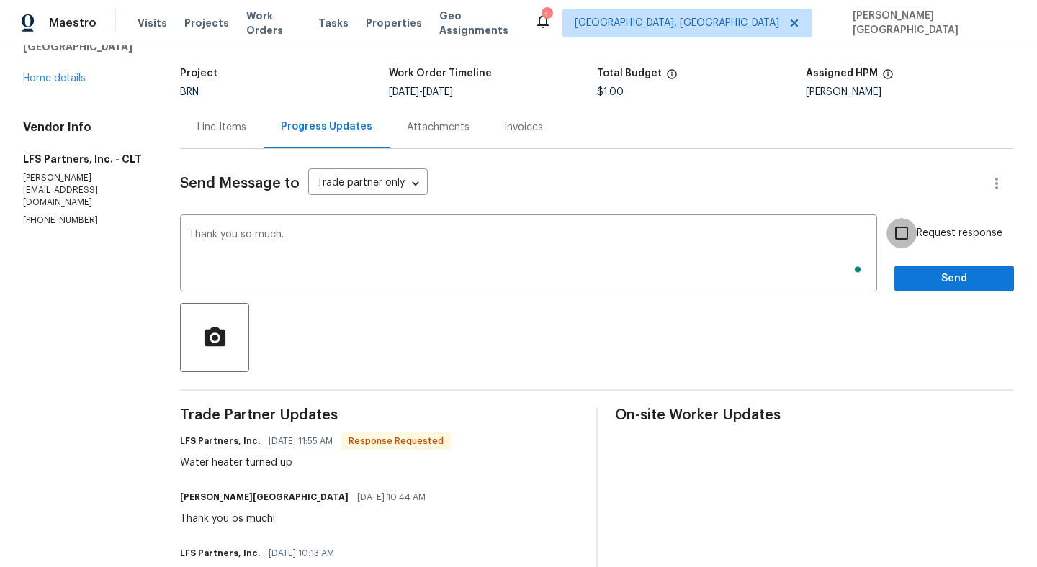
click at [899, 243] on input "Request response" at bounding box center [901, 233] width 30 height 30
checkbox input "true"
click at [911, 280] on span "Send" at bounding box center [954, 279] width 96 height 18
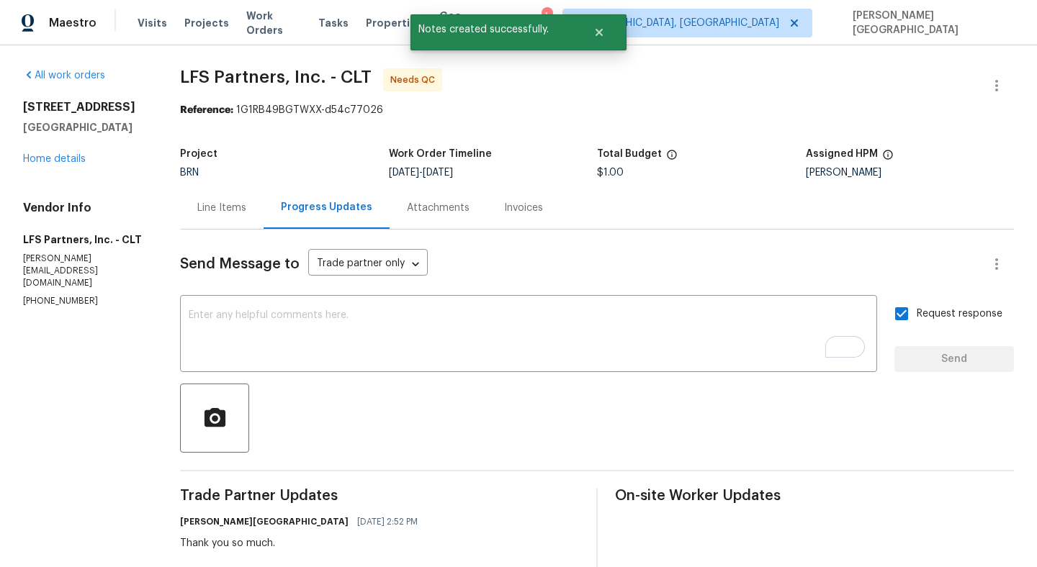
click at [212, 221] on div "Line Items" at bounding box center [222, 207] width 84 height 42
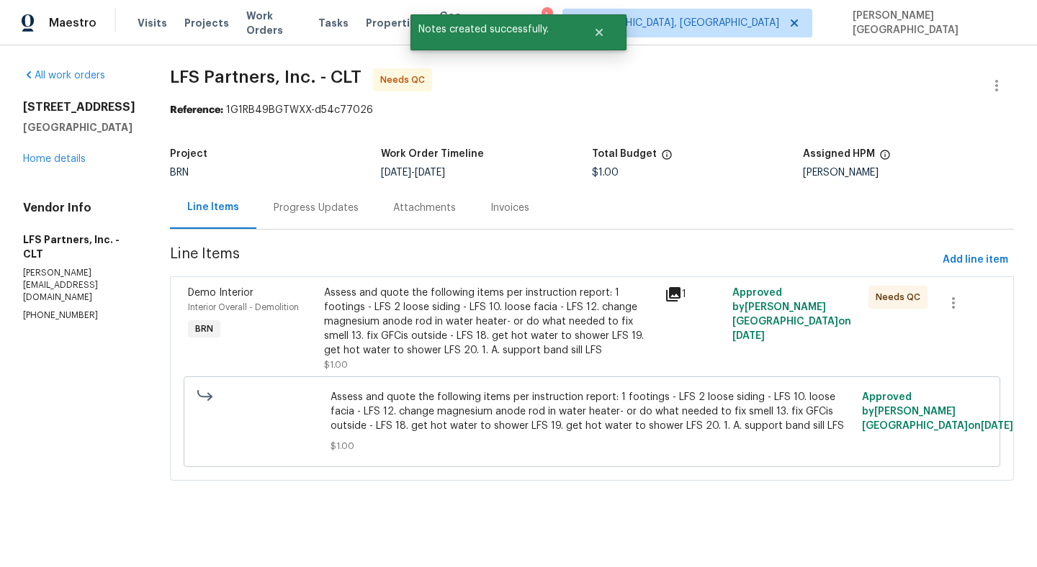
click at [449, 336] on div "Assess and quote the following items per instruction report: 1 footings - LFS 2…" at bounding box center [490, 322] width 332 height 72
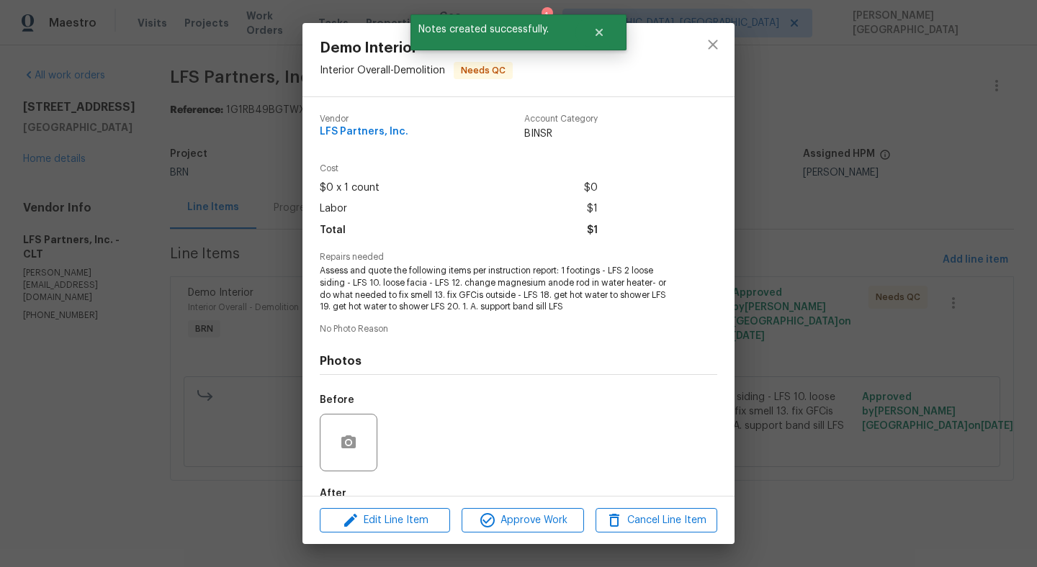
scroll to position [84, 0]
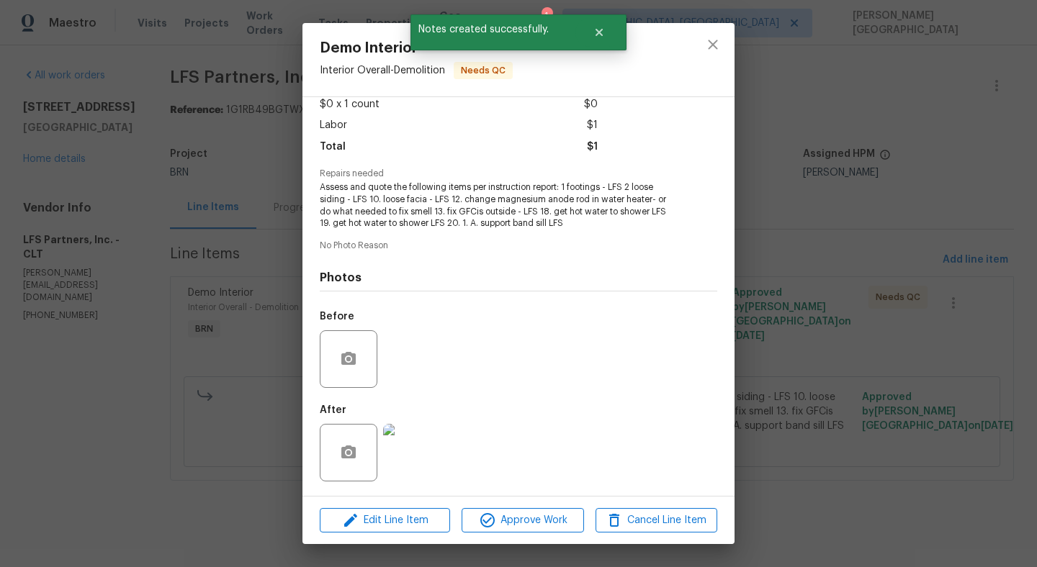
click at [410, 443] on img at bounding box center [412, 453] width 58 height 58
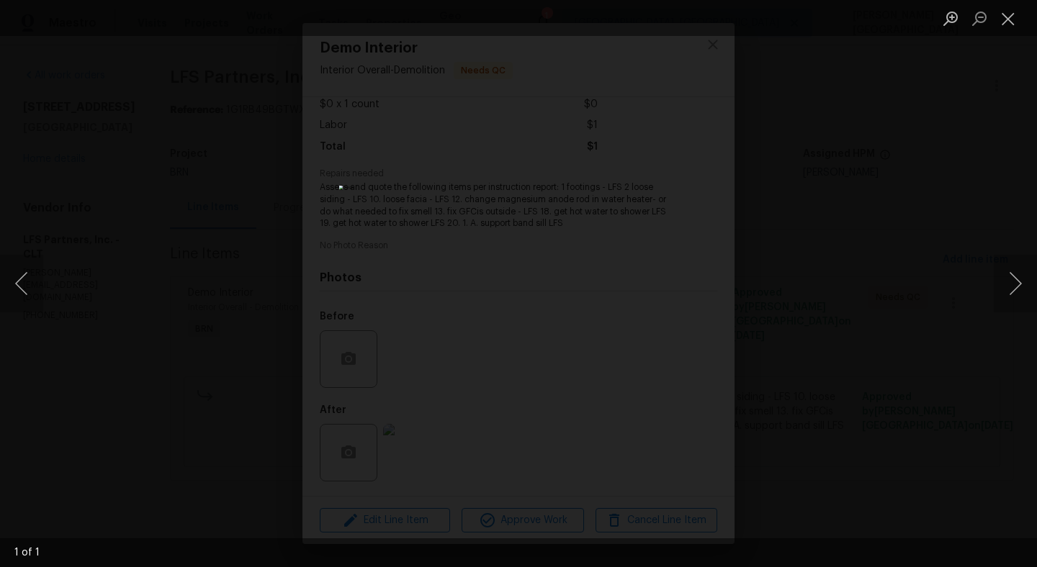
click at [970, 145] on div "Lightbox" at bounding box center [518, 283] width 1037 height 567
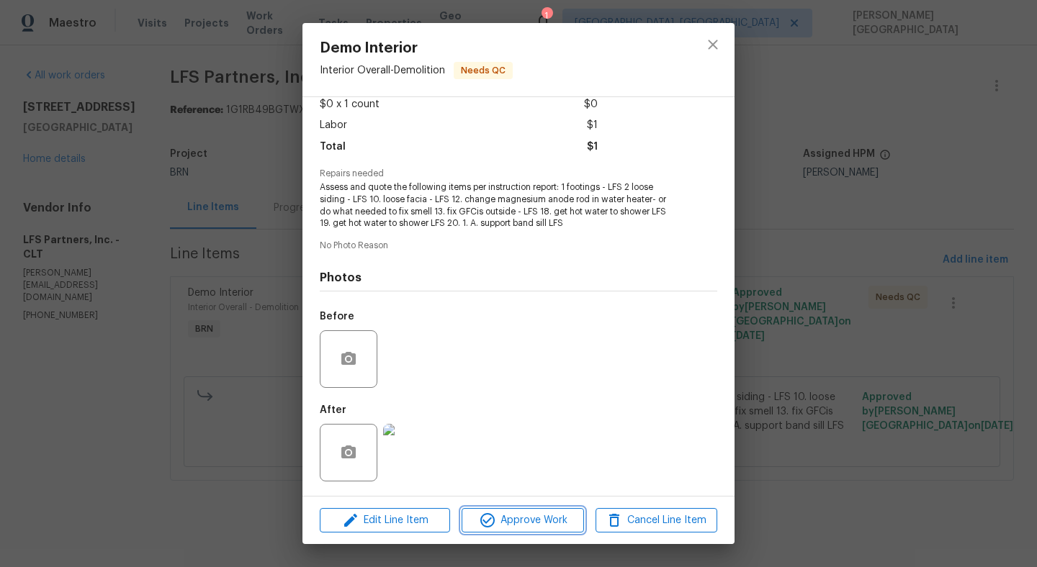
click at [502, 513] on span "Approve Work" at bounding box center [522, 521] width 113 height 18
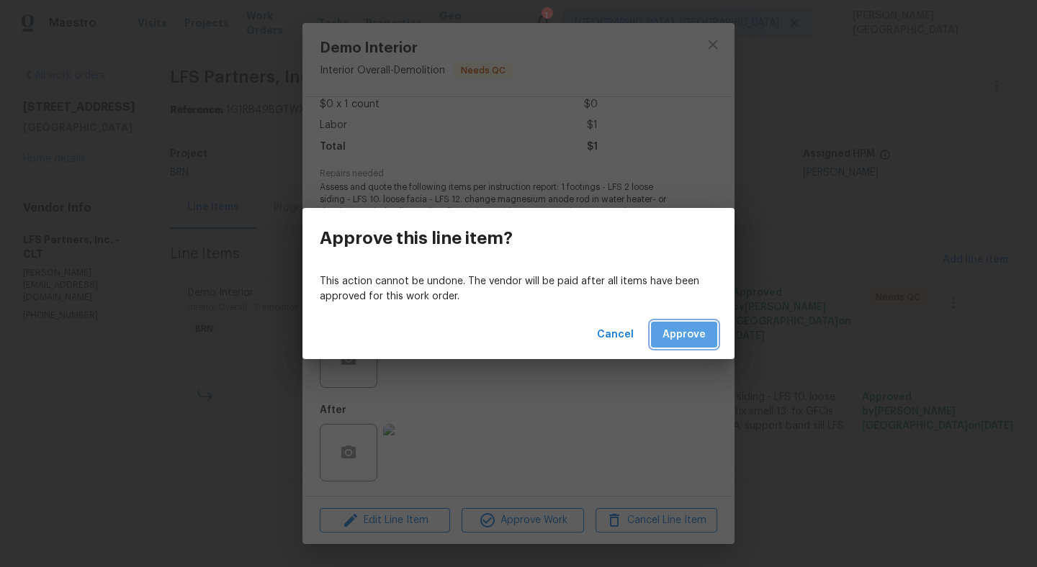
click at [682, 338] on span "Approve" at bounding box center [683, 335] width 43 height 18
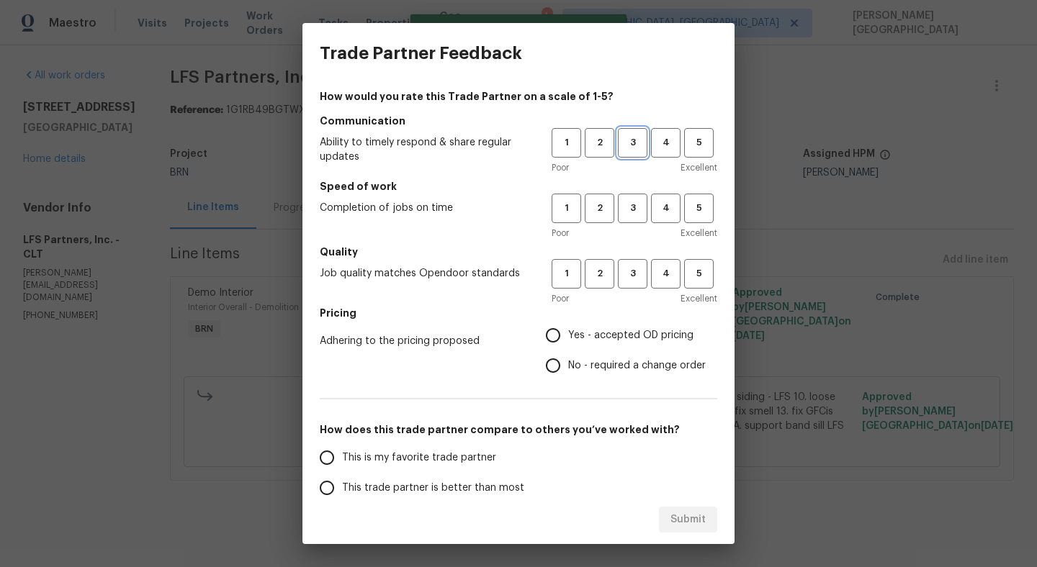
click at [646, 145] on button "3" at bounding box center [633, 143] width 30 height 30
click at [631, 209] on span "3" at bounding box center [632, 208] width 27 height 17
click at [631, 273] on span "3" at bounding box center [632, 274] width 27 height 17
click at [564, 374] on input "No - required a change order" at bounding box center [553, 366] width 30 height 30
radio input "true"
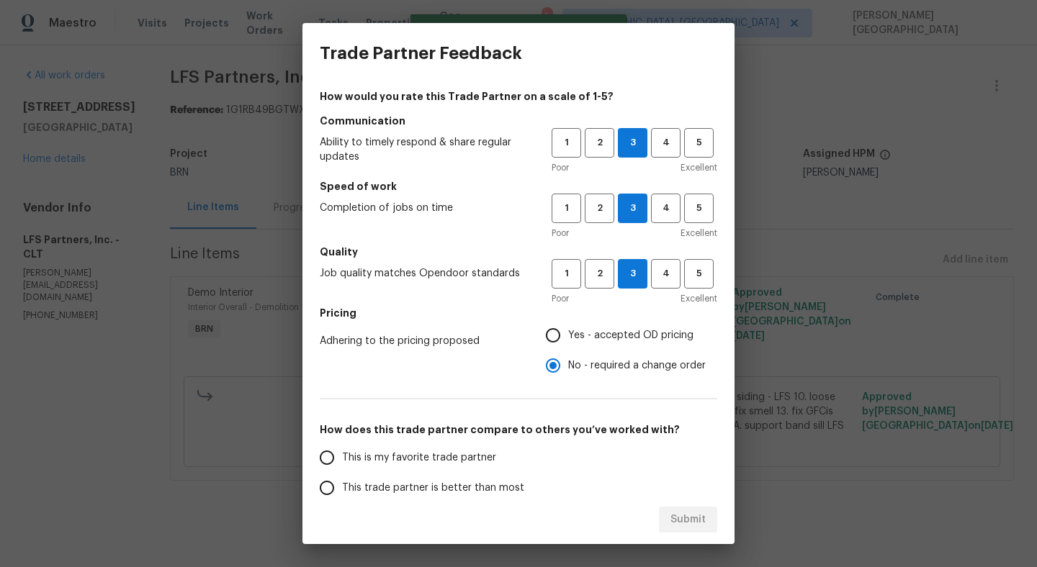
click at [428, 492] on span "This trade partner is better than most" at bounding box center [433, 488] width 182 height 15
click at [342, 492] on input "This trade partner is better than most" at bounding box center [327, 488] width 30 height 30
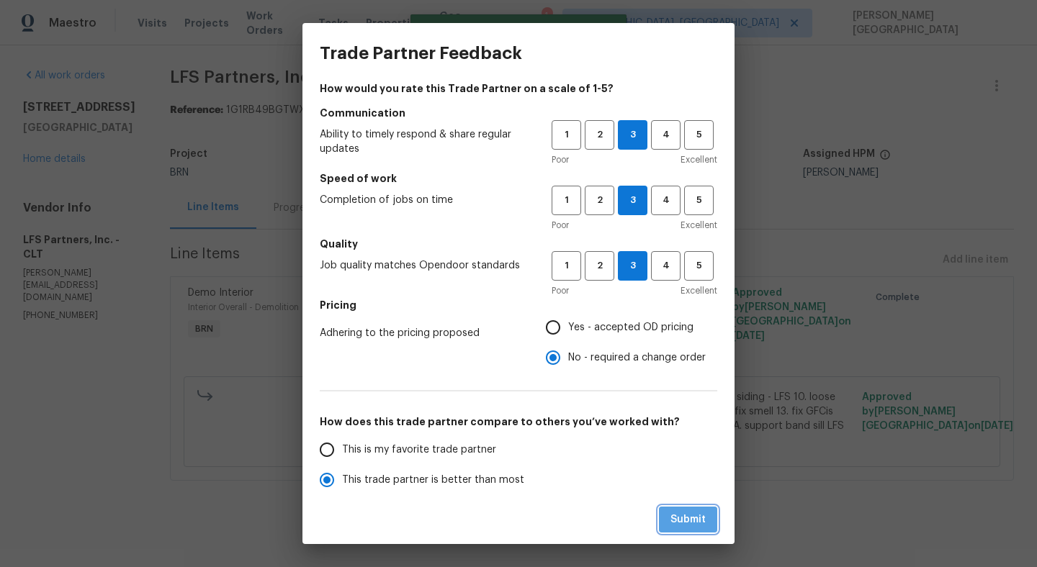
click at [689, 522] on span "Submit" at bounding box center [687, 520] width 35 height 18
radio input "true"
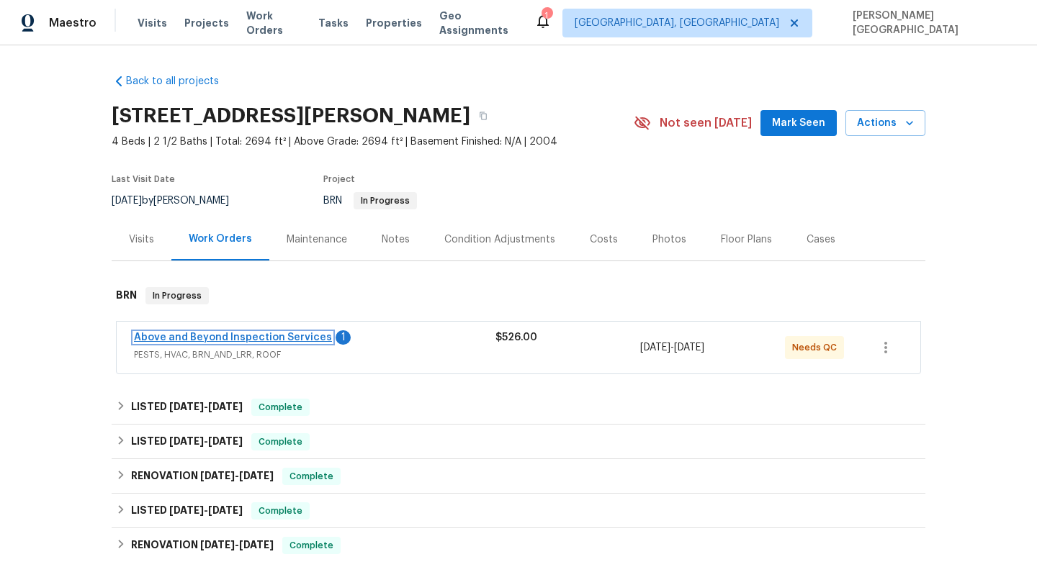
click at [199, 337] on link "Above and Beyond Inspection Services" at bounding box center [233, 338] width 198 height 10
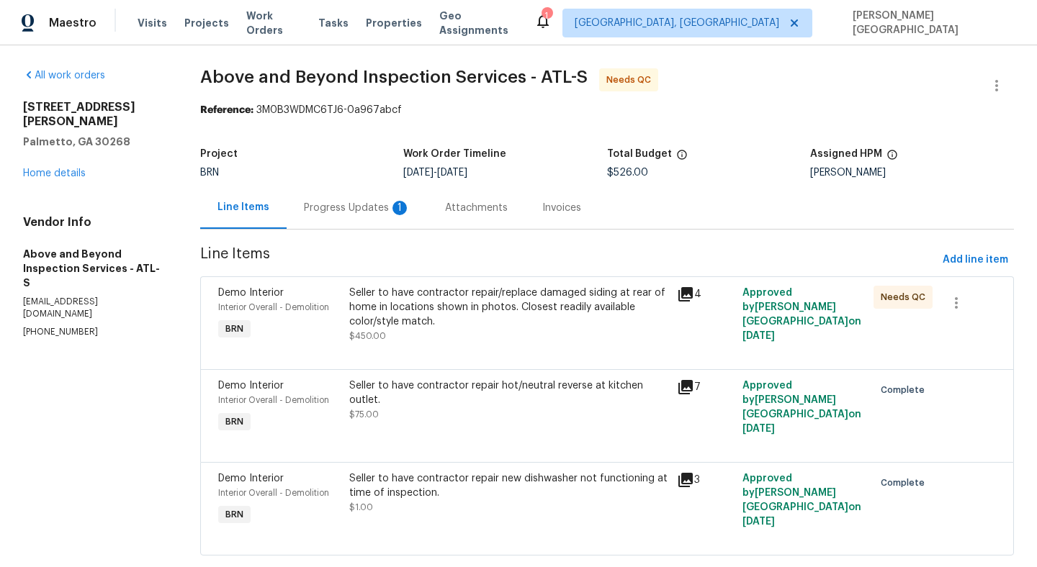
click at [392, 213] on div "Progress Updates 1" at bounding box center [357, 208] width 107 height 14
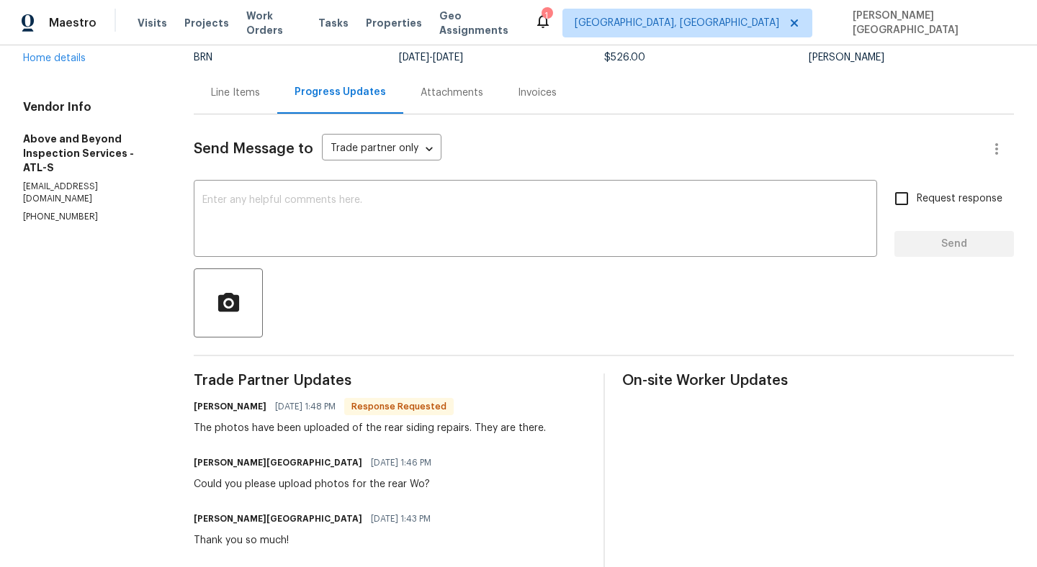
scroll to position [109, 0]
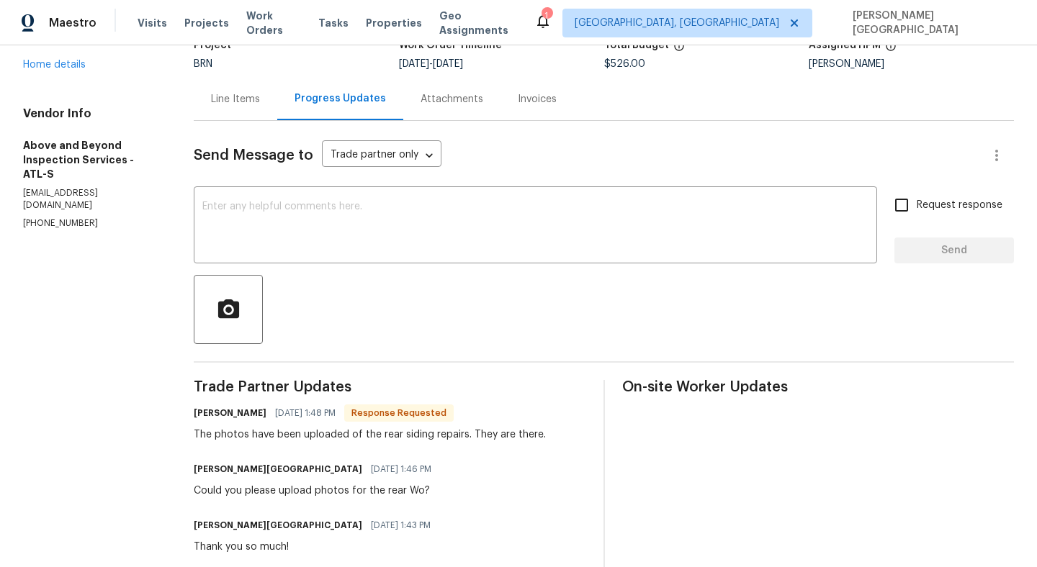
click at [260, 94] on div "Line Items" at bounding box center [235, 99] width 49 height 14
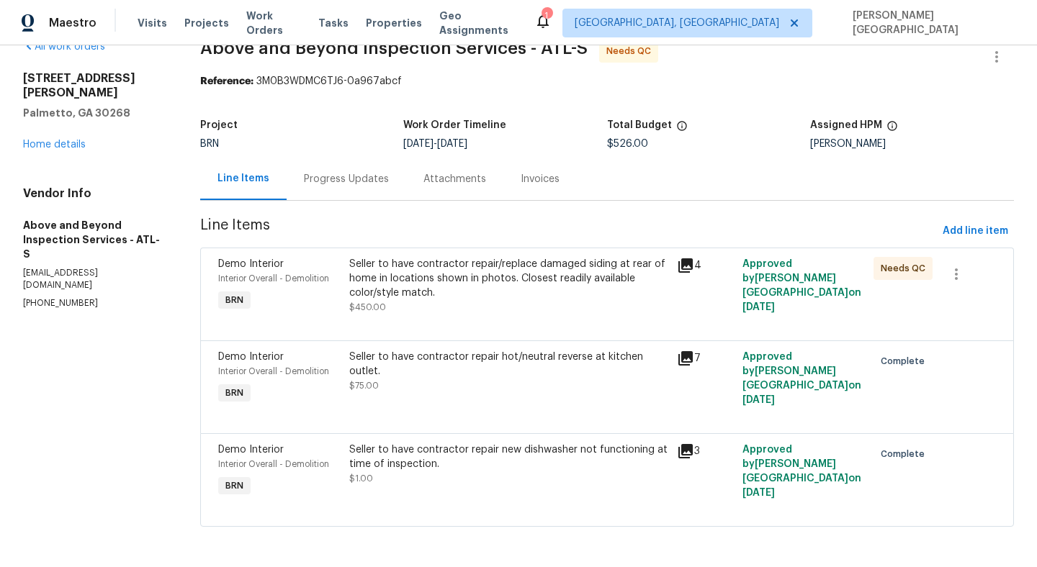
scroll to position [30, 0]
click at [510, 374] on div "Seller to have contractor repair hot/neutral reverse at kitchen outlet." at bounding box center [508, 364] width 319 height 29
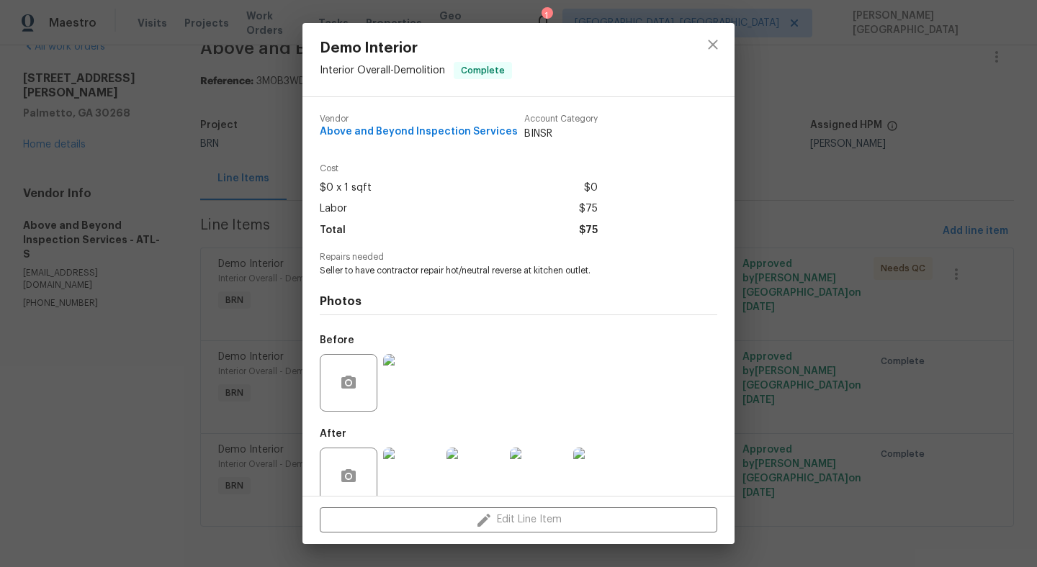
click at [892, 368] on div "Demo Interior Interior Overall - Demolition Complete Vendor Above and Beyond In…" at bounding box center [518, 283] width 1037 height 567
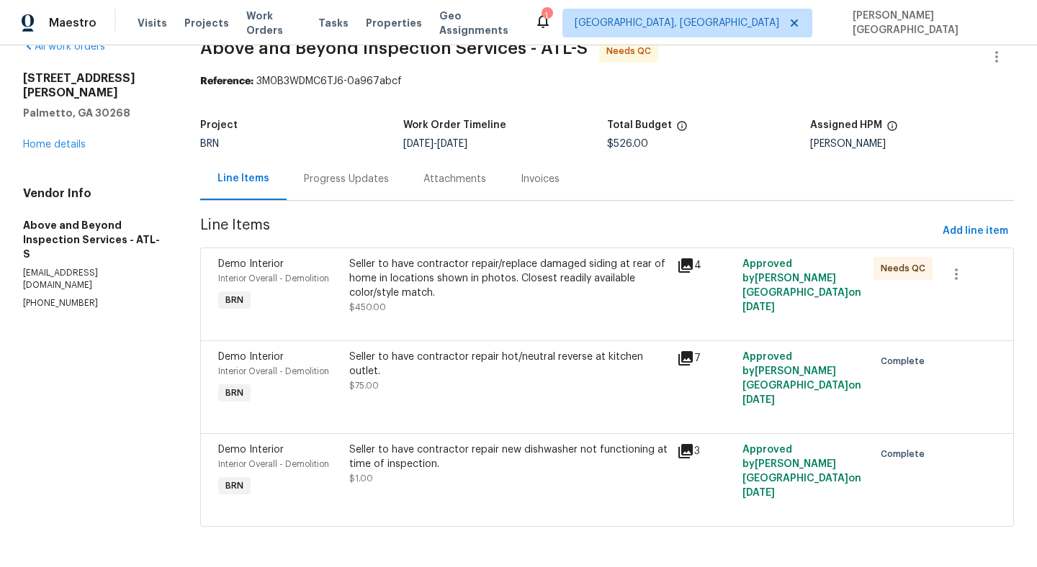
click at [485, 257] on div "Seller to have contractor repair/replace damaged siding at rear of home in loca…" at bounding box center [508, 278] width 319 height 43
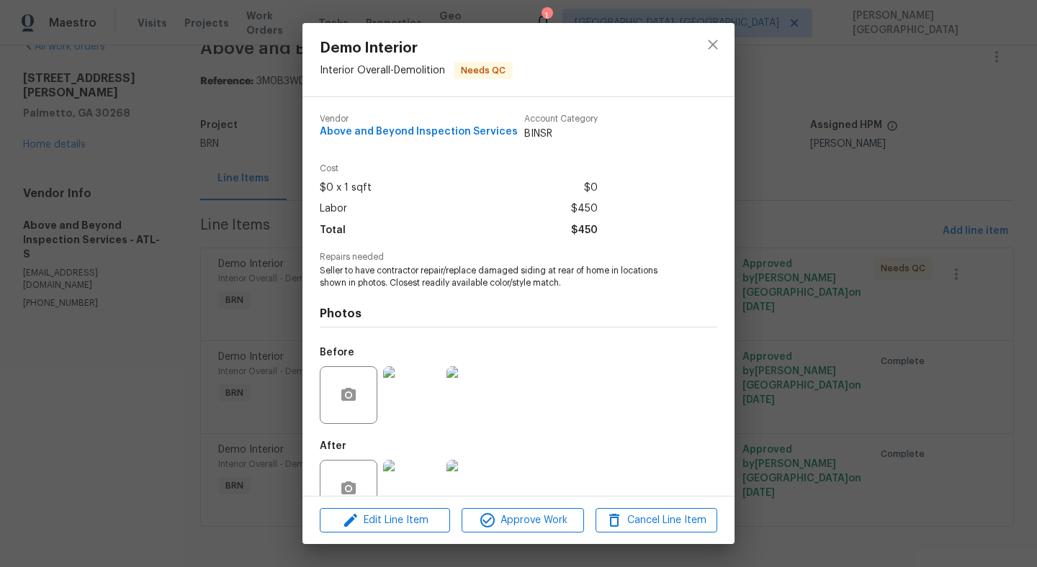
scroll to position [36, 0]
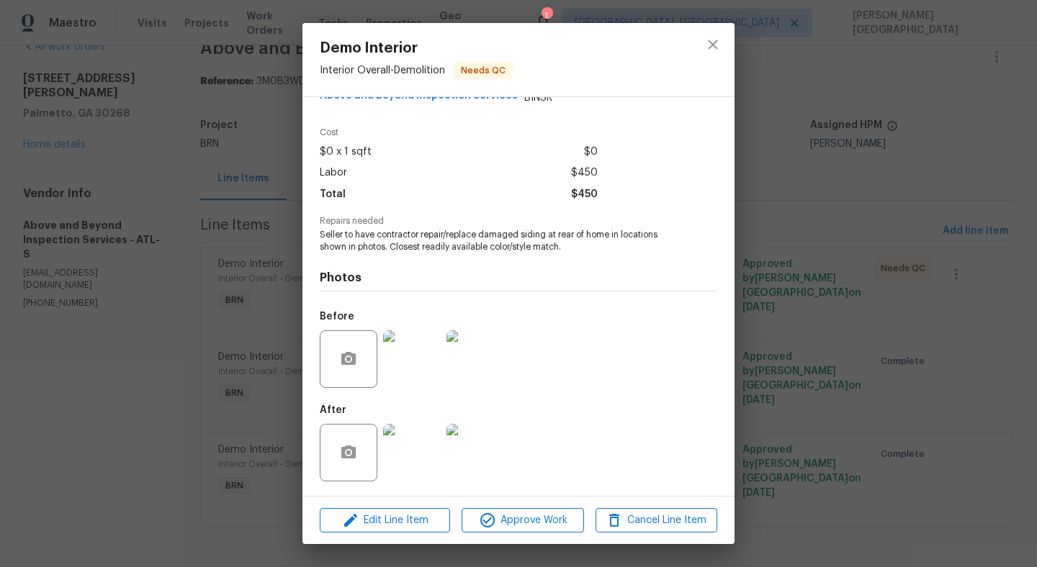
click at [413, 461] on img at bounding box center [412, 453] width 58 height 58
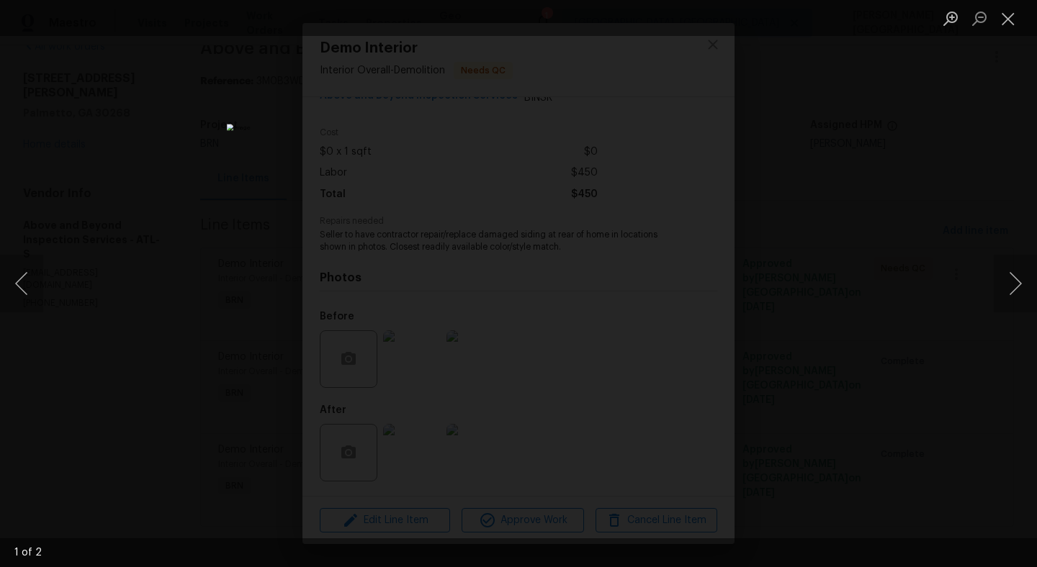
click at [883, 230] on div "Lightbox" at bounding box center [518, 283] width 1037 height 567
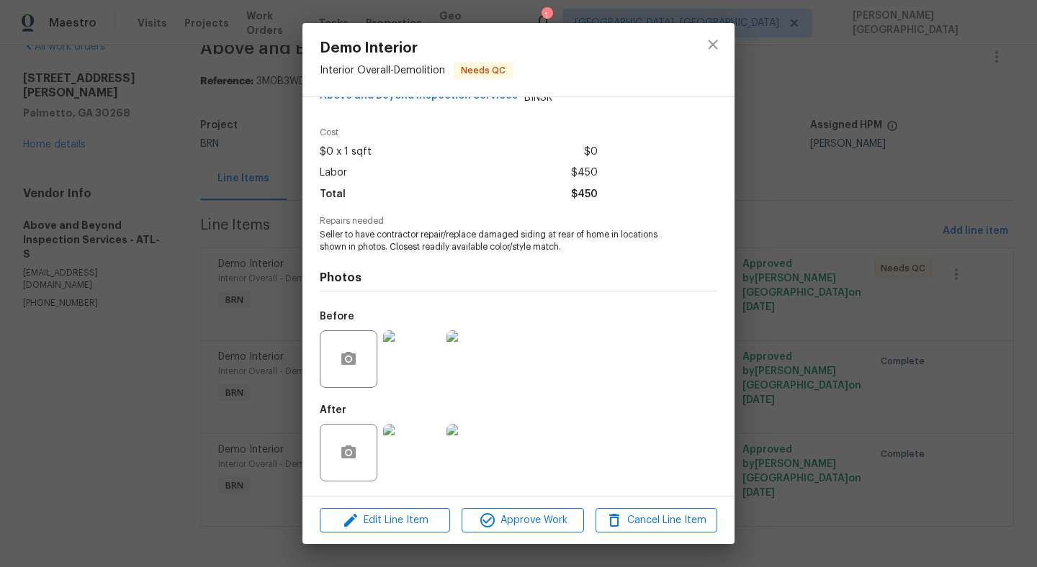
click at [408, 373] on img at bounding box center [412, 359] width 58 height 58
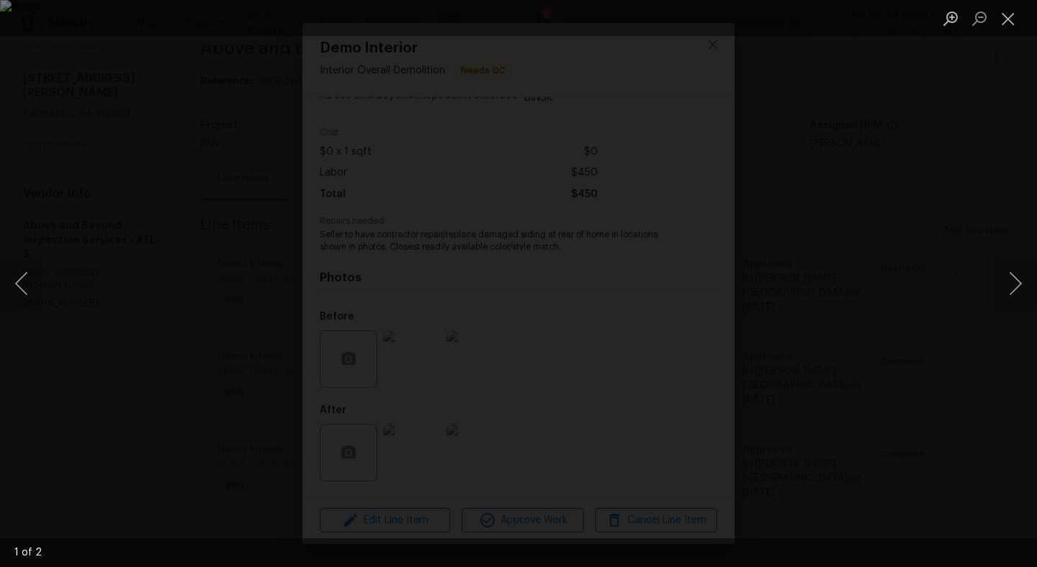
click at [980, 237] on div "Lightbox" at bounding box center [518, 283] width 1037 height 567
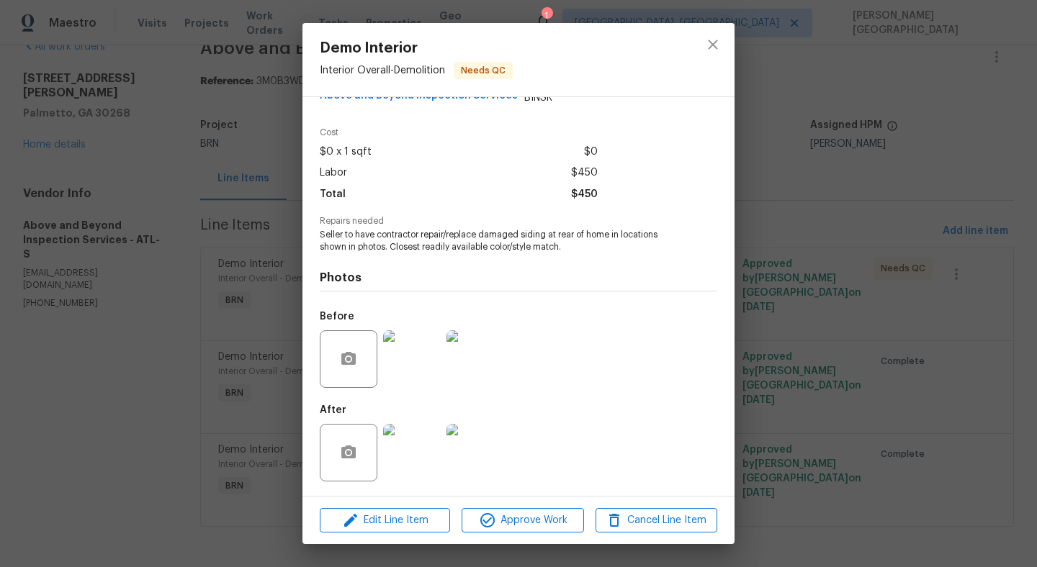
click at [413, 437] on img at bounding box center [412, 453] width 58 height 58
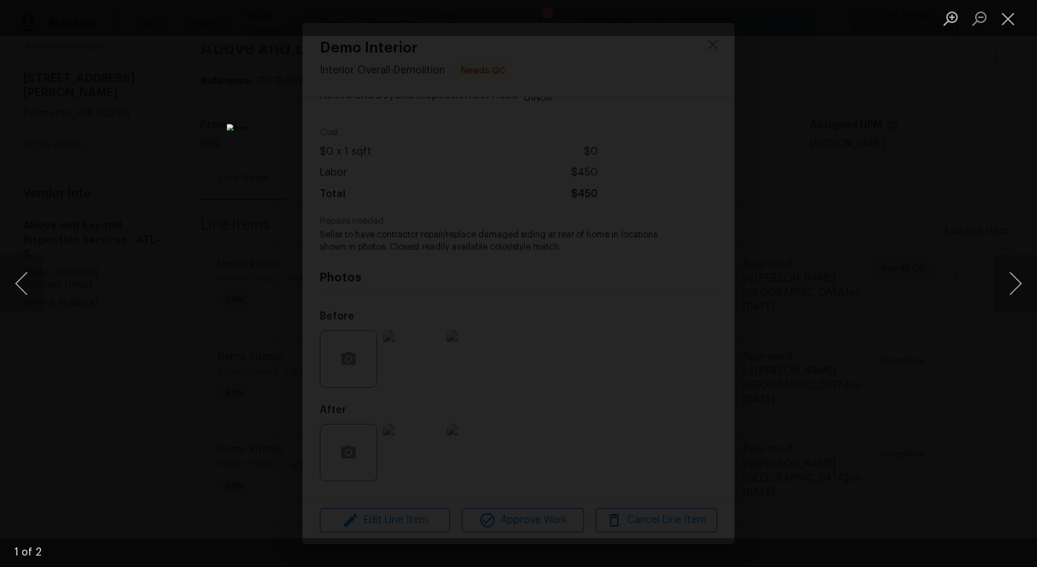
click at [798, 243] on div "Lightbox" at bounding box center [518, 283] width 1037 height 567
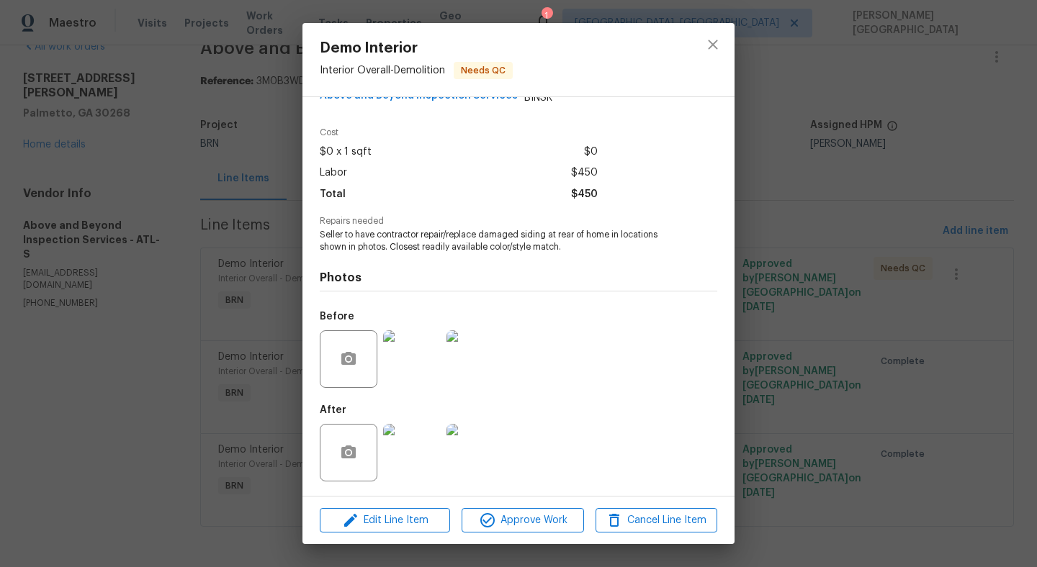
click at [471, 389] on div at bounding box center [474, 359] width 63 height 75
click at [471, 358] on img at bounding box center [475, 359] width 58 height 58
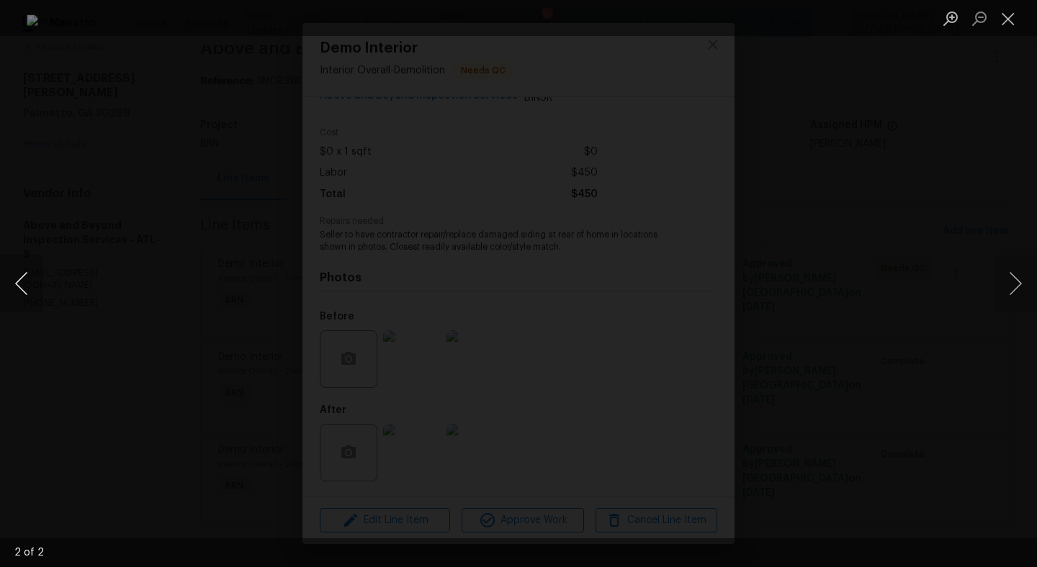
click at [17, 283] on button "Previous image" at bounding box center [21, 284] width 43 height 58
click at [1009, 289] on button "Next image" at bounding box center [1014, 284] width 43 height 58
click at [901, 232] on div "Lightbox" at bounding box center [518, 283] width 1037 height 567
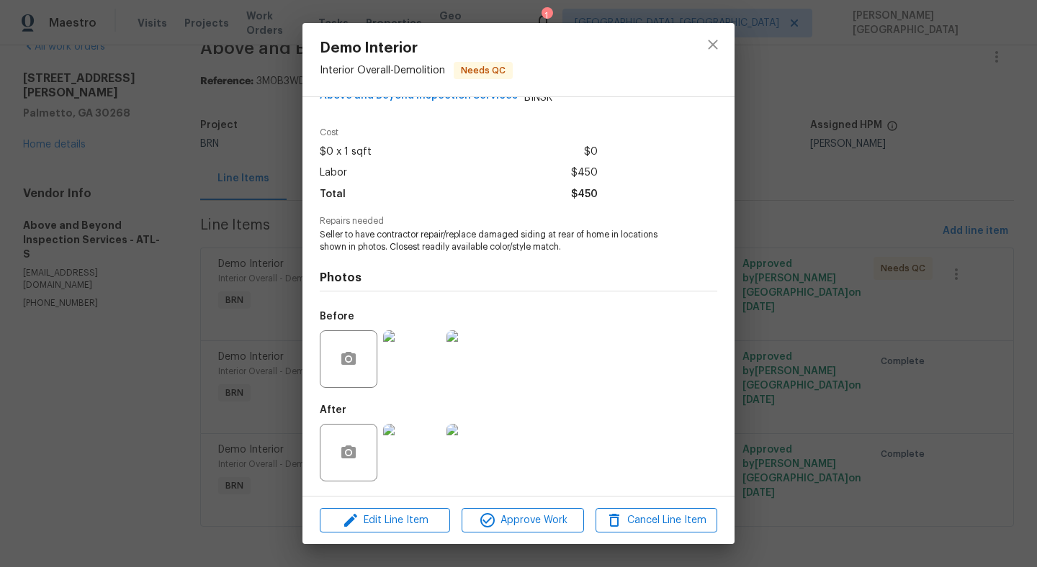
click at [770, 313] on div "Demo Interior Interior Overall - Demolition Needs QC Vendor Above and Beyond In…" at bounding box center [518, 283] width 1037 height 567
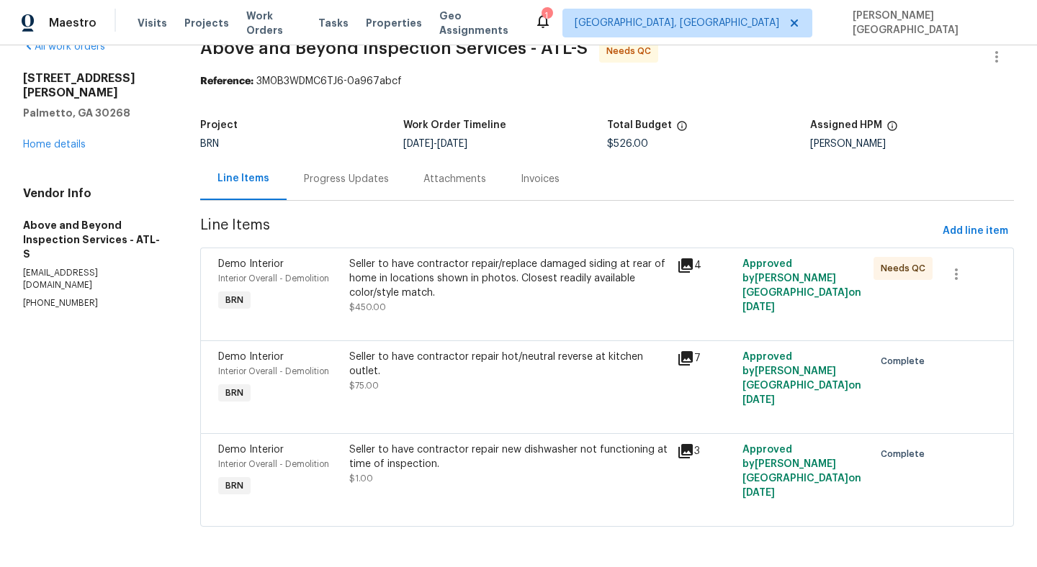
click at [333, 190] on div "Progress Updates" at bounding box center [347, 179] width 120 height 42
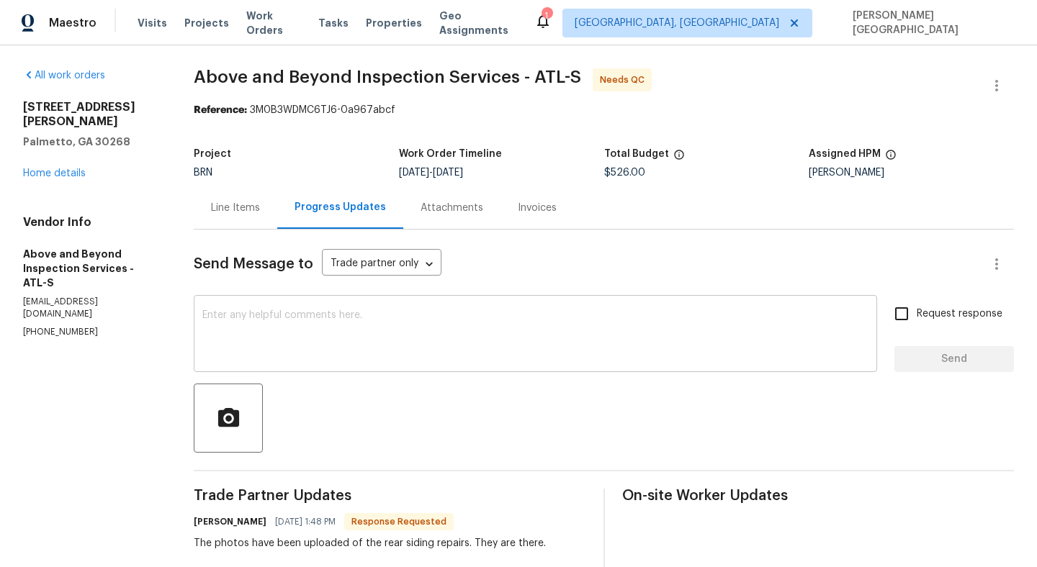
click at [331, 341] on textarea at bounding box center [535, 335] width 666 height 50
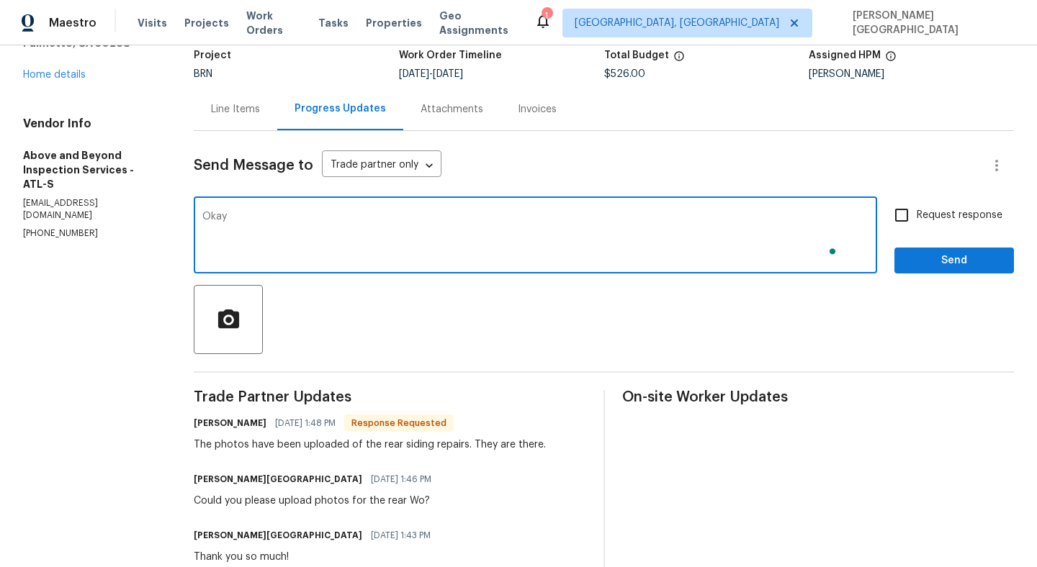
scroll to position [294, 0]
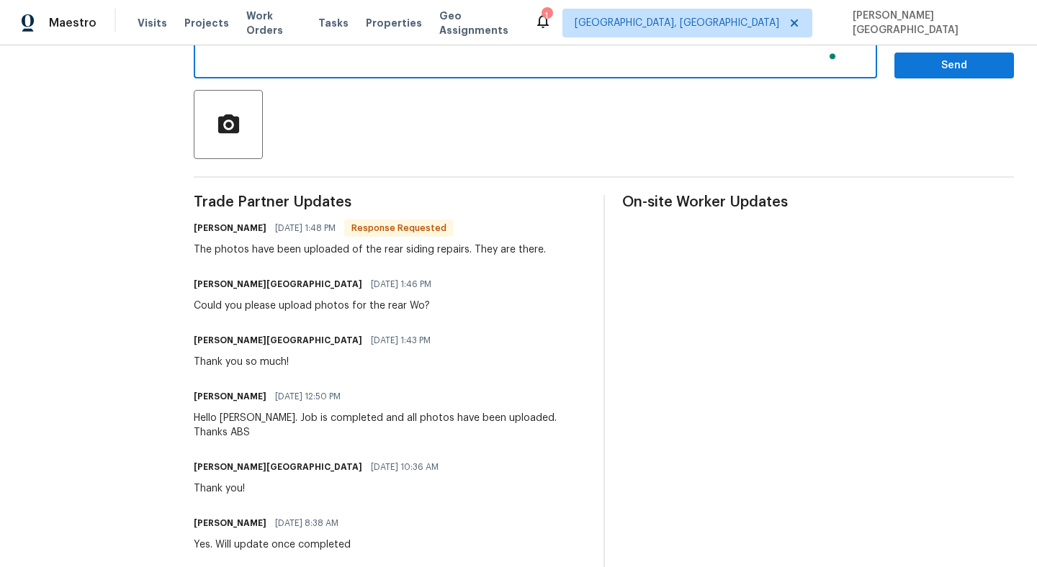
click at [331, 341] on div "Isabel Sangeetha Ireland 09/17/2025 1:43 PM" at bounding box center [316, 340] width 245 height 20
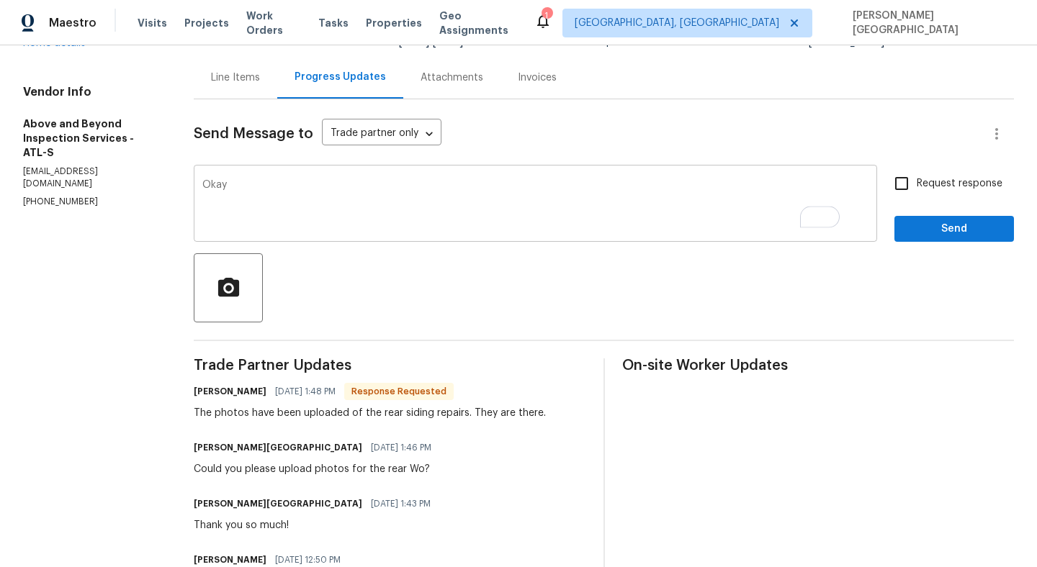
scroll to position [130, 0]
click at [270, 189] on textarea "Okay" at bounding box center [535, 205] width 666 height 50
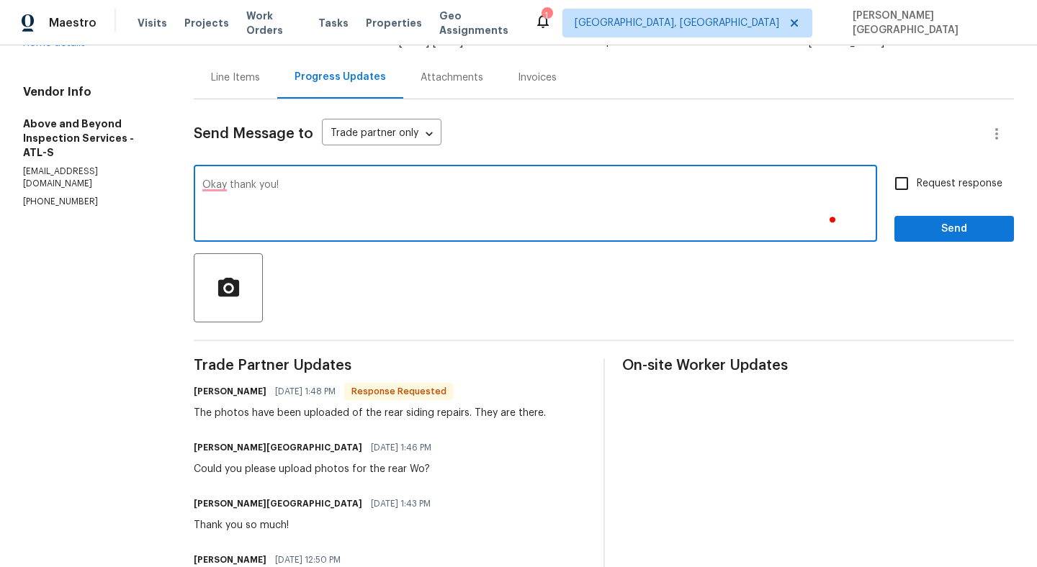
type textarea "Okay thank you!"
click at [971, 196] on label "Request response" at bounding box center [944, 183] width 116 height 30
click at [916, 196] on input "Request response" at bounding box center [901, 183] width 30 height 30
checkbox input "true"
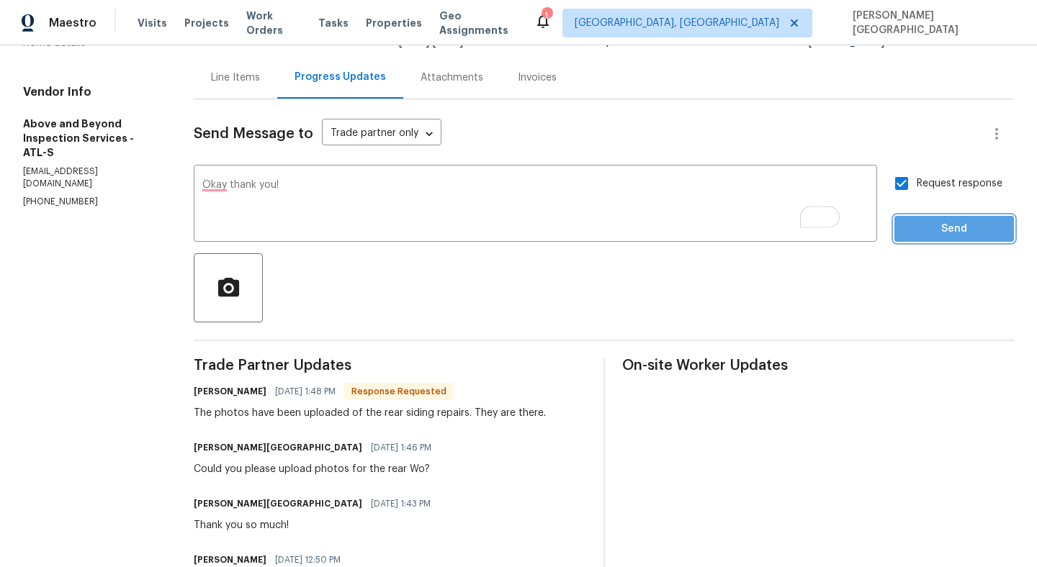
click at [971, 227] on span "Send" at bounding box center [954, 229] width 96 height 18
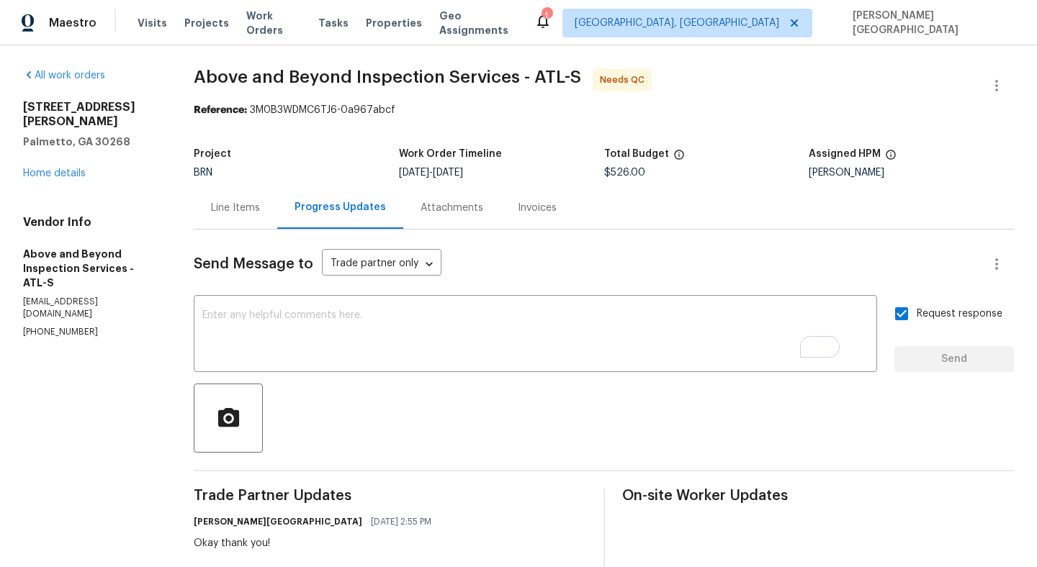
click at [260, 209] on div "Line Items" at bounding box center [235, 208] width 49 height 14
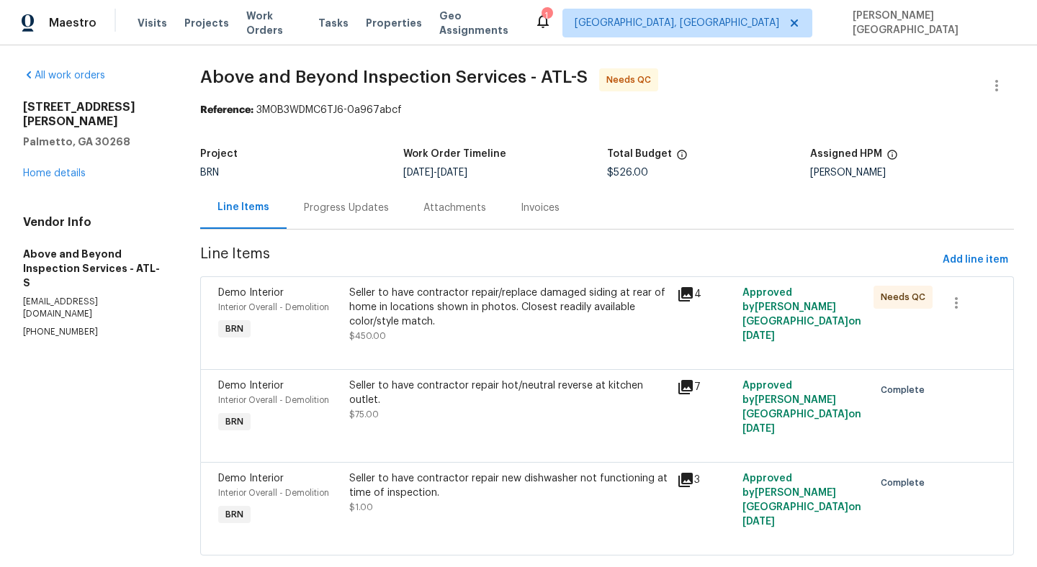
click at [404, 327] on div "Seller to have contractor repair/replace damaged siding at rear of home in loca…" at bounding box center [508, 307] width 319 height 43
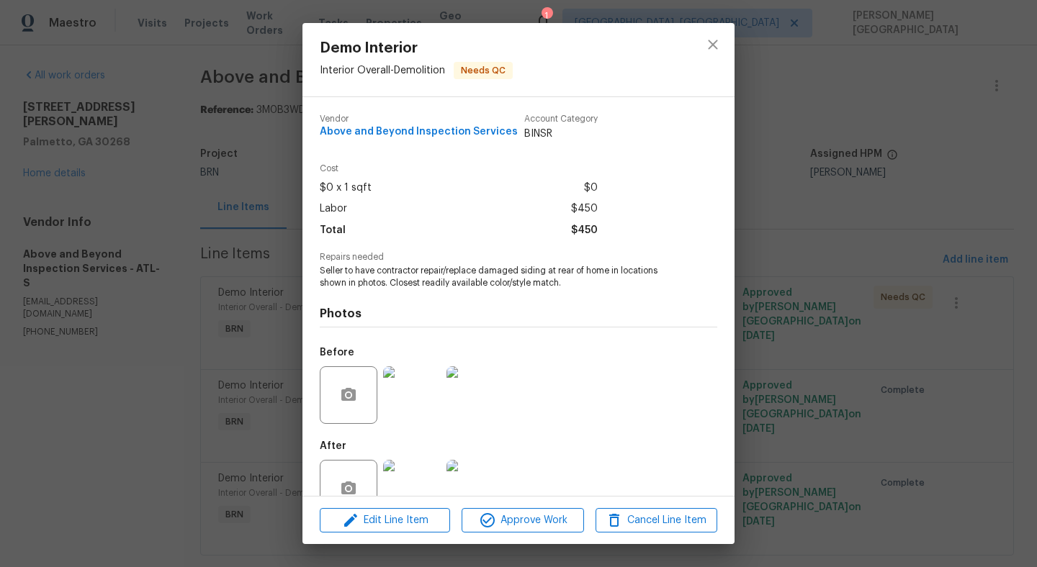
scroll to position [36, 0]
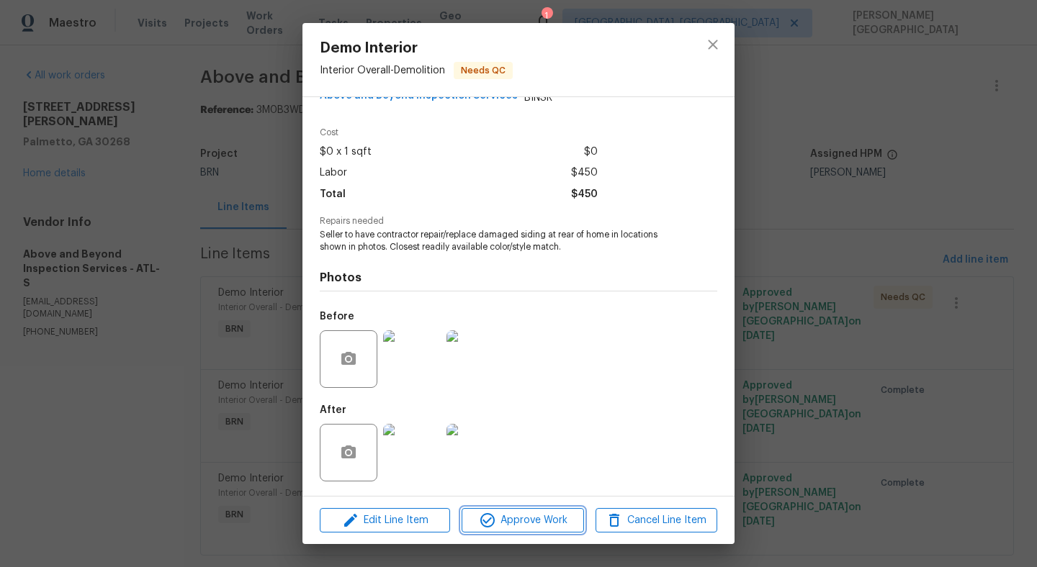
click at [505, 527] on span "Approve Work" at bounding box center [522, 521] width 113 height 18
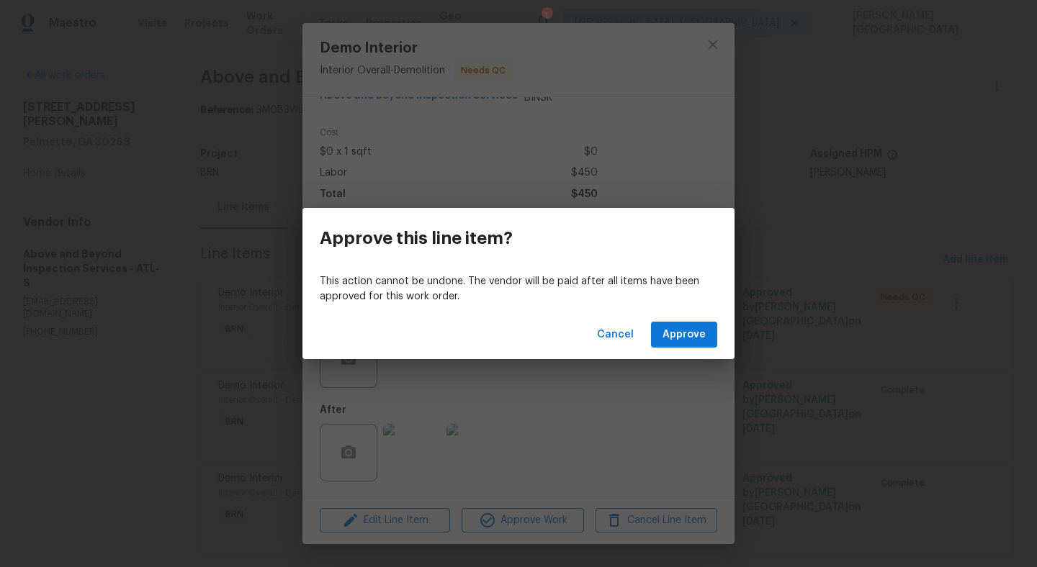
click at [693, 310] on div "Cancel Approve" at bounding box center [518, 335] width 432 height 50
click at [693, 342] on span "Approve" at bounding box center [683, 335] width 43 height 18
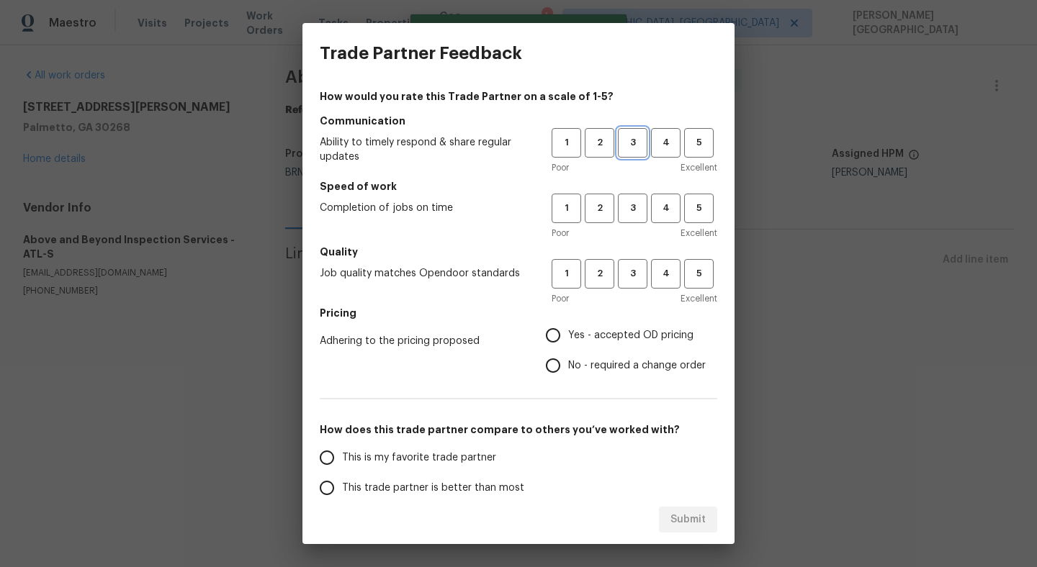
click at [626, 136] on span "3" at bounding box center [632, 143] width 27 height 17
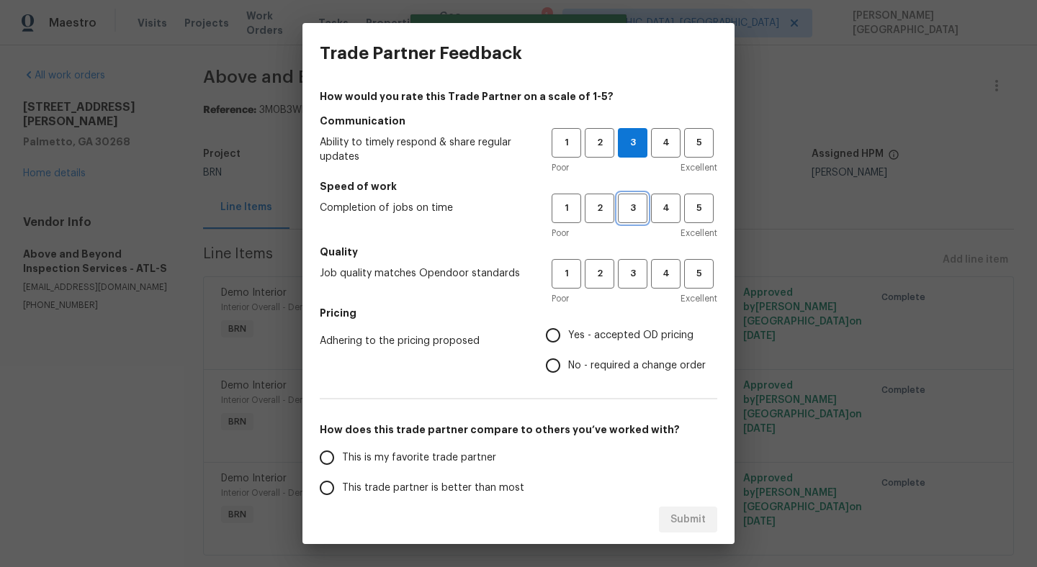
click at [636, 212] on span "3" at bounding box center [632, 208] width 27 height 17
click at [635, 264] on button "3" at bounding box center [633, 274] width 30 height 30
click at [550, 359] on input "No - required a change order" at bounding box center [553, 366] width 30 height 30
radio input "true"
click at [554, 331] on input "Yes - accepted OD pricing" at bounding box center [553, 335] width 30 height 30
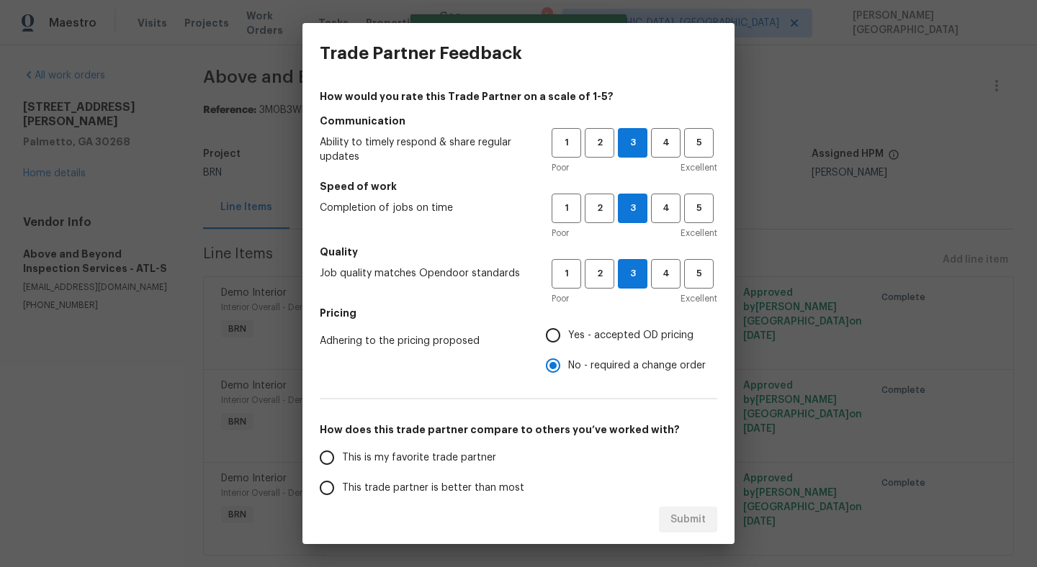
radio input "true"
click at [405, 500] on div "Submit" at bounding box center [518, 520] width 432 height 50
click at [402, 492] on span "This trade partner is better than most" at bounding box center [433, 488] width 182 height 15
click at [342, 492] on input "This trade partner is better than most" at bounding box center [327, 488] width 30 height 30
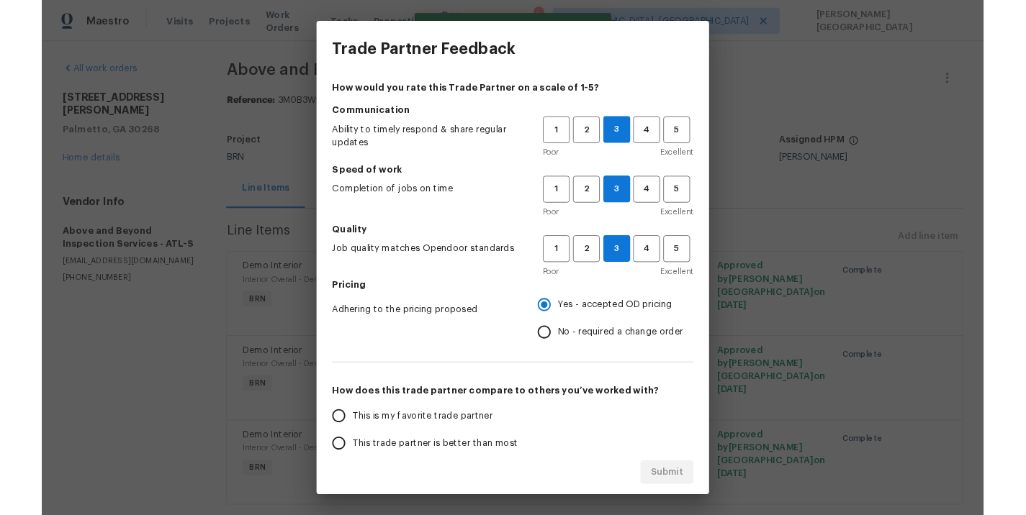
scroll to position [8, 0]
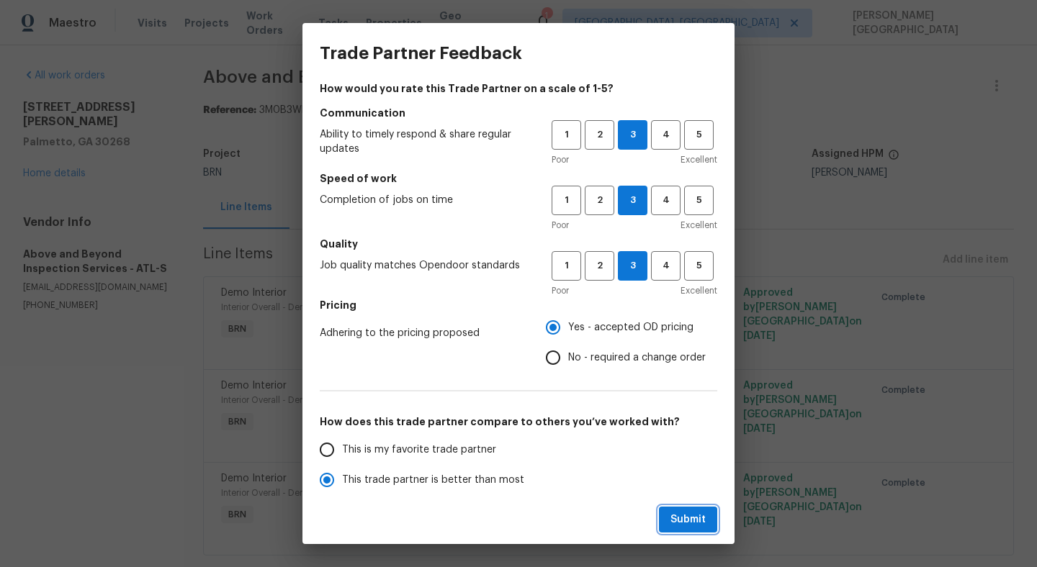
click at [703, 525] on span "Submit" at bounding box center [687, 520] width 35 height 18
radio input "true"
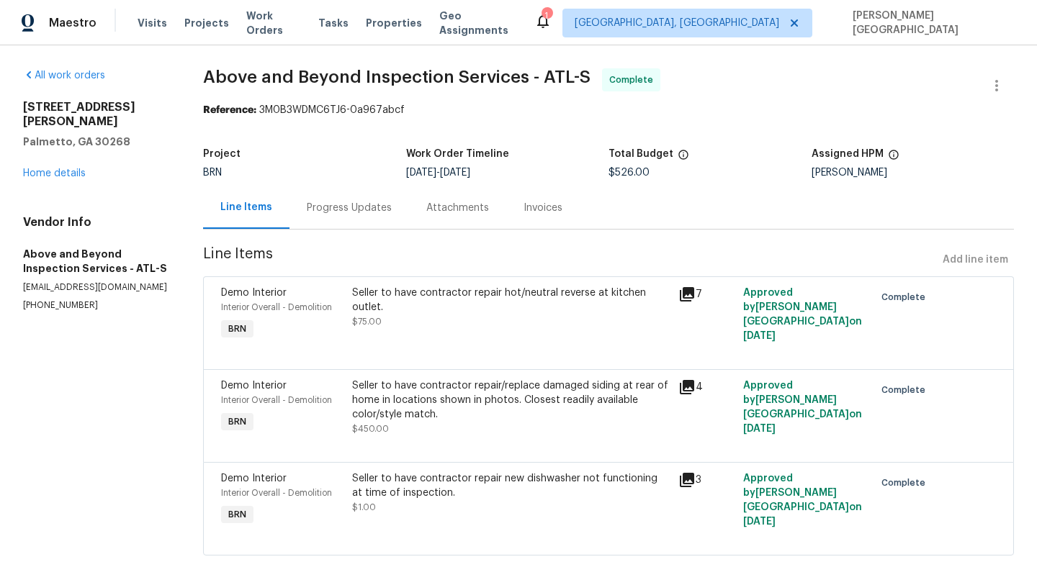
click at [548, 209] on div "Invoices" at bounding box center [542, 208] width 39 height 14
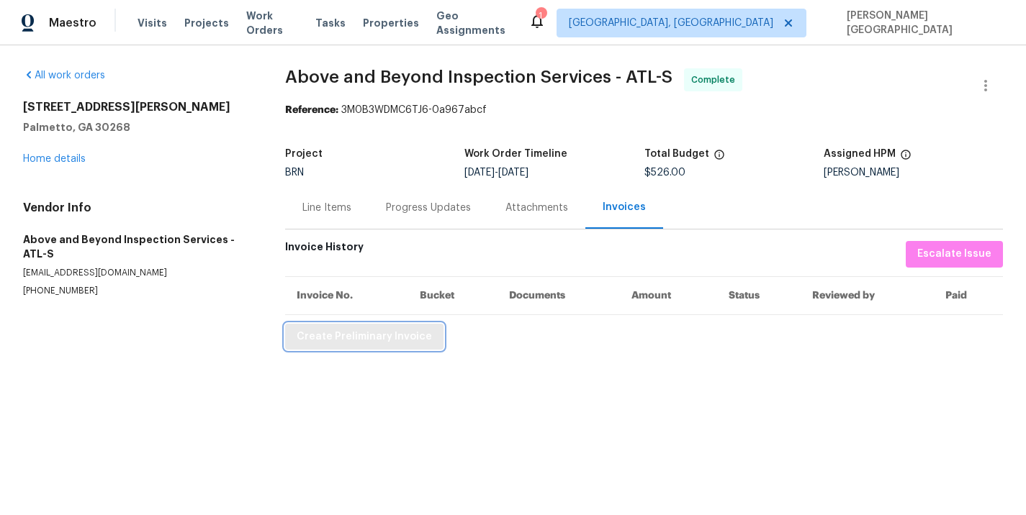
click at [405, 330] on span "Create Preliminary Invoice" at bounding box center [364, 337] width 135 height 18
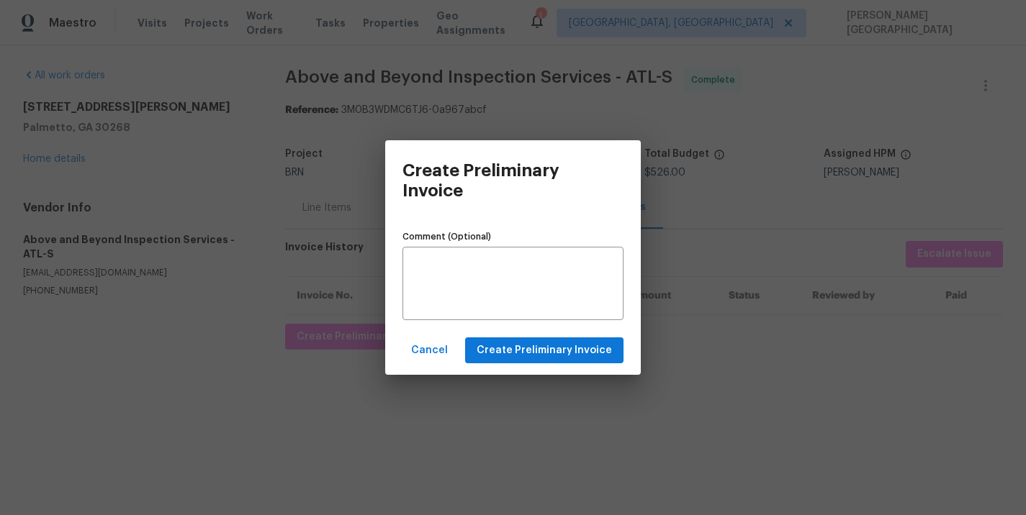
click at [505, 364] on div "Cancel Create Preliminary Invoice" at bounding box center [513, 351] width 256 height 50
click at [505, 354] on span "Create Preliminary Invoice" at bounding box center [544, 351] width 135 height 18
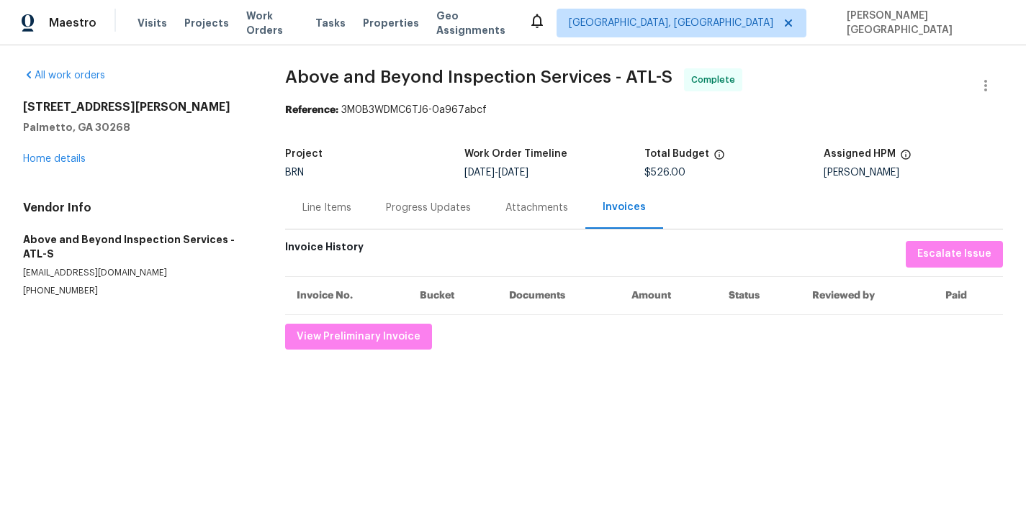
click at [426, 279] on th "Bucket" at bounding box center [452, 295] width 89 height 38
click at [303, 71] on span "Above and Beyond Inspection Services - ATL-S" at bounding box center [478, 76] width 387 height 17
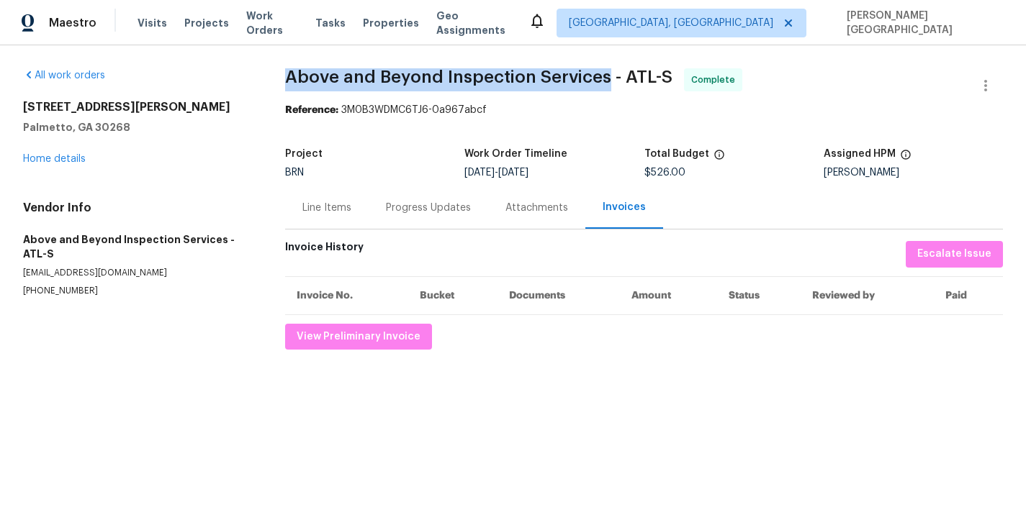
click at [575, 75] on span "Above and Beyond Inspection Services - ATL-S" at bounding box center [478, 76] width 387 height 17
copy span "Above and Beyond Inspection Services"
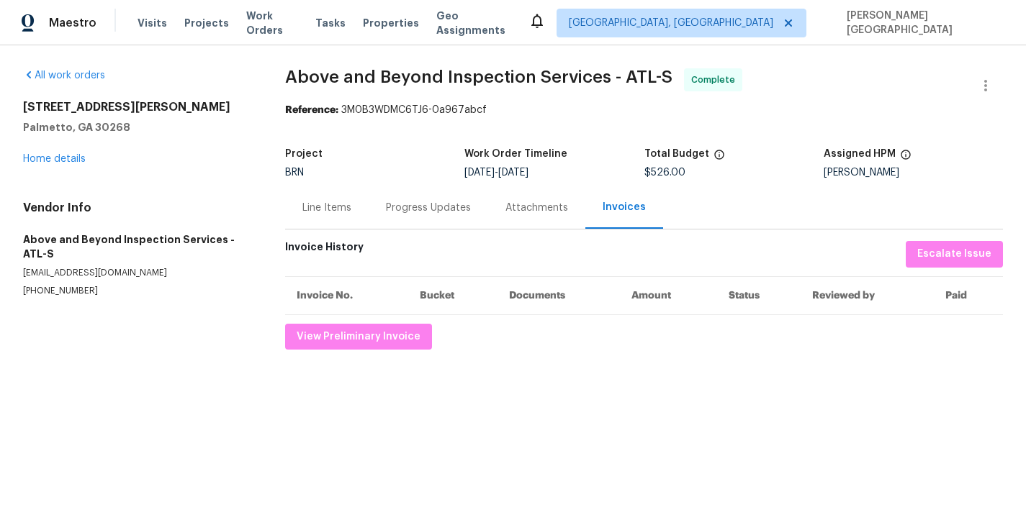
click at [304, 238] on section "Above and Beyond Inspection Services - ATL-S Complete Reference: 3M0B3WDMC6TJ6-…" at bounding box center [644, 208] width 718 height 281
click at [314, 213] on div "Line Items" at bounding box center [326, 208] width 49 height 14
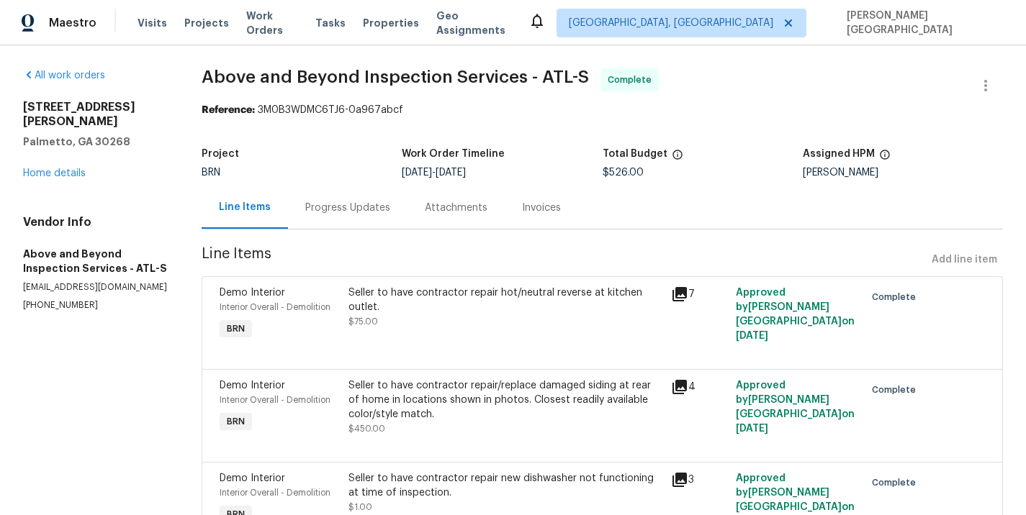
click at [502, 300] on div "Seller to have contractor repair hot/neutral reverse at kitchen outlet." at bounding box center [505, 300] width 314 height 29
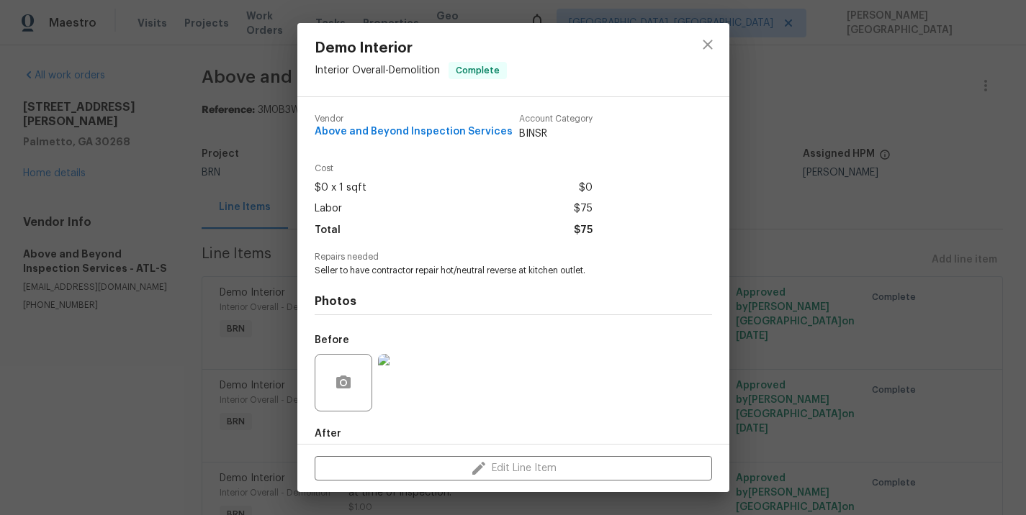
click at [392, 268] on span "Seller to have contractor repair hot/neutral reverse at kitchen outlet." at bounding box center [494, 271] width 358 height 12
copy span "Seller to have contractor repair hot/neutral reverse at kitchen outlet."
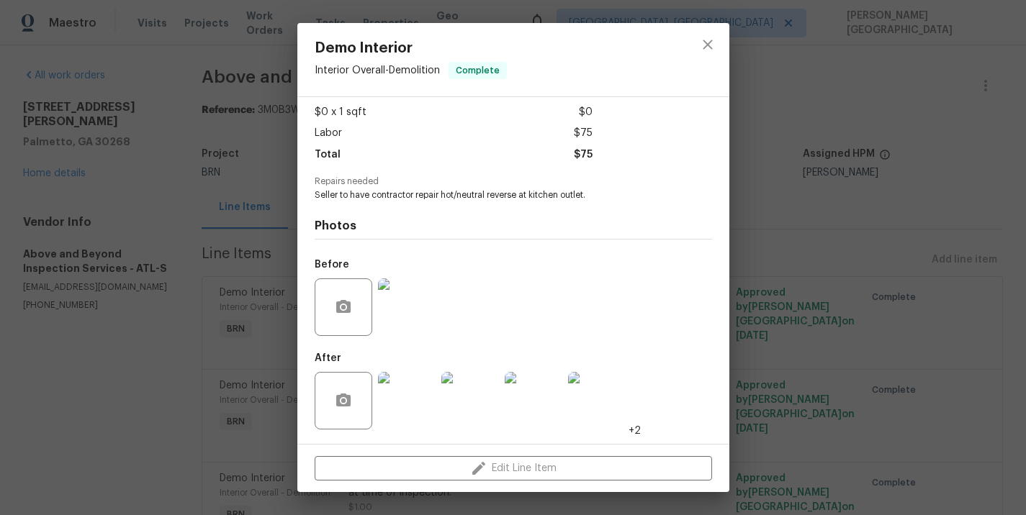
click at [402, 270] on div at bounding box center [406, 307] width 63 height 75
click at [407, 299] on img at bounding box center [407, 308] width 58 height 58
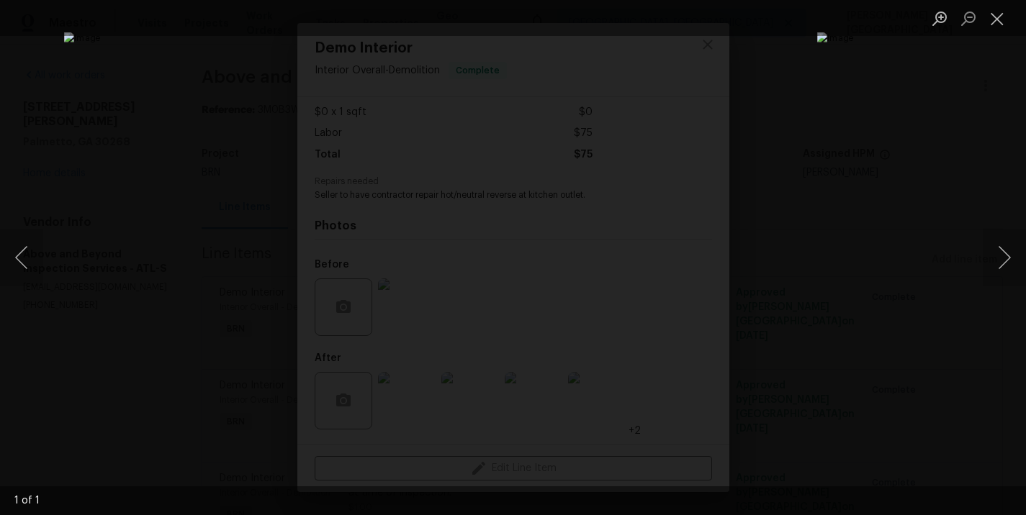
click at [852, 292] on div "Lightbox" at bounding box center [513, 257] width 1026 height 515
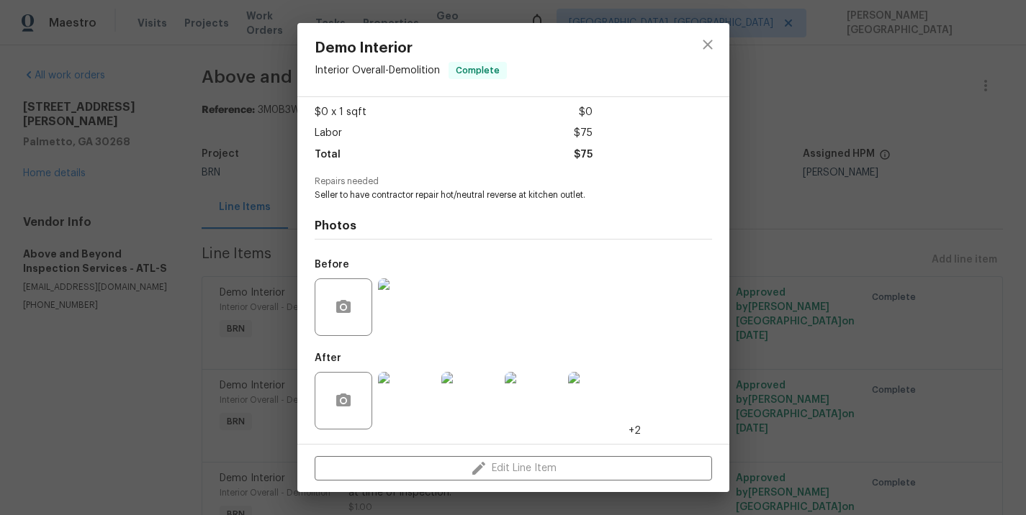
click at [463, 401] on img at bounding box center [470, 401] width 58 height 58
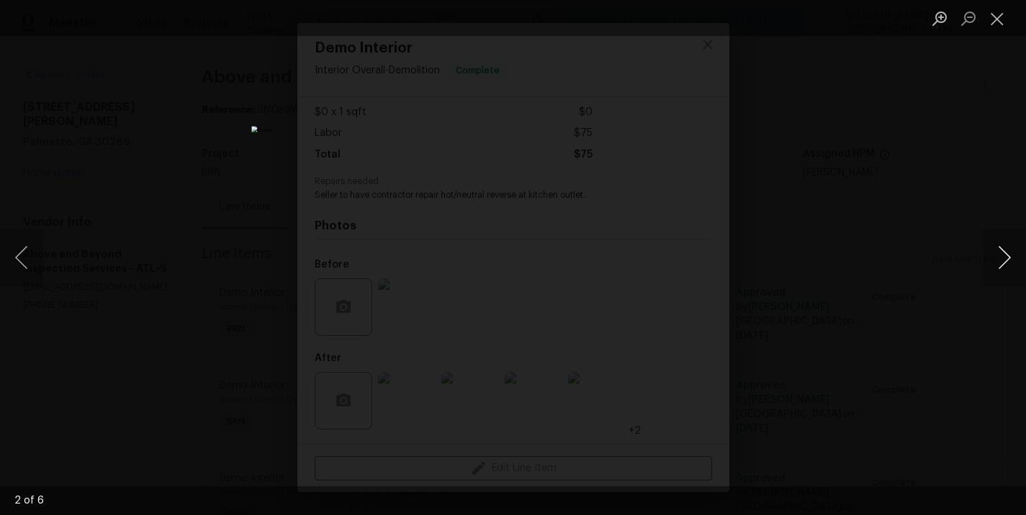
click at [1000, 253] on button "Next image" at bounding box center [1004, 258] width 43 height 58
click at [765, 179] on div "Lightbox" at bounding box center [513, 257] width 1026 height 515
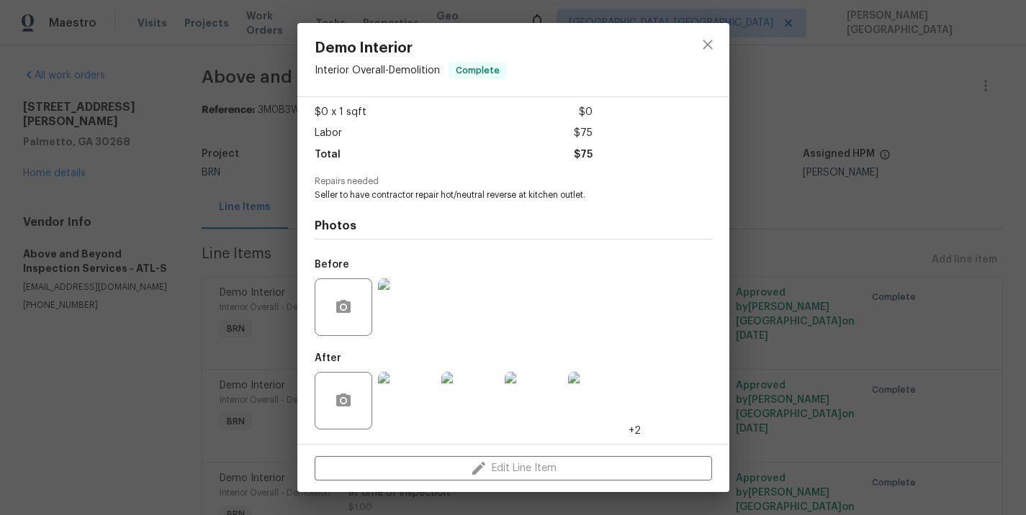
click at [765, 179] on div "Demo Interior Interior Overall - Demolition Complete Vendor Above and Beyond In…" at bounding box center [513, 257] width 1026 height 515
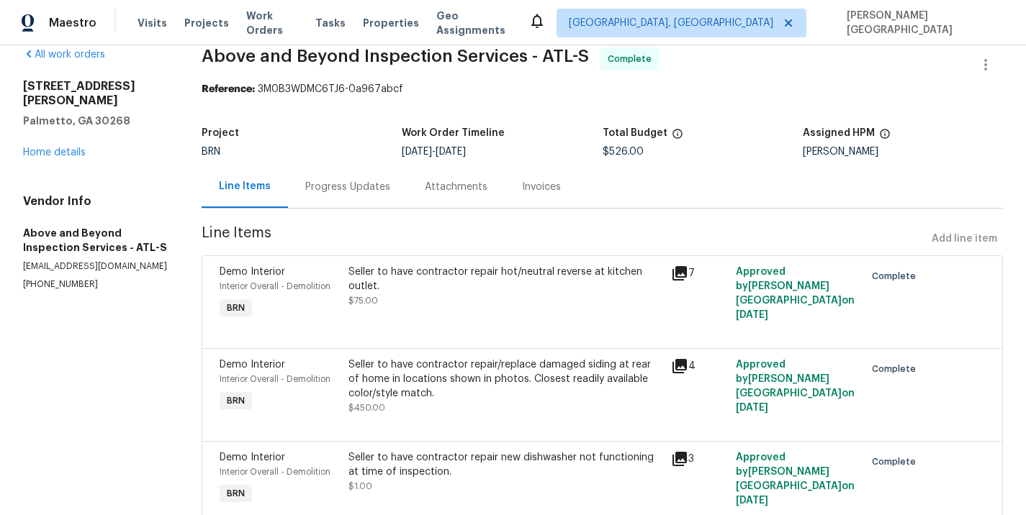
scroll to position [81, 0]
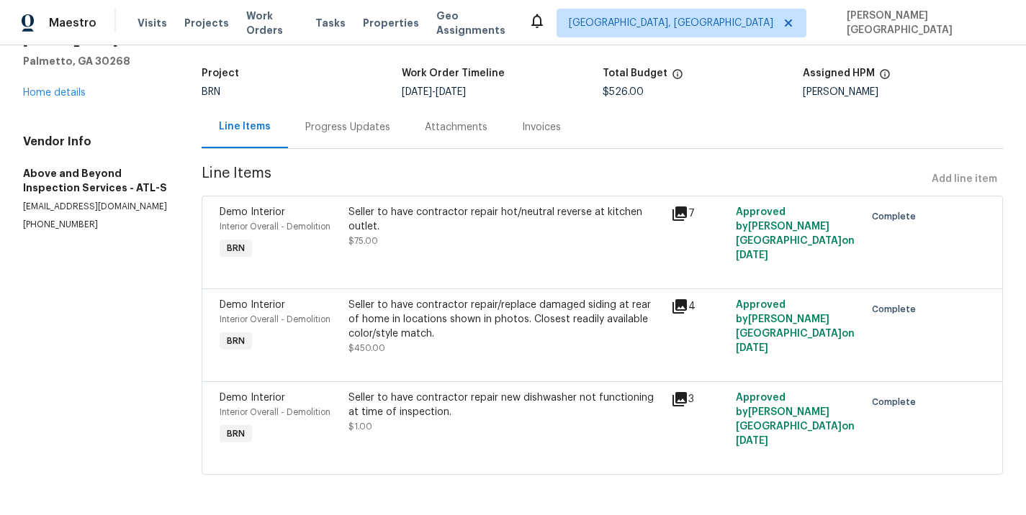
click at [416, 319] on div "Seller to have contractor repair/replace damaged siding at rear of home in loca…" at bounding box center [505, 319] width 314 height 43
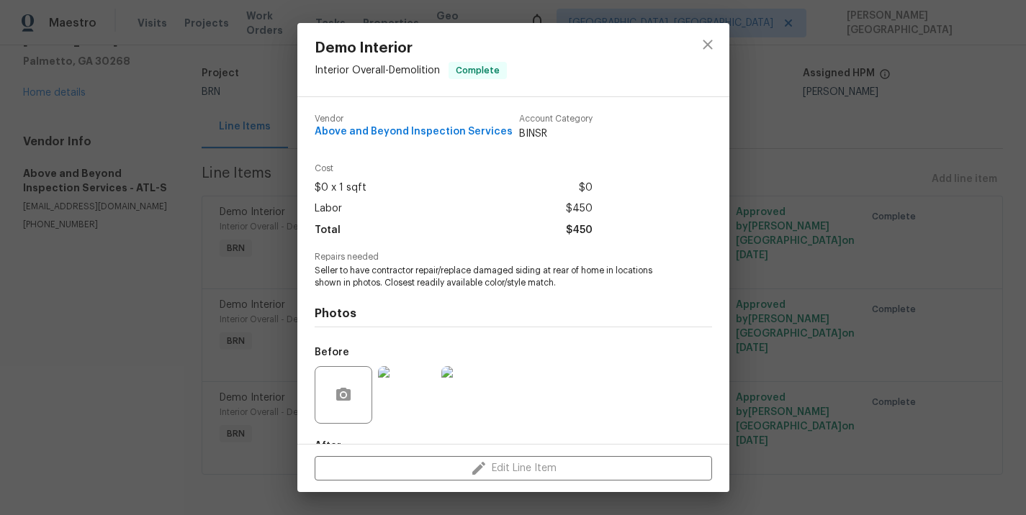
click at [377, 279] on span "Seller to have contractor repair/replace damaged siding at rear of home in loca…" at bounding box center [494, 277] width 358 height 24
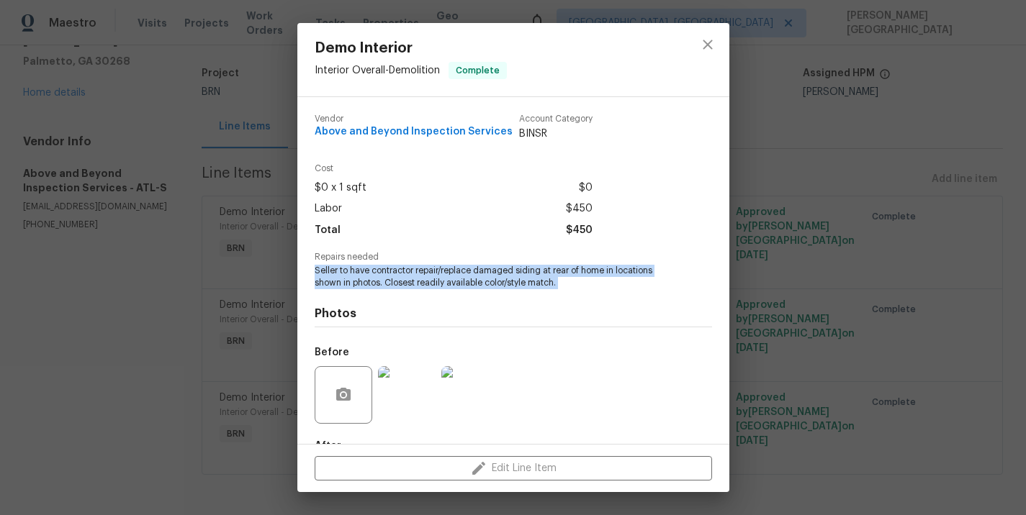
click at [377, 279] on span "Seller to have contractor repair/replace damaged siding at rear of home in loca…" at bounding box center [494, 277] width 358 height 24
copy span "Seller to have contractor repair/replace damaged siding at rear of home in loca…"
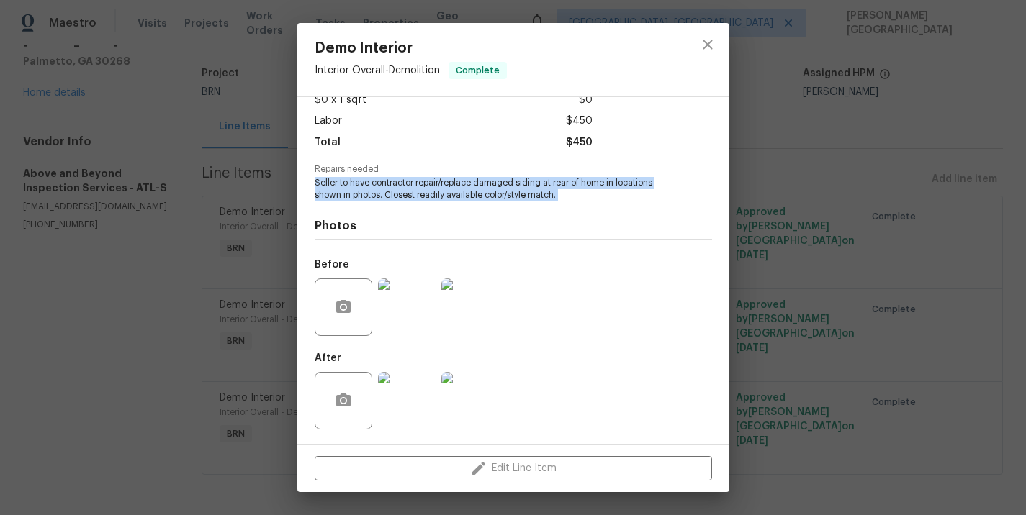
click at [407, 302] on img at bounding box center [407, 308] width 58 height 58
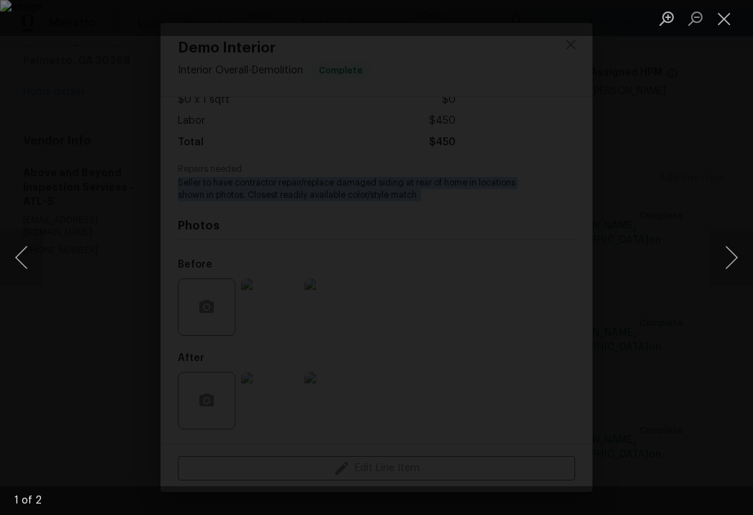
click at [460, 11] on div "Lightbox" at bounding box center [376, 18] width 753 height 36
click at [508, 45] on div "Lightbox" at bounding box center [376, 257] width 753 height 515
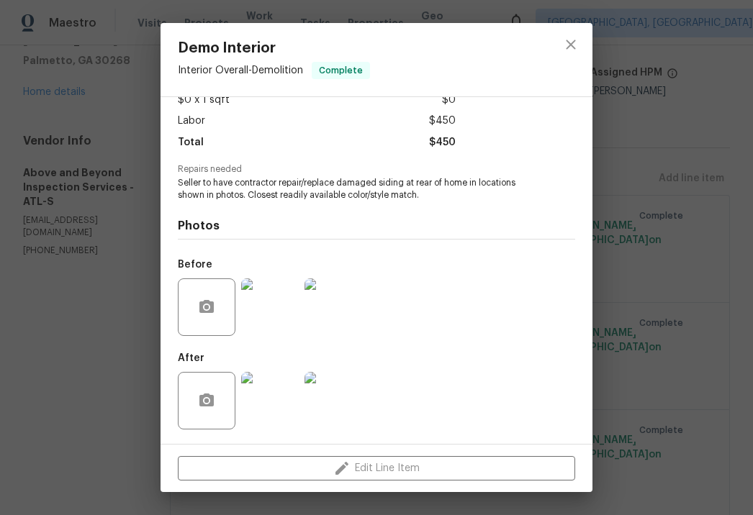
click at [657, 127] on div "Demo Interior Interior Overall - Demolition Complete Vendor Above and Beyond In…" at bounding box center [376, 257] width 753 height 515
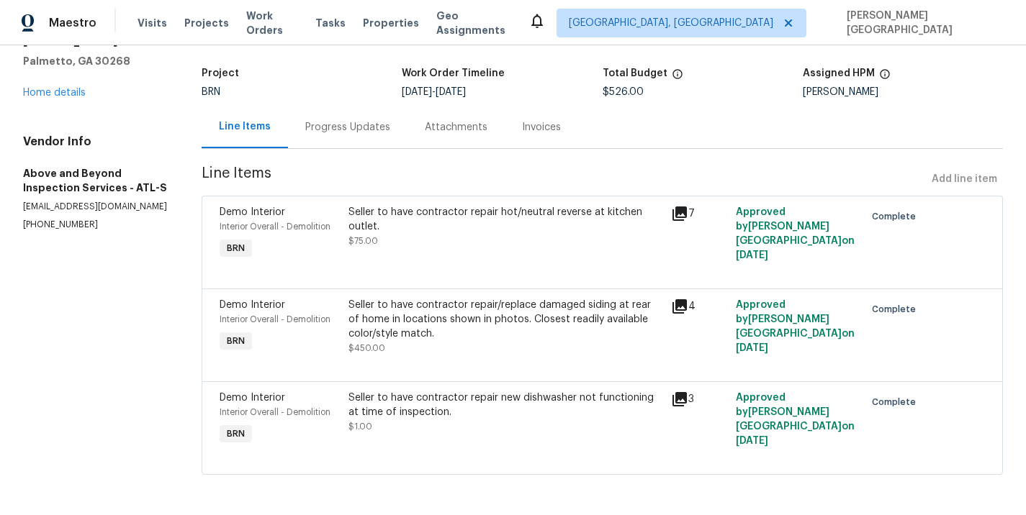
click at [485, 317] on div "Seller to have contractor repair/replace damaged siding at rear of home in loca…" at bounding box center [505, 319] width 314 height 43
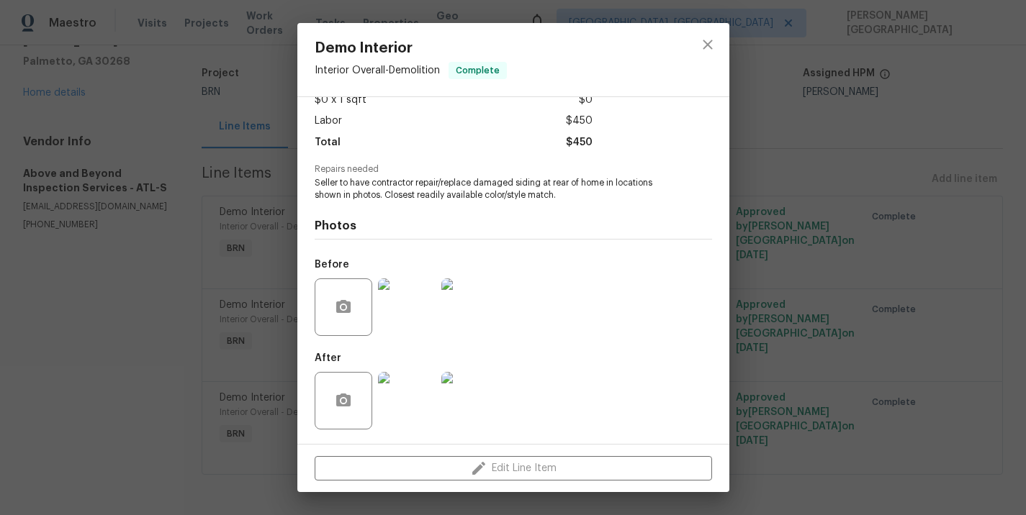
click at [401, 410] on img at bounding box center [407, 401] width 58 height 58
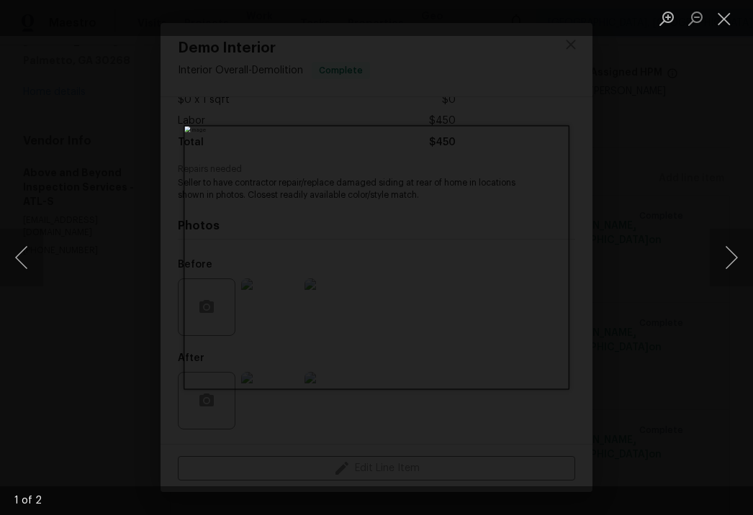
click at [599, 223] on div "Lightbox" at bounding box center [376, 257] width 753 height 515
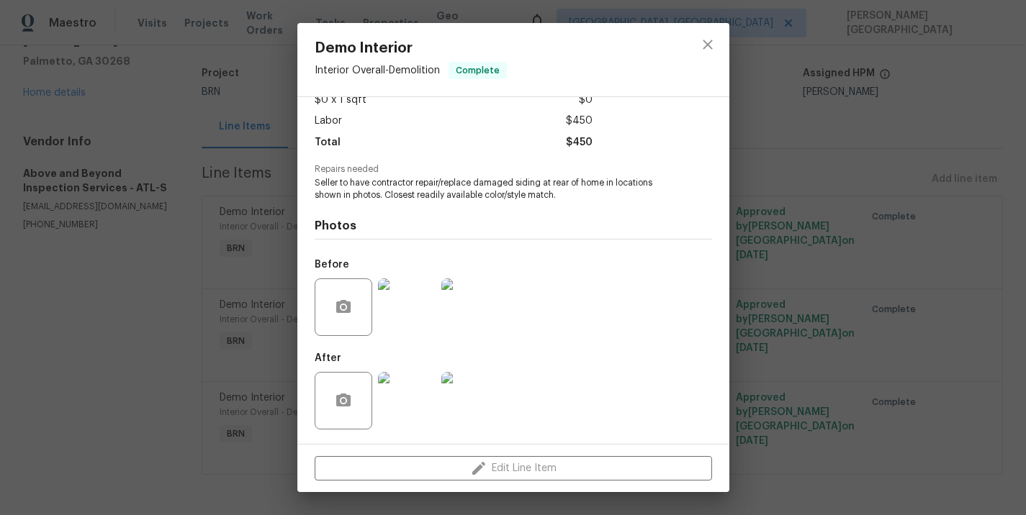
click at [814, 266] on div "Demo Interior Interior Overall - Demolition Complete Vendor Above and Beyond In…" at bounding box center [513, 257] width 1026 height 515
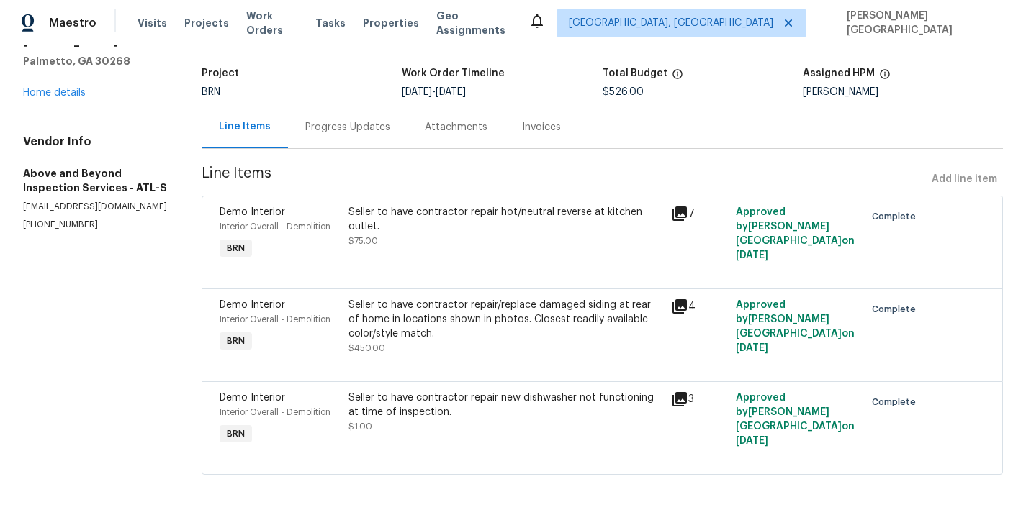
click at [419, 407] on div "Seller to have contractor repair new dishwasher not functioning at time of insp…" at bounding box center [505, 405] width 314 height 29
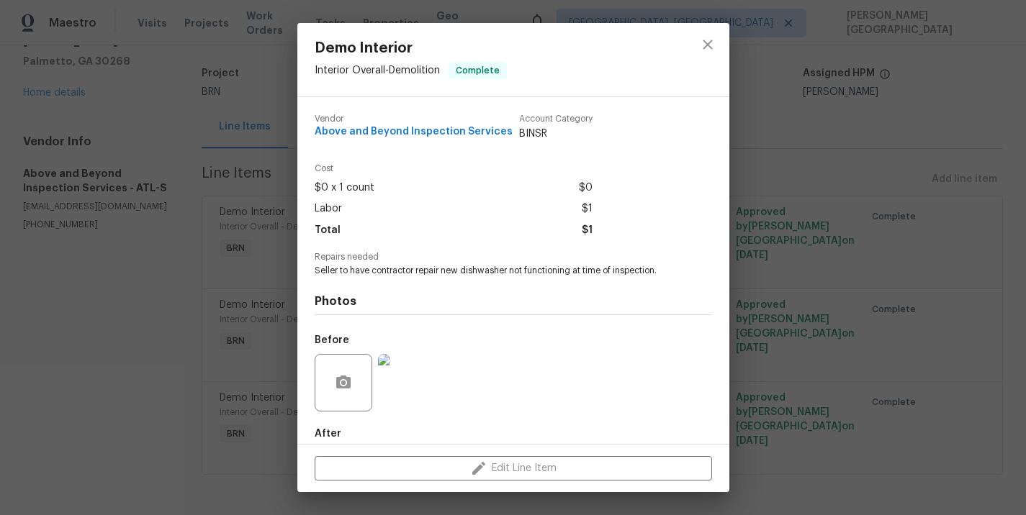
scroll to position [76, 0]
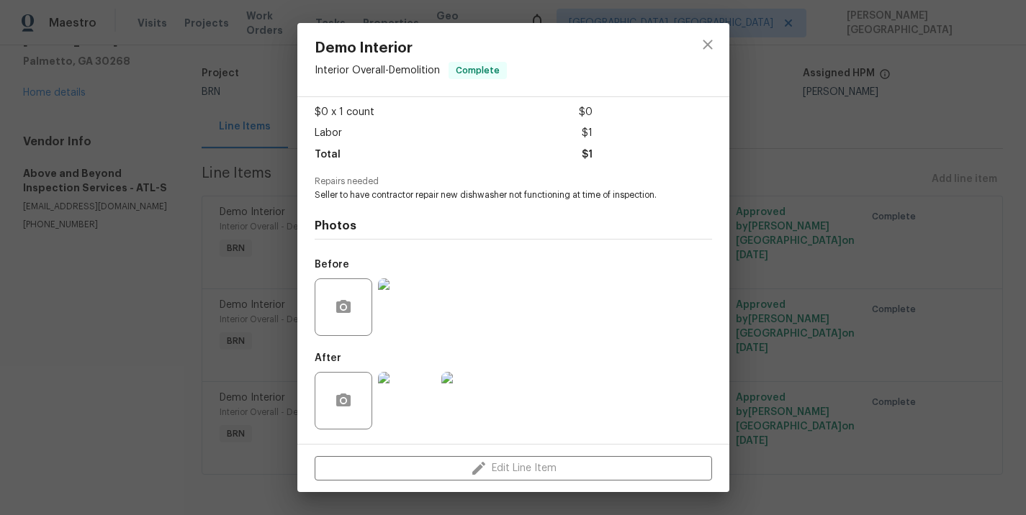
click at [411, 310] on img at bounding box center [407, 308] width 58 height 58
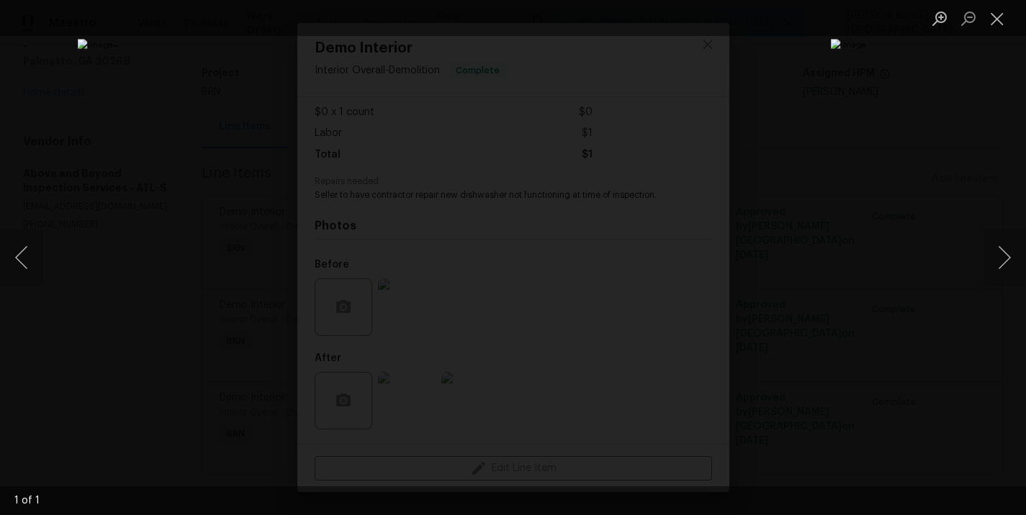
click at [851, 166] on div "Lightbox" at bounding box center [513, 257] width 1026 height 515
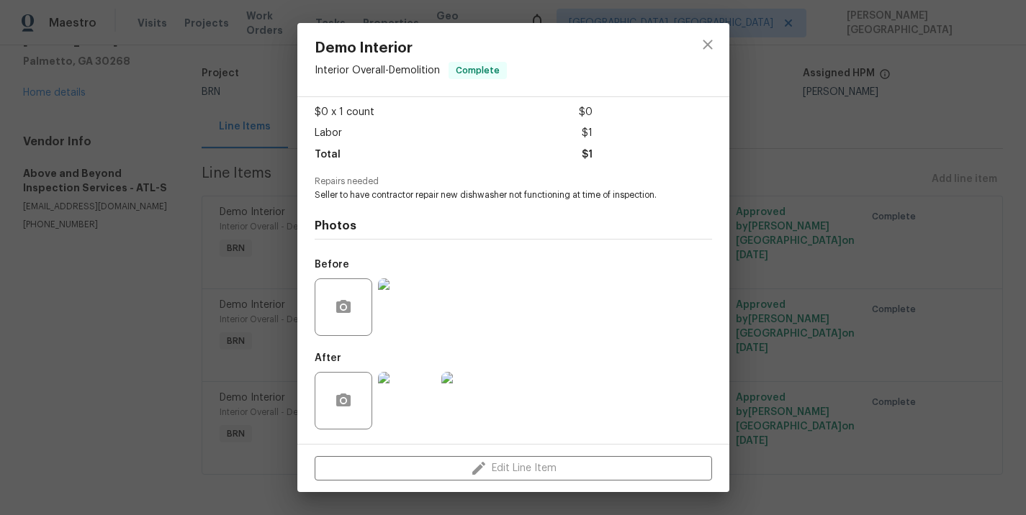
click at [411, 379] on img at bounding box center [407, 401] width 58 height 58
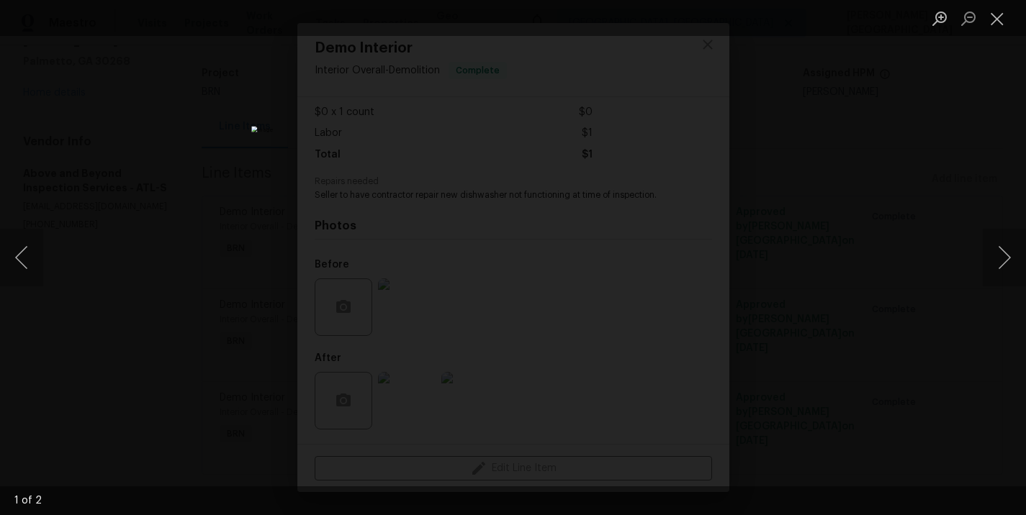
click at [185, 238] on div "Lightbox" at bounding box center [513, 257] width 1026 height 515
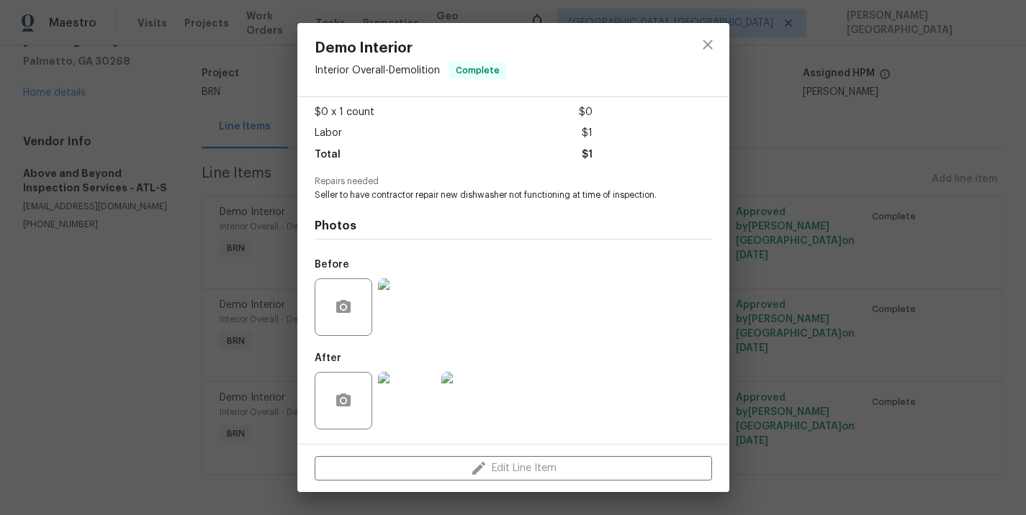
click at [418, 194] on span "Seller to have contractor repair new dishwasher not functioning at time of insp…" at bounding box center [494, 195] width 358 height 12
copy span "Seller to have contractor repair new dishwasher not functioning at time of insp…"
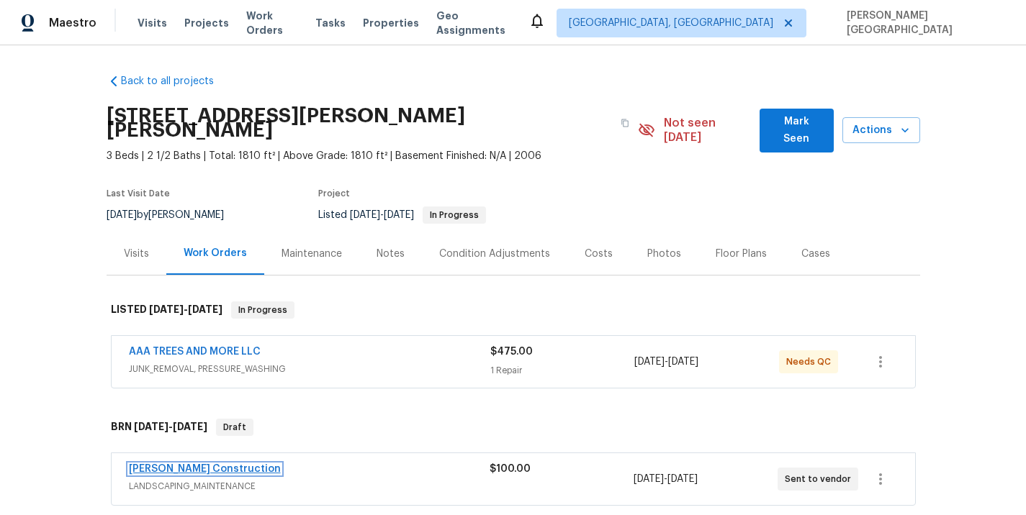
click at [162, 464] on link "[PERSON_NAME] Construction" at bounding box center [205, 469] width 152 height 10
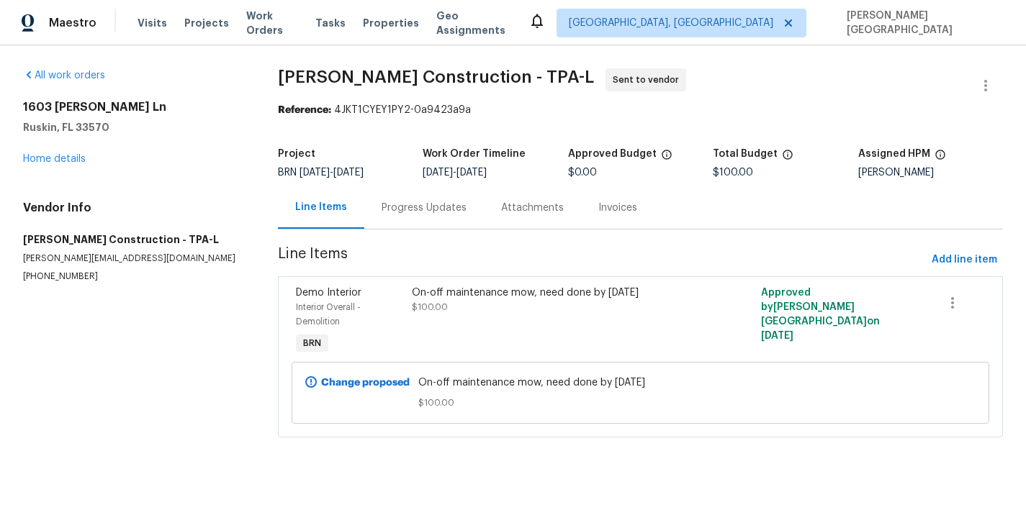
click at [63, 287] on section "All work orders [STREET_ADDRESS][PERSON_NAME][PERSON_NAME] Home details Vendor …" at bounding box center [133, 261] width 220 height 387
copy p "[PHONE_NUMBER]"
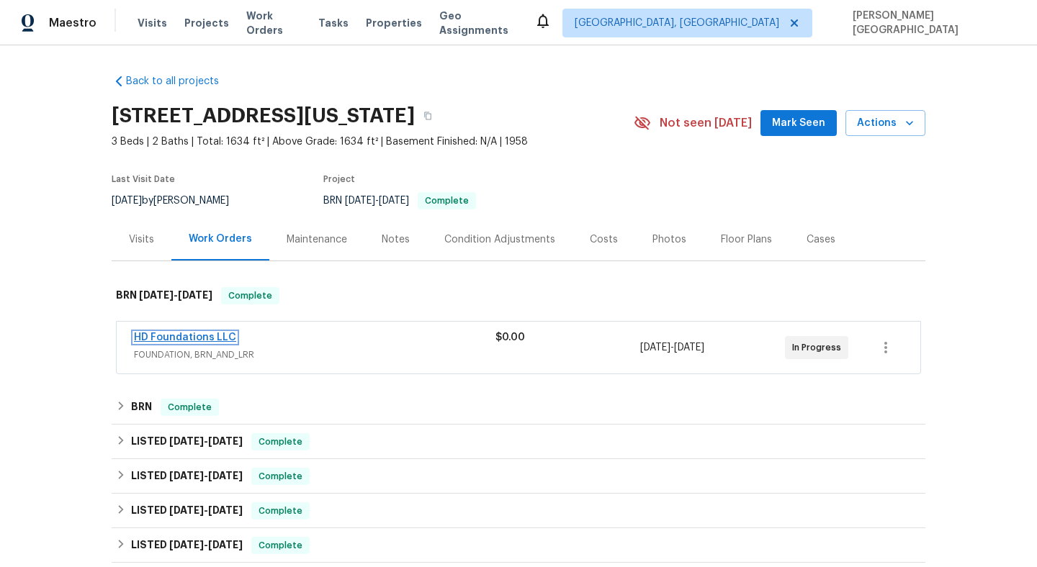
click at [191, 341] on link "HD Foundations LLC" at bounding box center [185, 338] width 102 height 10
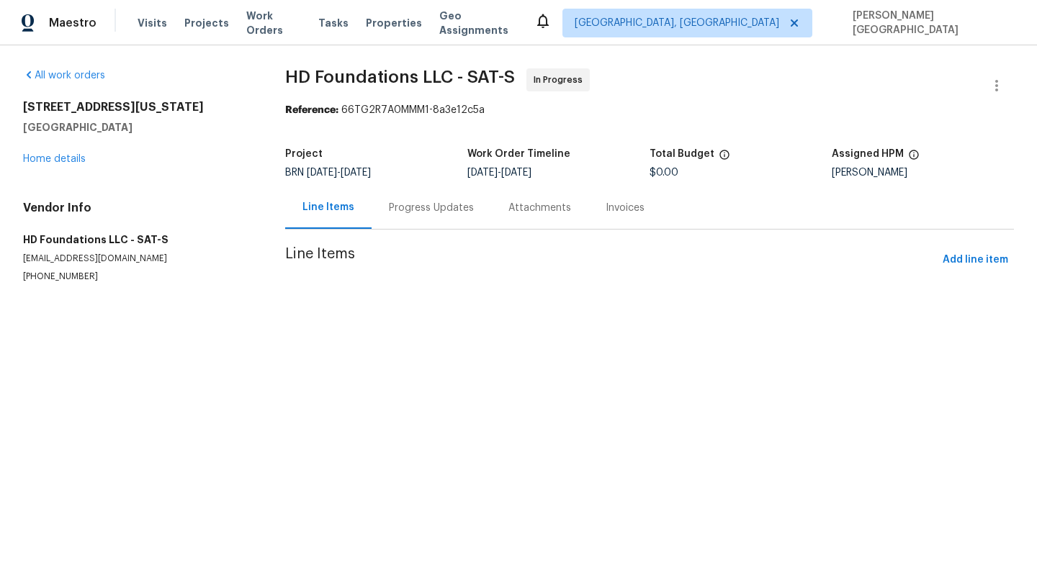
click at [400, 212] on div "Progress Updates" at bounding box center [431, 208] width 85 height 14
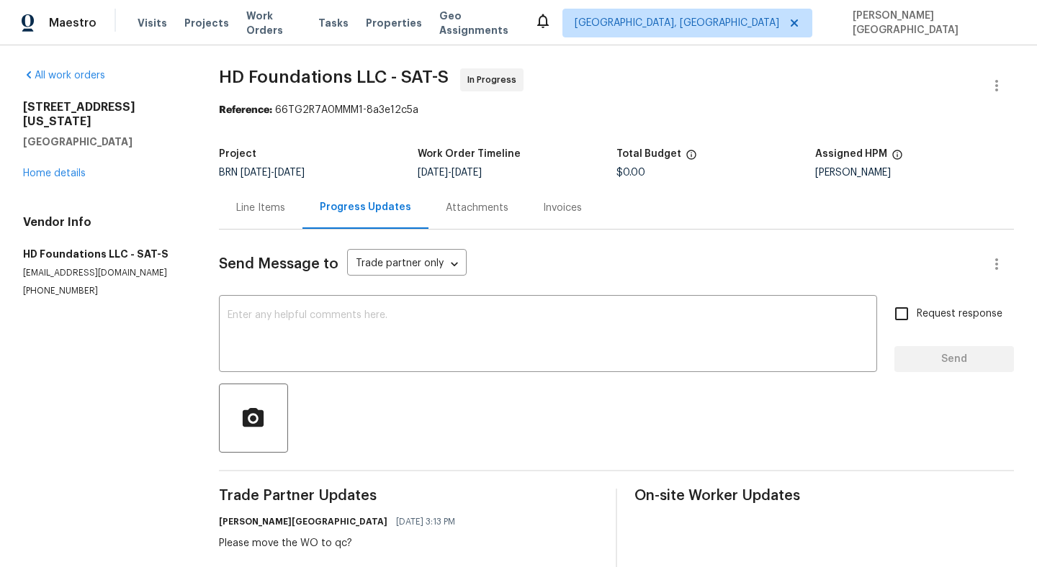
click at [236, 207] on div "Line Items" at bounding box center [260, 208] width 49 height 14
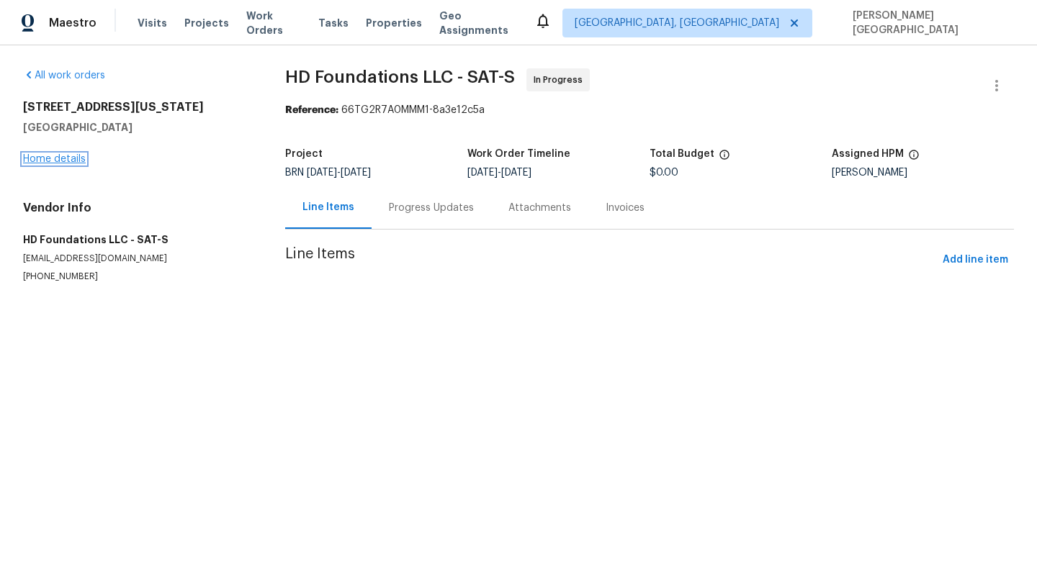
click at [53, 162] on link "Home details" at bounding box center [54, 159] width 63 height 10
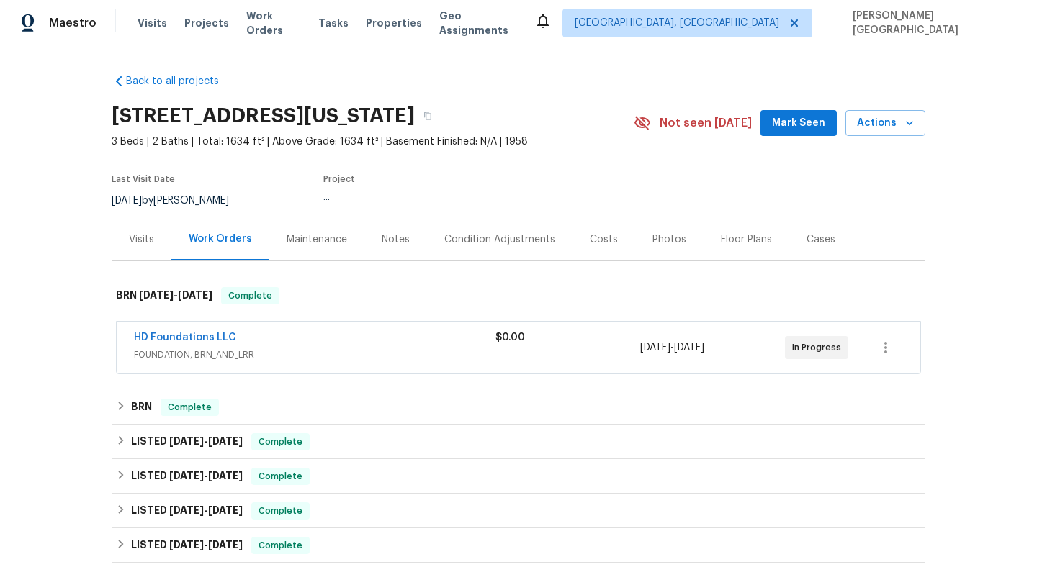
scroll to position [16, 0]
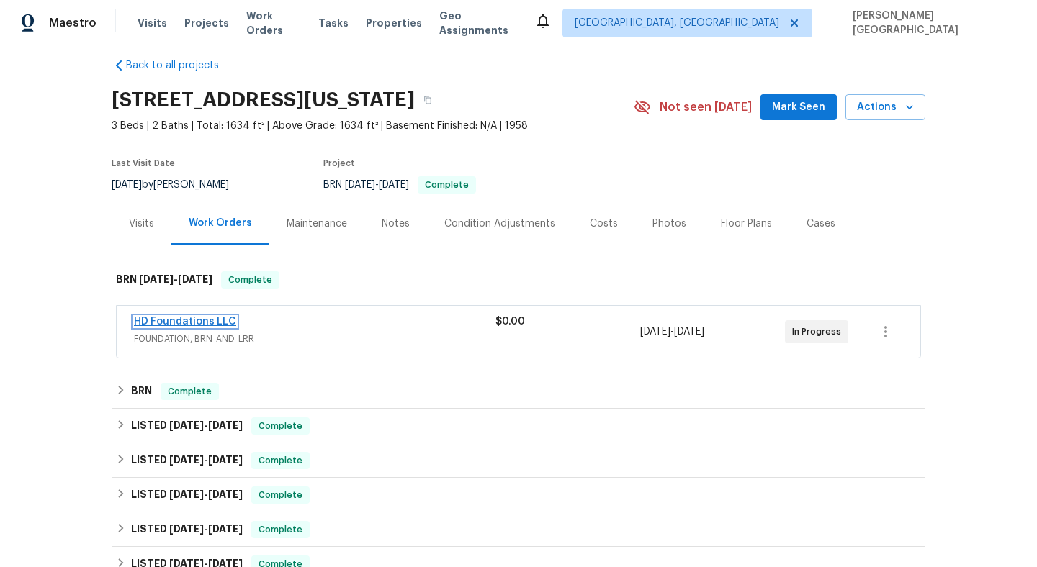
click at [179, 325] on link "HD Foundations LLC" at bounding box center [185, 322] width 102 height 10
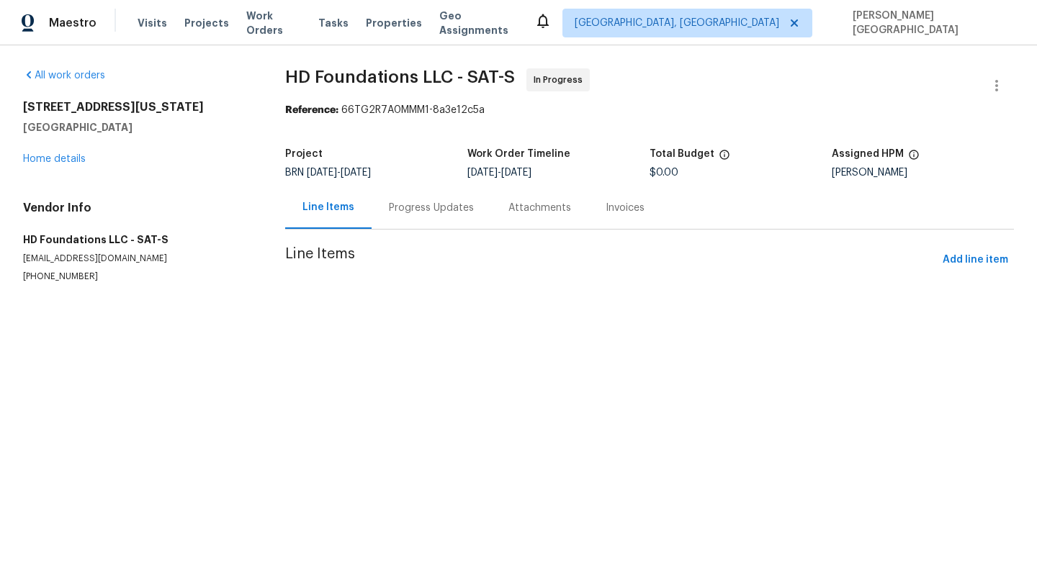
click at [316, 258] on span "Line Items" at bounding box center [611, 260] width 652 height 27
click at [988, 89] on icon "button" at bounding box center [996, 85] width 17 height 17
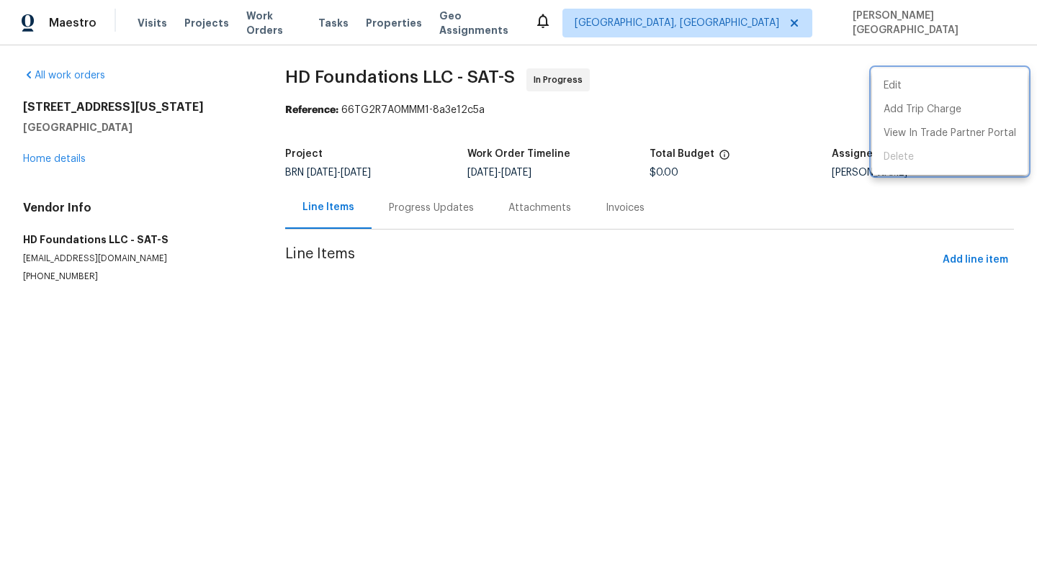
click at [73, 161] on div at bounding box center [518, 283] width 1037 height 567
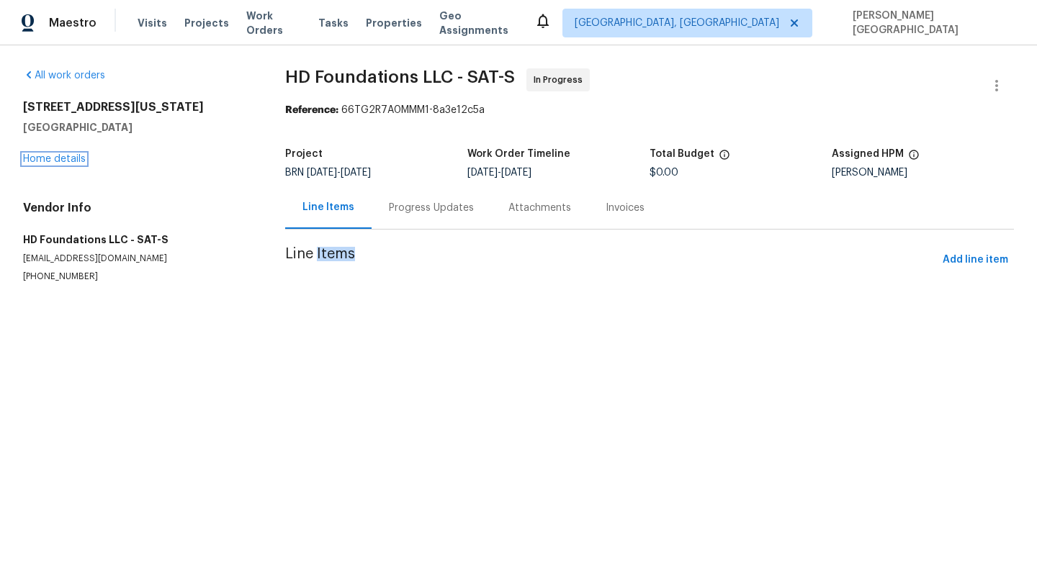
click at [73, 161] on link "Home details" at bounding box center [54, 159] width 63 height 10
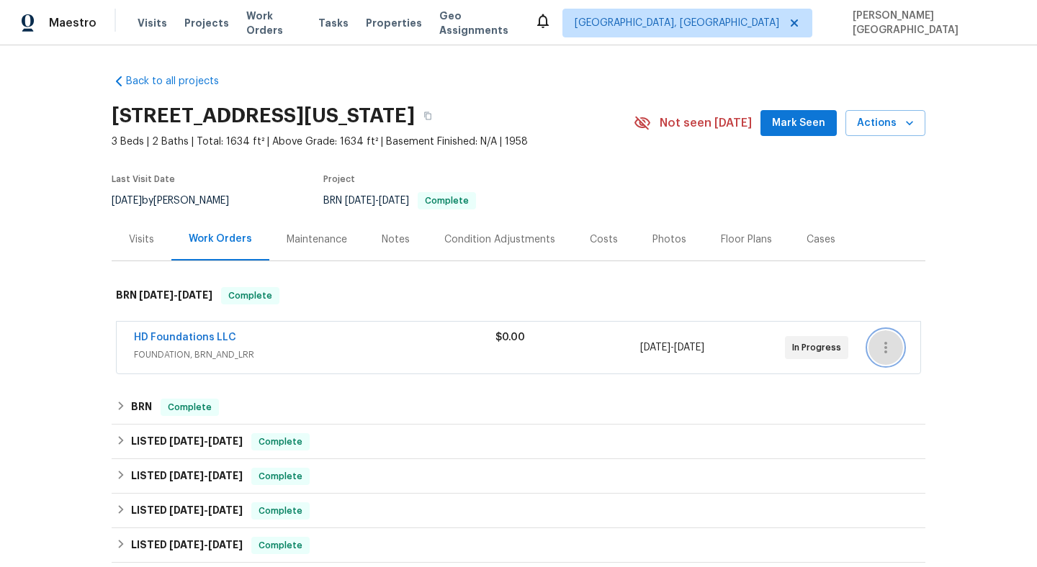
click at [888, 348] on icon "button" at bounding box center [885, 347] width 17 height 17
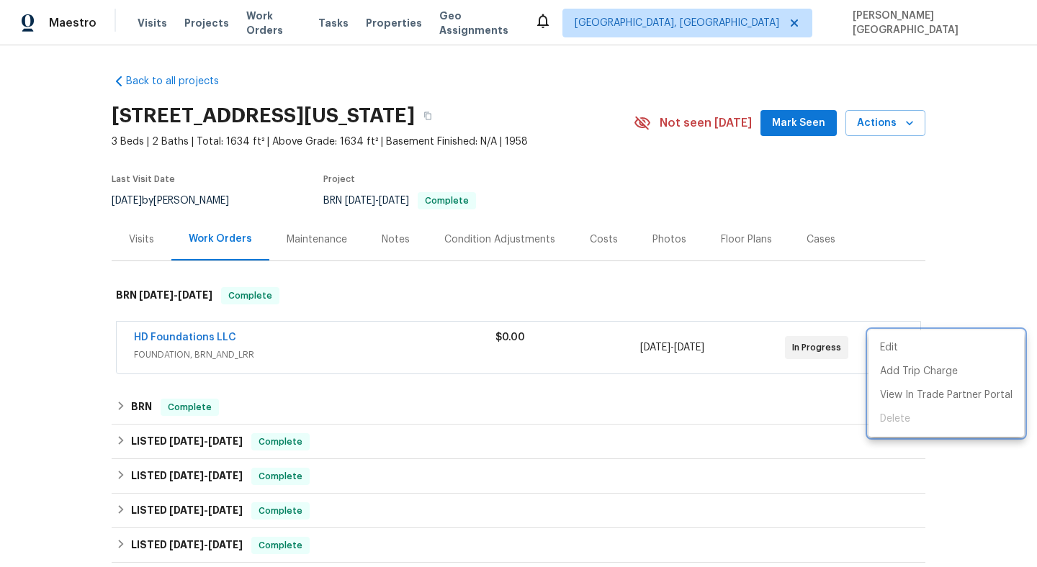
click at [127, 413] on div at bounding box center [518, 283] width 1037 height 567
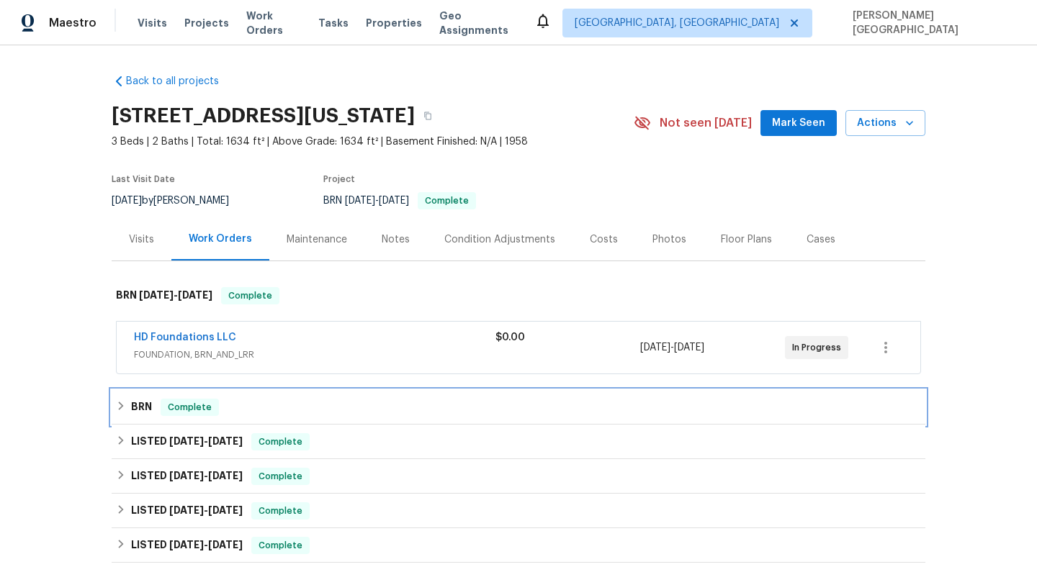
click at [127, 413] on div "BRN Complete" at bounding box center [518, 407] width 805 height 17
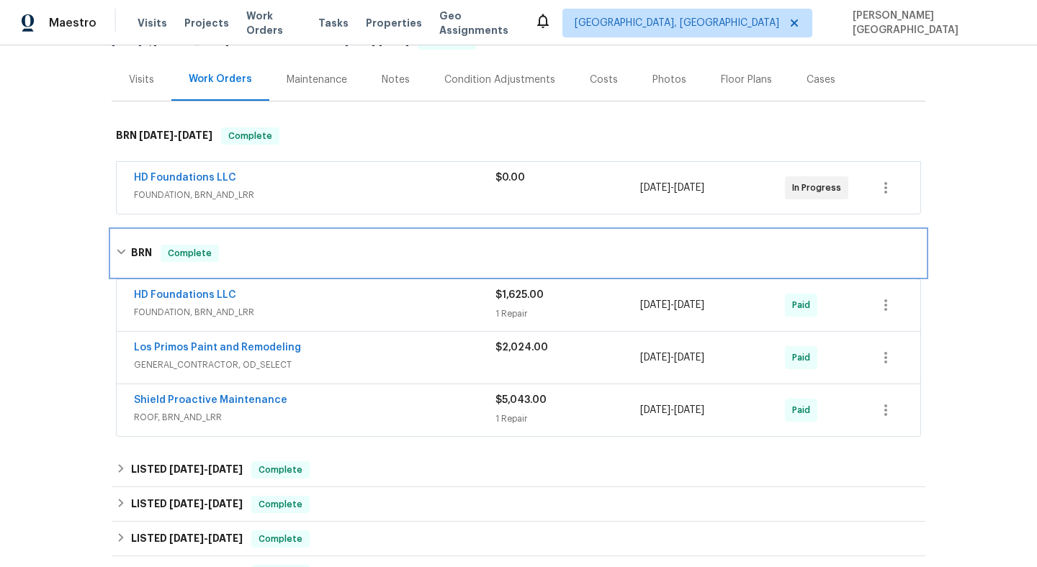
scroll to position [158, 0]
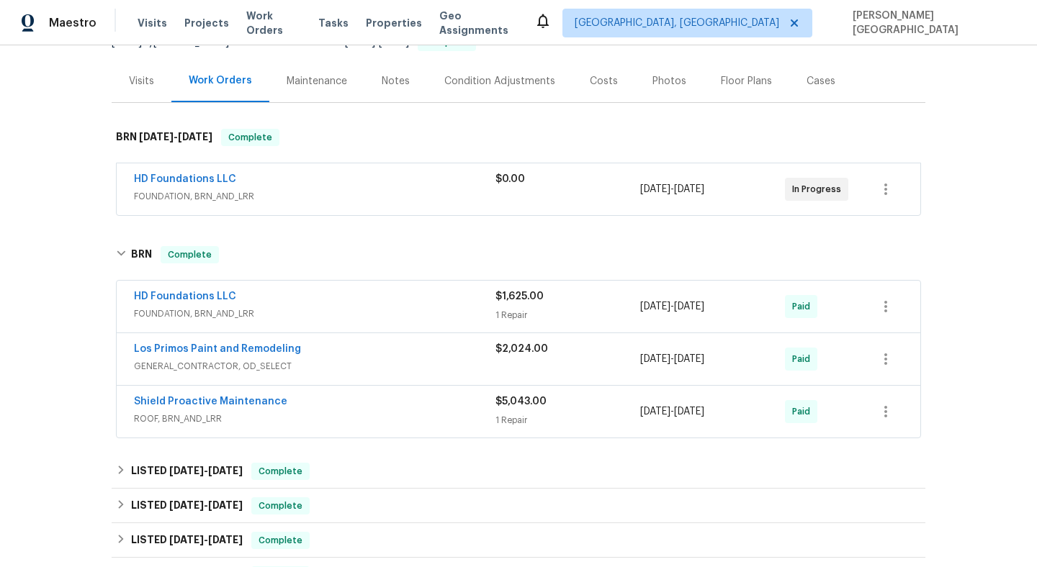
click at [200, 172] on span "HD Foundations LLC" at bounding box center [185, 179] width 102 height 14
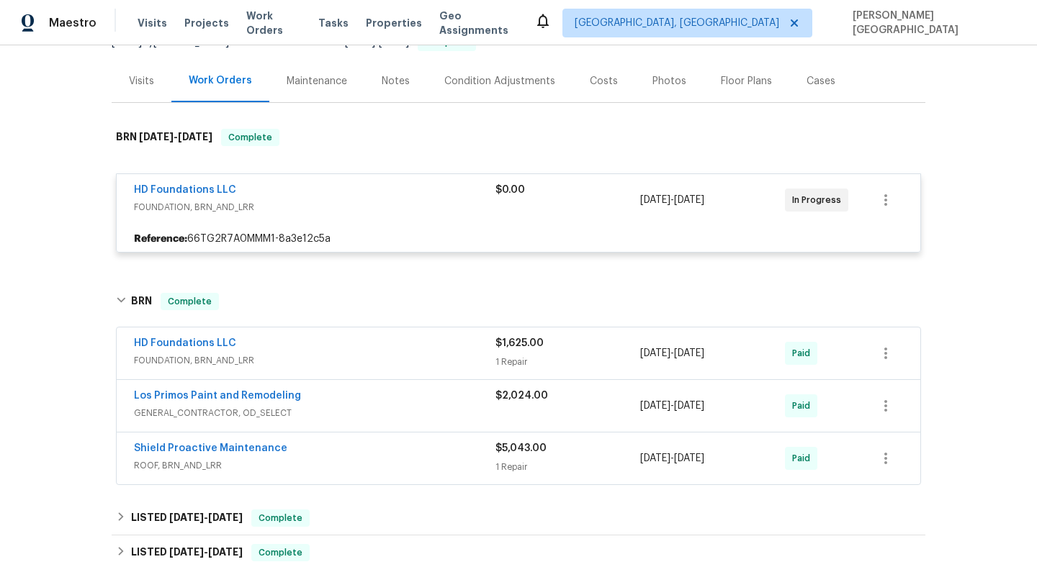
click at [203, 184] on span "HD Foundations LLC" at bounding box center [185, 190] width 102 height 14
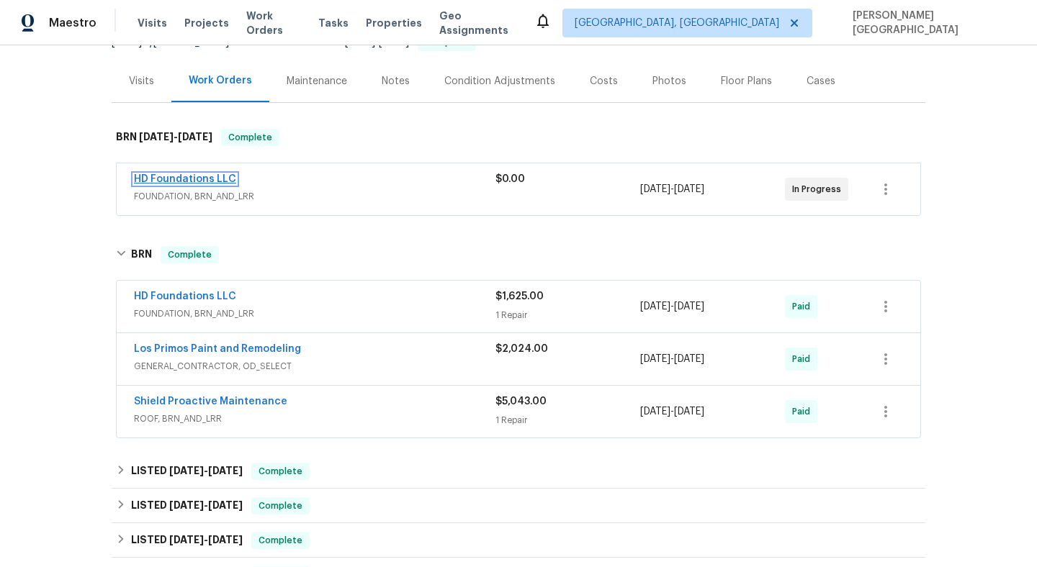
click at [203, 180] on link "HD Foundations LLC" at bounding box center [185, 179] width 102 height 10
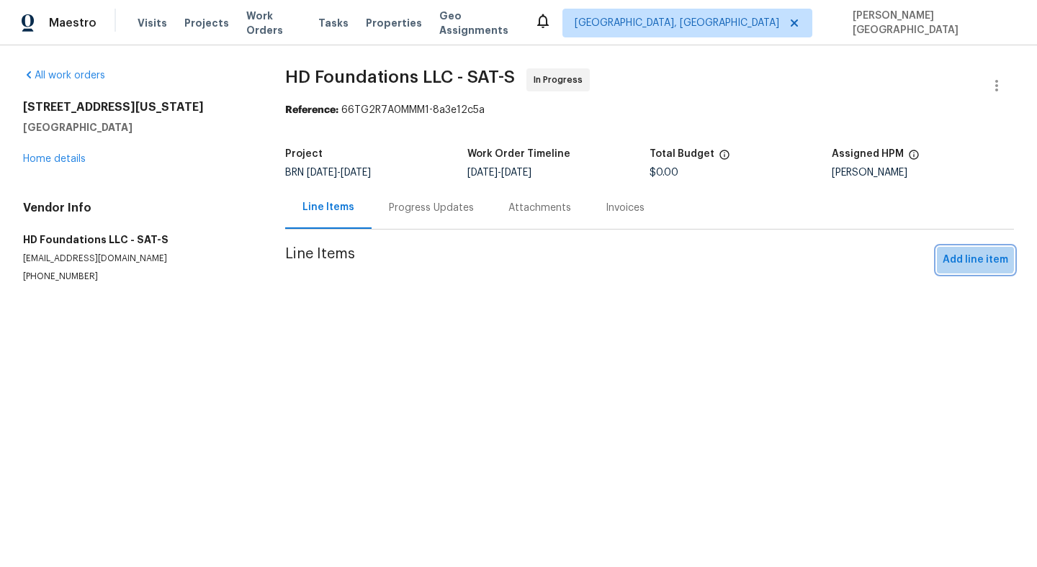
click at [975, 255] on span "Add line item" at bounding box center [975, 260] width 66 height 18
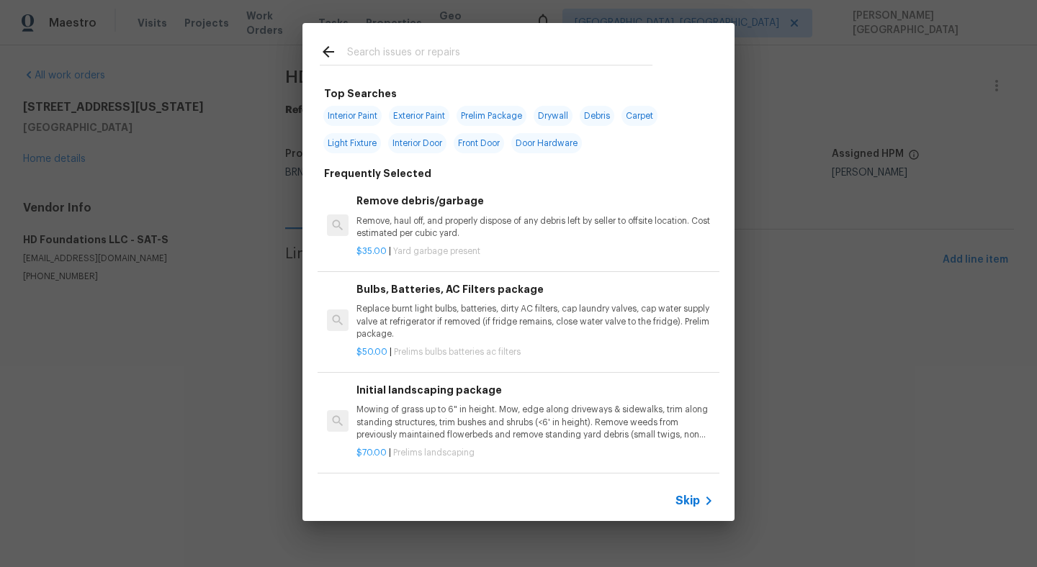
click at [688, 507] on span "Skip" at bounding box center [687, 501] width 24 height 14
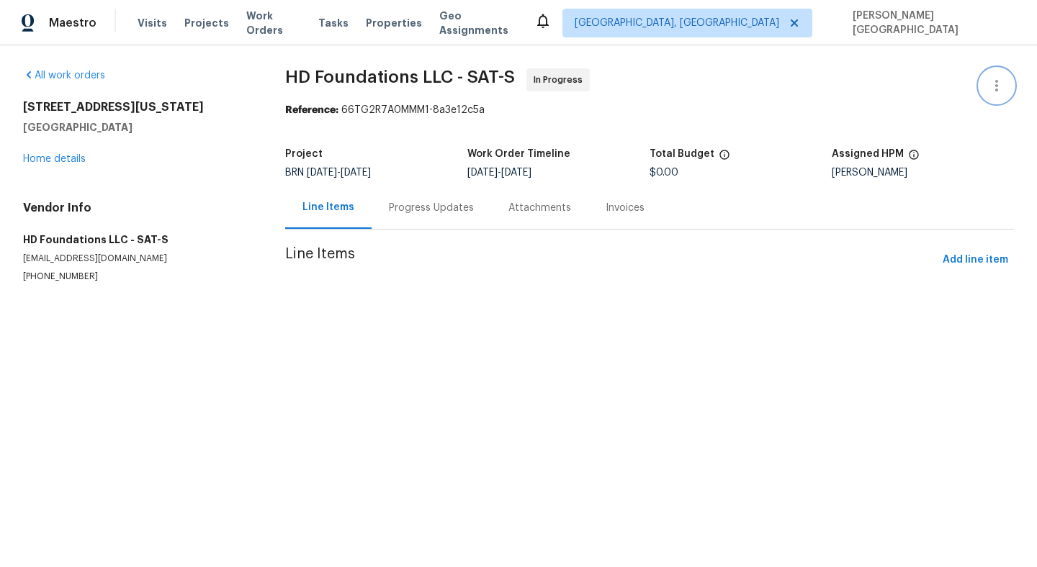
click at [994, 76] on button "button" at bounding box center [996, 85] width 35 height 35
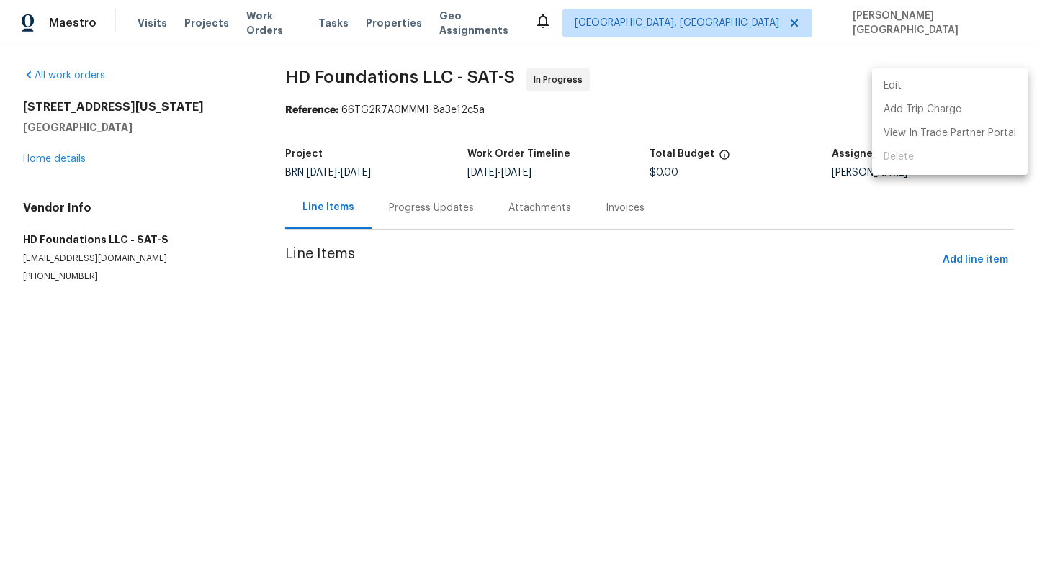
click at [924, 148] on ul "Edit Add Trip Charge View In Trade Partner Portal Delete" at bounding box center [950, 121] width 156 height 107
click at [392, 215] on div at bounding box center [518, 283] width 1037 height 567
click at [414, 215] on div "Progress Updates" at bounding box center [431, 208] width 85 height 14
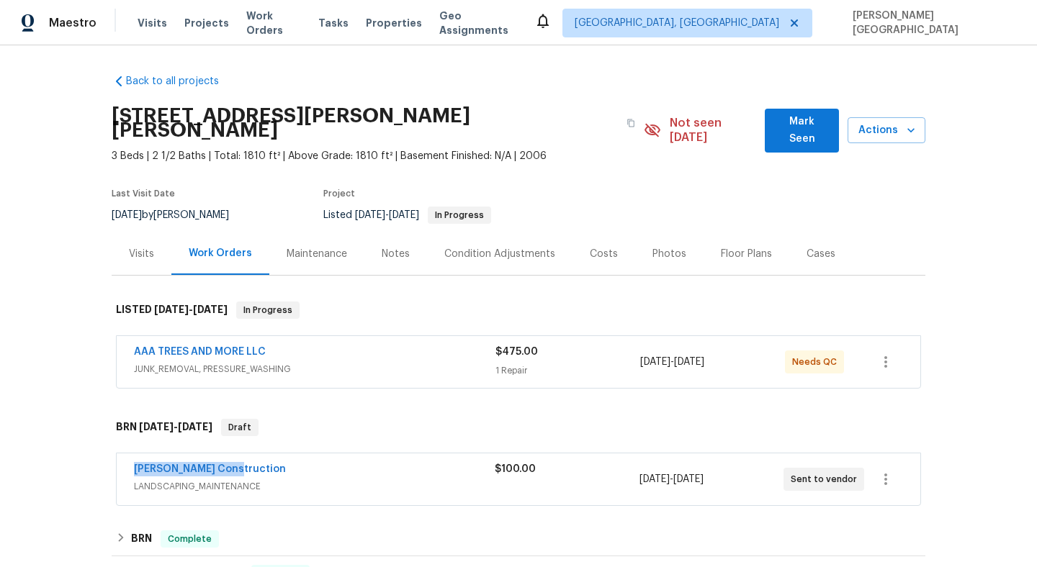
drag, startPoint x: 233, startPoint y: 454, endPoint x: 111, endPoint y: 454, distance: 122.4
click at [112, 454] on div "[PERSON_NAME] Construction LANDSCAPING_MAINTENANCE $100.00 [DATE] - [DATE] Sent…" at bounding box center [519, 481] width 814 height 60
copy link "[PERSON_NAME] Construction"
click at [194, 464] on link "[PERSON_NAME] Construction" at bounding box center [210, 469] width 152 height 10
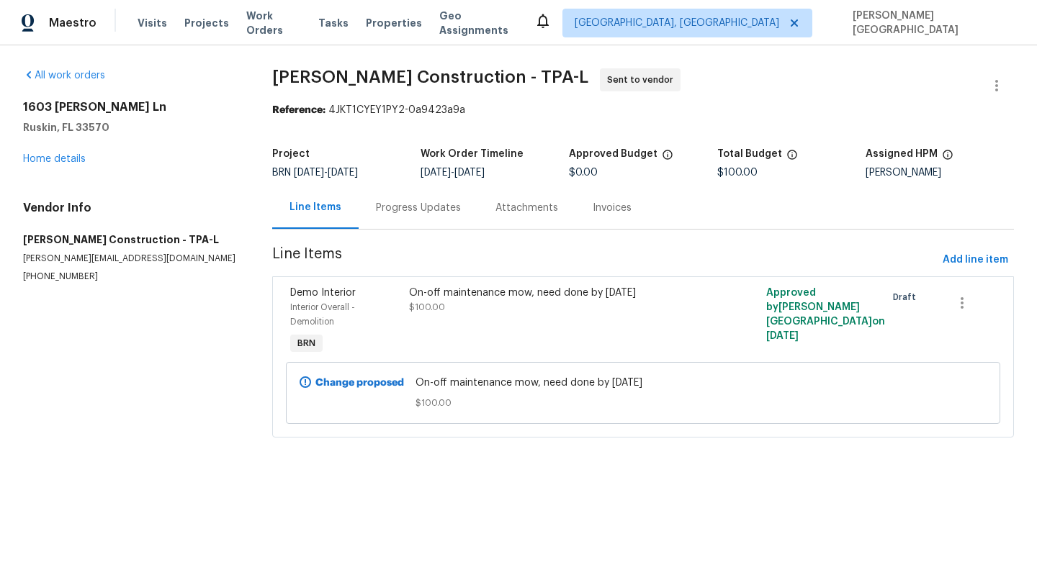
click at [491, 290] on div "On-off maintenance mow, need done by [DATE]" at bounding box center [553, 293] width 289 height 14
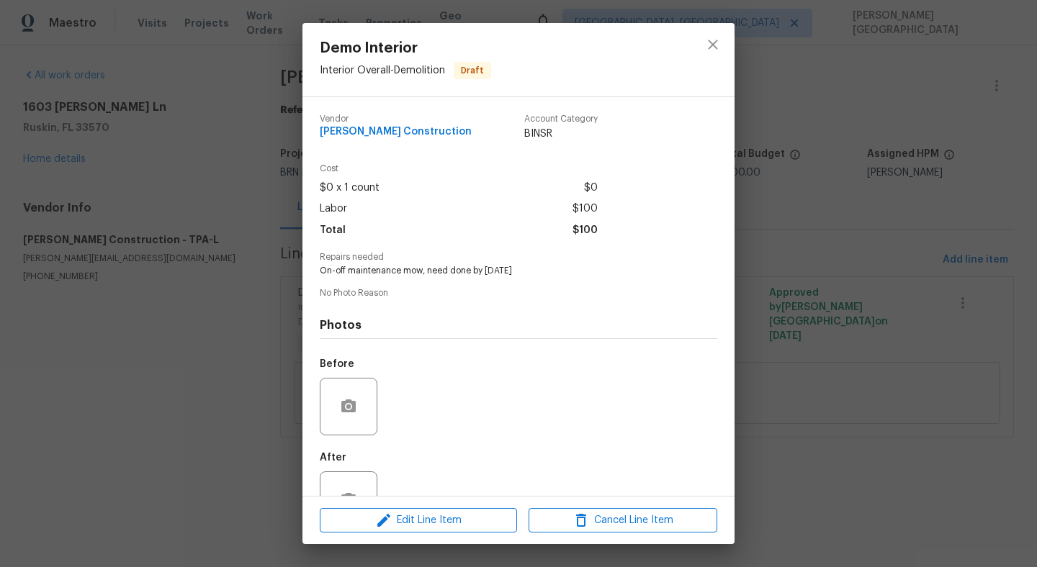
click at [406, 266] on span "On-off maintenance mow, need done by [DATE]" at bounding box center [499, 271] width 358 height 12
copy span "On-off maintenance mow, need done by [DATE]"
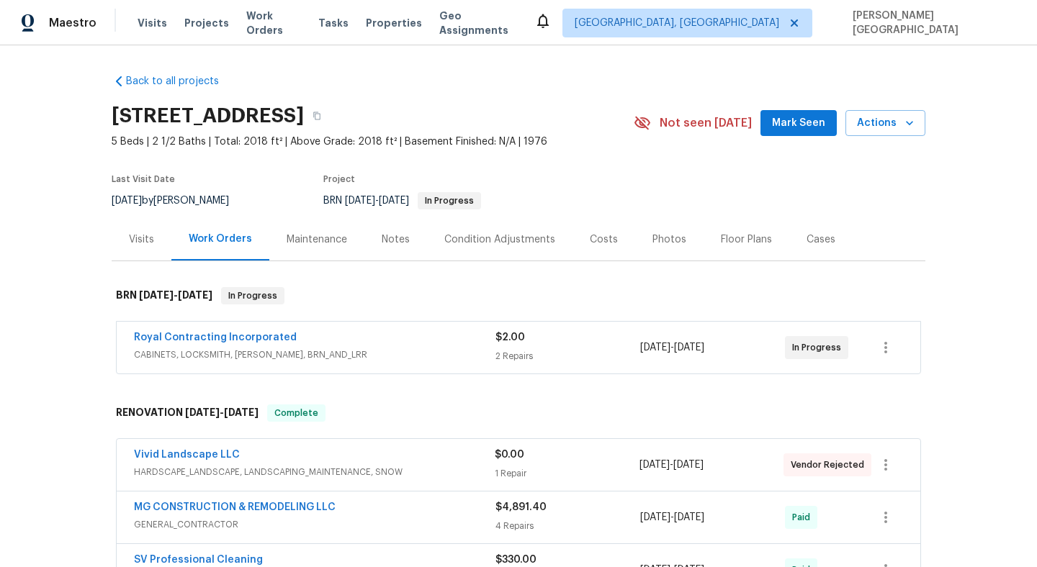
click at [192, 332] on span "Royal Contracting Incorporated" at bounding box center [215, 337] width 163 height 14
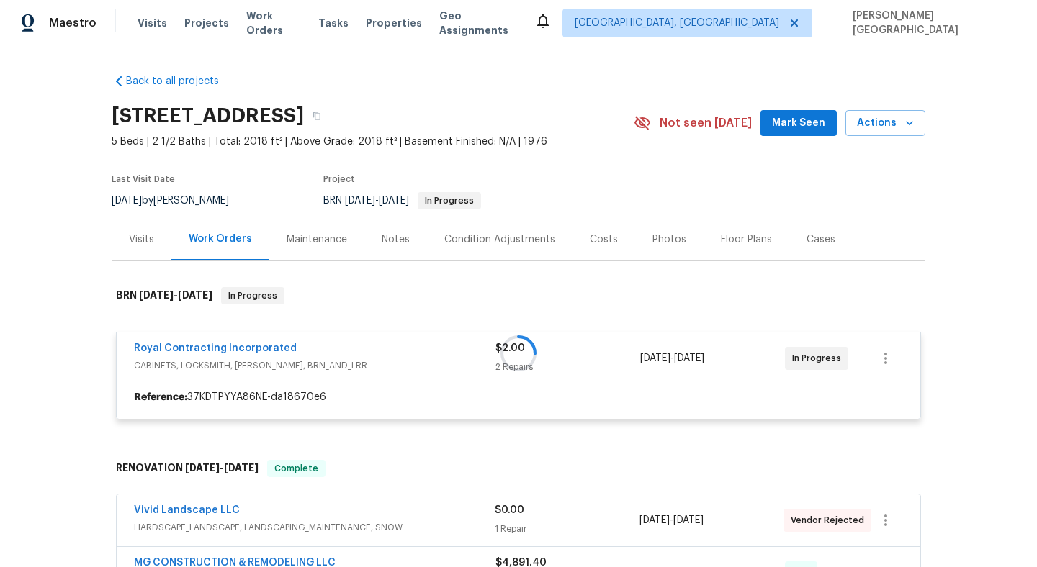
click at [217, 344] on div at bounding box center [519, 353] width 814 height 161
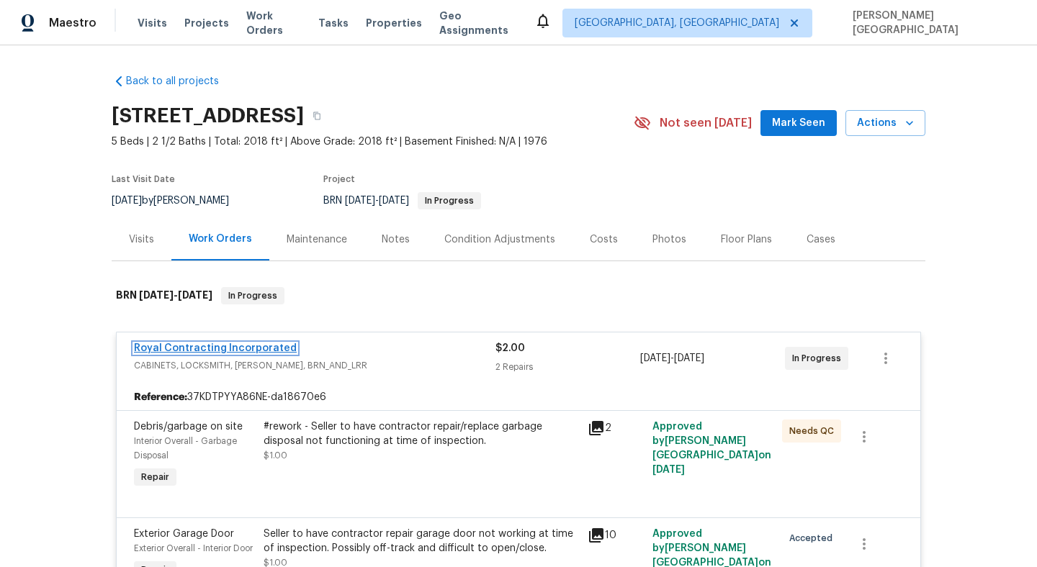
click at [220, 348] on link "Royal Contracting Incorporated" at bounding box center [215, 348] width 163 height 10
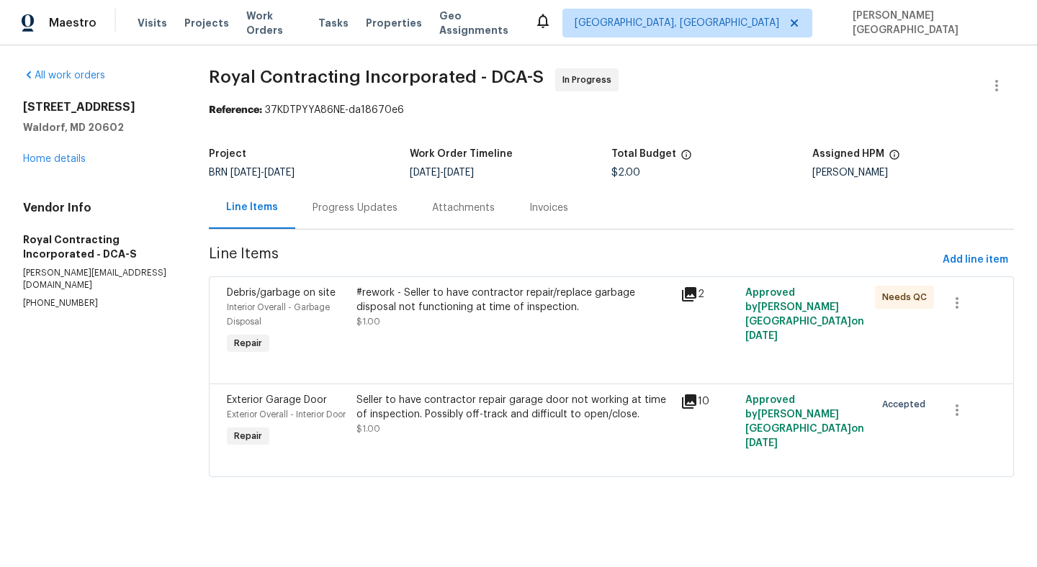
click at [350, 211] on div "Progress Updates" at bounding box center [354, 208] width 85 height 14
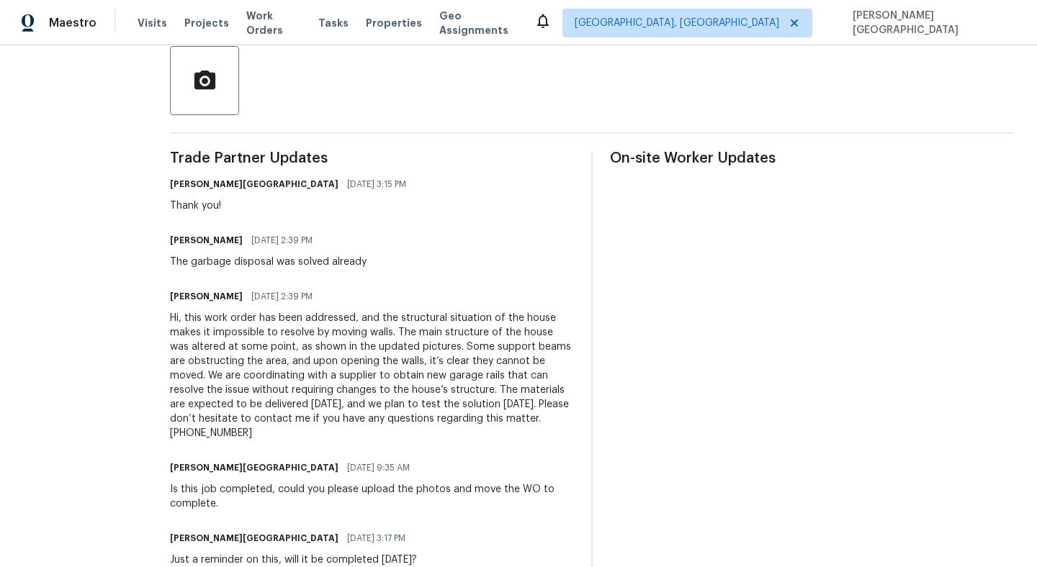
scroll to position [359, 0]
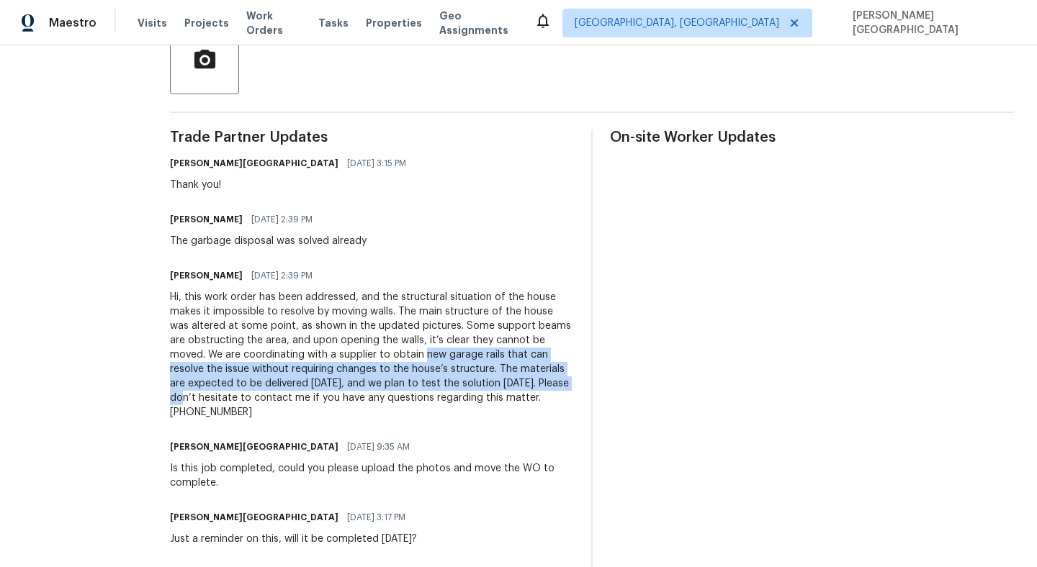
drag, startPoint x: 441, startPoint y: 353, endPoint x: 222, endPoint y: 395, distance: 222.7
click at [222, 395] on div "Hi, this work order has been addressed, and the structural situation of the hou…" at bounding box center [372, 355] width 404 height 130
copy div "new garage rails that can resolve the issue without requiring changes to the ho…"
